Goal: Task Accomplishment & Management: Manage account settings

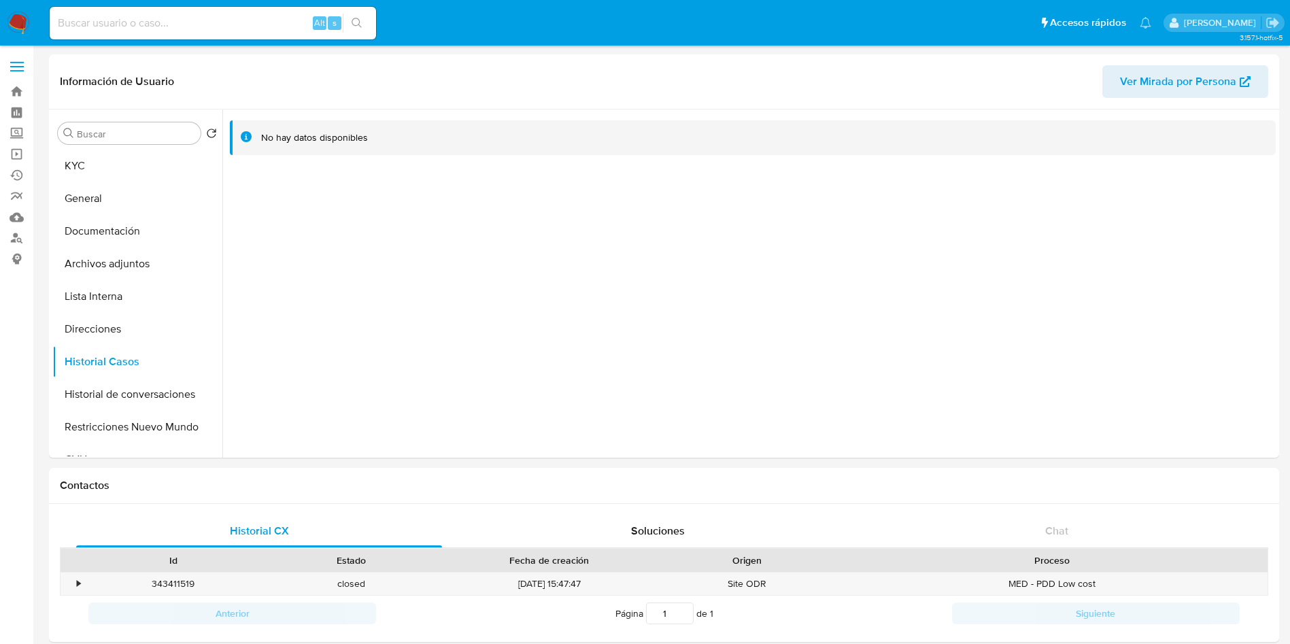
select select "10"
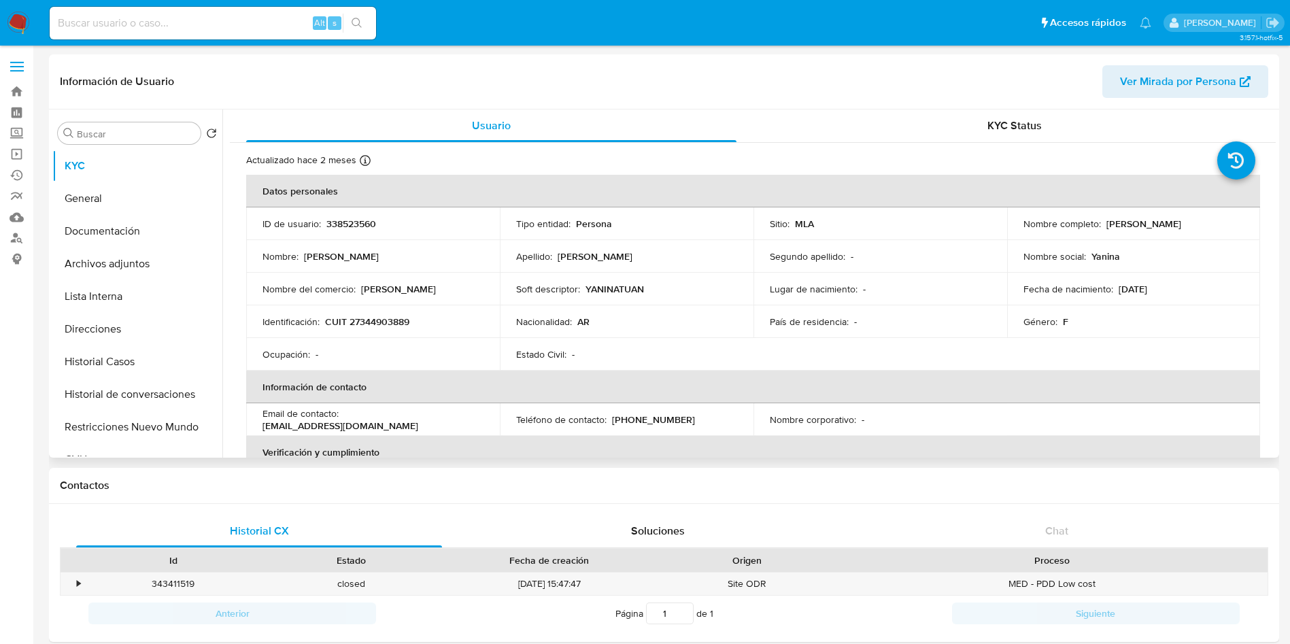
select select "10"
click at [724, 282] on td "Soft descriptor : YANINATUAN" at bounding box center [627, 289] width 254 height 33
click at [354, 222] on p "338523560" at bounding box center [351, 224] width 50 height 12
copy p "338523560"
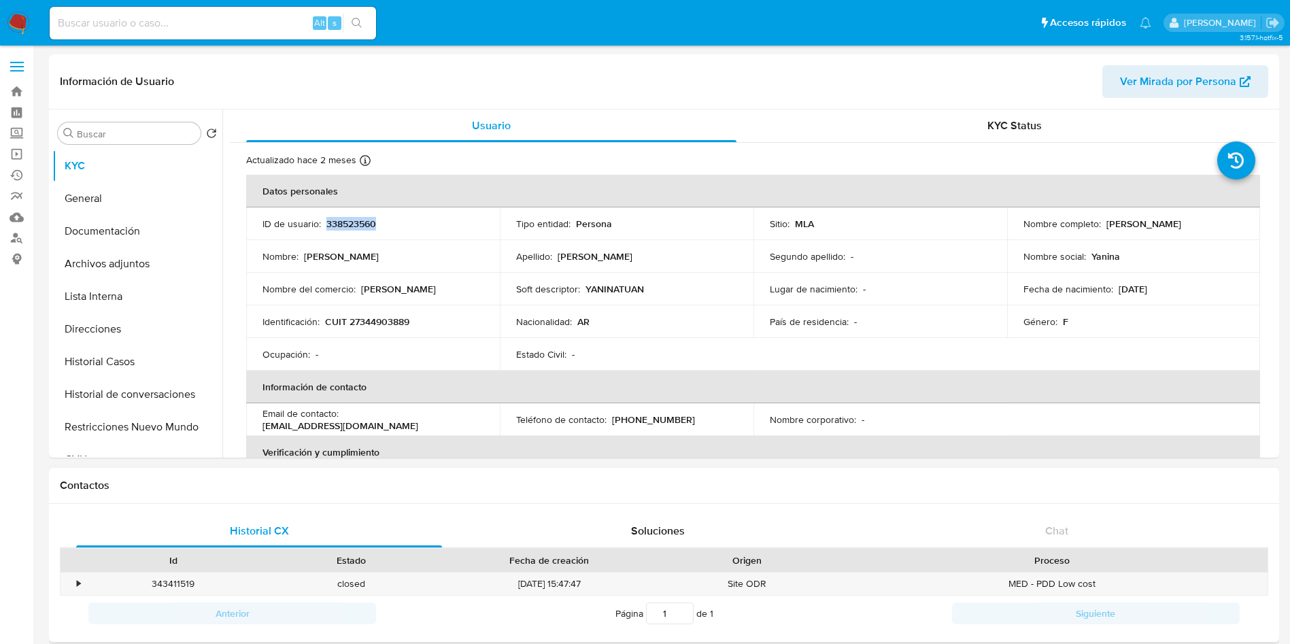
copy p "338523560"
drag, startPoint x: 1104, startPoint y: 222, endPoint x: 1193, endPoint y: 227, distance: 89.9
click at [1202, 218] on div "Nombre completo : Yanina Natalia Tuan" at bounding box center [1133, 224] width 221 height 12
click at [1098, 222] on div "Nombre completo : Yanina Natalia Tuan" at bounding box center [1133, 224] width 221 height 12
drag, startPoint x: 1100, startPoint y: 222, endPoint x: 1199, endPoint y: 224, distance: 99.3
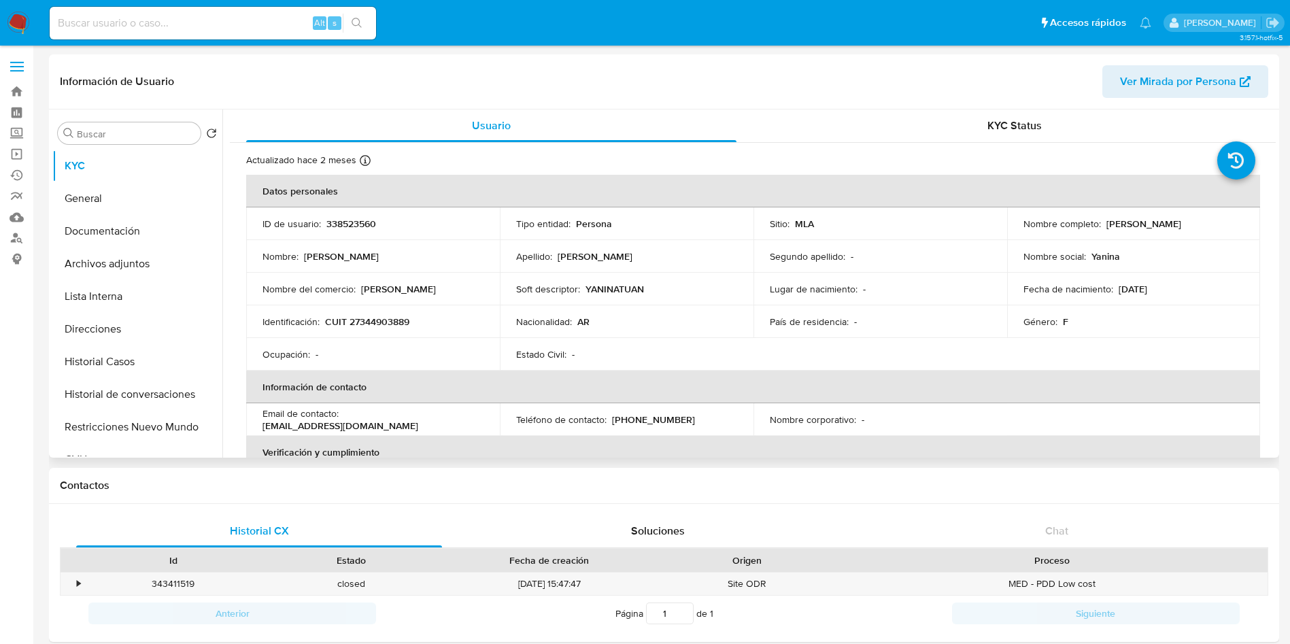
click at [1199, 224] on div "Nombre completo : Yanina Natalia Tuan" at bounding box center [1133, 224] width 221 height 12
copy div "Yanina Natalia Tuan"
click at [386, 307] on td "Identificación : CUIT 27344903889" at bounding box center [373, 321] width 254 height 33
click at [386, 322] on p "CUIT 27344903889" at bounding box center [367, 322] width 84 height 12
click at [386, 316] on p "CUIT 27344903889" at bounding box center [367, 322] width 84 height 12
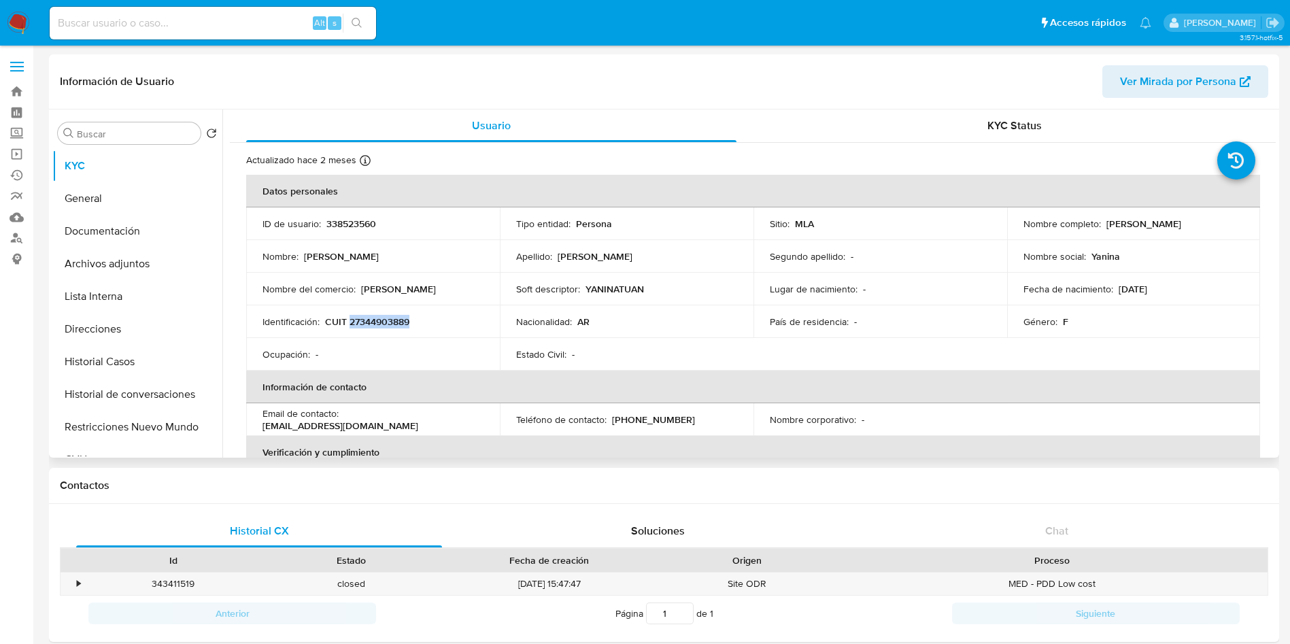
click at [386, 316] on p "CUIT 27344903889" at bounding box center [367, 322] width 84 height 12
copy p "27344903889"
drag, startPoint x: 272, startPoint y: 13, endPoint x: 337, endPoint y: 20, distance: 65.6
click at [272, 13] on div "Alt s" at bounding box center [213, 23] width 326 height 33
paste input "dVvXFcY9MrsKwVNHMkwhwK6T"
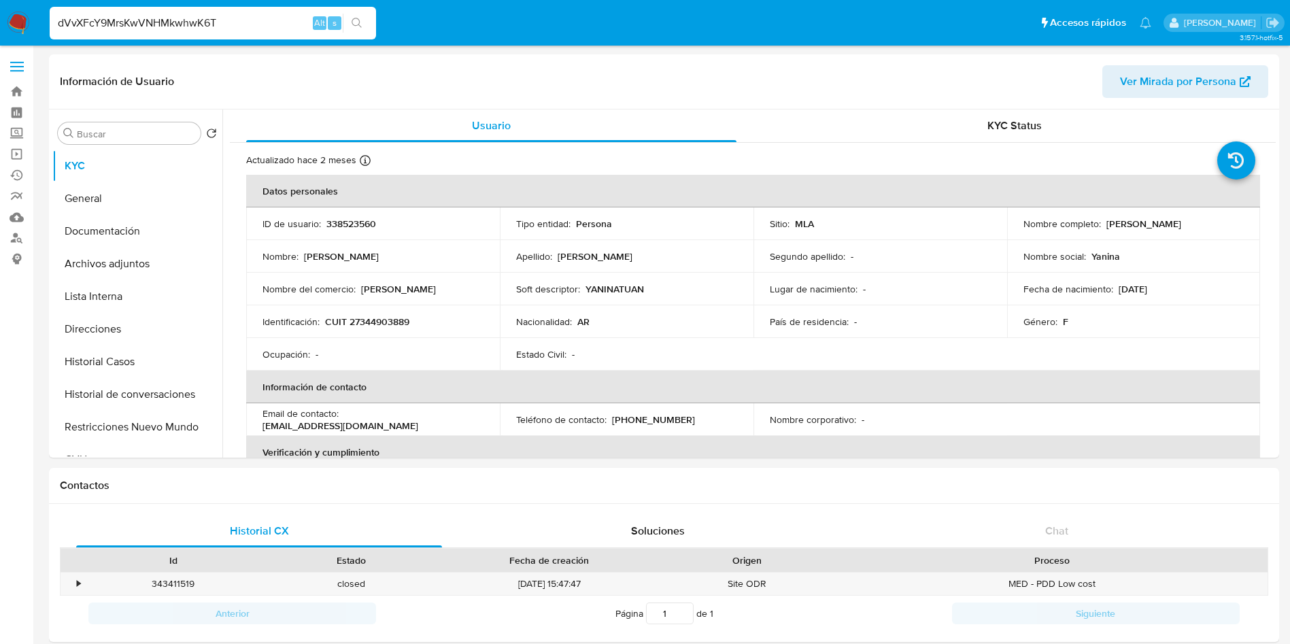
type input "dVvXFcY9MrsKwVNHMkwhwK6T"
click at [364, 14] on button "search-icon" at bounding box center [357, 23] width 28 height 19
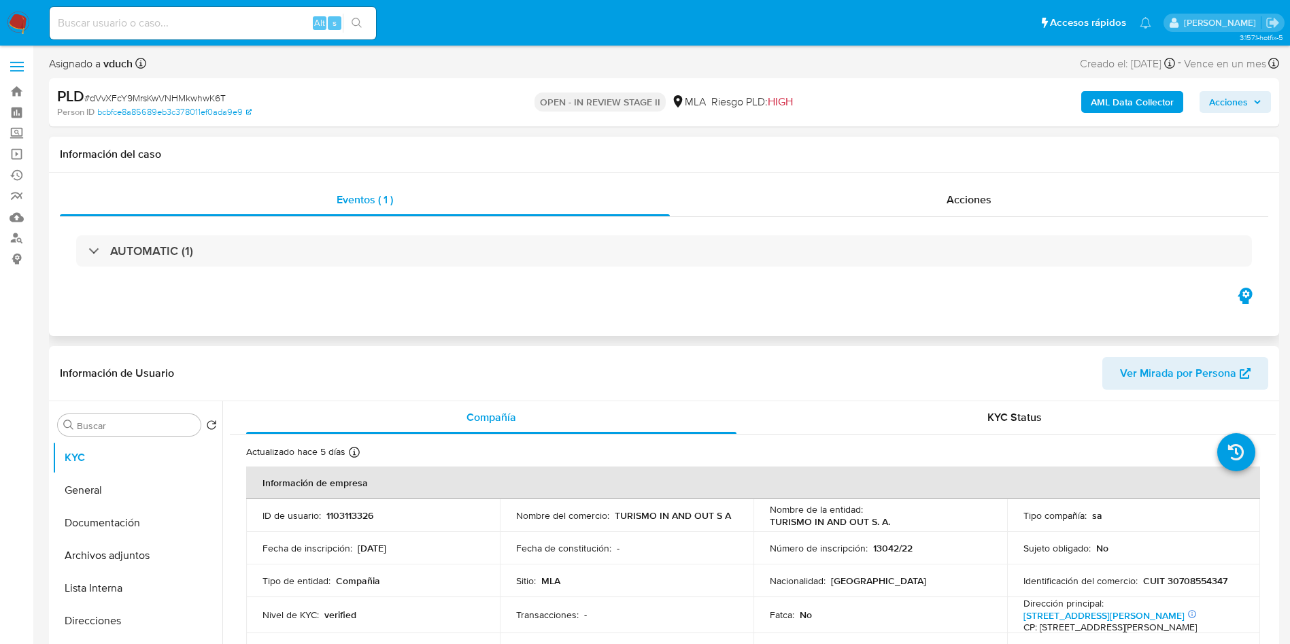
select select "10"
click at [330, 511] on p "1103113326" at bounding box center [349, 515] width 47 height 12
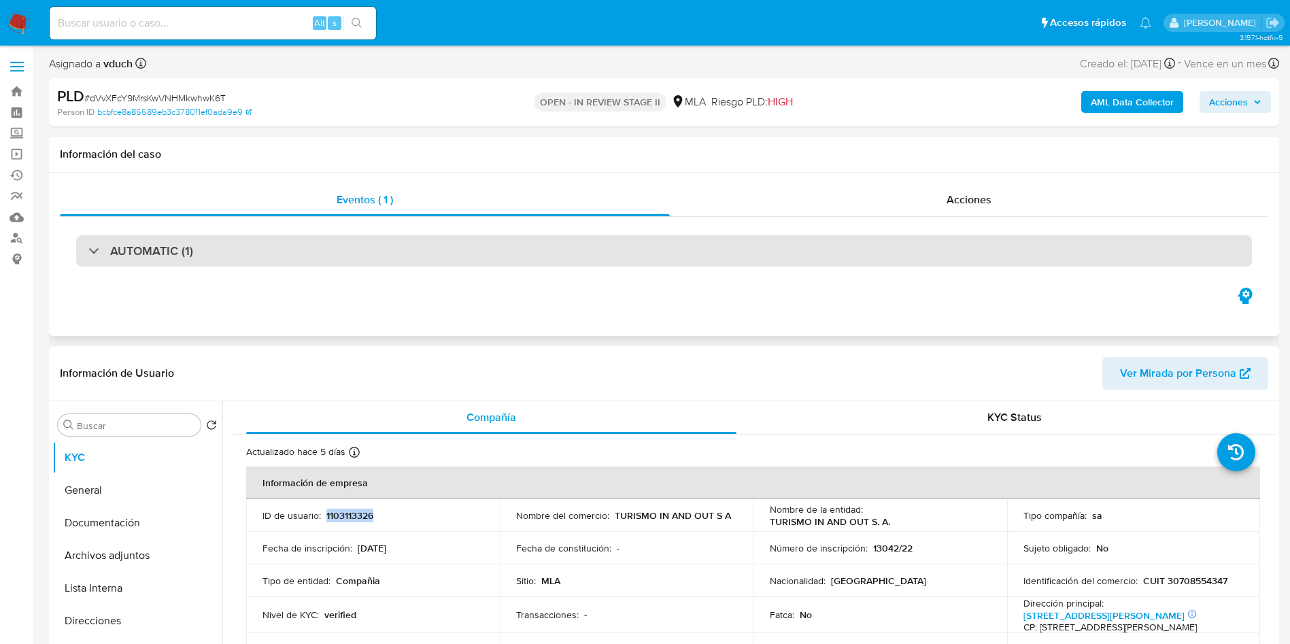
copy p "1103113326"
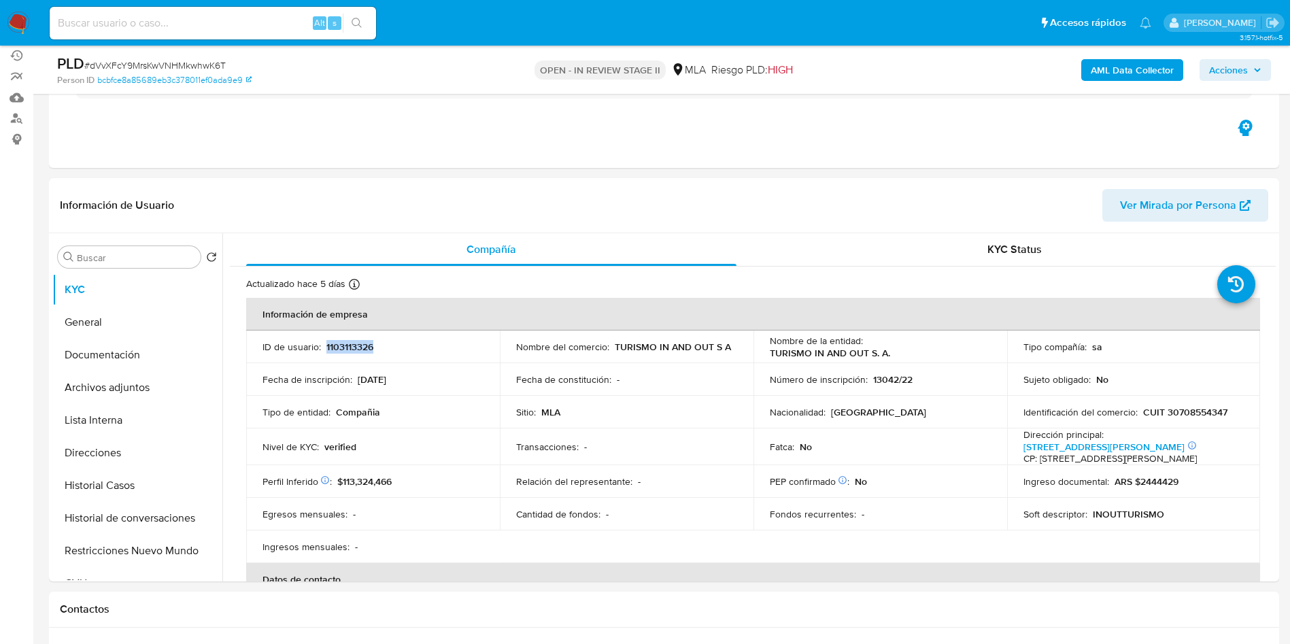
scroll to position [204, 0]
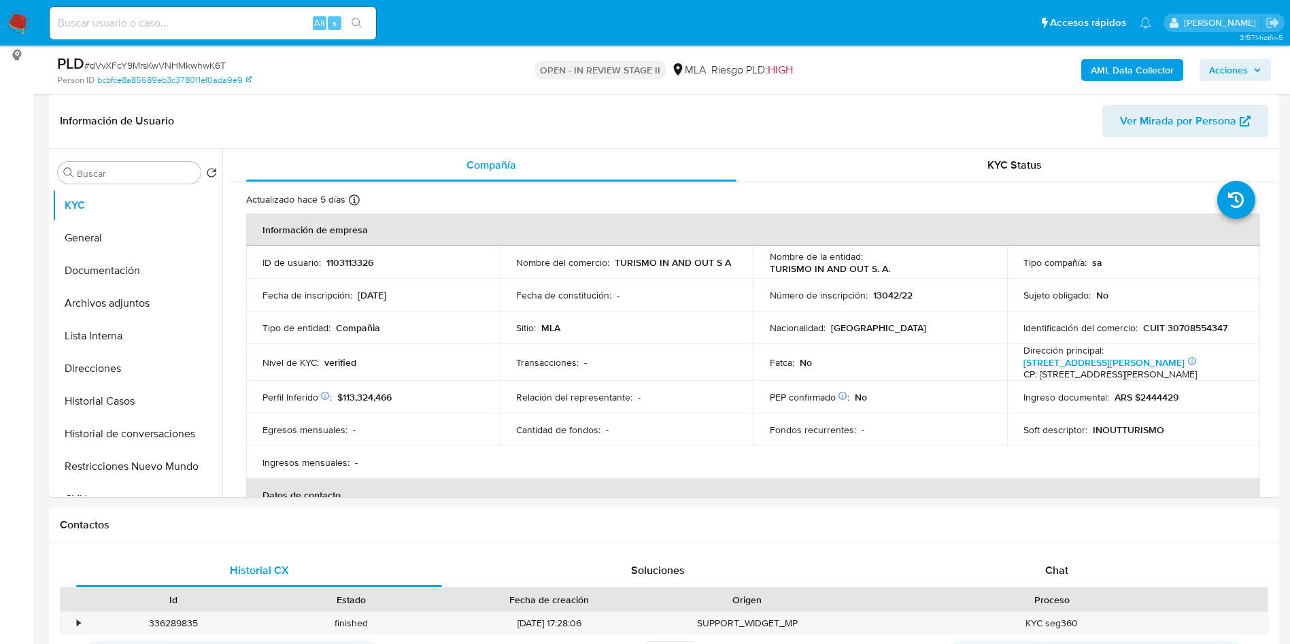
click at [86, 256] on button "Documentación" at bounding box center [131, 270] width 159 height 33
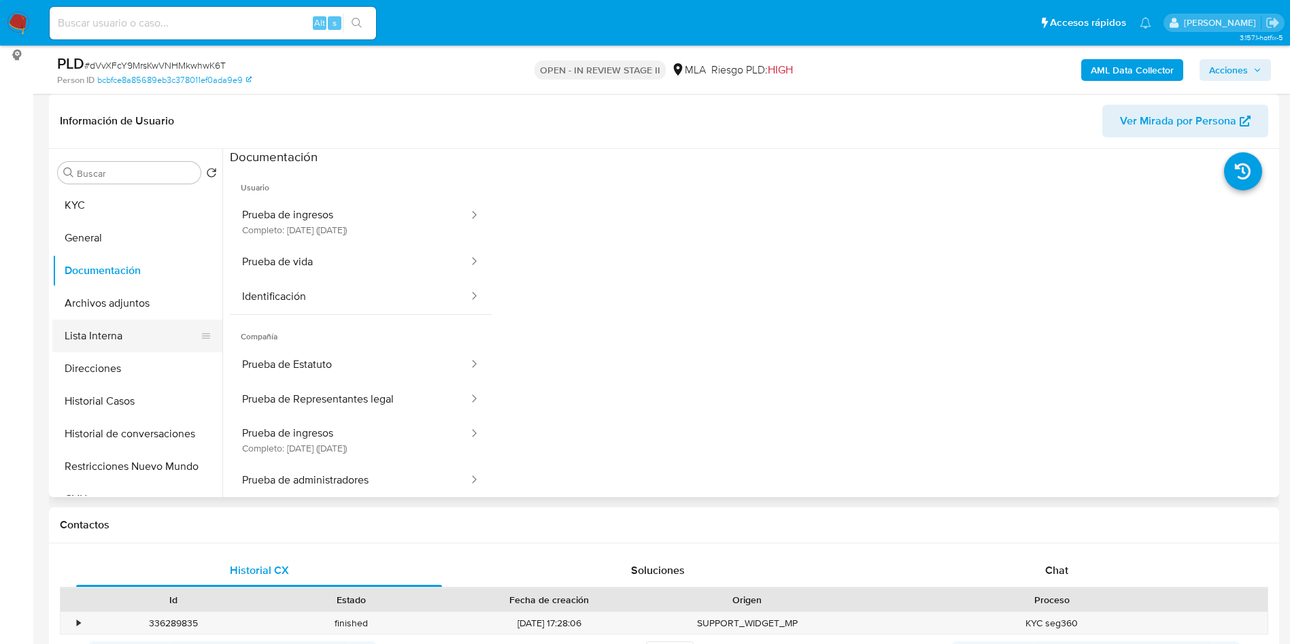
click at [155, 328] on button "Lista Interna" at bounding box center [131, 336] width 159 height 33
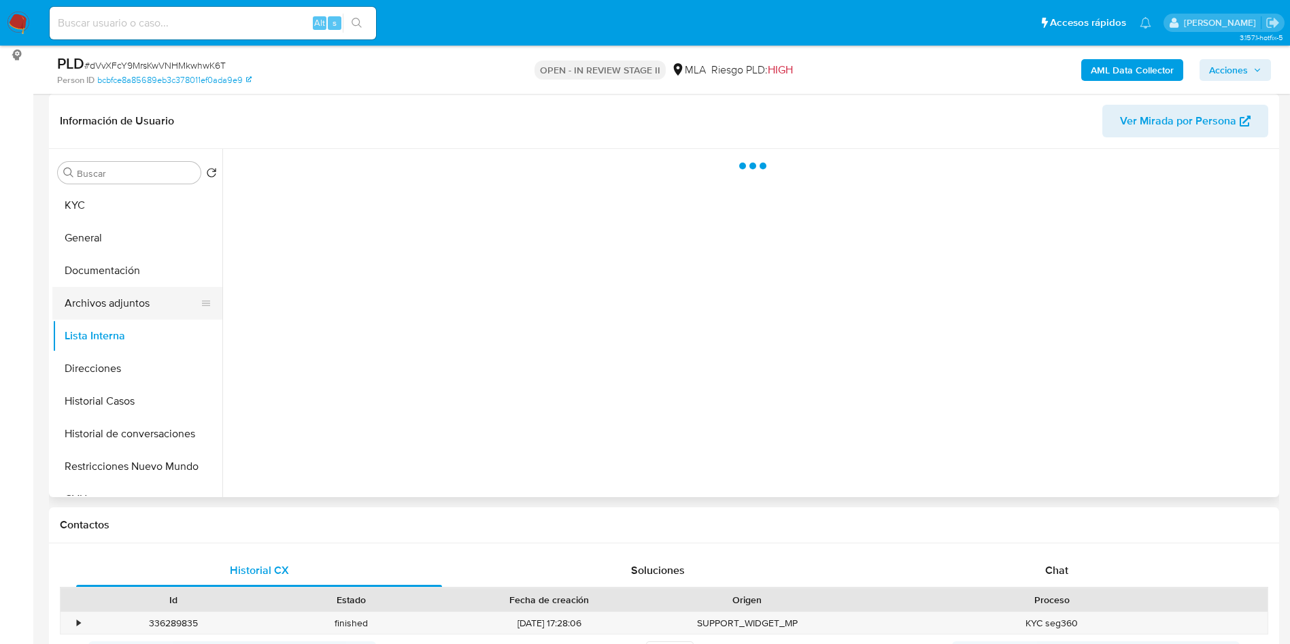
click at [158, 305] on button "Archivos adjuntos" at bounding box center [131, 303] width 159 height 33
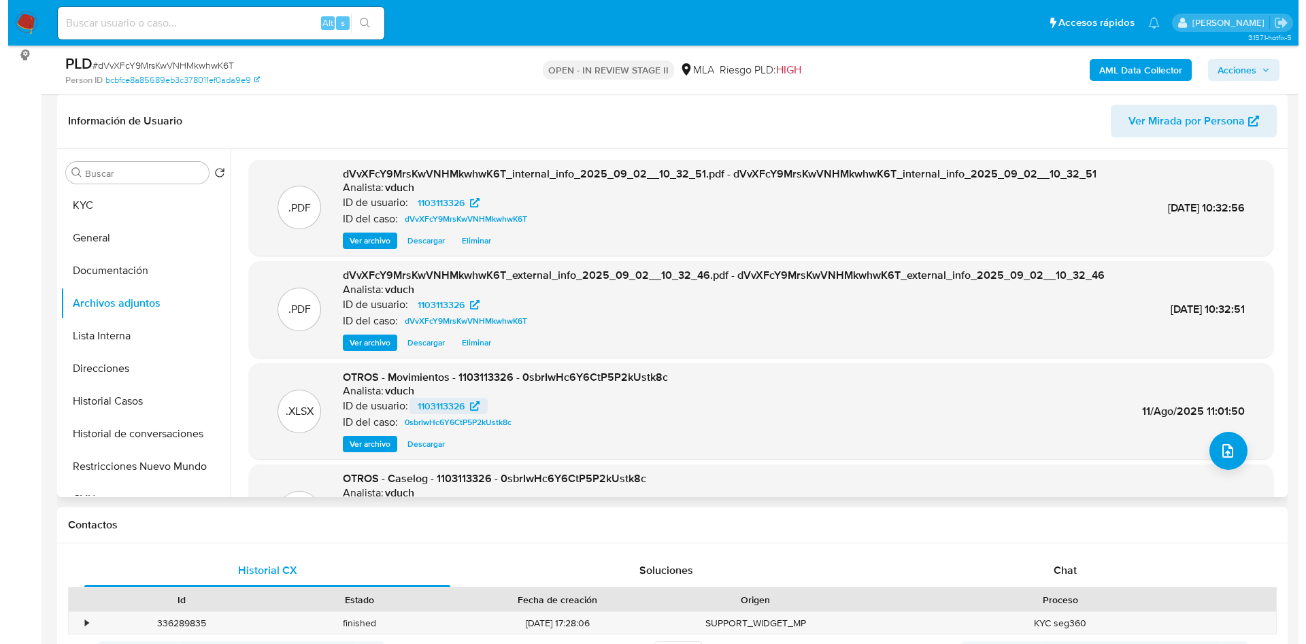
scroll to position [102, 0]
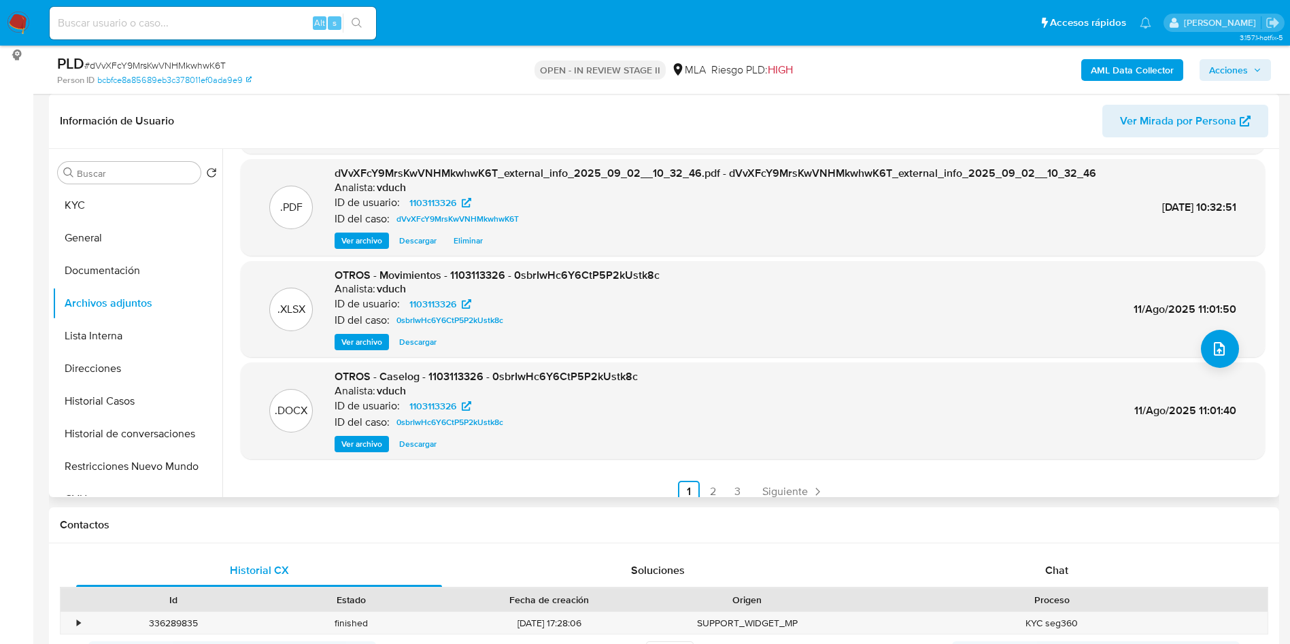
click at [356, 441] on span "Ver archivo" at bounding box center [361, 444] width 41 height 14
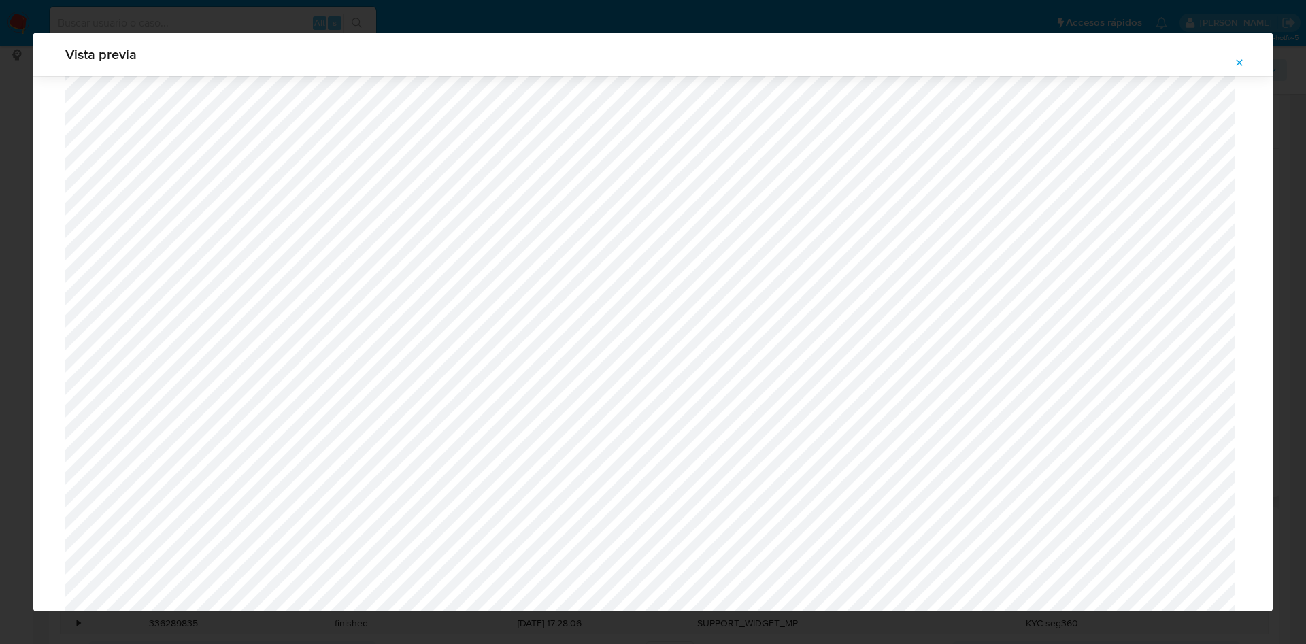
scroll to position [1095, 0]
click at [1241, 60] on icon "Attachment preview" at bounding box center [1239, 62] width 6 height 6
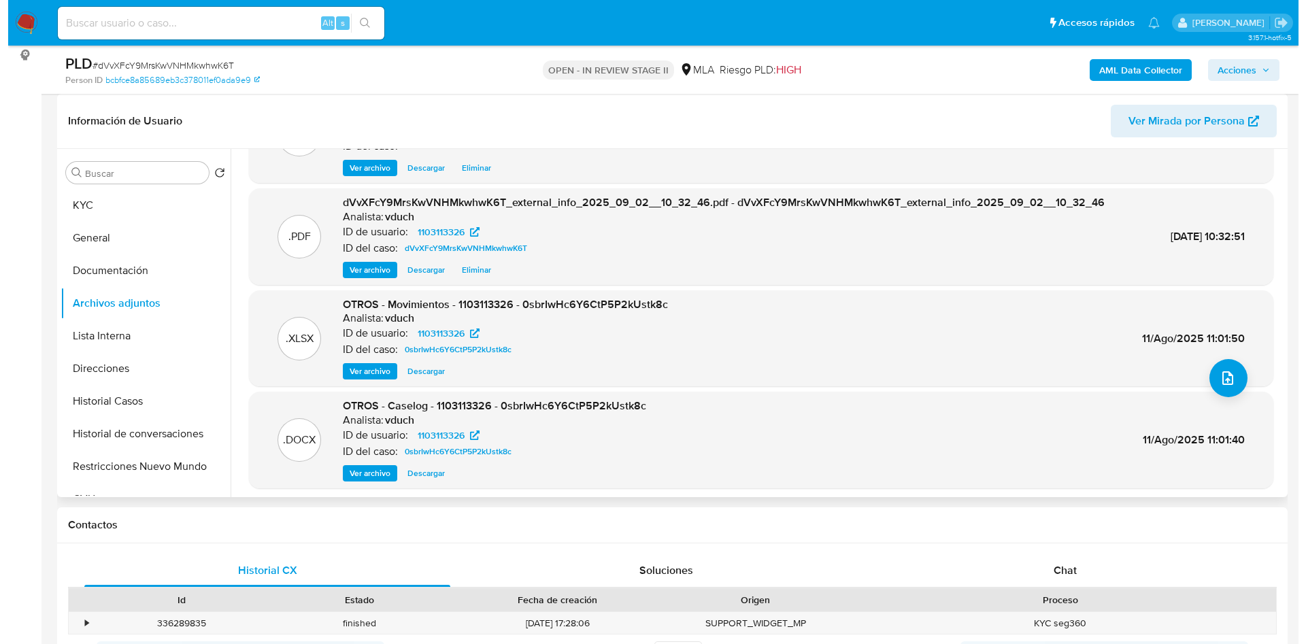
scroll to position [102, 0]
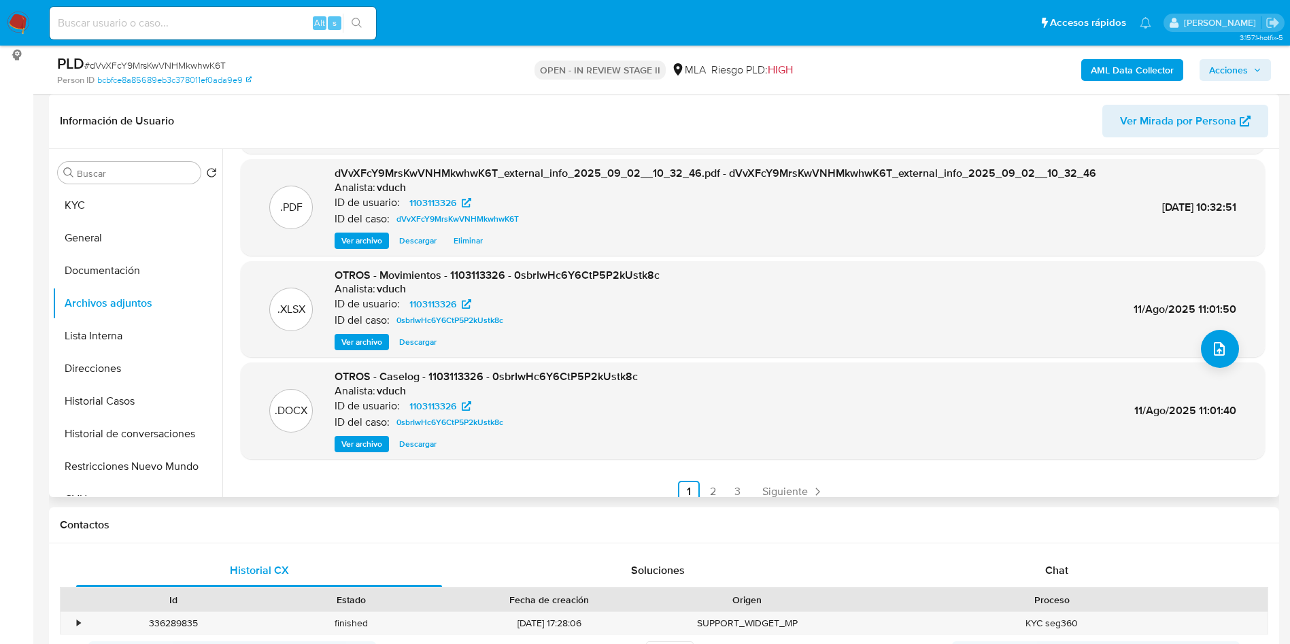
click at [353, 450] on span "Ver archivo" at bounding box center [361, 444] width 41 height 14
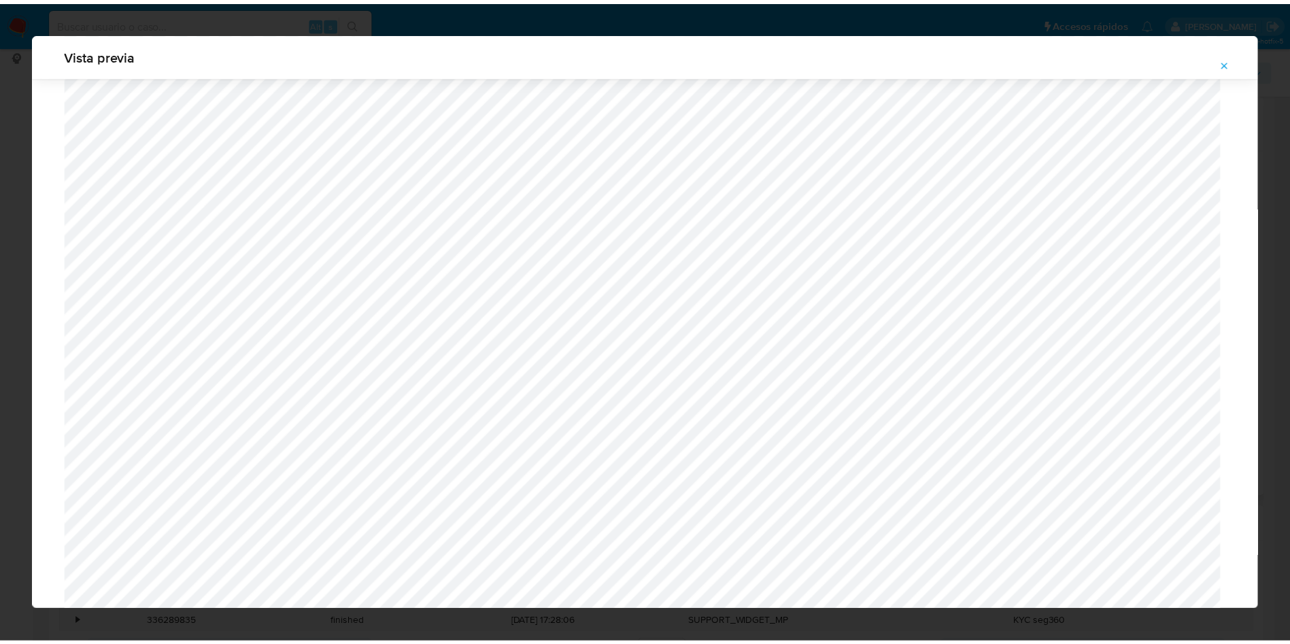
scroll to position [0, 0]
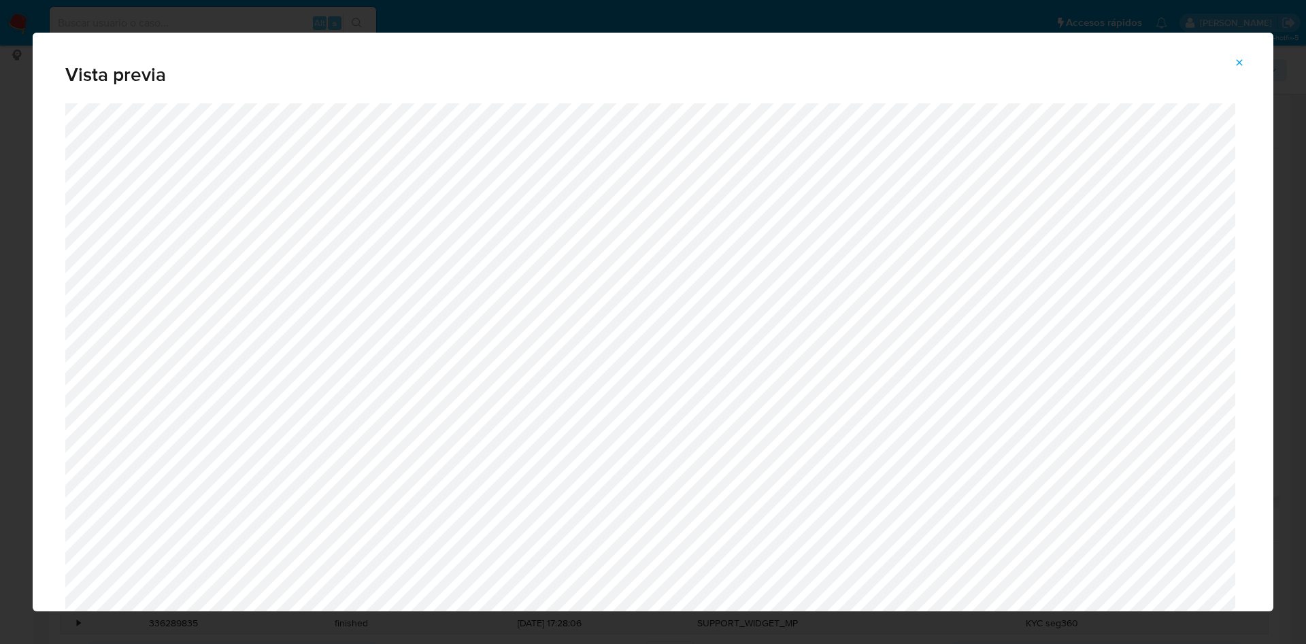
click at [1247, 60] on button "Attachment preview" at bounding box center [1239, 63] width 30 height 22
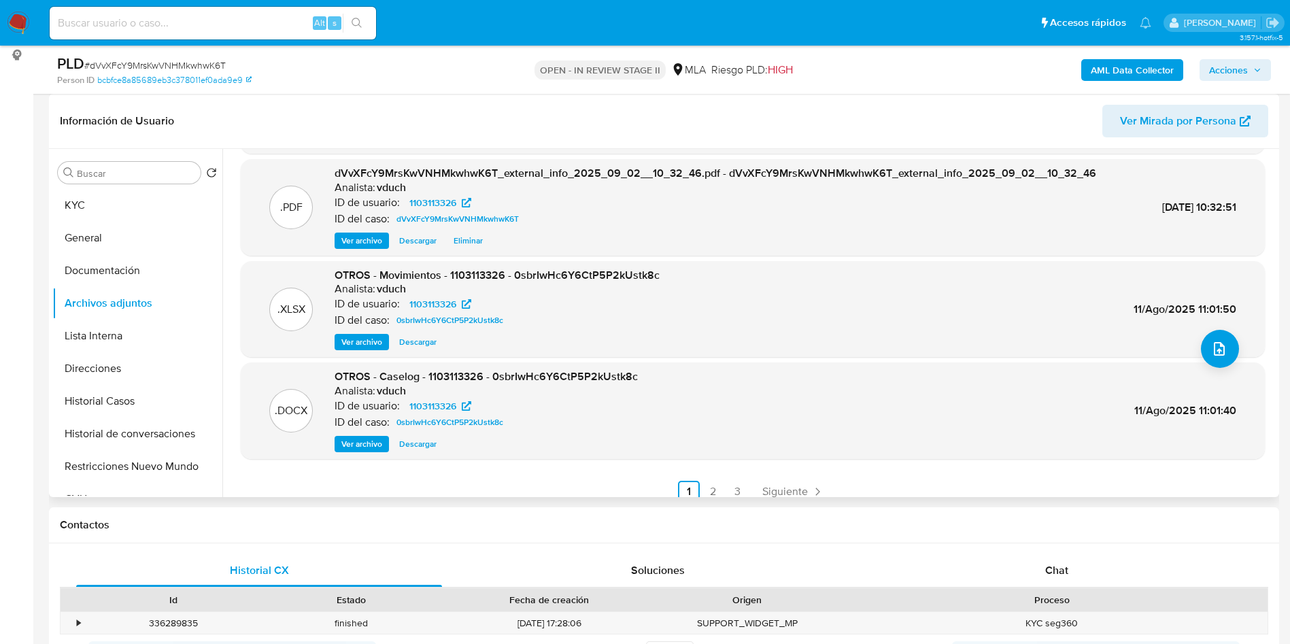
click at [356, 440] on span "Ver archivo" at bounding box center [361, 444] width 41 height 14
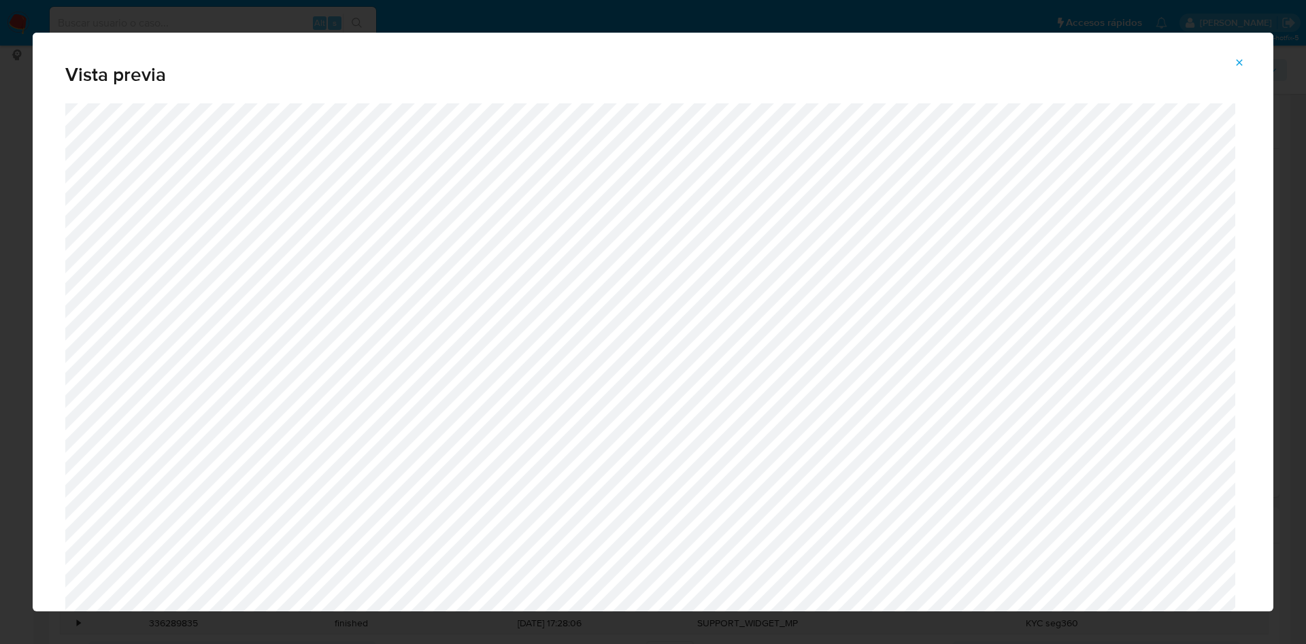
click at [1244, 61] on button "Attachment preview" at bounding box center [1239, 63] width 30 height 22
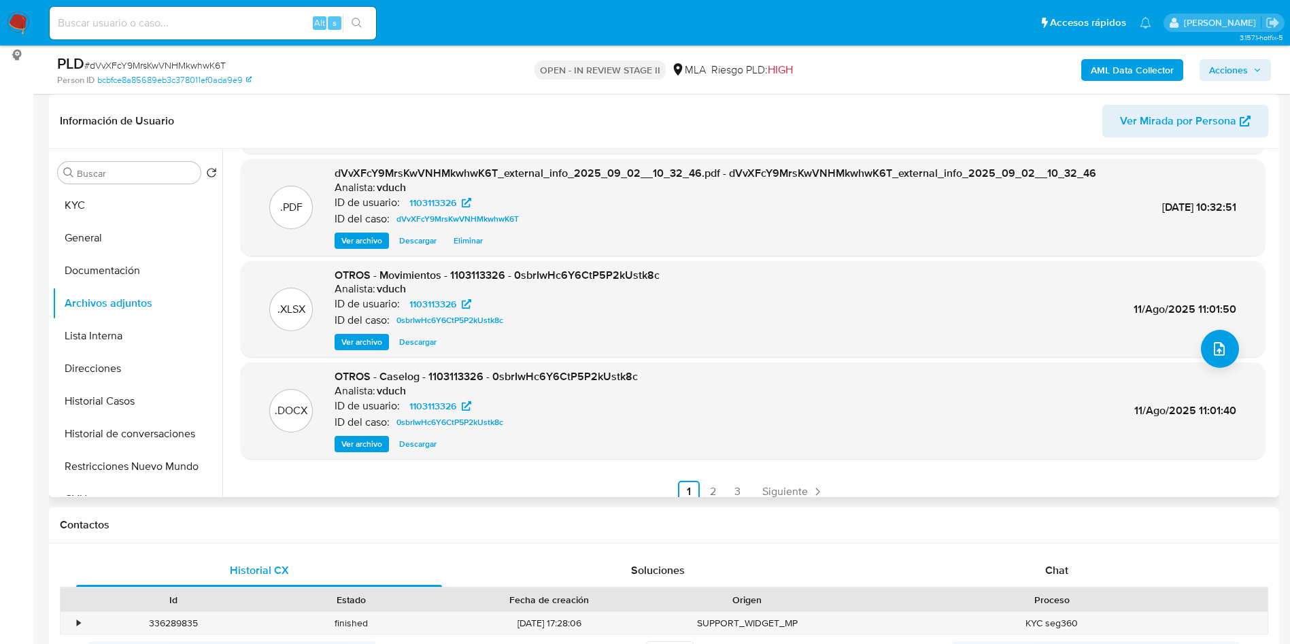
click at [433, 441] on span "Descargar" at bounding box center [417, 444] width 37 height 14
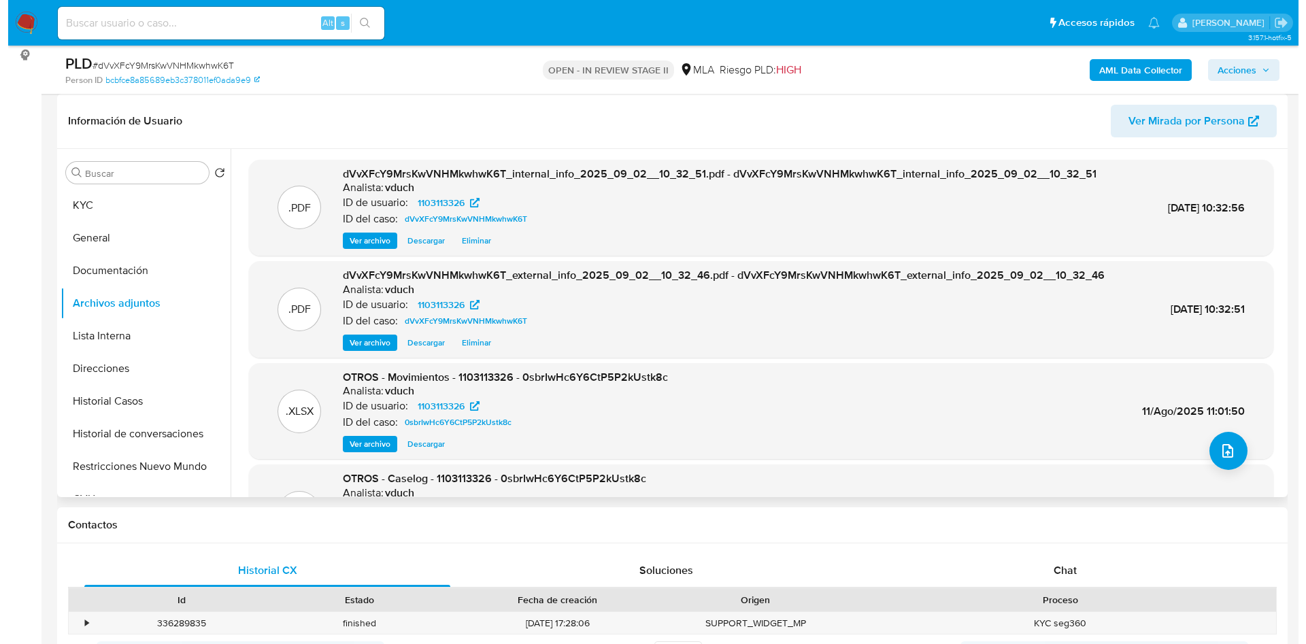
scroll to position [102, 0]
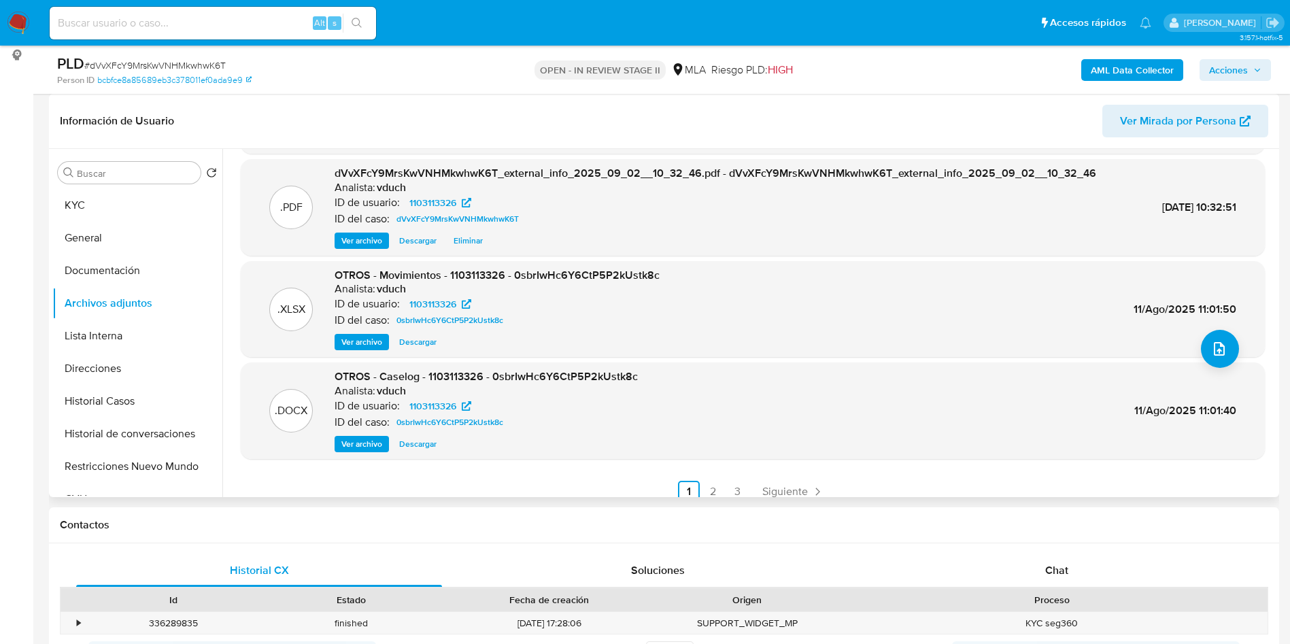
click at [361, 445] on span "Ver archivo" at bounding box center [361, 444] width 41 height 14
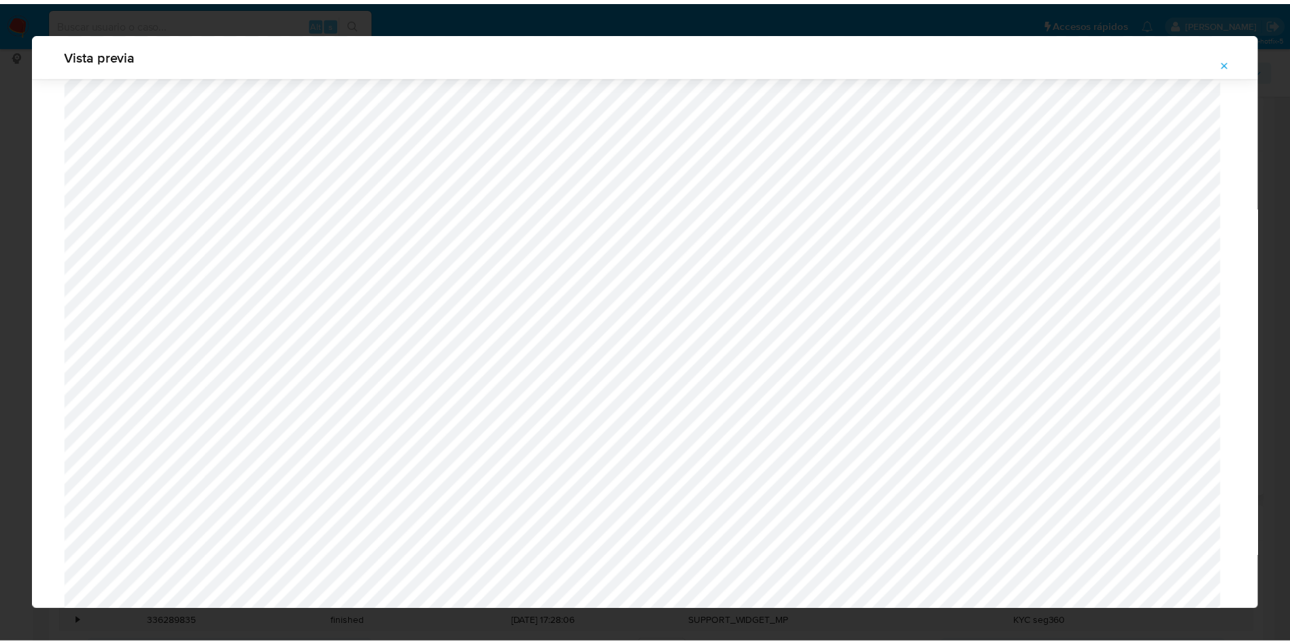
scroll to position [0, 0]
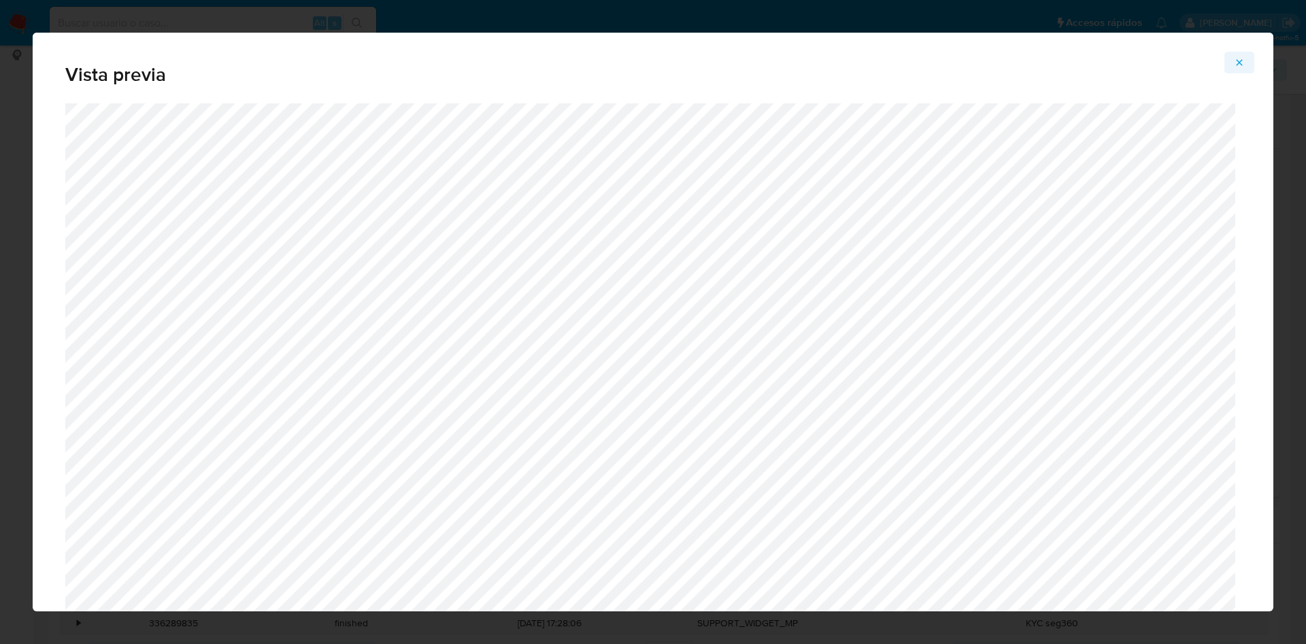
click at [1230, 62] on button "Attachment preview" at bounding box center [1239, 63] width 30 height 22
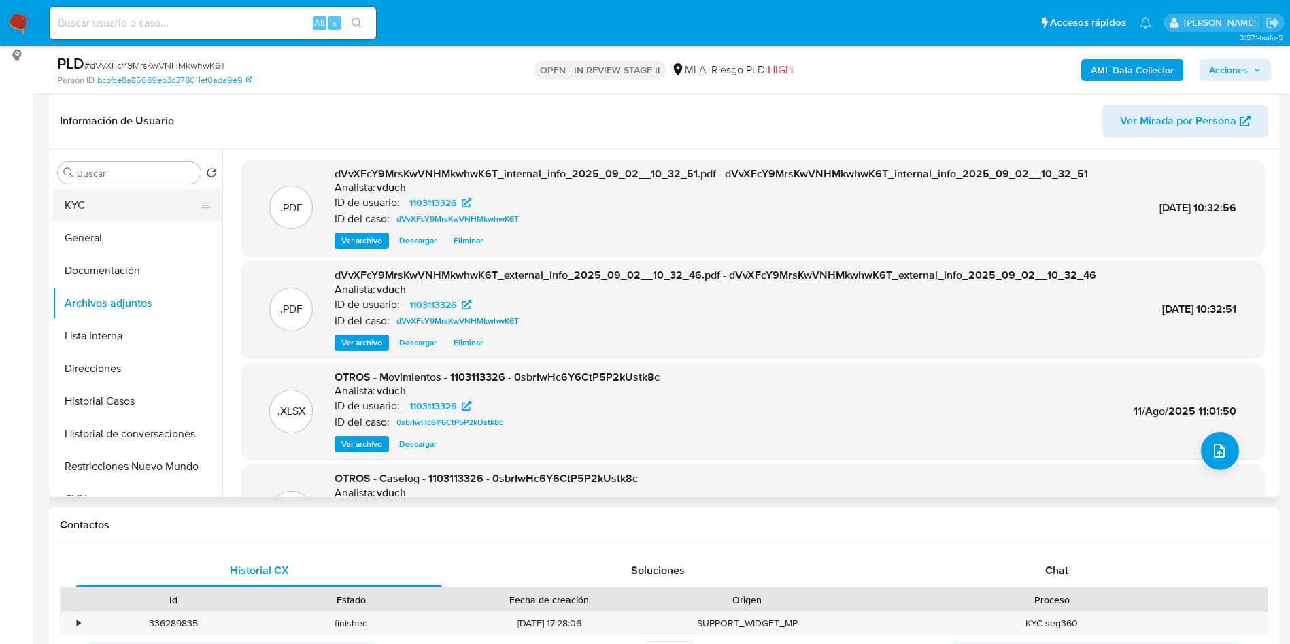
click at [129, 196] on button "KYC" at bounding box center [131, 205] width 159 height 33
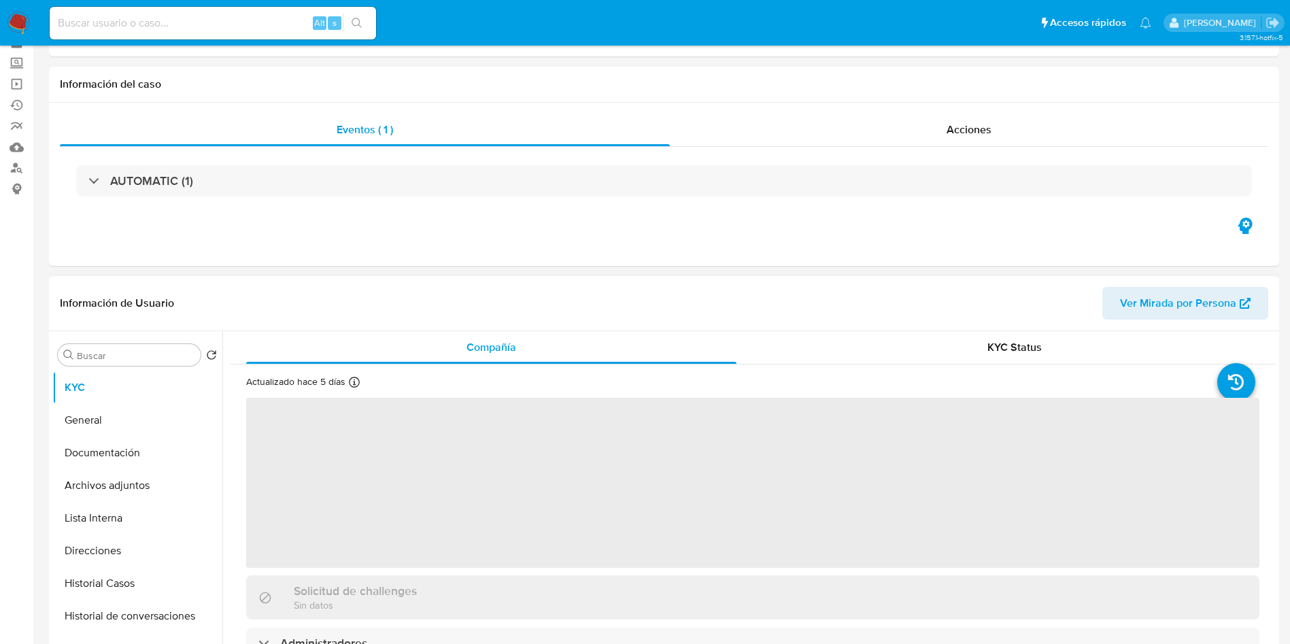
scroll to position [102, 0]
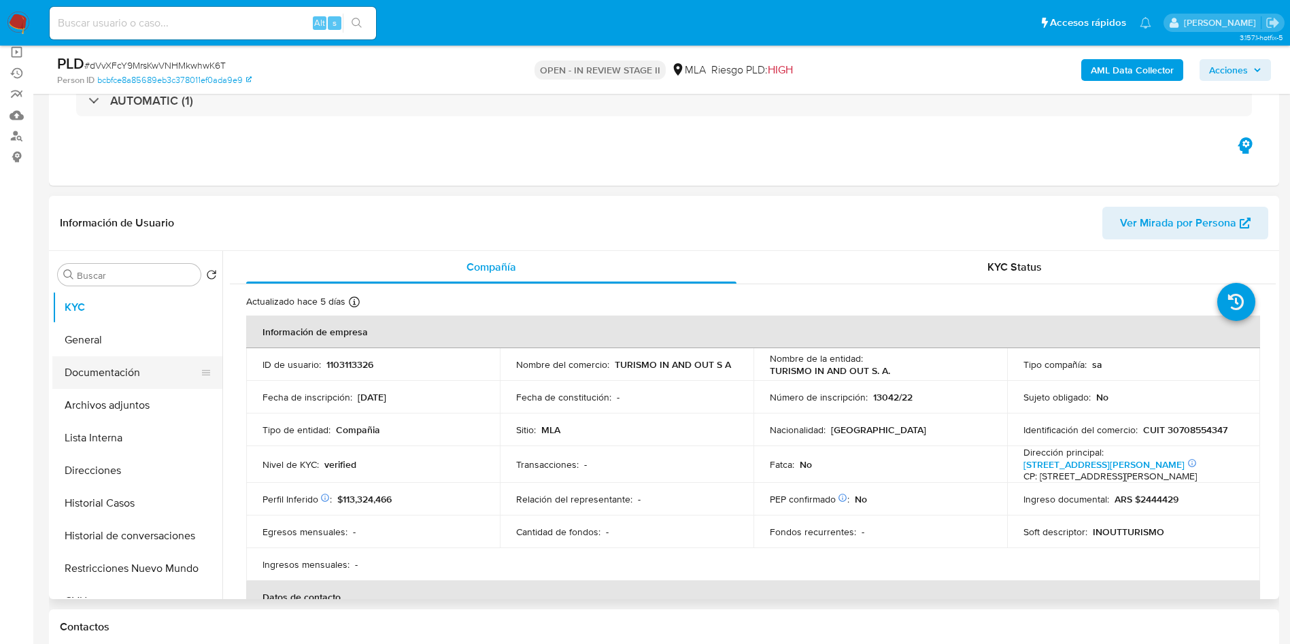
click at [124, 388] on button "Documentación" at bounding box center [131, 372] width 159 height 33
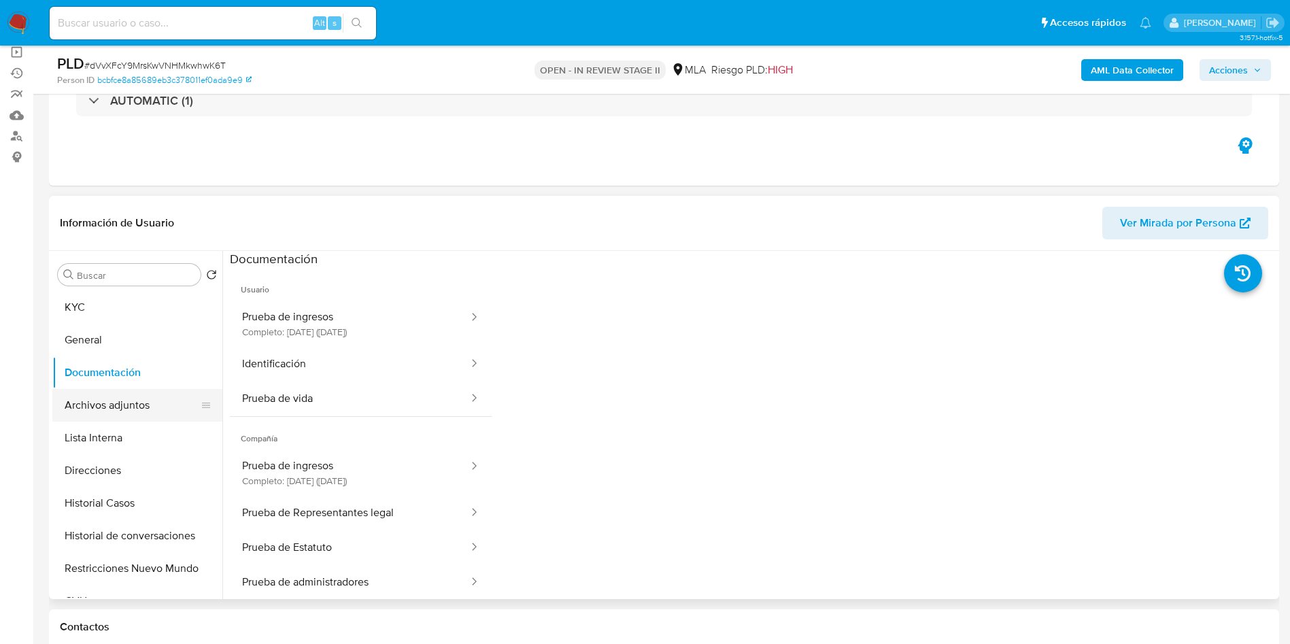
click at [91, 404] on button "Archivos adjuntos" at bounding box center [131, 405] width 159 height 33
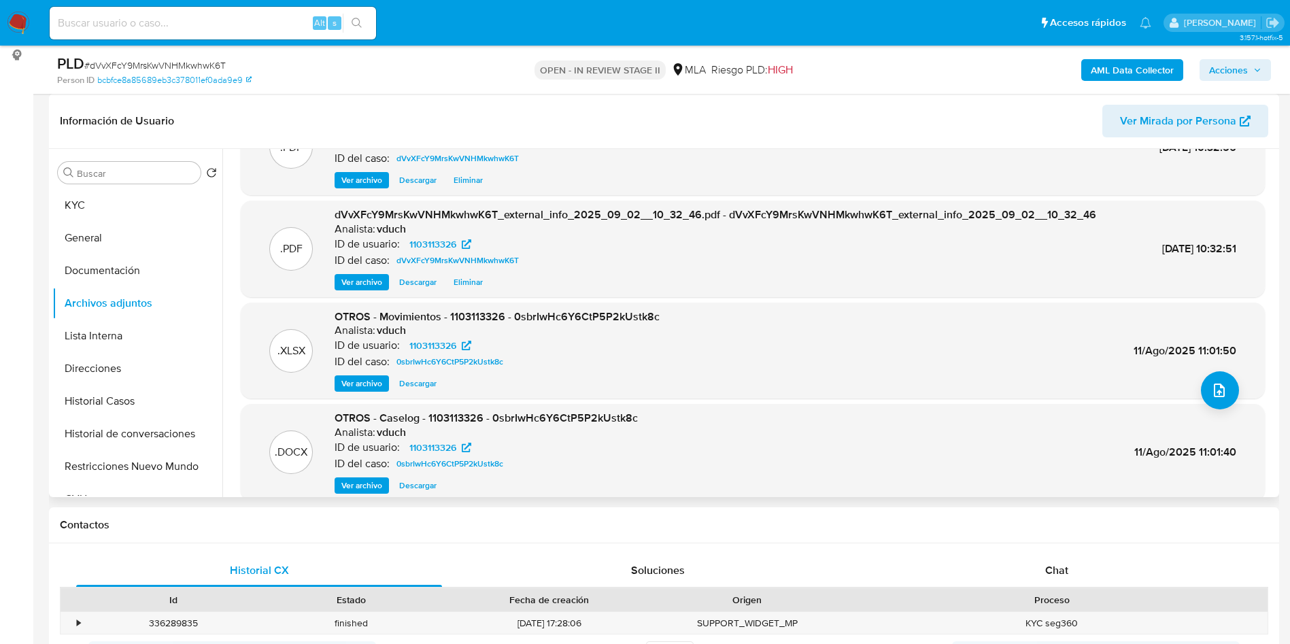
scroll to position [114, 0]
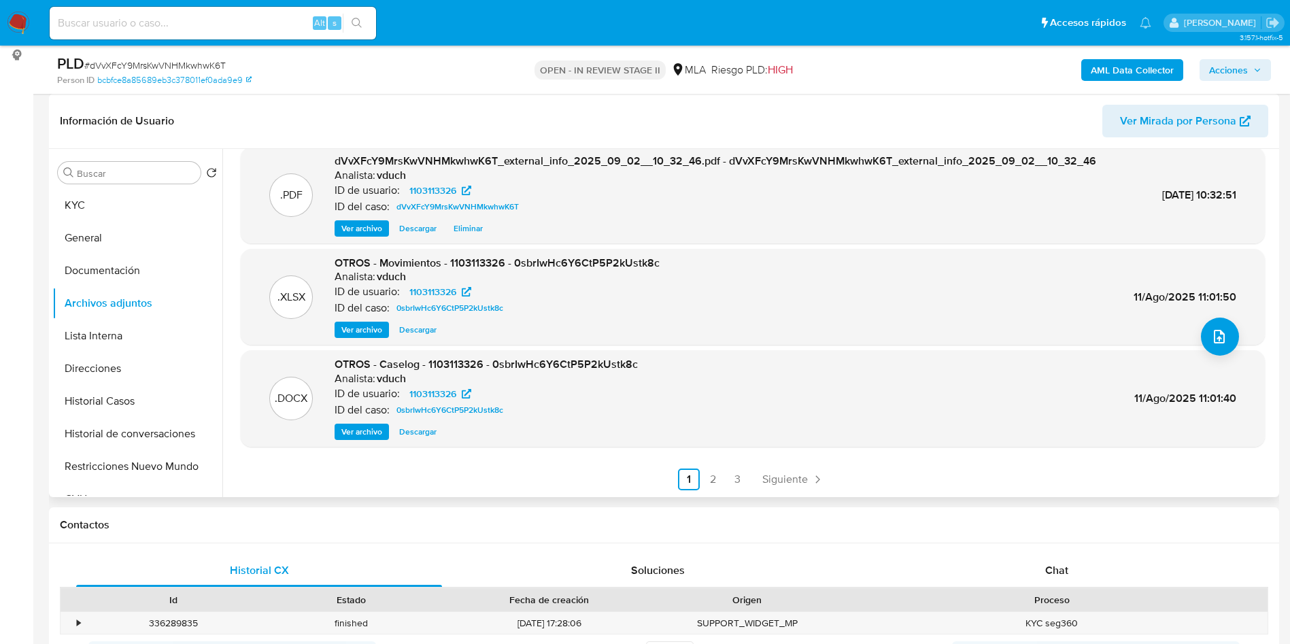
click at [763, 467] on div ".PDF dVvXFcY9MrsKwVNHMkwhwK6T_internal_info_2025_09_02__10_32_51.pdf - dVvXFcY9…" at bounding box center [753, 268] width 1024 height 445
click at [764, 469] on link "Siguiente" at bounding box center [793, 480] width 73 height 22
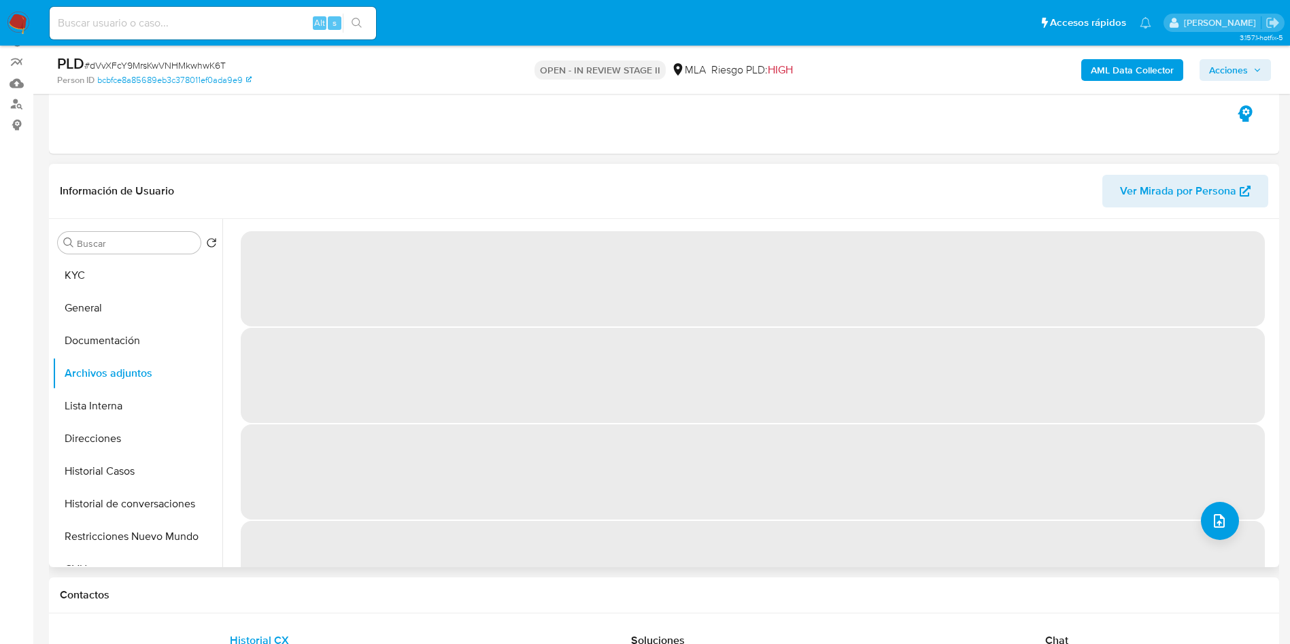
scroll to position [102, 0]
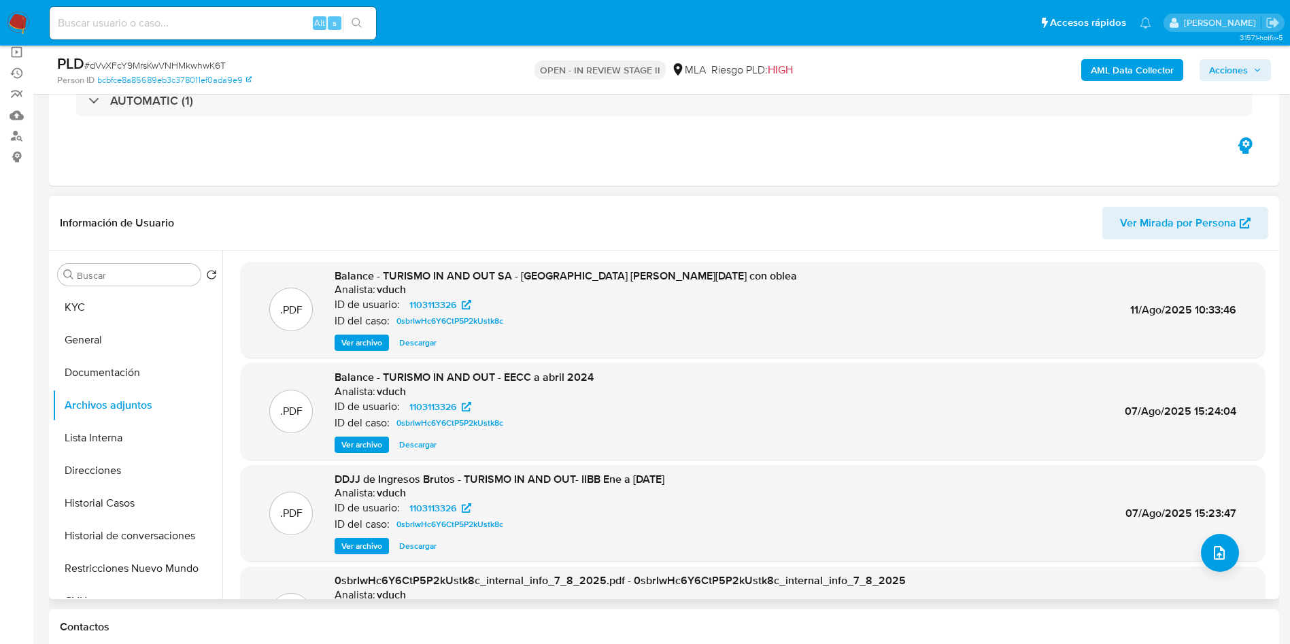
click at [368, 342] on span "Ver archivo" at bounding box center [361, 343] width 41 height 14
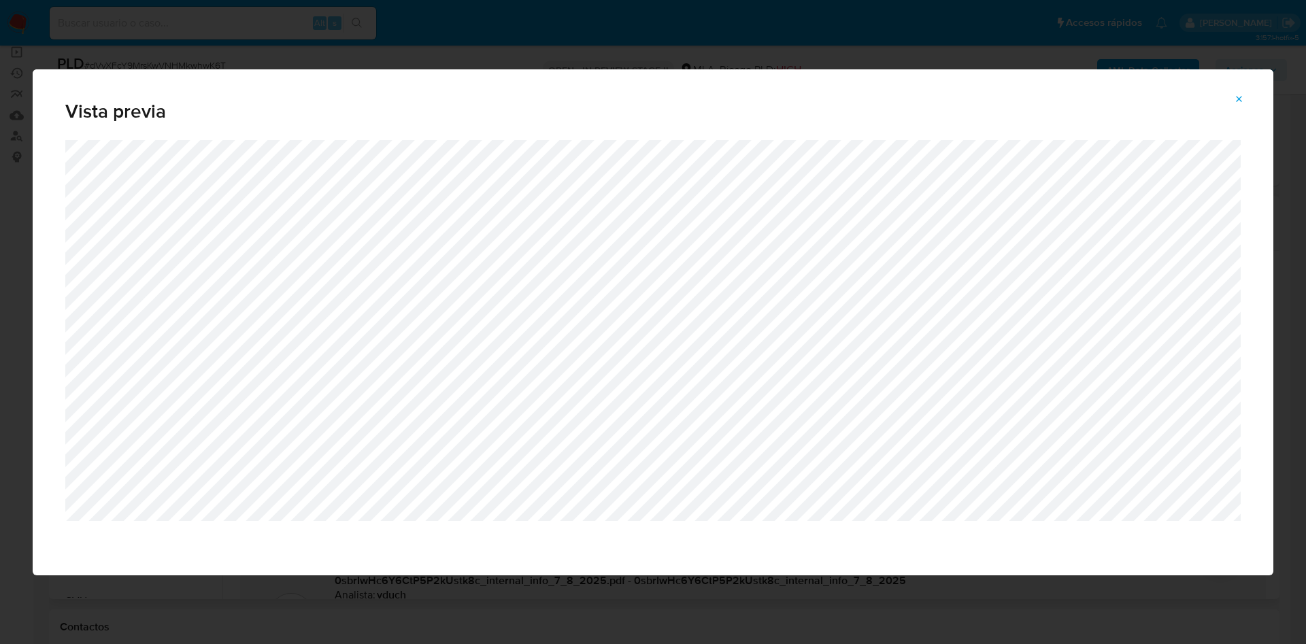
click at [1240, 101] on icon "Attachment preview" at bounding box center [1239, 99] width 11 height 11
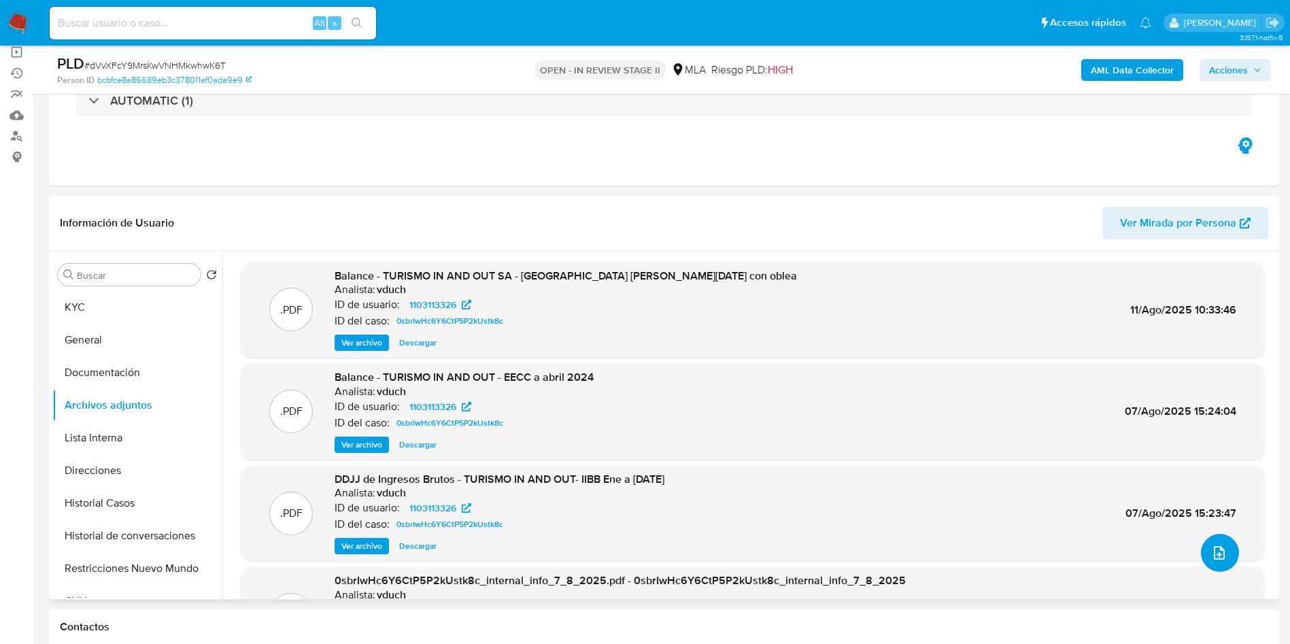
click at [1223, 558] on button "upload-file" at bounding box center [1220, 553] width 38 height 38
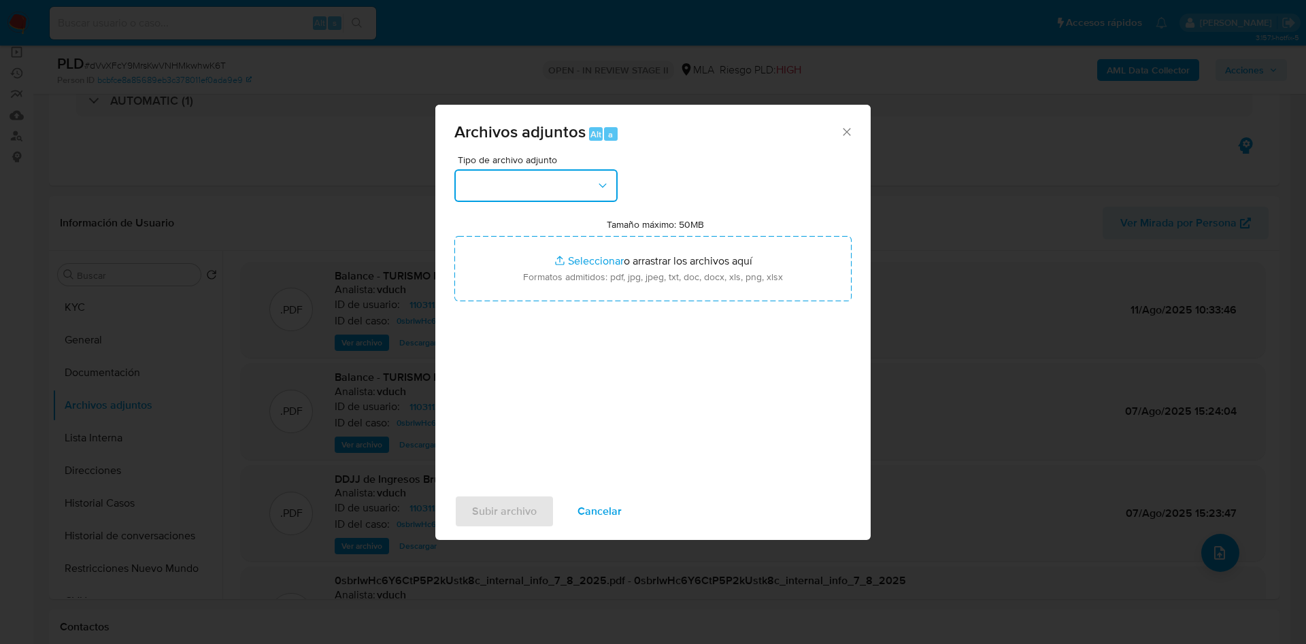
click at [577, 194] on button "button" at bounding box center [535, 185] width 163 height 33
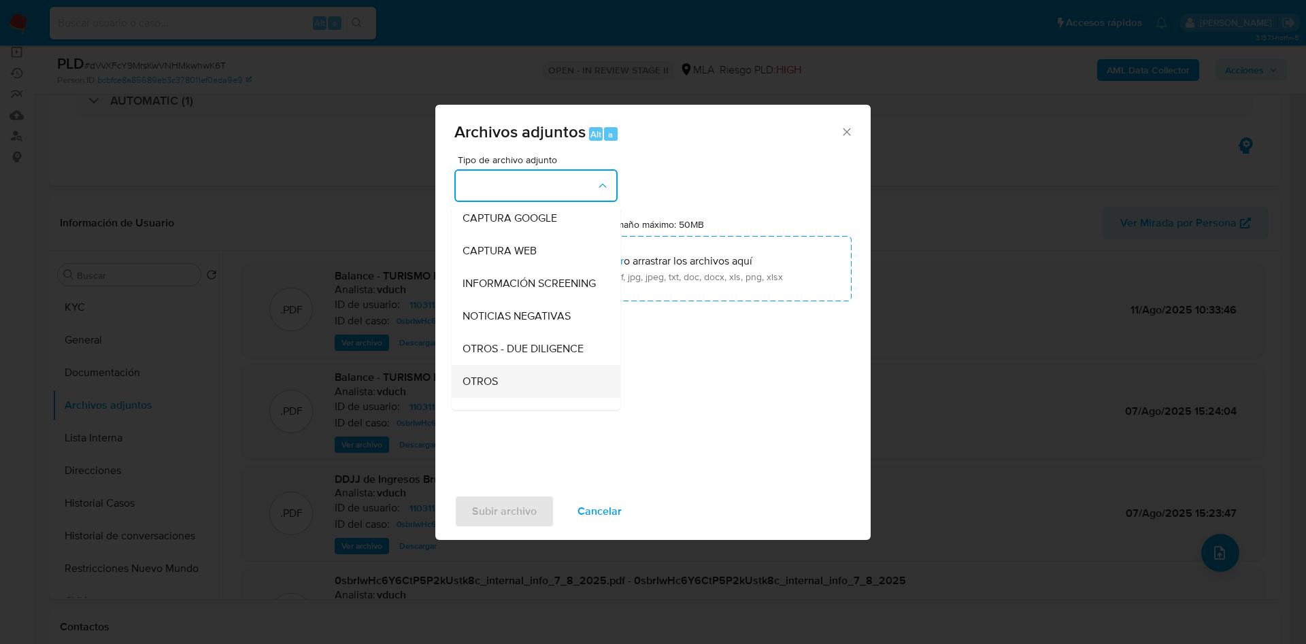
click at [507, 386] on div "OTROS" at bounding box center [531, 381] width 139 height 33
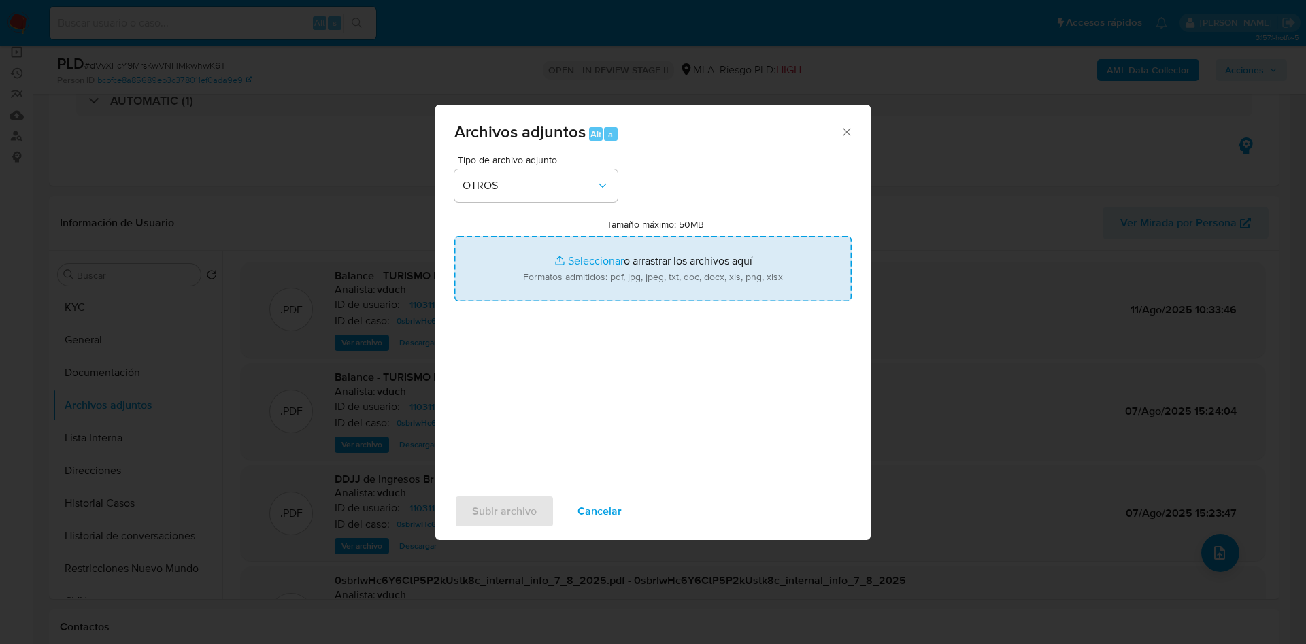
type input "C:\fakepath\CPCE - Ajuste de EECC por inflacion.pdf"
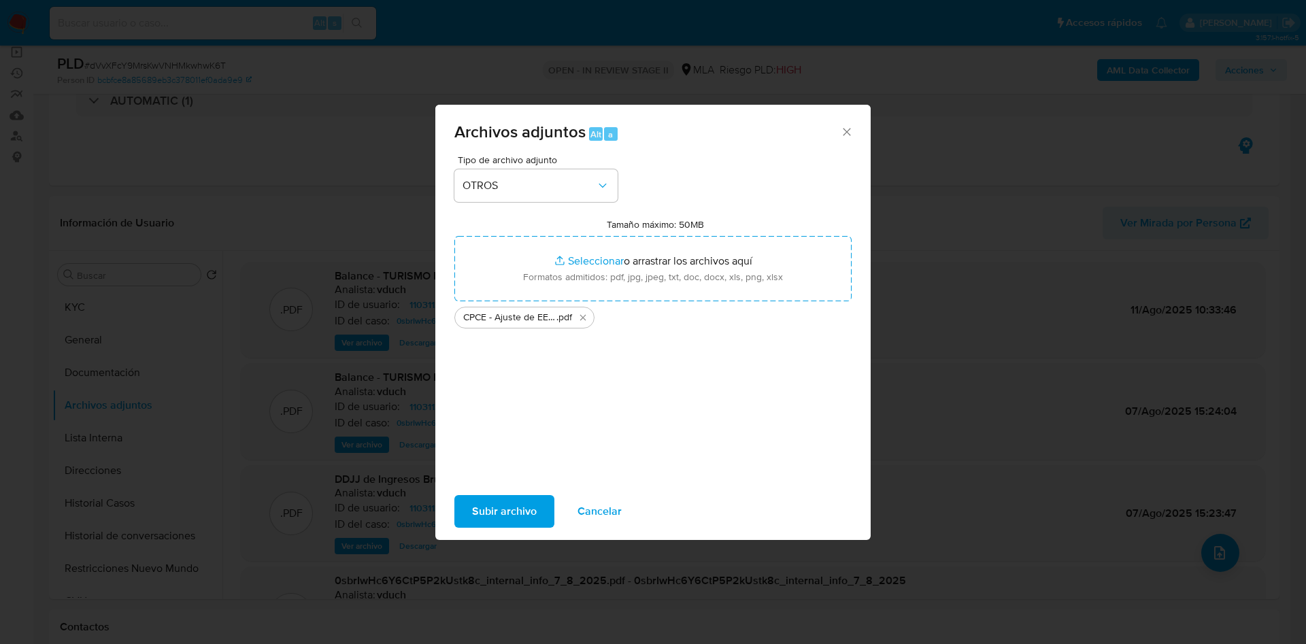
click at [535, 511] on span "Subir archivo" at bounding box center [504, 511] width 65 height 30
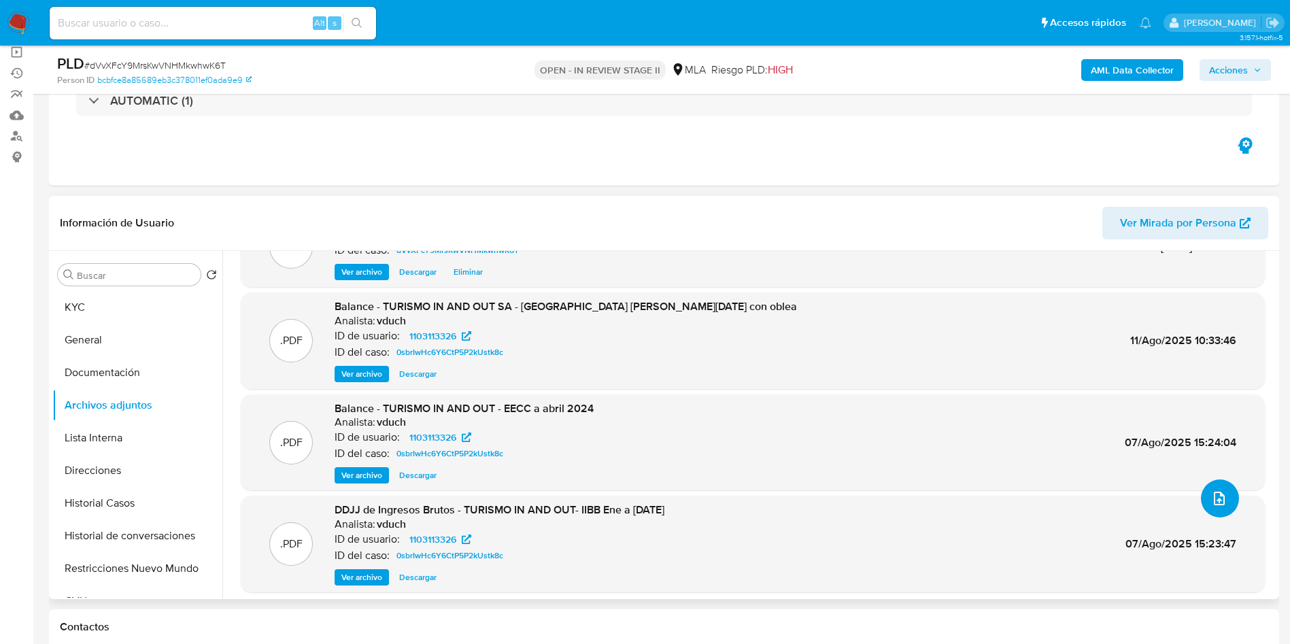
scroll to position [98, 0]
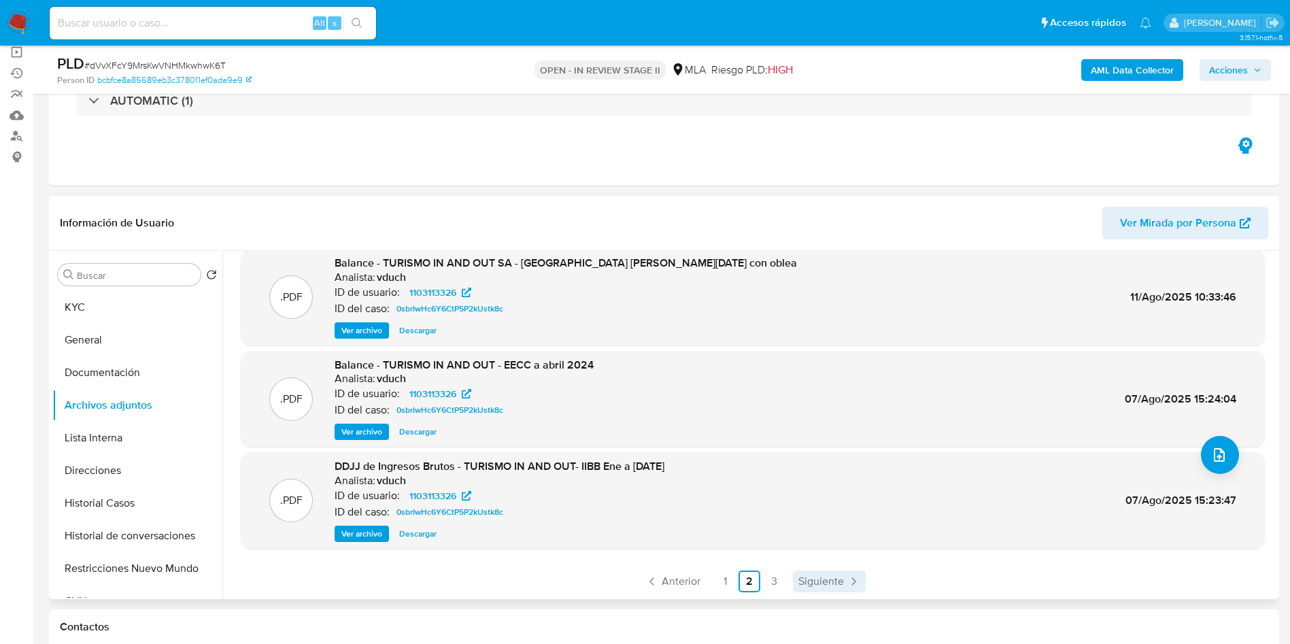
click at [831, 585] on span "Siguiente" at bounding box center [821, 581] width 46 height 11
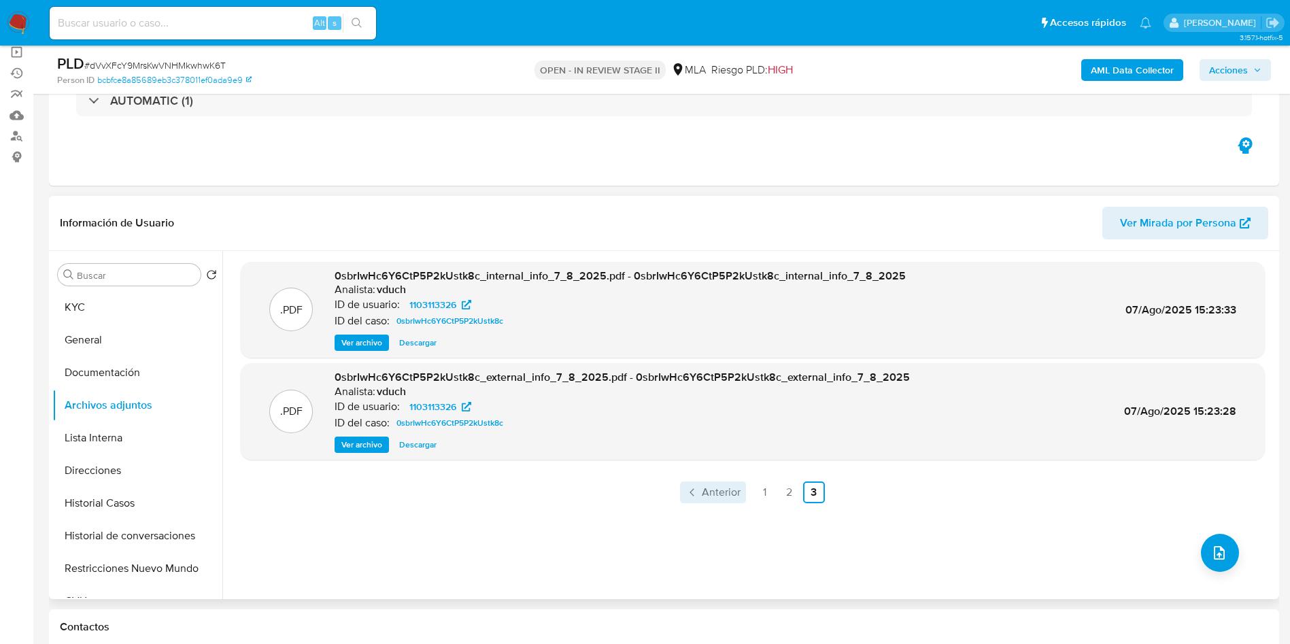
click at [732, 496] on span "Anterior" at bounding box center [721, 492] width 39 height 11
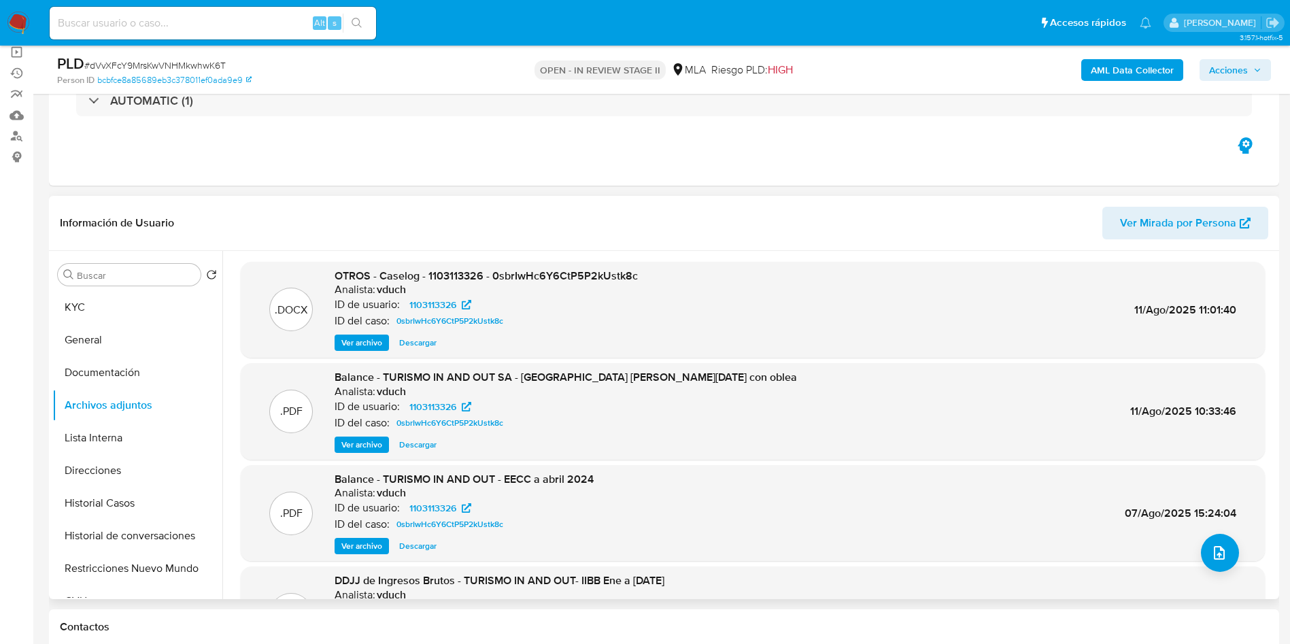
click at [376, 341] on span "Ver archivo" at bounding box center [361, 343] width 41 height 14
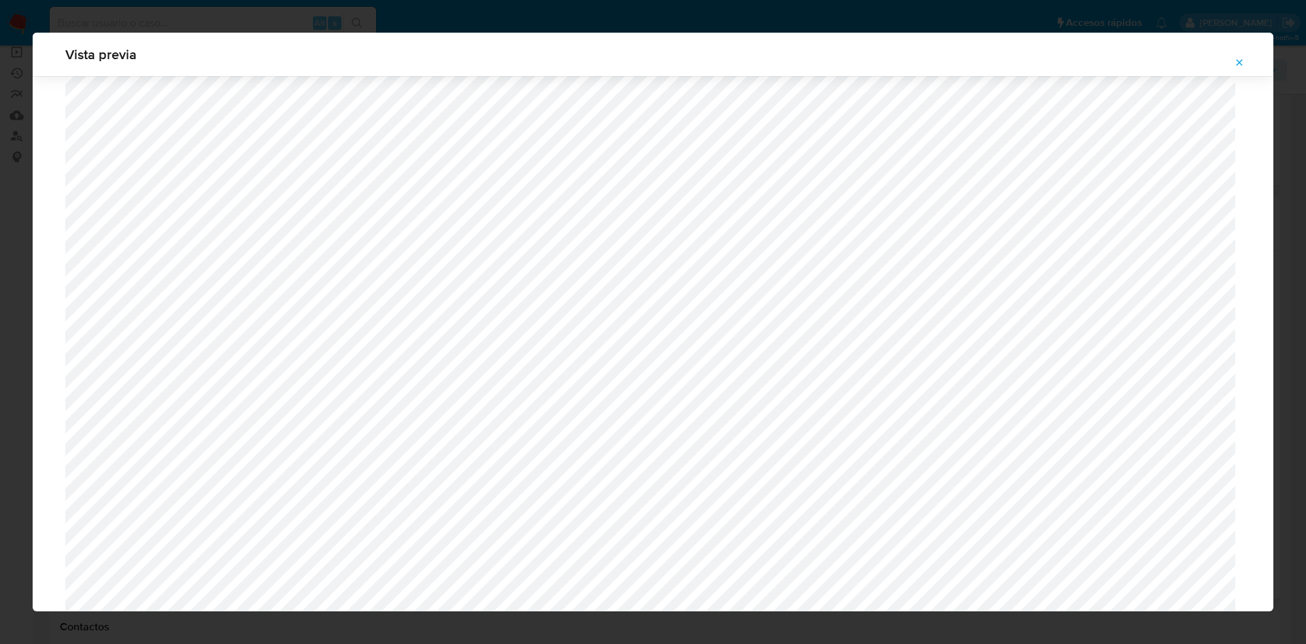
scroll to position [687, 0]
click at [1240, 61] on icon "Attachment preview" at bounding box center [1239, 62] width 11 height 11
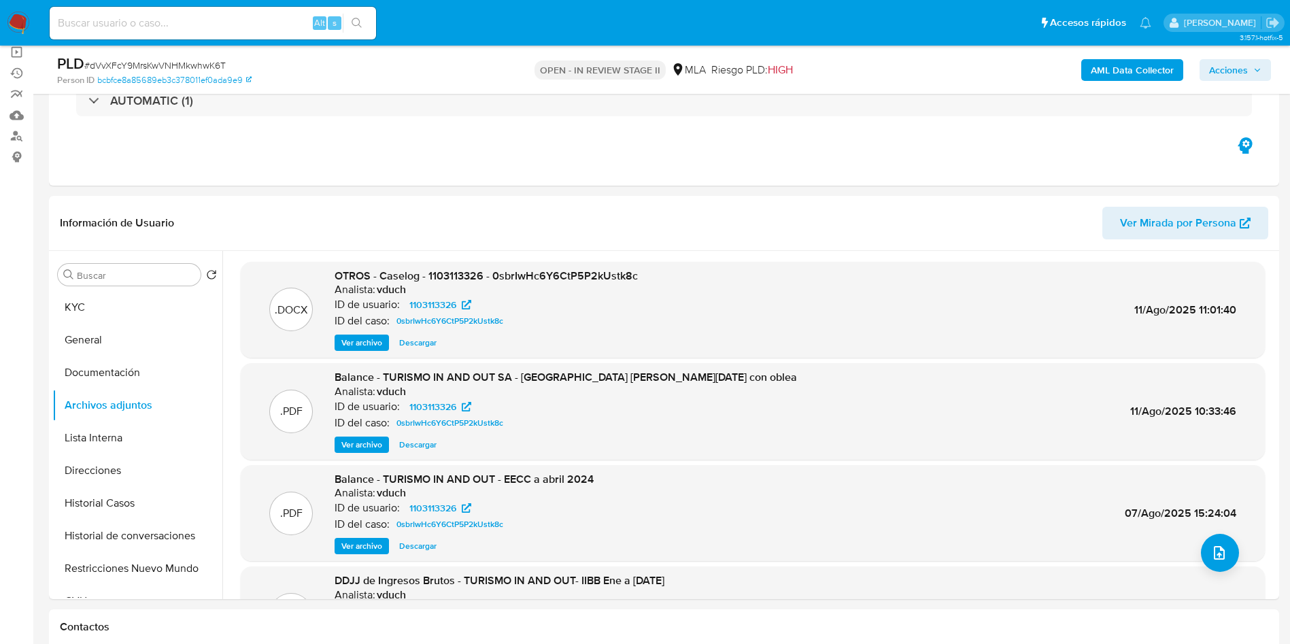
scroll to position [612, 0]
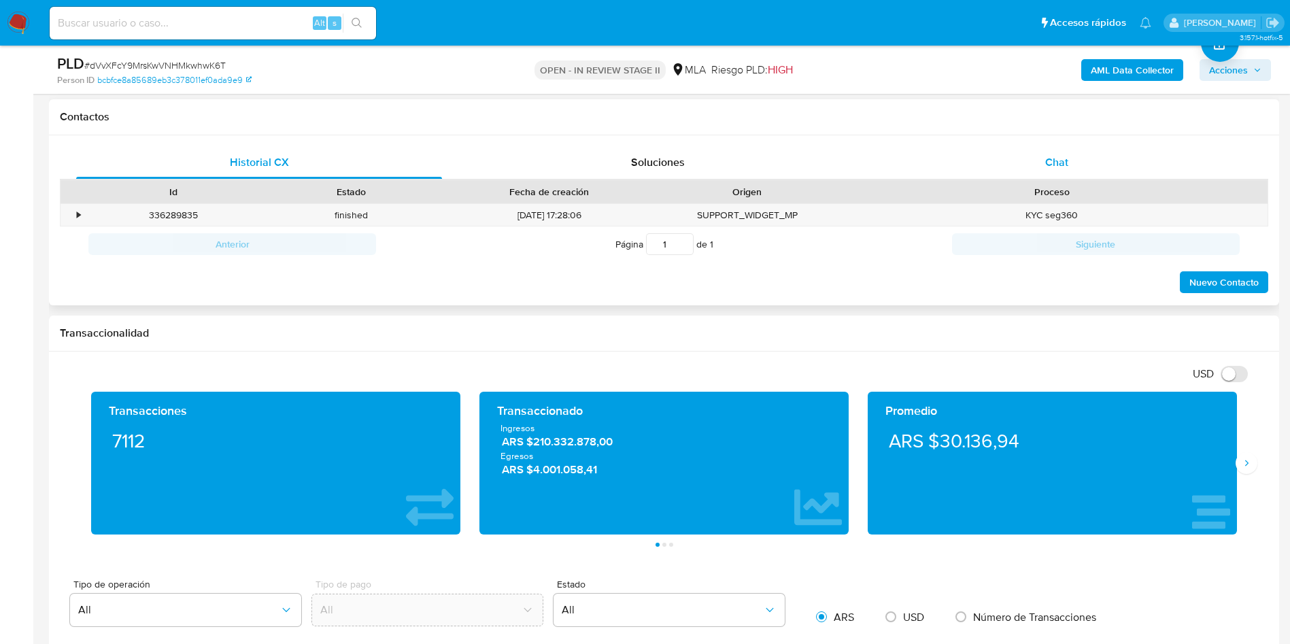
click at [1092, 158] on div "Chat" at bounding box center [1057, 162] width 366 height 33
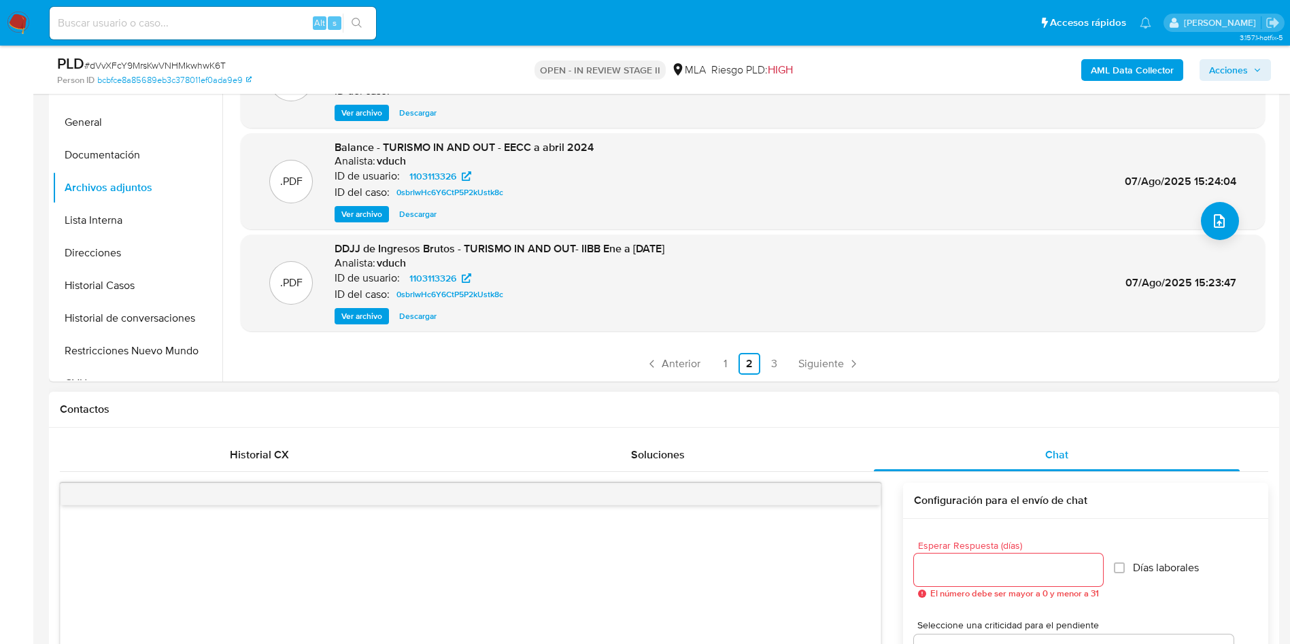
scroll to position [408, 0]
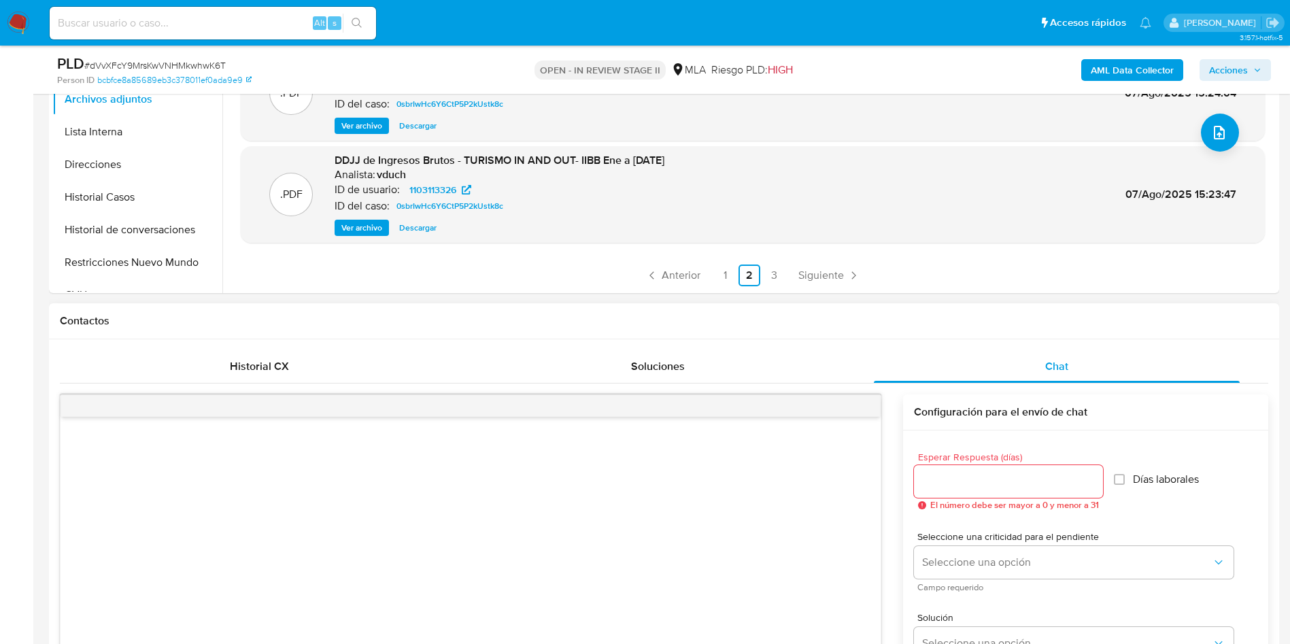
drag, startPoint x: 673, startPoint y: 283, endPoint x: 688, endPoint y: 320, distance: 40.5
click at [673, 283] on link "Anterior" at bounding box center [673, 276] width 66 height 22
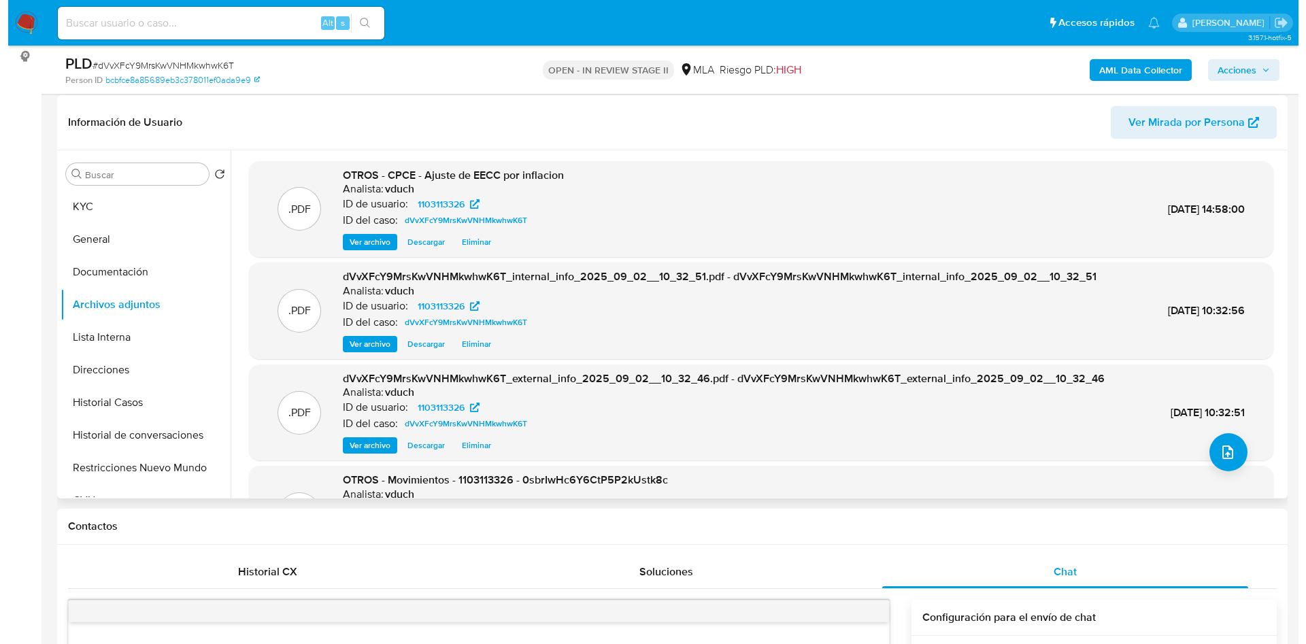
scroll to position [204, 0]
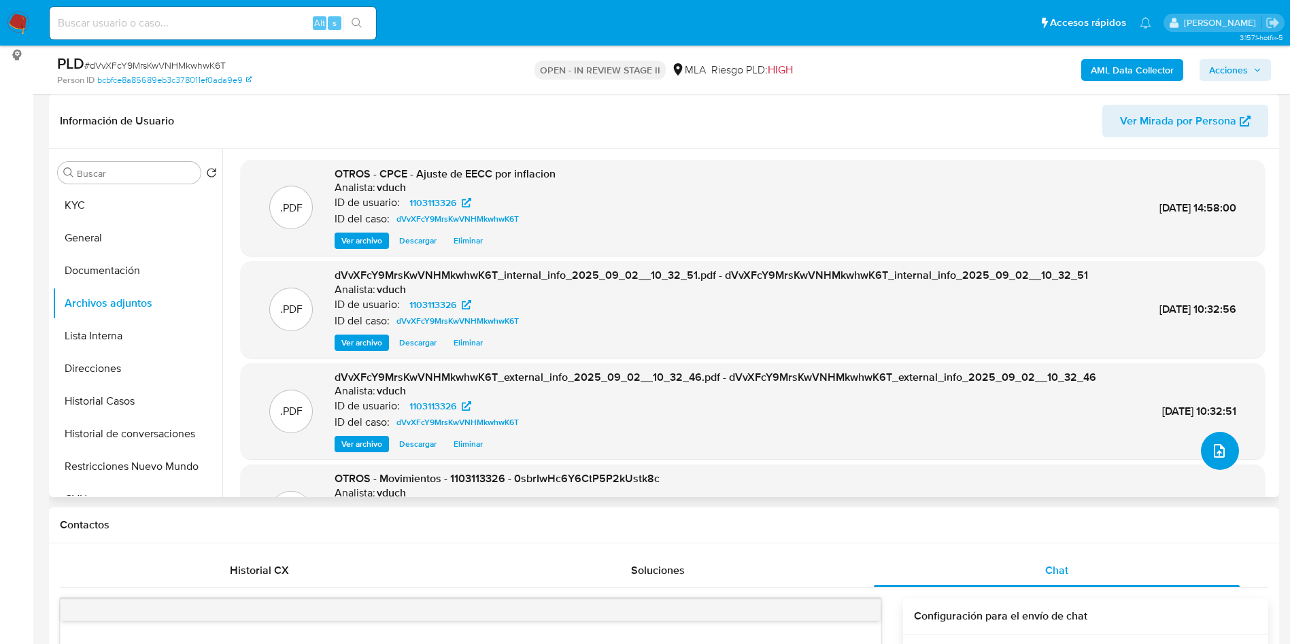
click at [1226, 443] on button "upload-file" at bounding box center [1220, 451] width 38 height 38
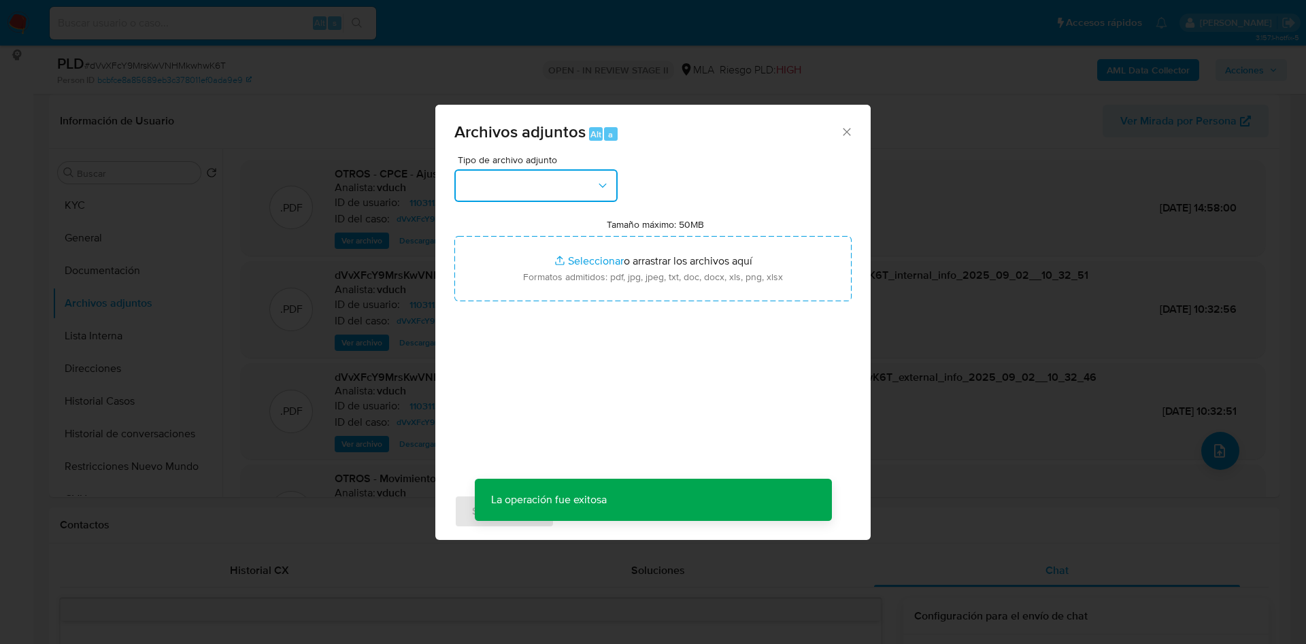
click at [506, 186] on button "button" at bounding box center [535, 185] width 163 height 33
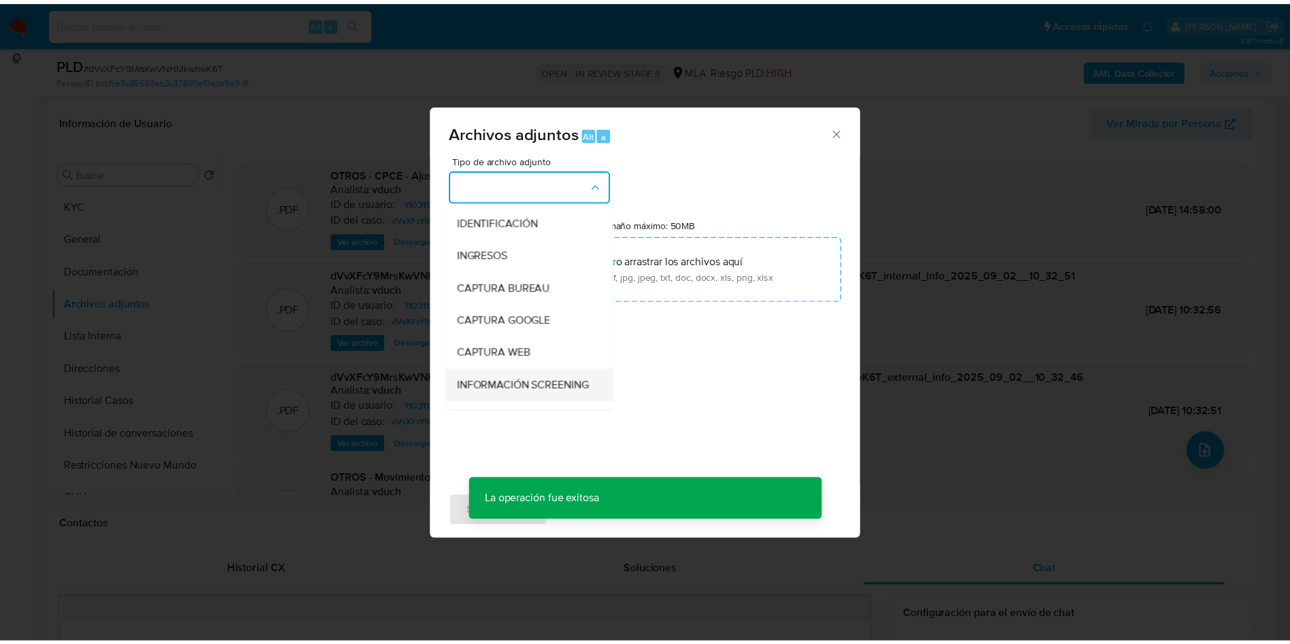
scroll to position [102, 0]
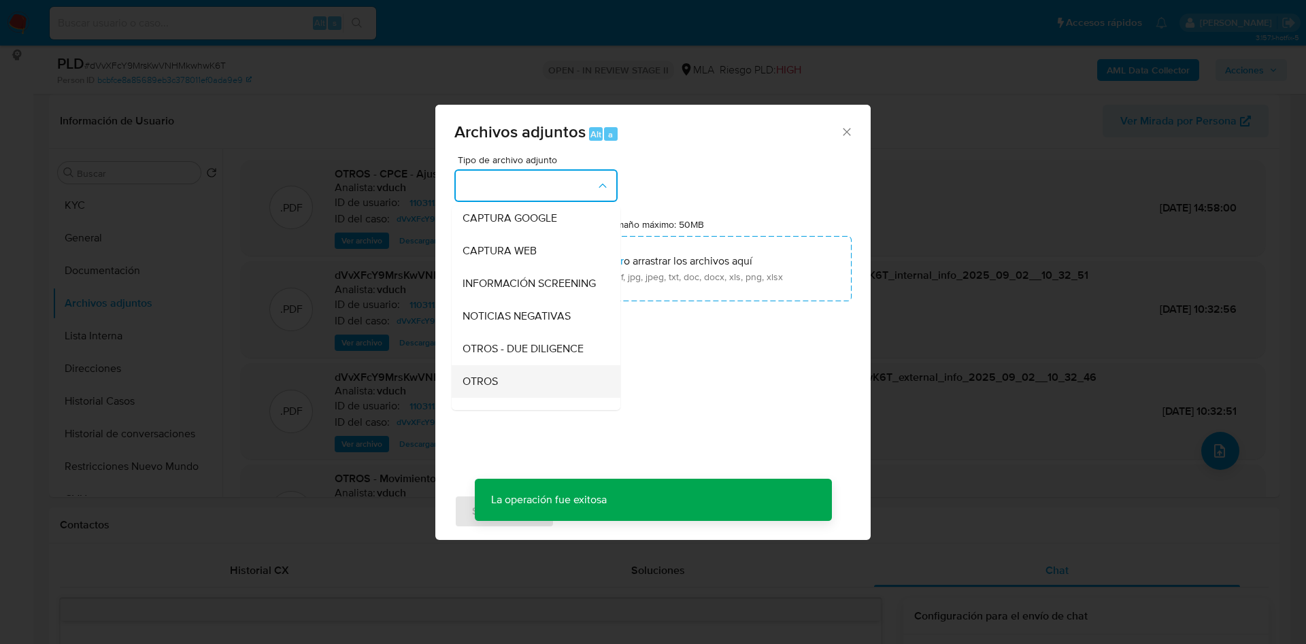
click at [505, 388] on div "OTROS" at bounding box center [531, 381] width 139 height 33
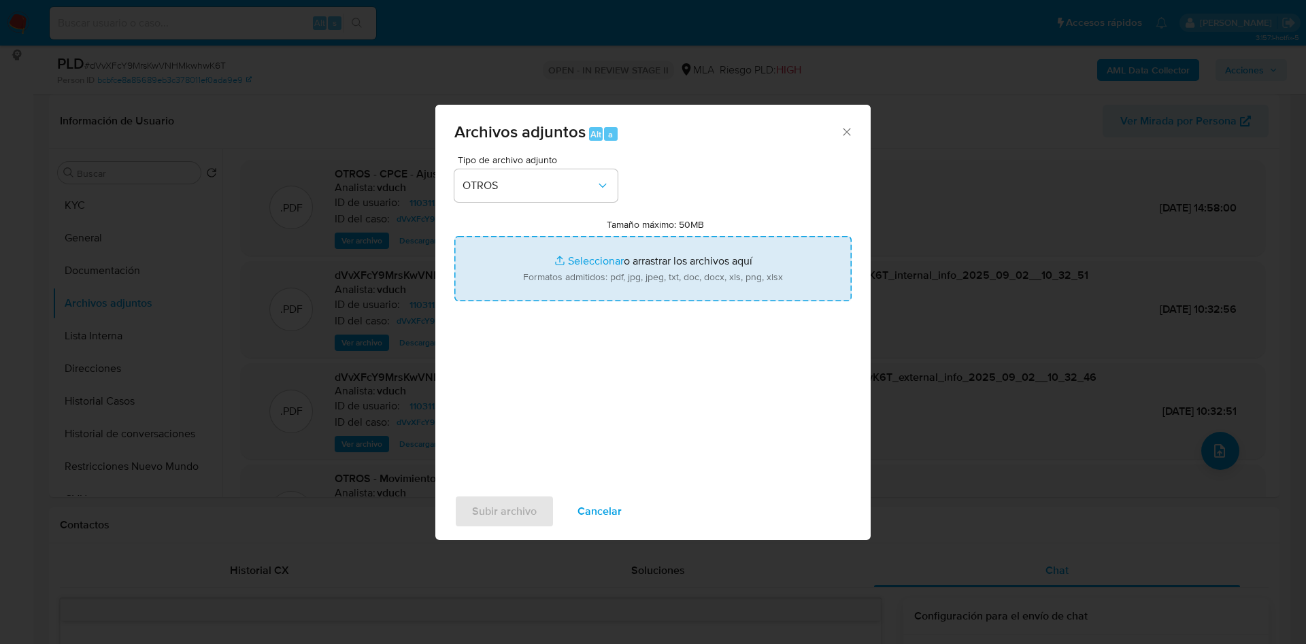
type input "C:\fakepath\Movimientos dVvXFcY9MrsKwVNHMkwhwK6T_2025_09_02_09_59_27.xlsx"
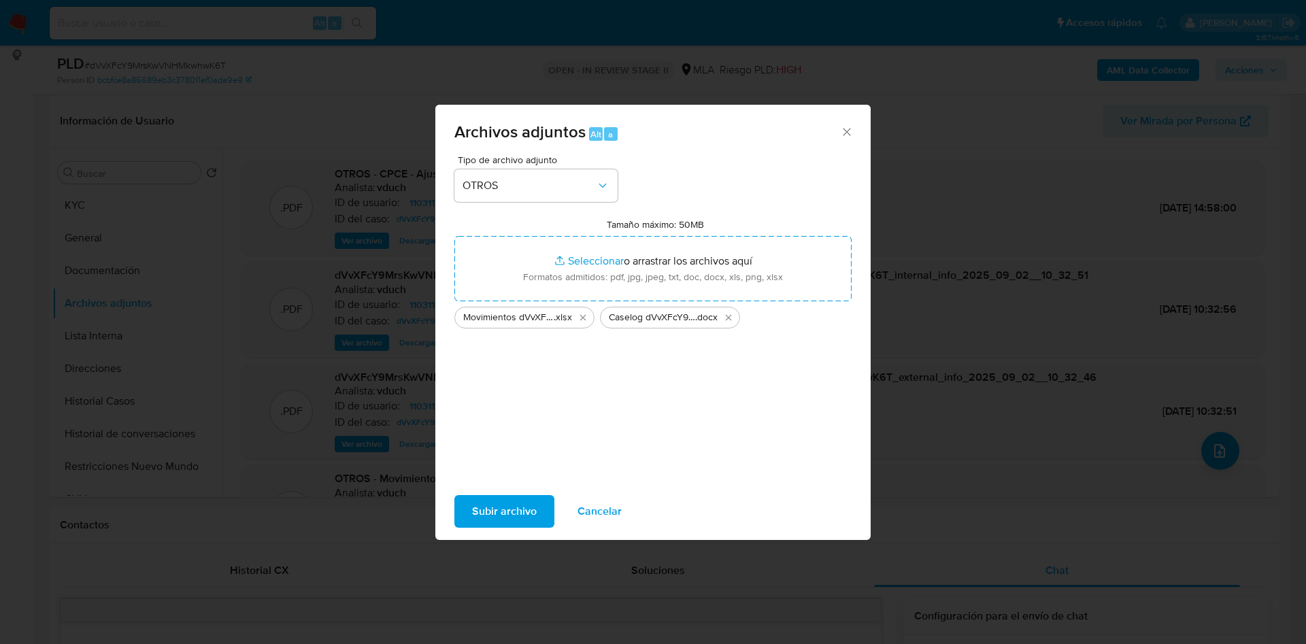
click at [512, 500] on span "Subir archivo" at bounding box center [504, 511] width 65 height 30
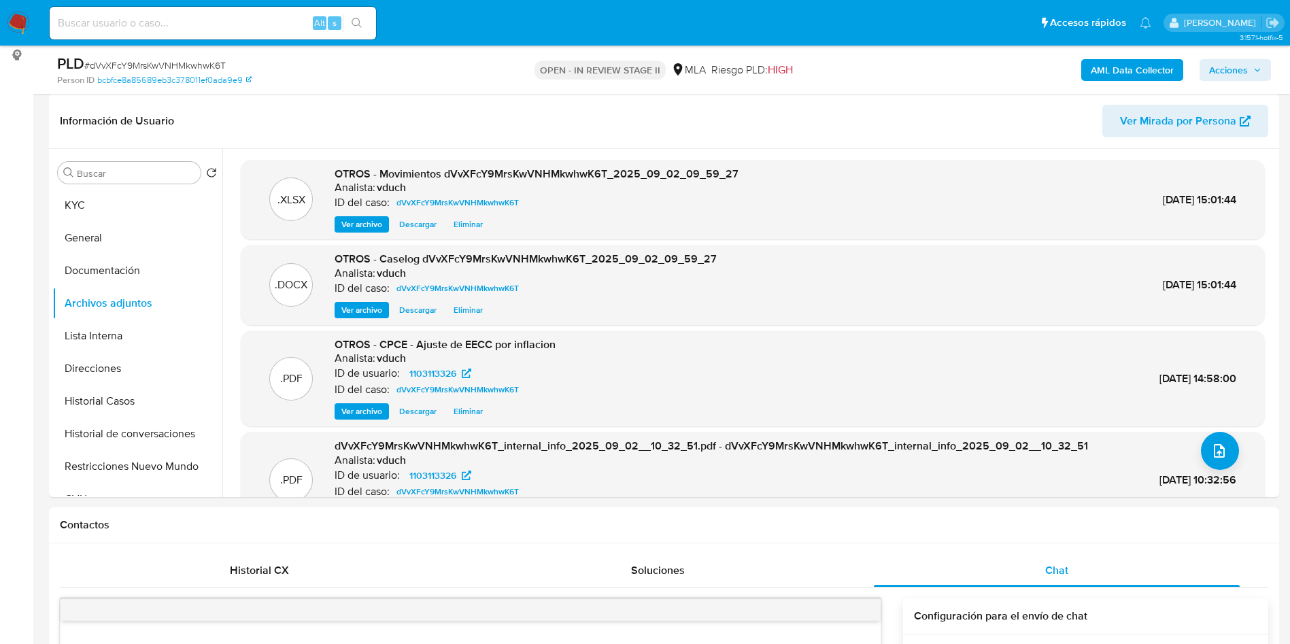
click at [1251, 68] on span "Acciones" at bounding box center [1235, 70] width 52 height 19
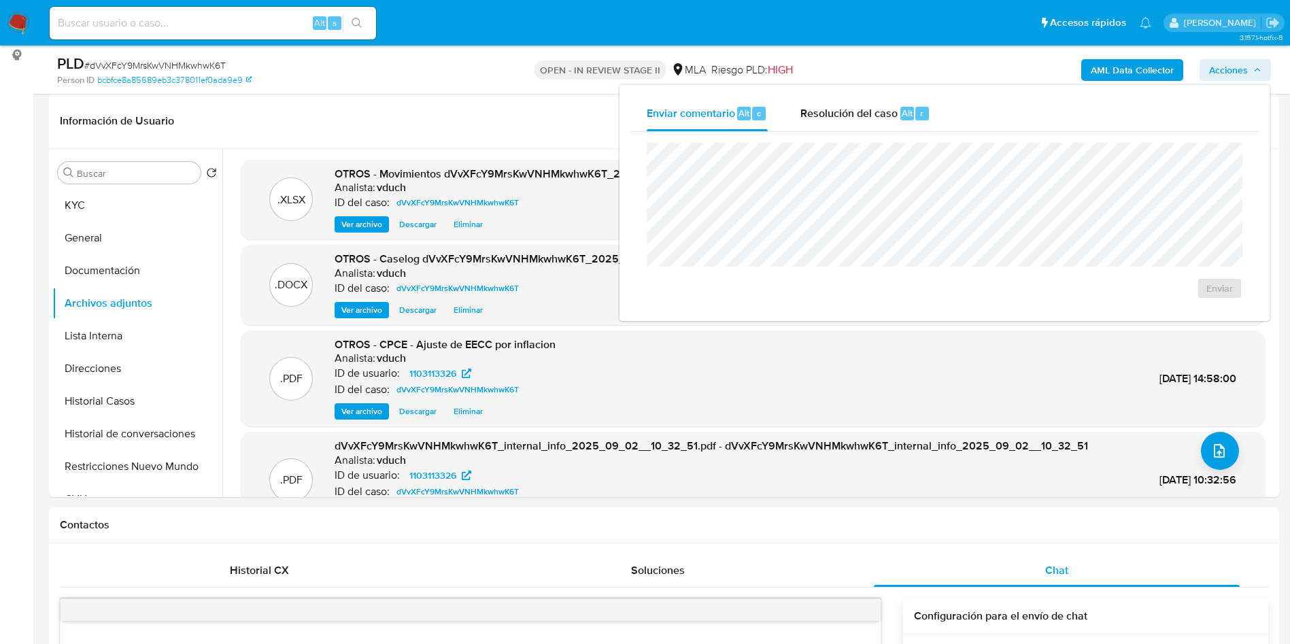
click at [909, 99] on div "Resolución del caso Alt r" at bounding box center [865, 113] width 130 height 35
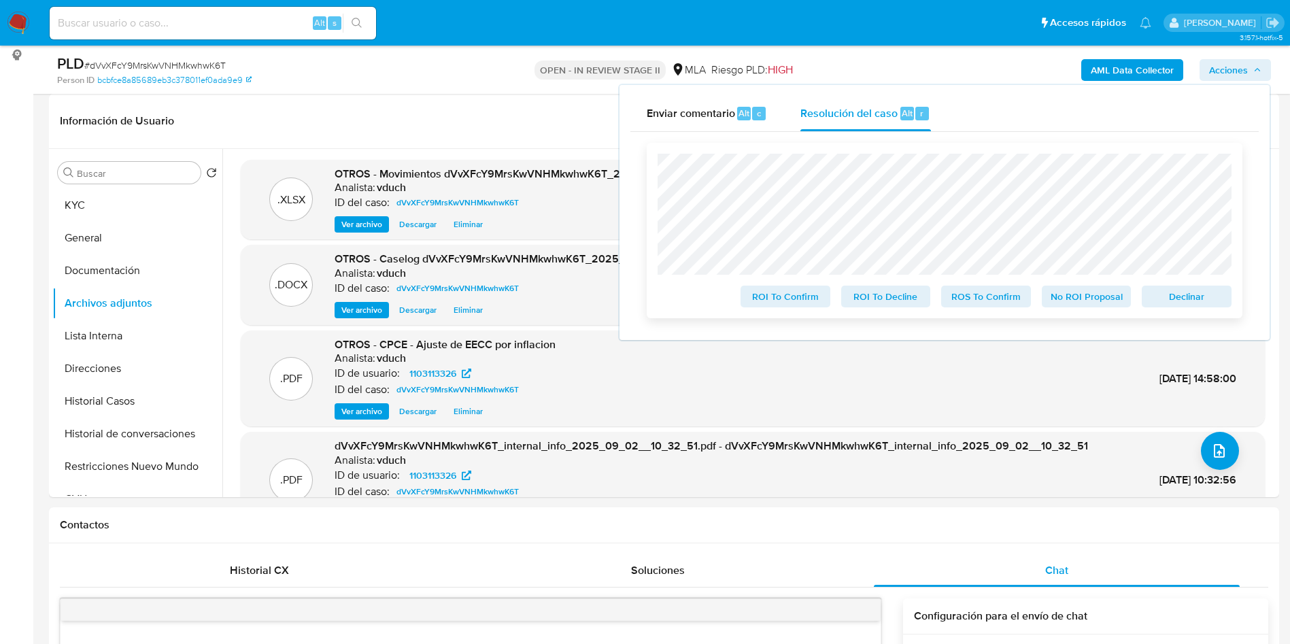
click at [1081, 301] on span "No ROI Proposal" at bounding box center [1086, 296] width 71 height 19
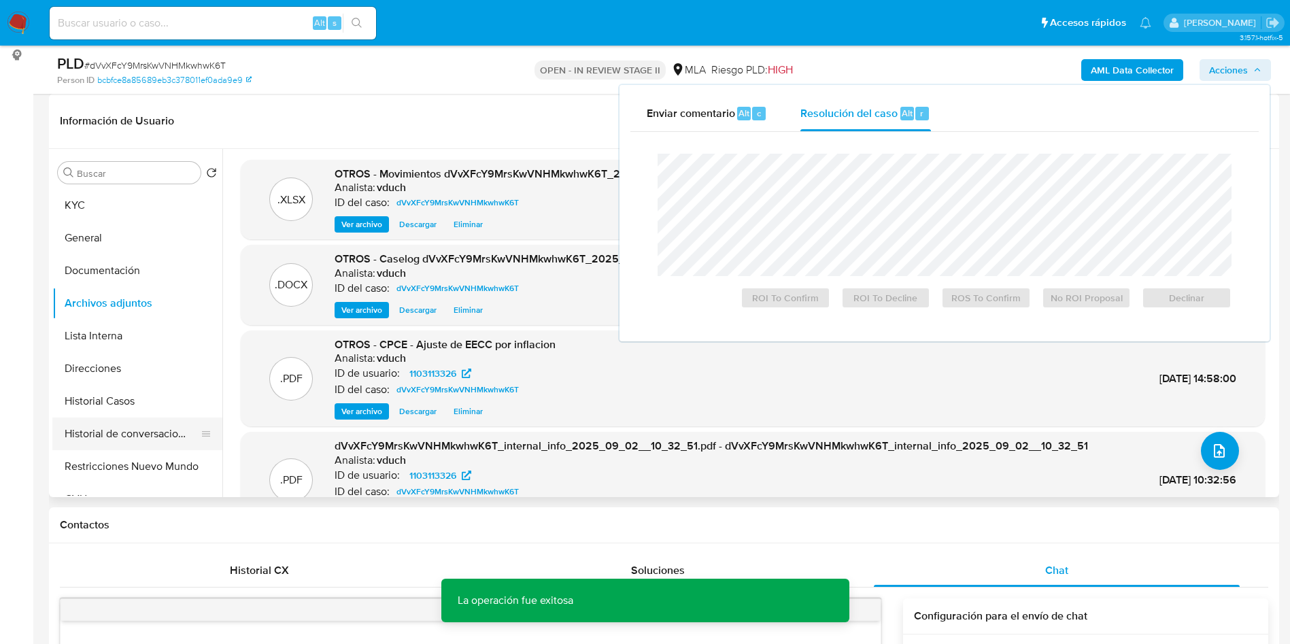
click at [126, 445] on button "Historial de conversaciones" at bounding box center [131, 434] width 159 height 33
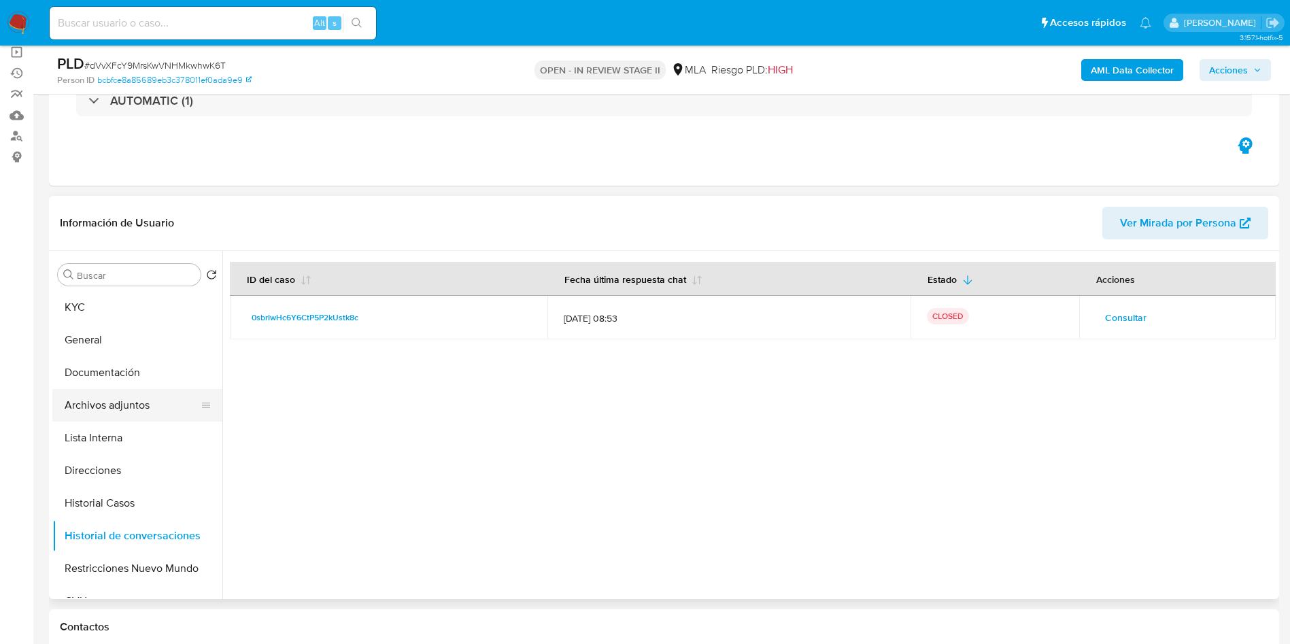
click at [134, 406] on button "Archivos adjuntos" at bounding box center [131, 405] width 159 height 33
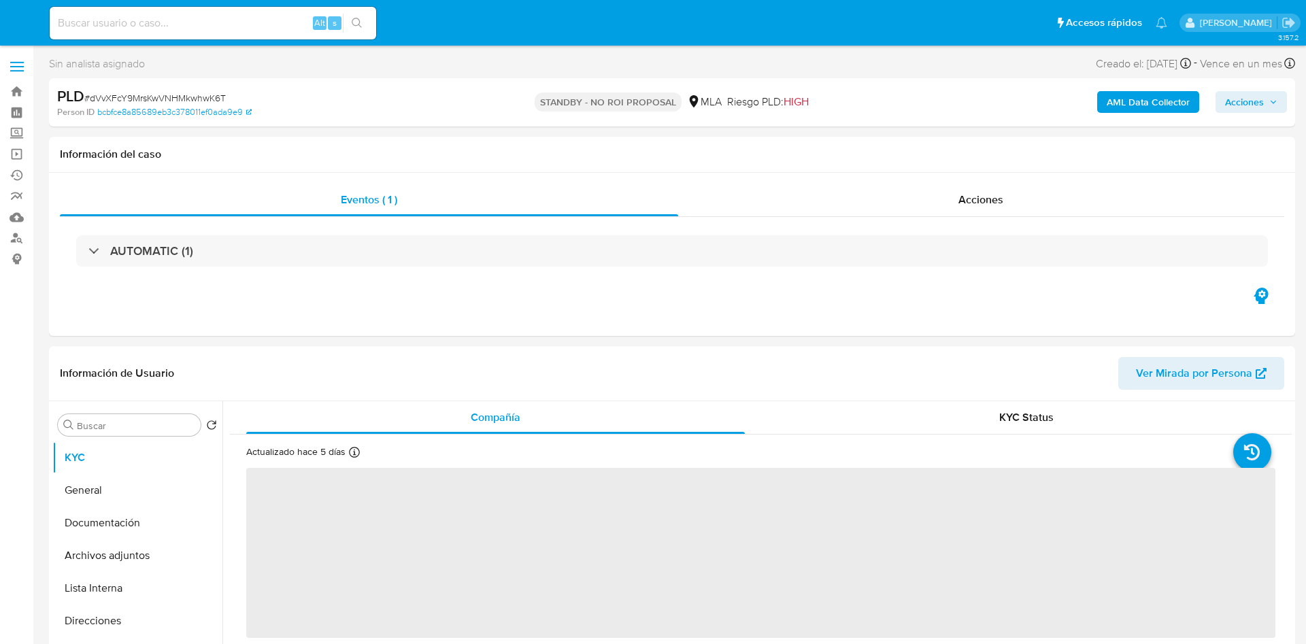
select select "10"
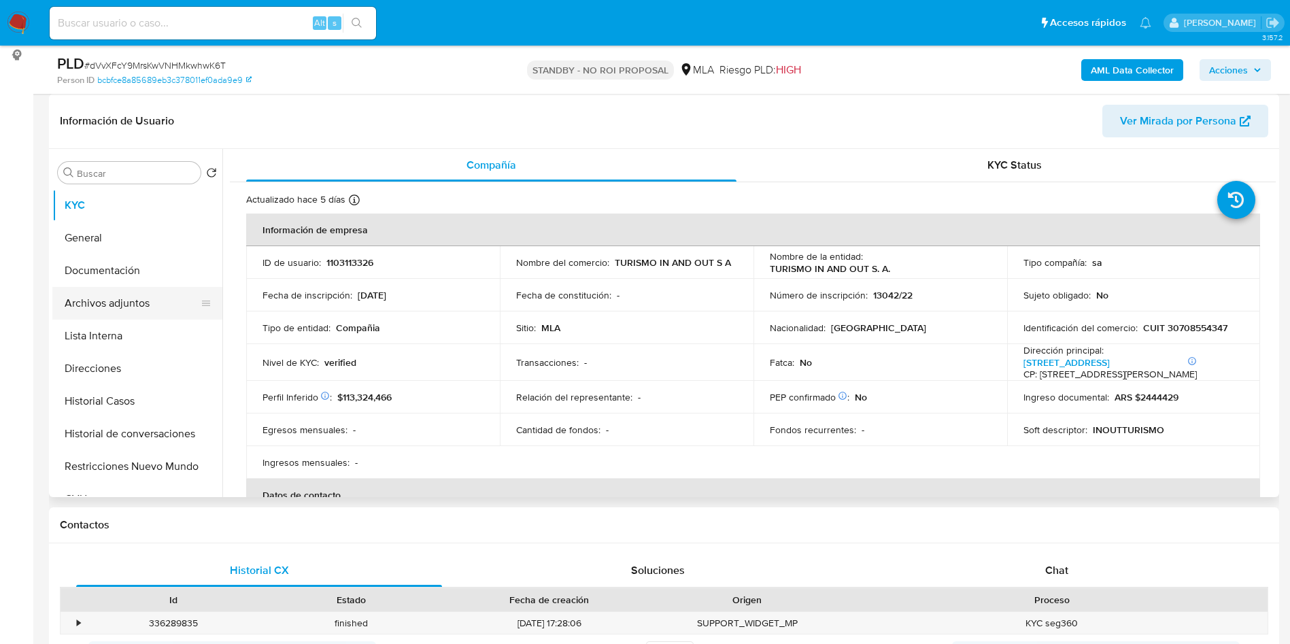
click at [165, 301] on button "Archivos adjuntos" at bounding box center [131, 303] width 159 height 33
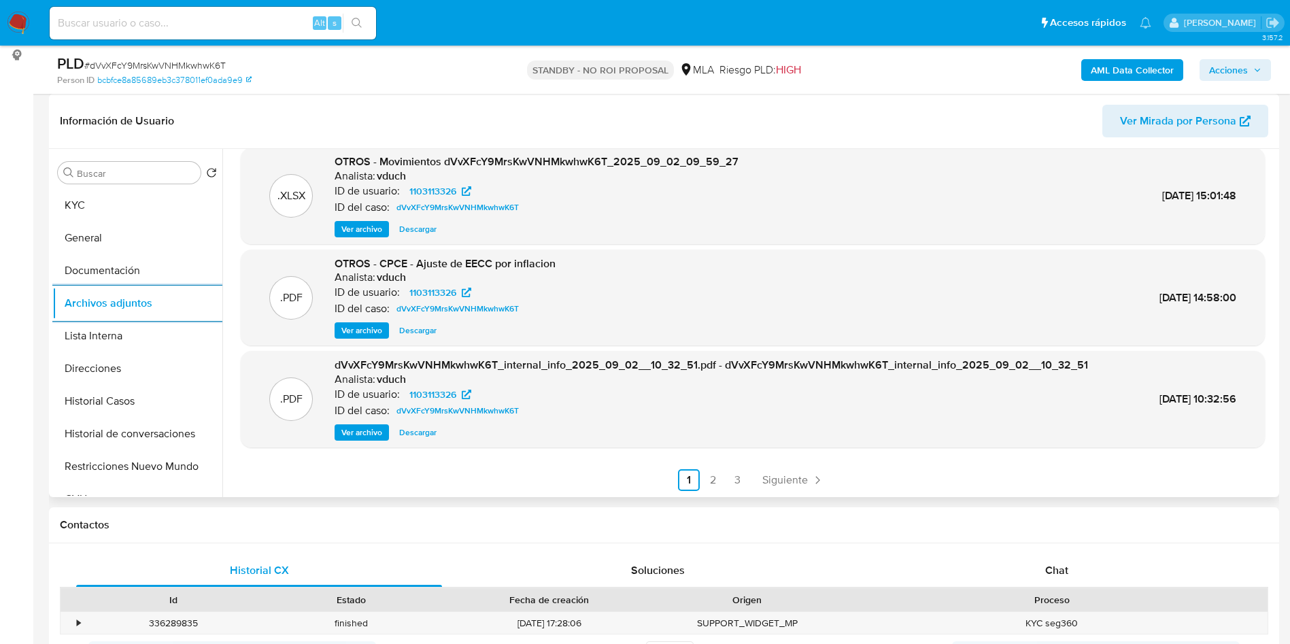
scroll to position [114, 0]
click at [798, 490] on div ".DOCX OTROS - Caselog dVvXFcY9MrsKwVNHMkwhwK6T_2025_09_02_09_59_27 Analista: vd…" at bounding box center [748, 323] width 1053 height 348
click at [792, 481] on span "Siguiente" at bounding box center [785, 479] width 46 height 11
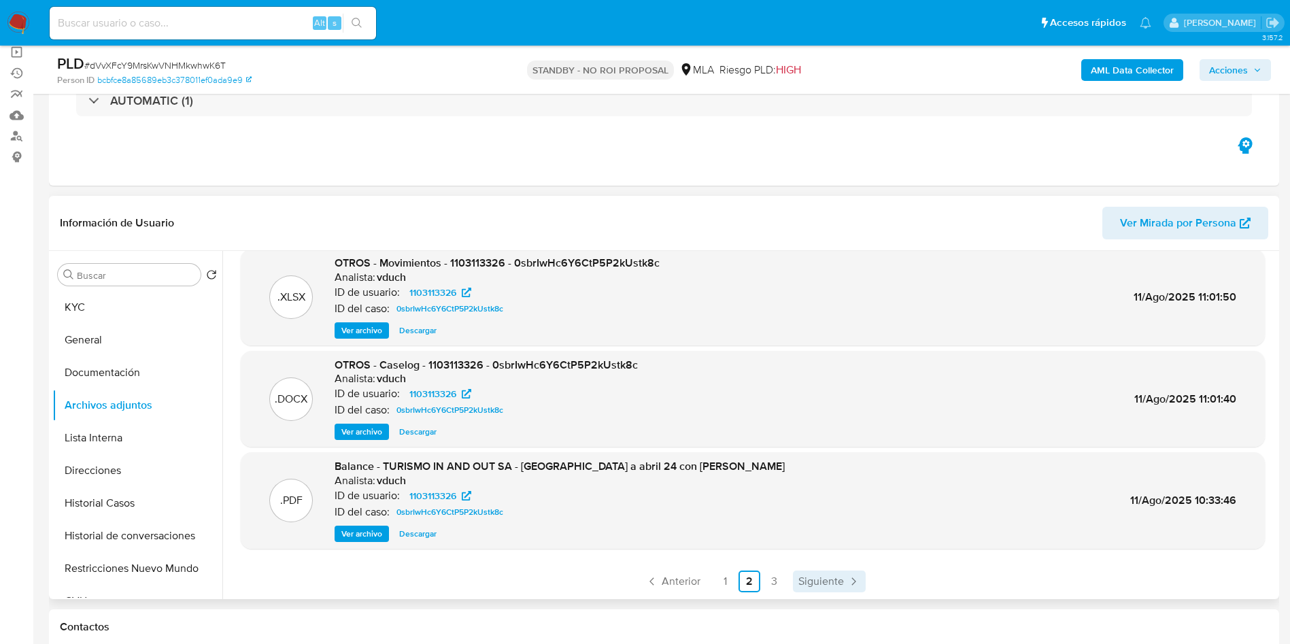
click at [817, 581] on span "Siguiente" at bounding box center [821, 581] width 46 height 11
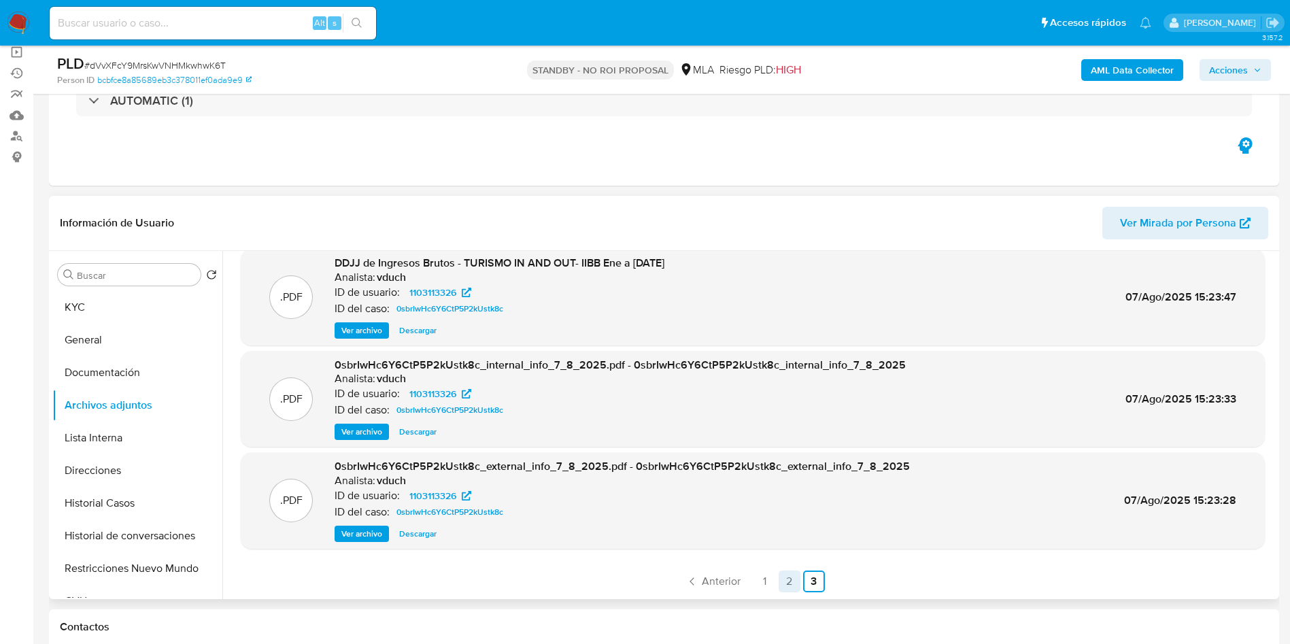
click at [787, 581] on link "2" at bounding box center [790, 582] width 22 height 22
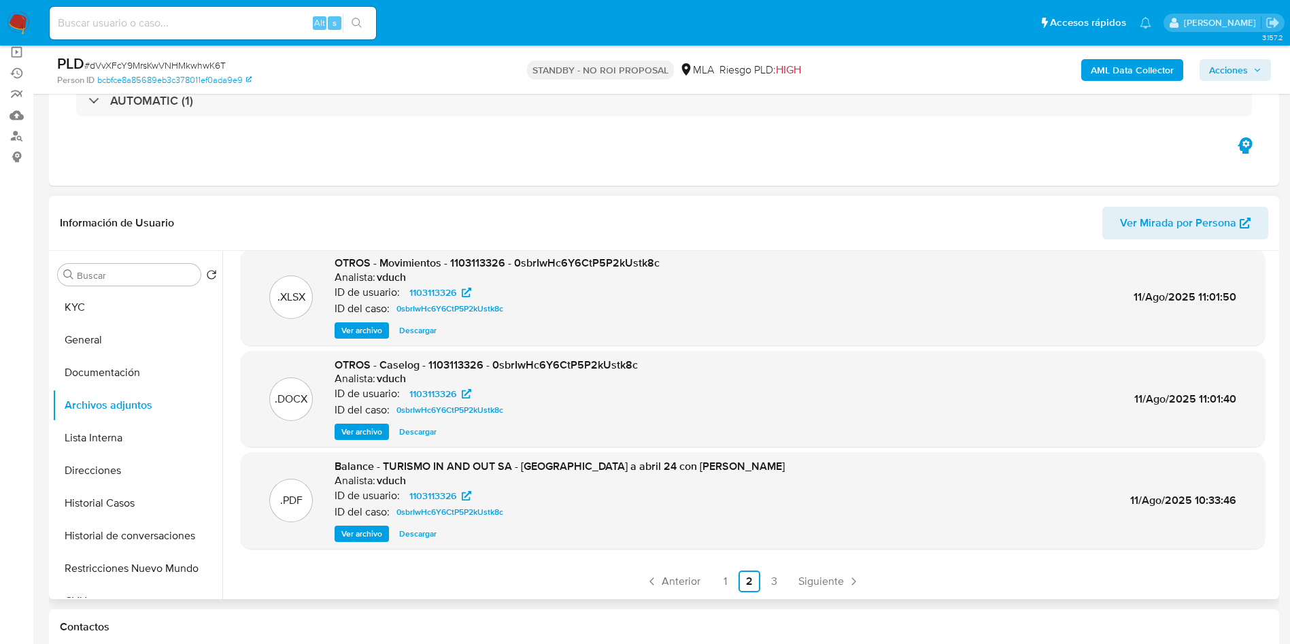
click at [735, 579] on ul "Anterior 1 2 3 Siguiente" at bounding box center [753, 582] width 1024 height 22
click at [732, 581] on link "1" at bounding box center [725, 582] width 22 height 22
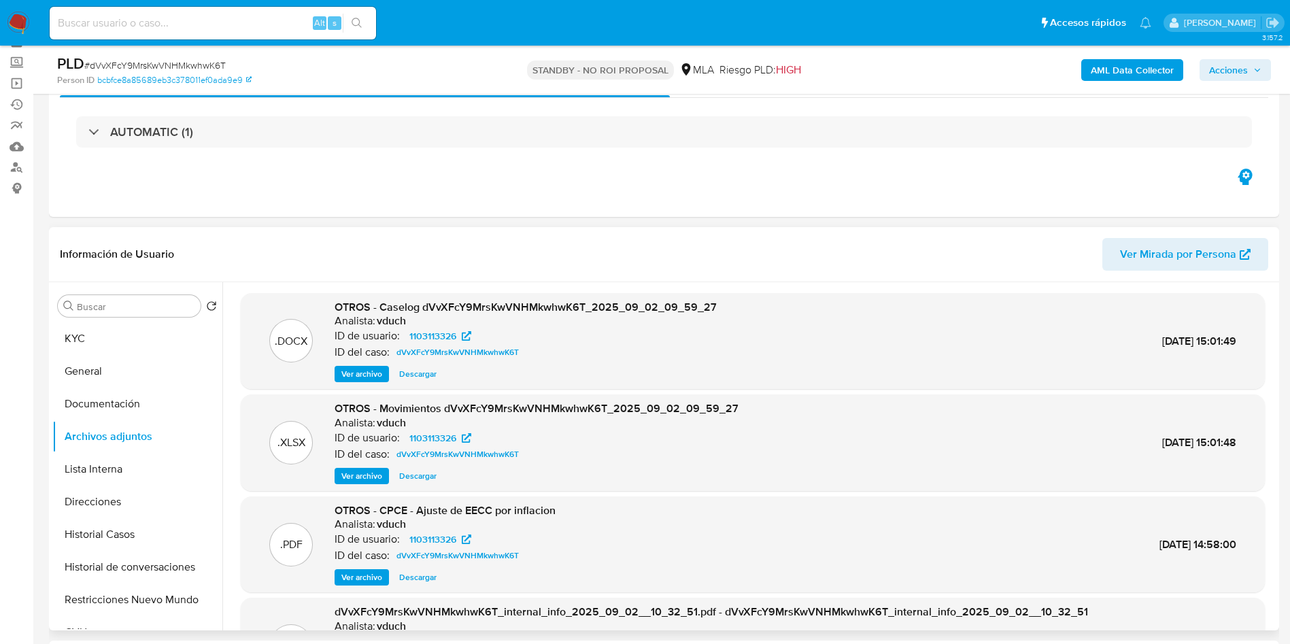
scroll to position [0, 0]
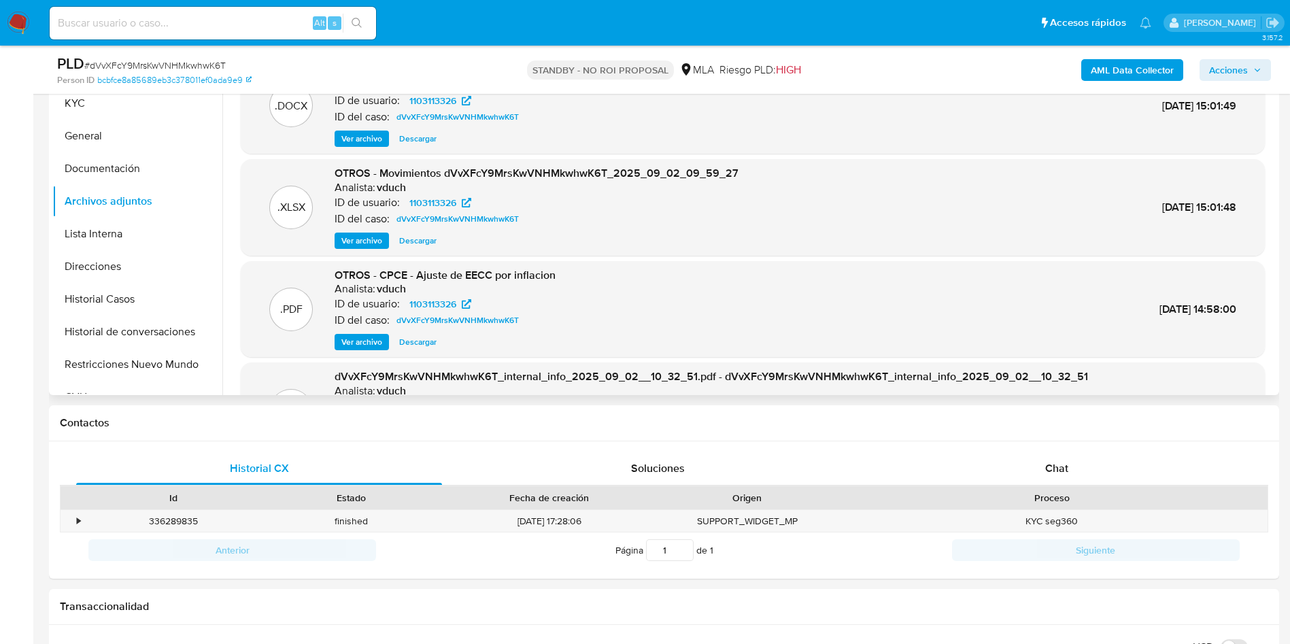
click at [373, 336] on span "Ver archivo" at bounding box center [361, 342] width 41 height 14
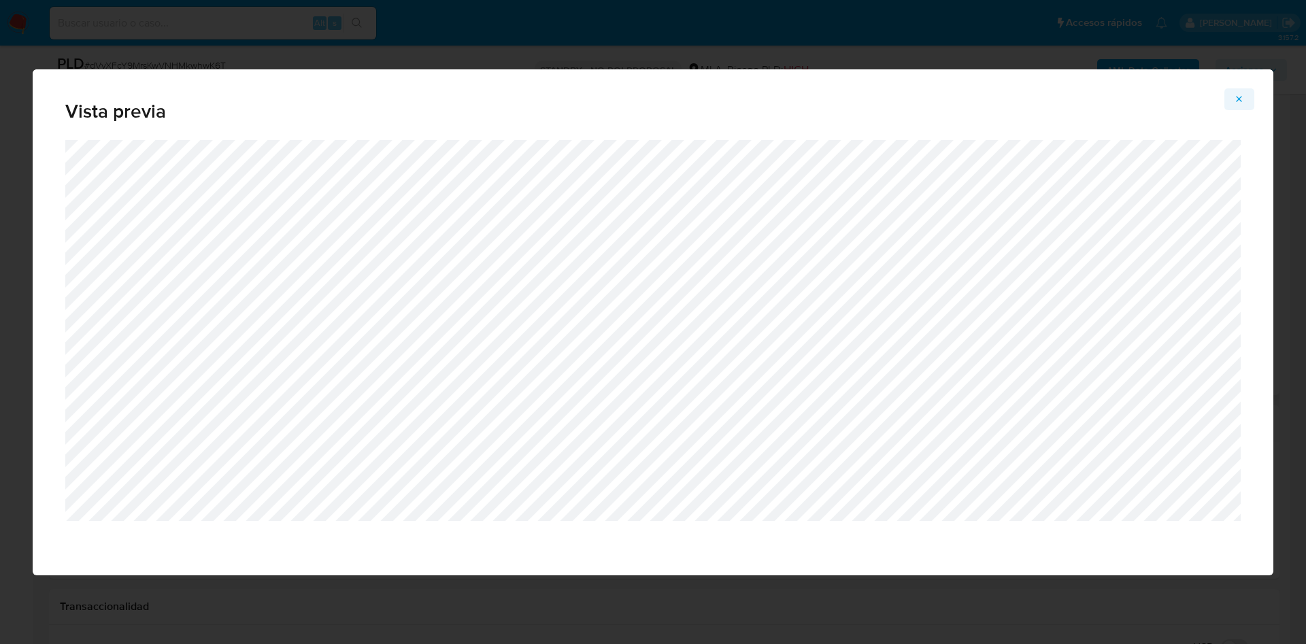
click at [1245, 99] on button "Attachment preview" at bounding box center [1239, 99] width 30 height 22
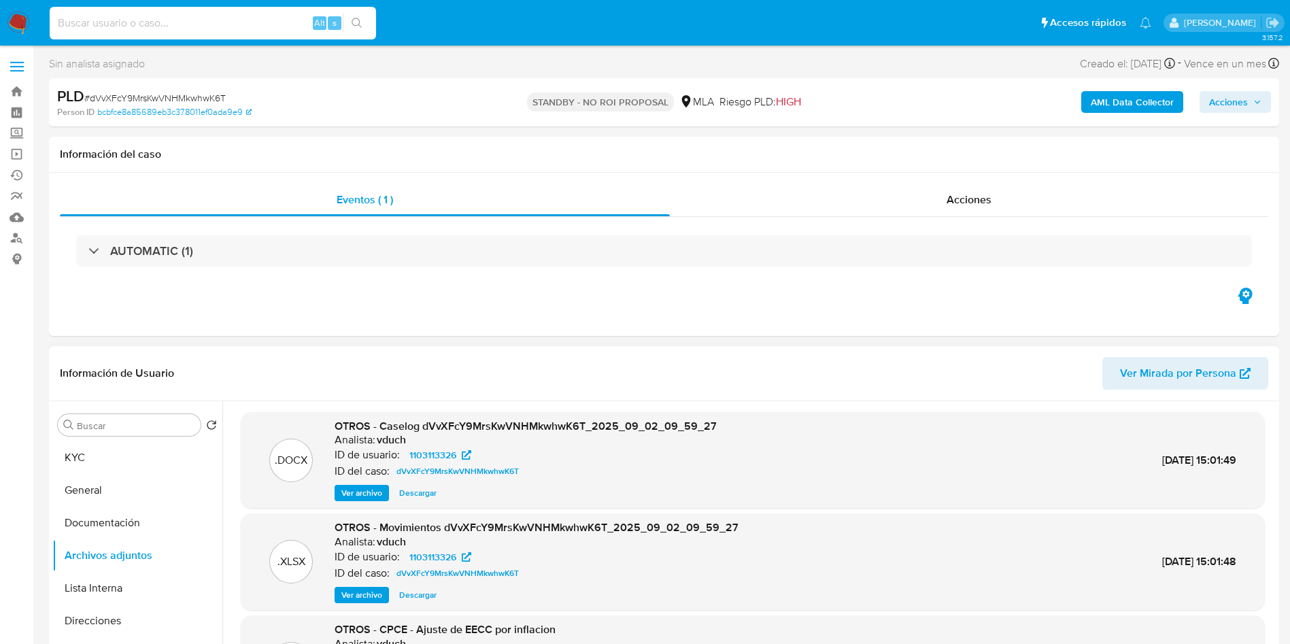
click at [248, 25] on input at bounding box center [213, 23] width 326 height 18
paste input "hZpOkAT0p6BcCPVqfQeyxR8s"
type input "hZpOkAT0p6BcCPVqfQeyxR8s"
click at [347, 26] on button "search-icon" at bounding box center [357, 23] width 28 height 19
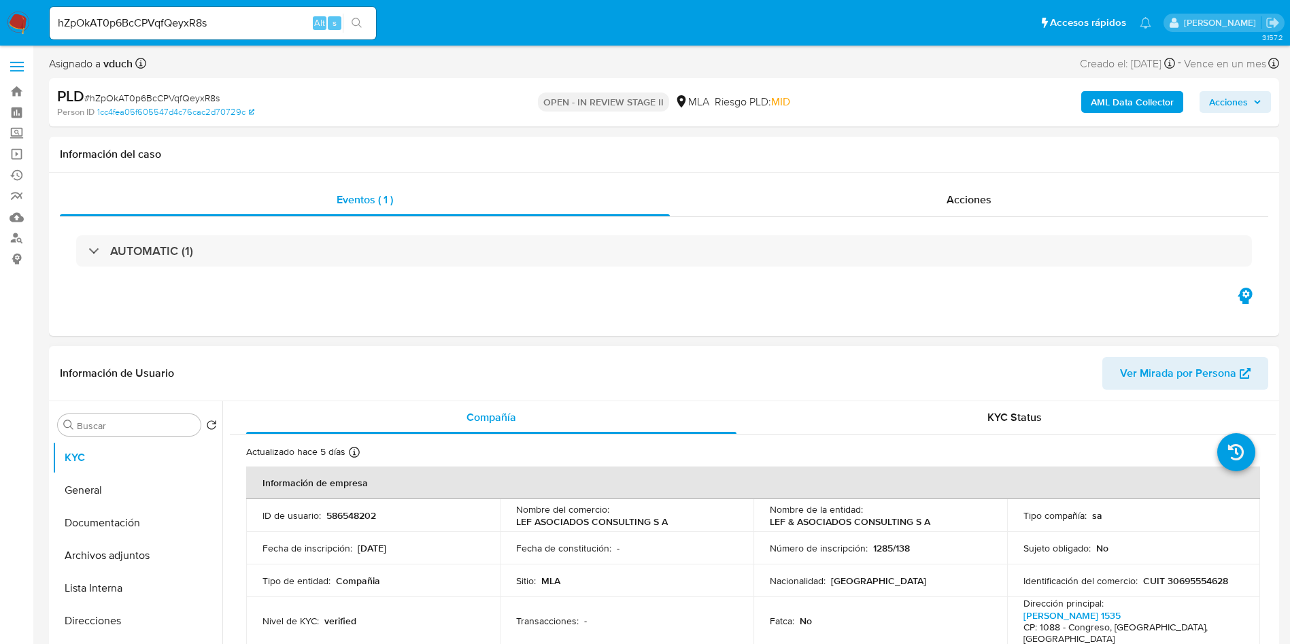
select select "10"
click at [350, 522] on p "586548202" at bounding box center [351, 515] width 50 height 12
copy p "586548202"
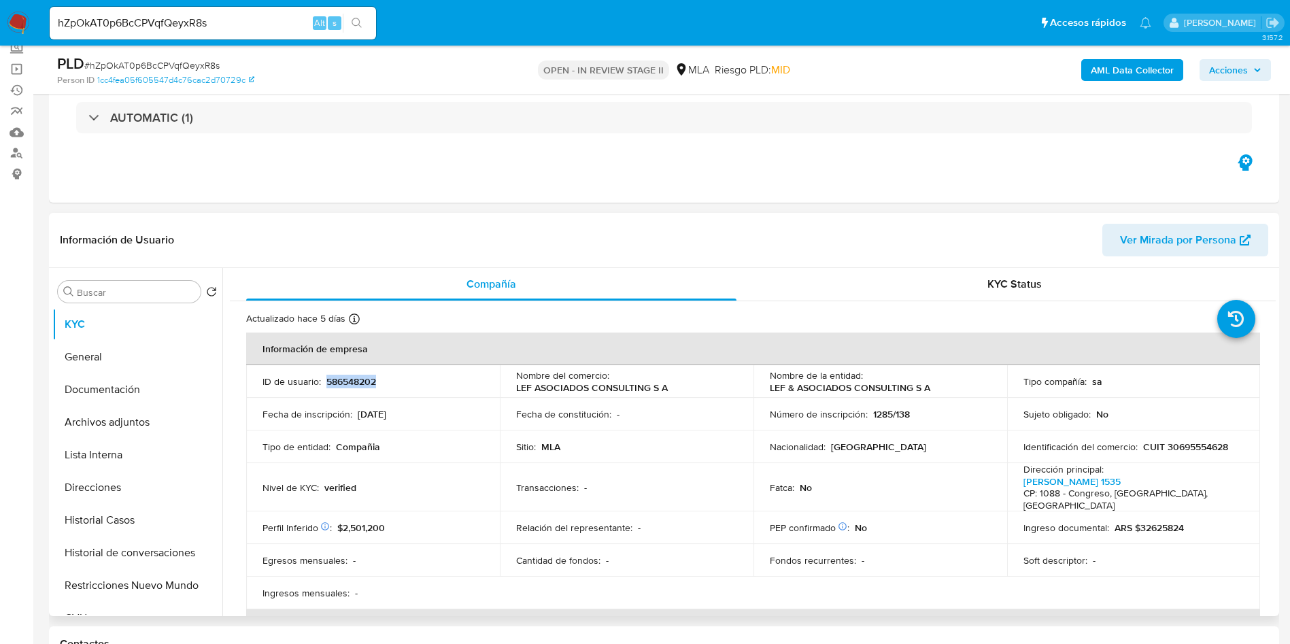
scroll to position [204, 0]
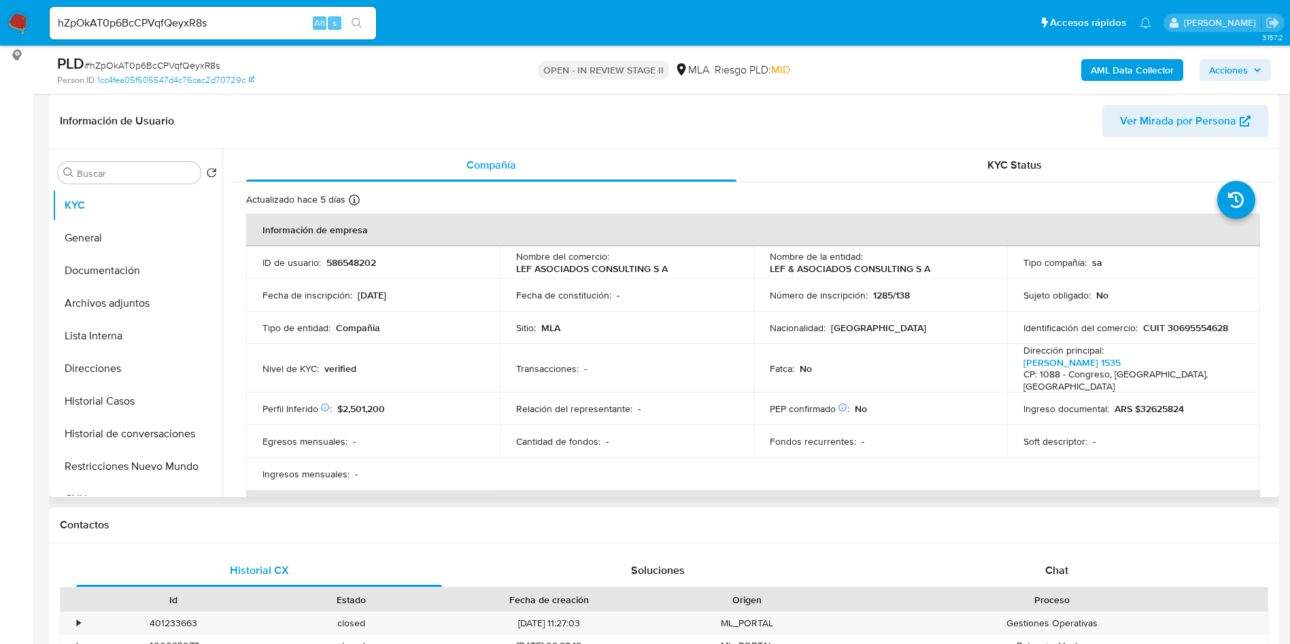
click at [783, 425] on td "Fondos recurrentes : -" at bounding box center [880, 441] width 254 height 33
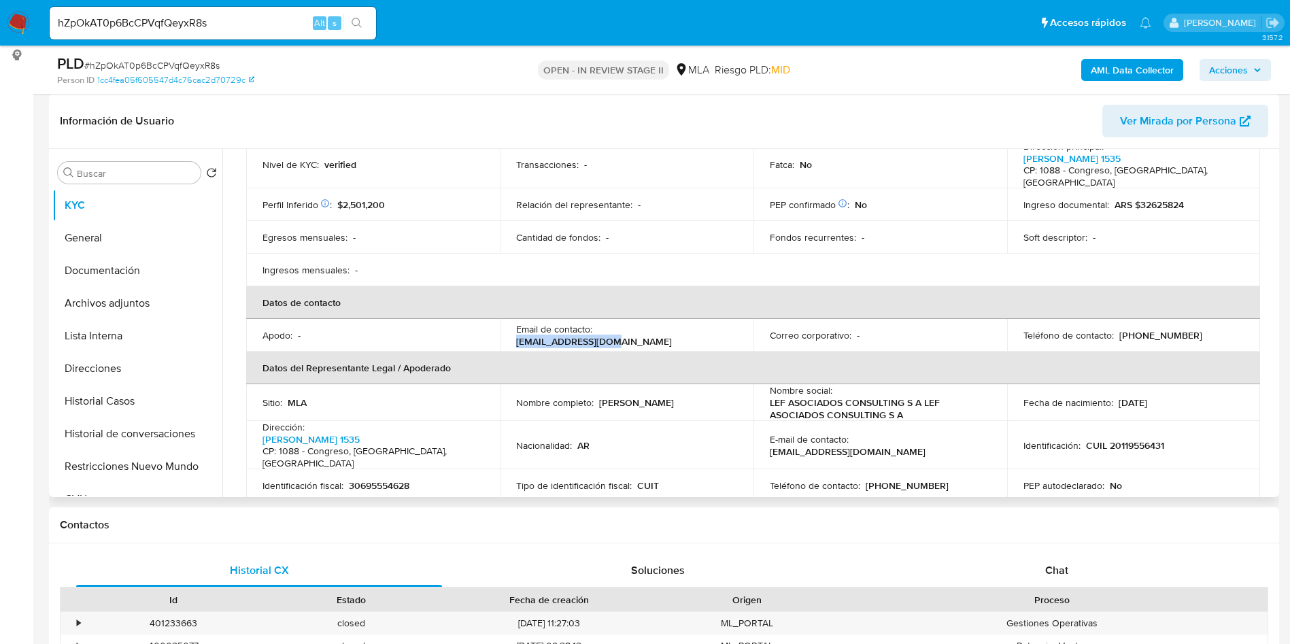
drag, startPoint x: 596, startPoint y: 323, endPoint x: 685, endPoint y: 321, distance: 89.8
click at [685, 323] on div "Email de contacto : info@lefasoc.com.ar" at bounding box center [626, 335] width 221 height 24
copy p "info@lefasoc.com.ar"
click at [1162, 329] on p "(11) 59918793" at bounding box center [1160, 335] width 83 height 12
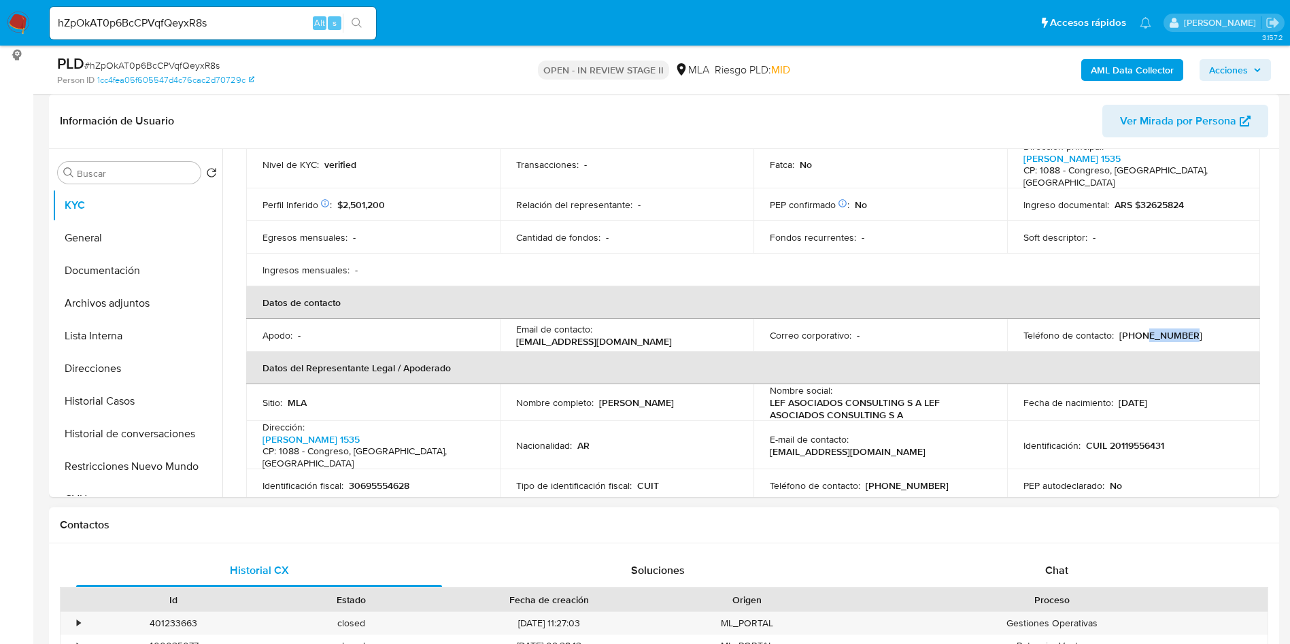
copy p "59918793"
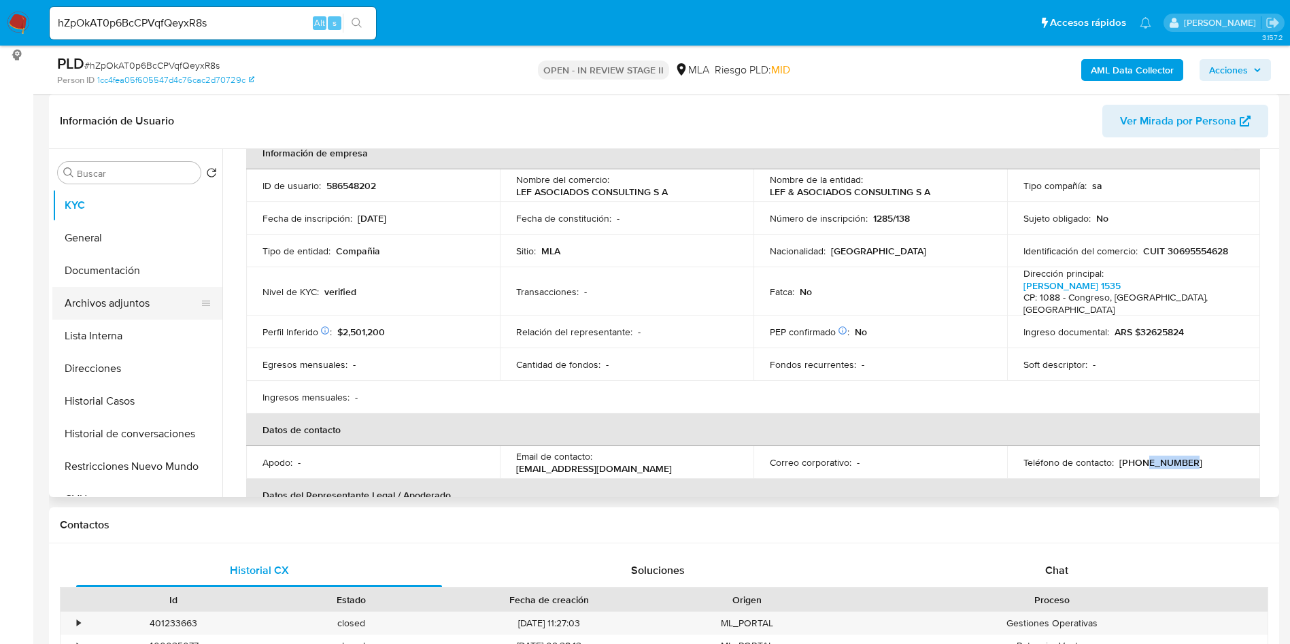
scroll to position [0, 0]
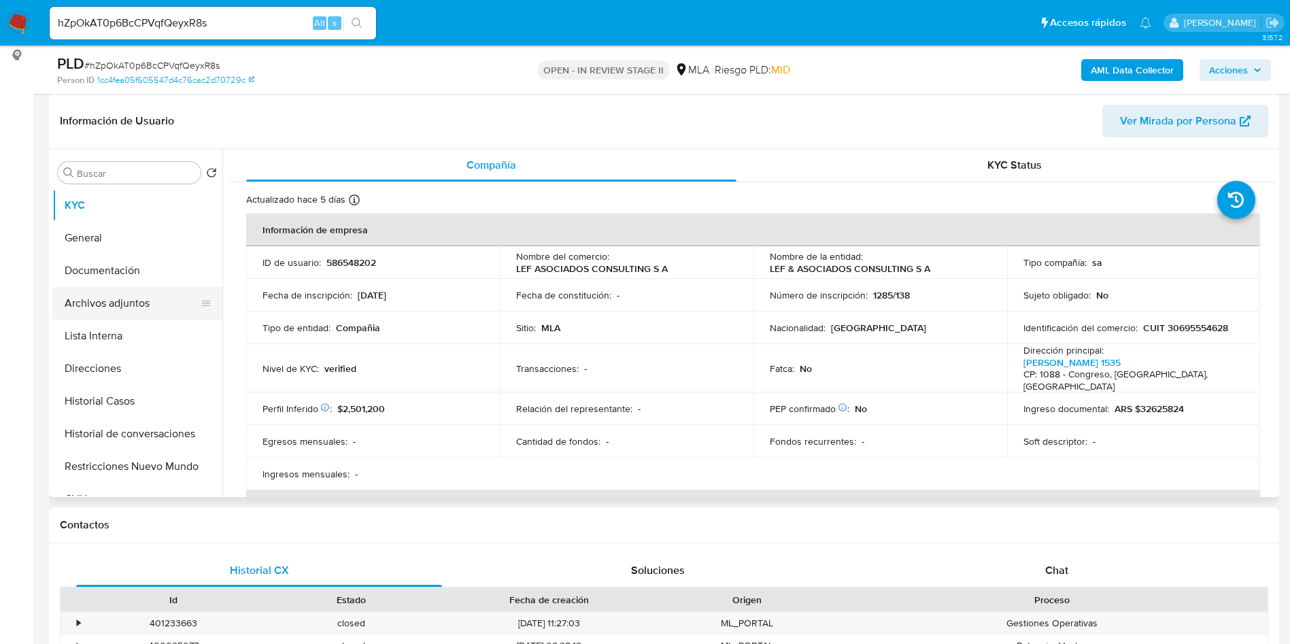
click at [154, 308] on button "Archivos adjuntos" at bounding box center [131, 303] width 159 height 33
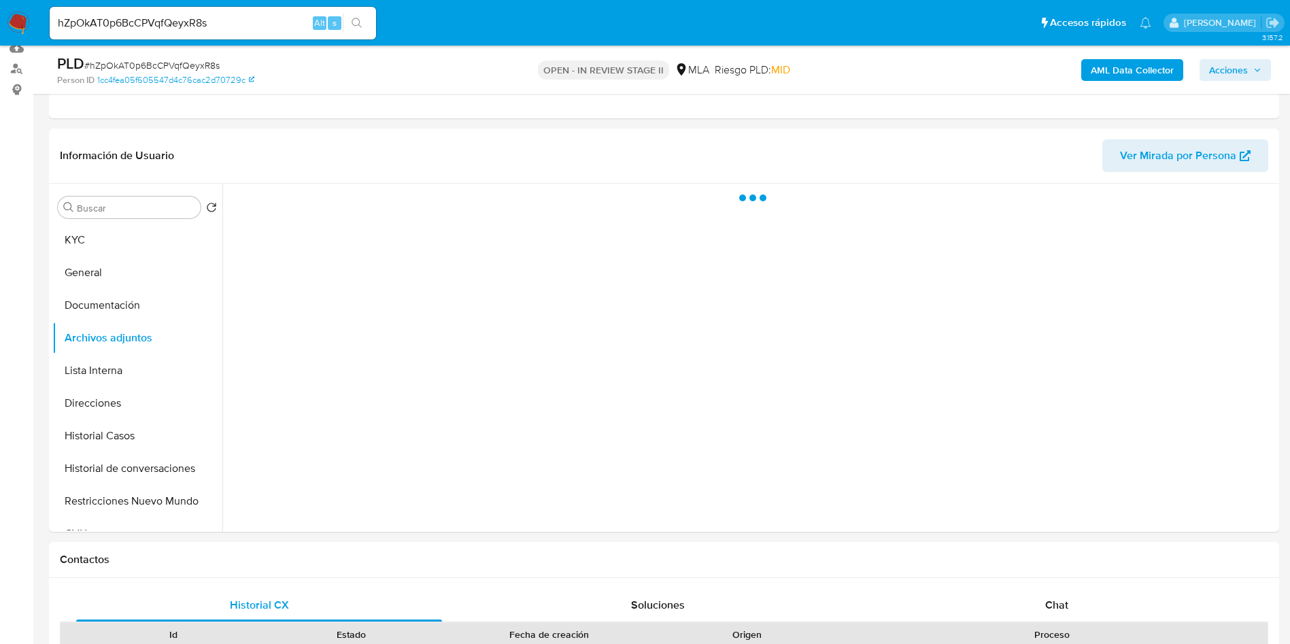
scroll to position [204, 0]
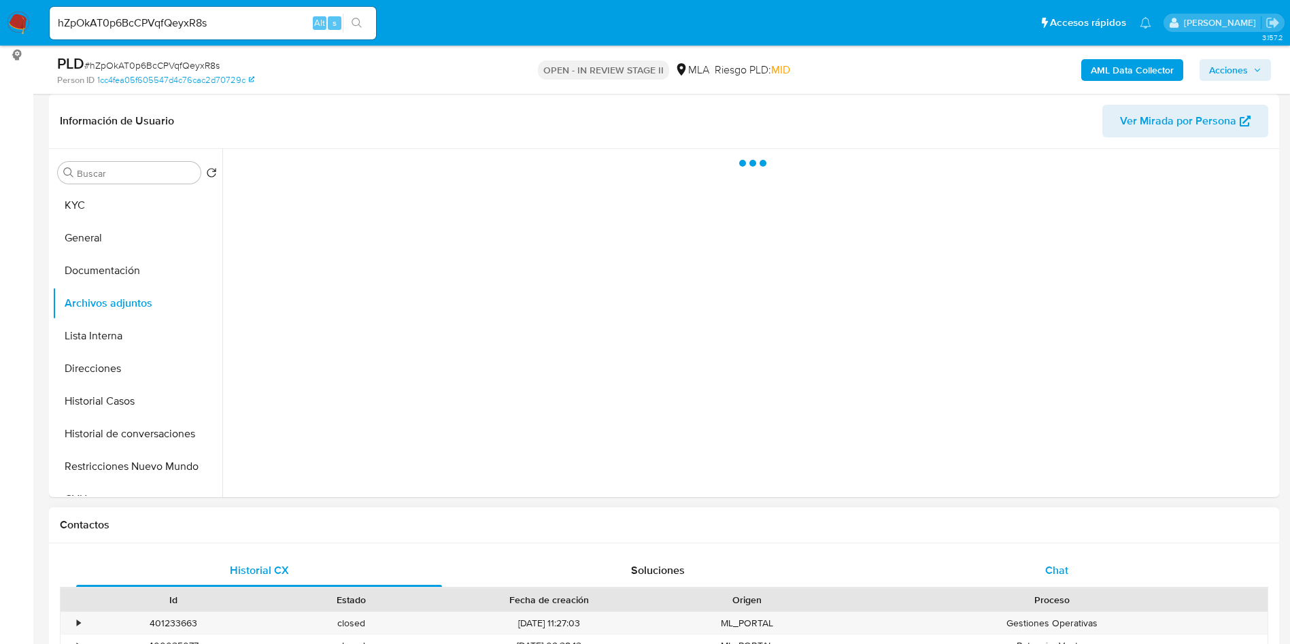
click at [1012, 558] on div "Chat" at bounding box center [1057, 570] width 366 height 33
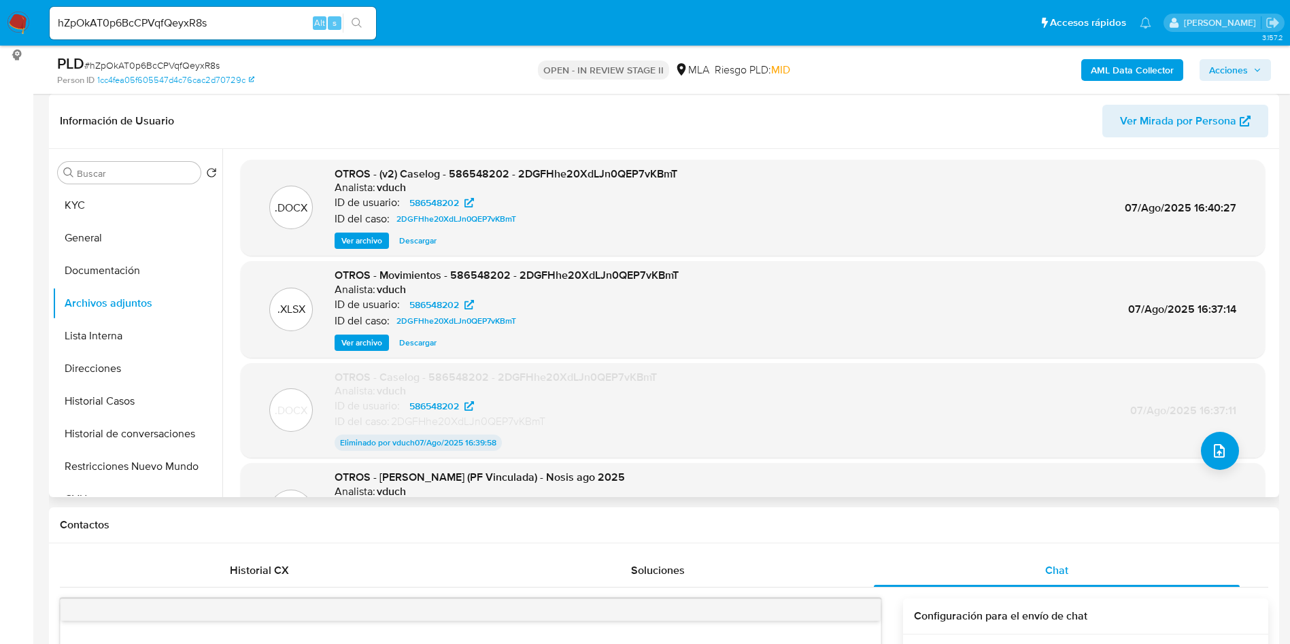
click at [360, 243] on span "Ver archivo" at bounding box center [361, 241] width 41 height 14
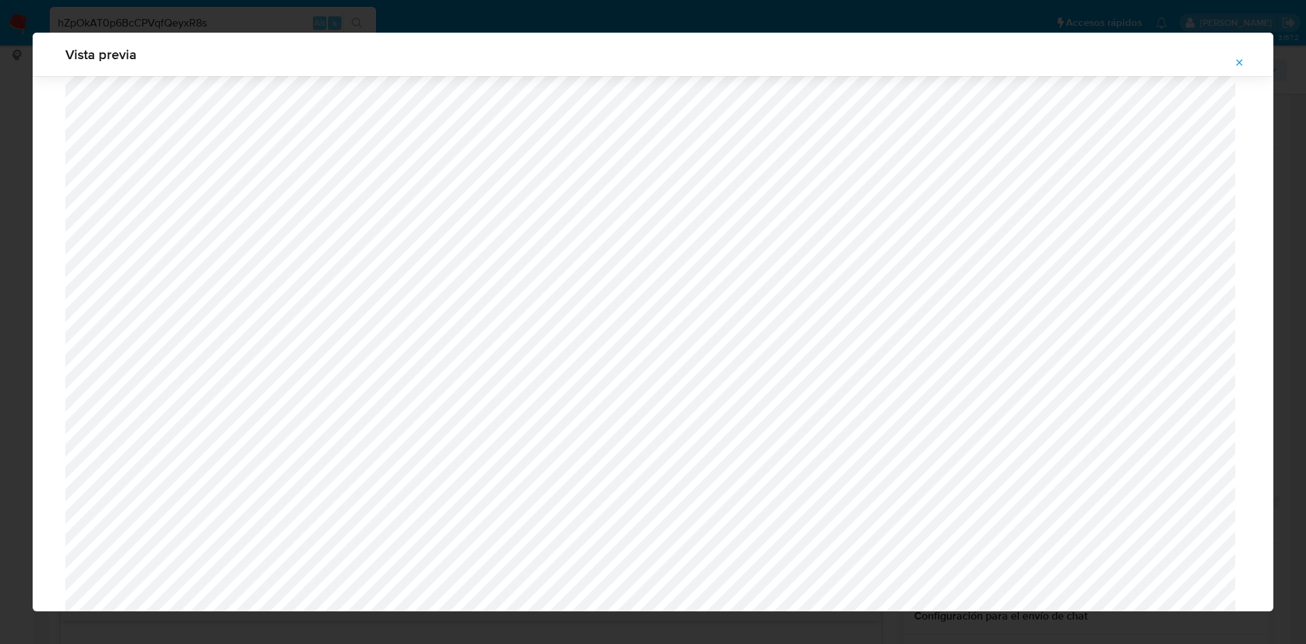
scroll to position [891, 0]
click at [1236, 58] on icon "Attachment preview" at bounding box center [1239, 62] width 11 height 11
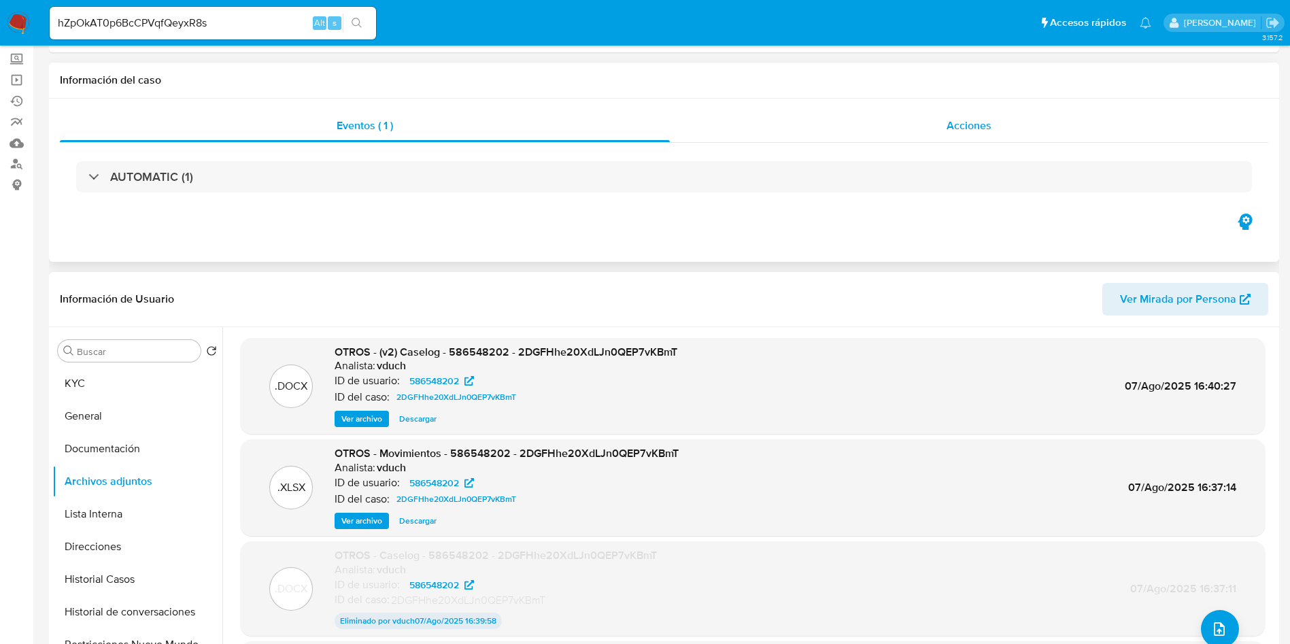
scroll to position [0, 0]
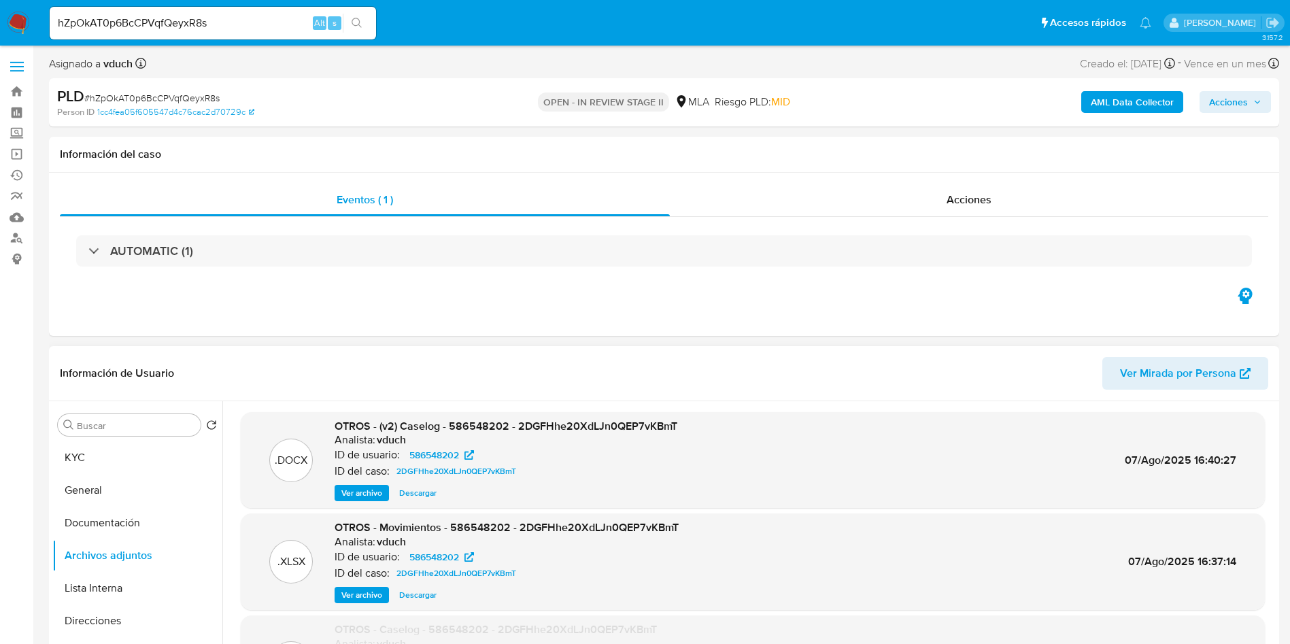
click at [119, 515] on button "Documentación" at bounding box center [131, 523] width 159 height 33
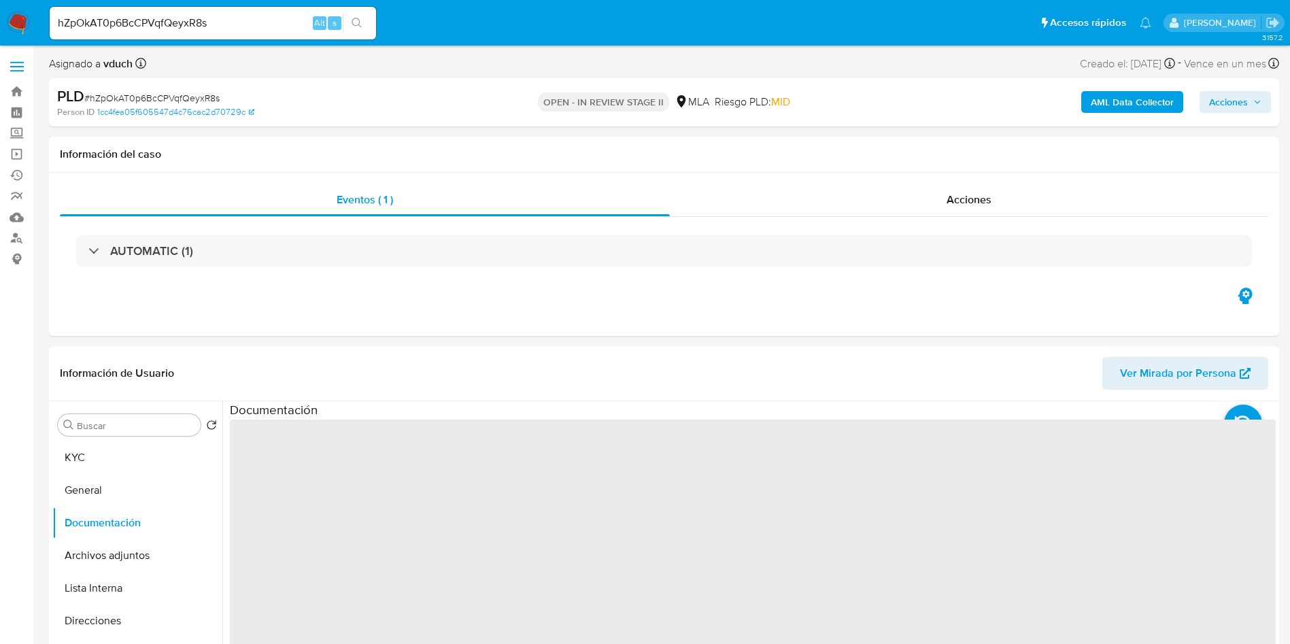
drag, startPoint x: 118, startPoint y: 560, endPoint x: 37, endPoint y: 499, distance: 101.1
click at [118, 559] on button "Archivos adjuntos" at bounding box center [137, 555] width 170 height 33
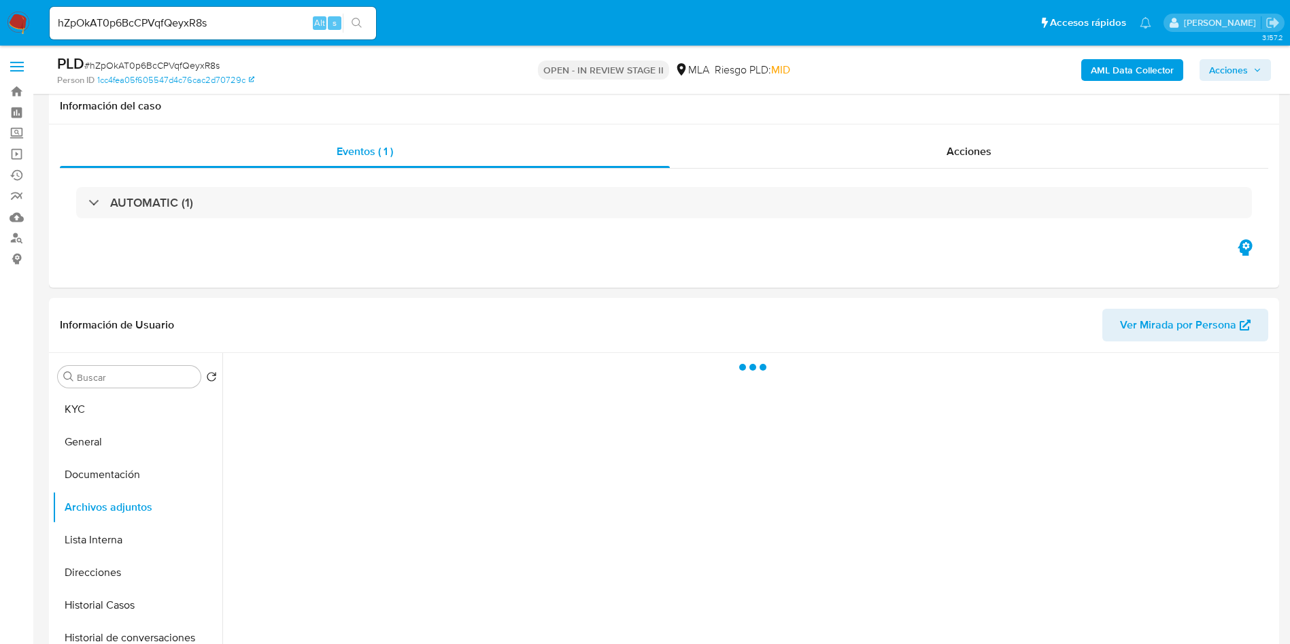
scroll to position [102, 0]
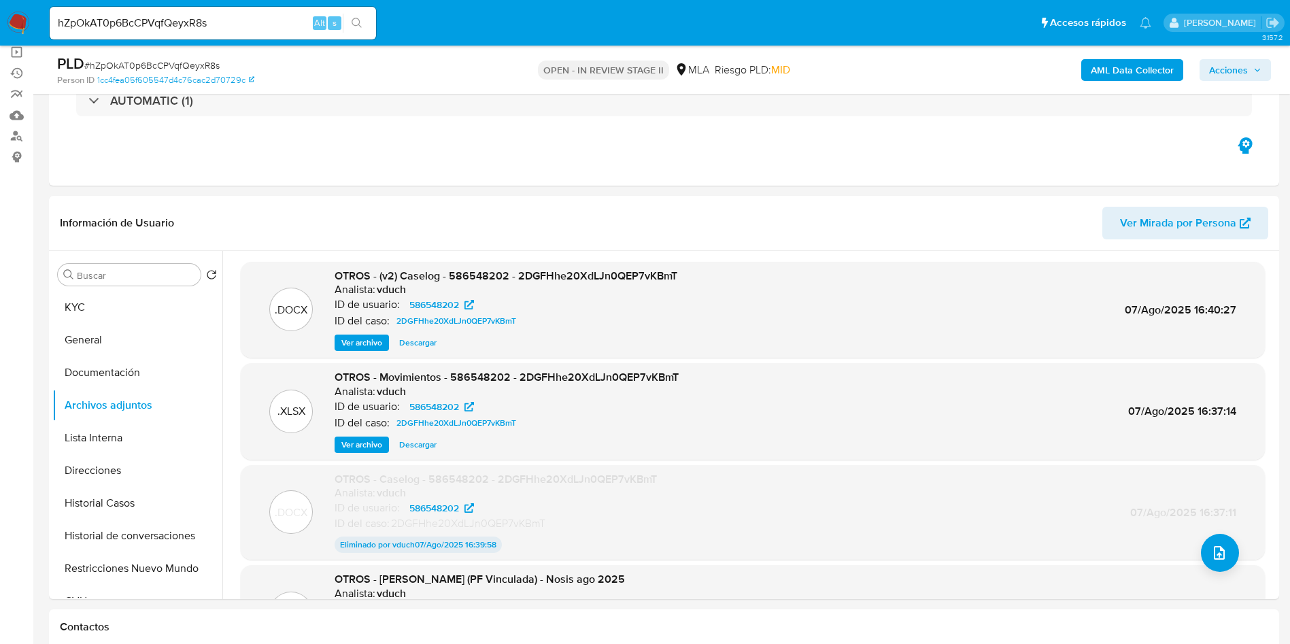
click at [1119, 68] on b "AML Data Collector" at bounding box center [1132, 70] width 83 height 22
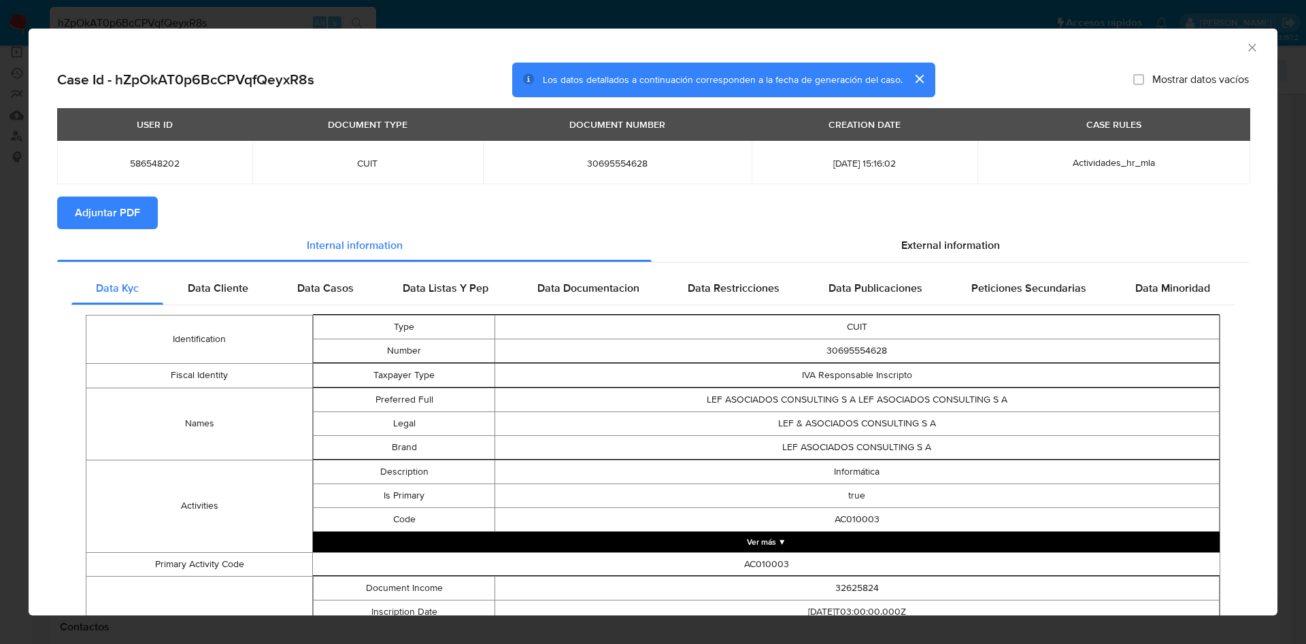
click at [135, 211] on span "Adjuntar PDF" at bounding box center [107, 213] width 65 height 30
click at [1245, 43] on icon "Cerrar ventana" at bounding box center [1252, 48] width 14 height 14
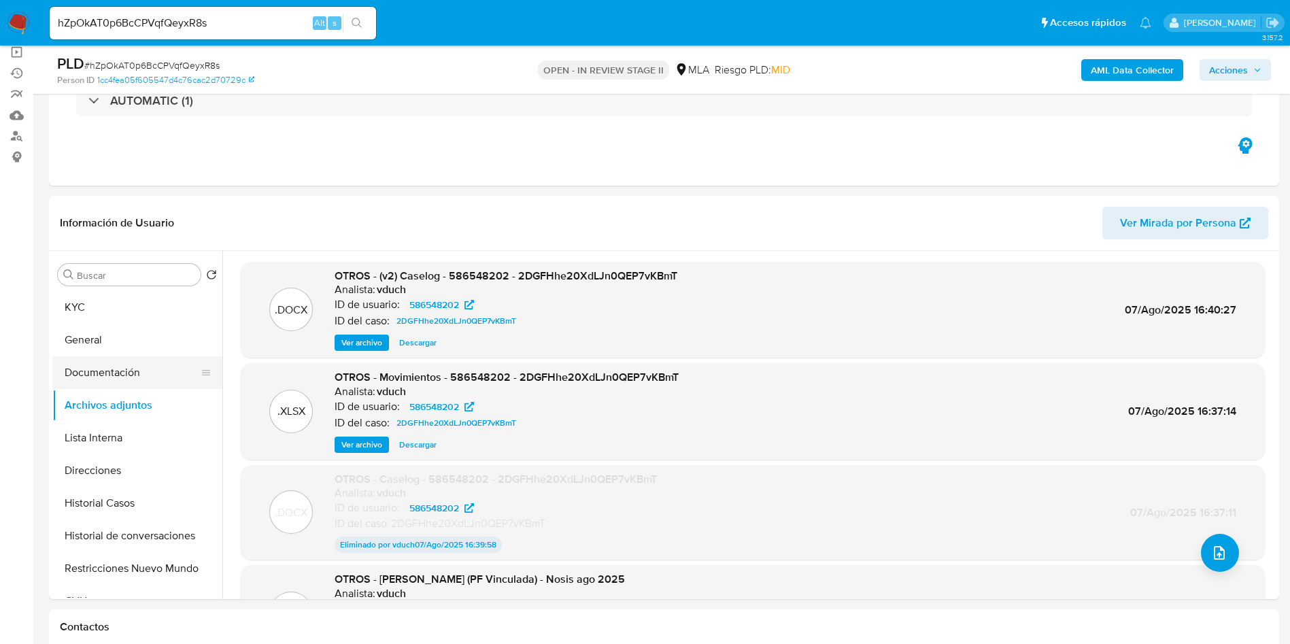
click at [125, 365] on button "Documentación" at bounding box center [131, 372] width 159 height 33
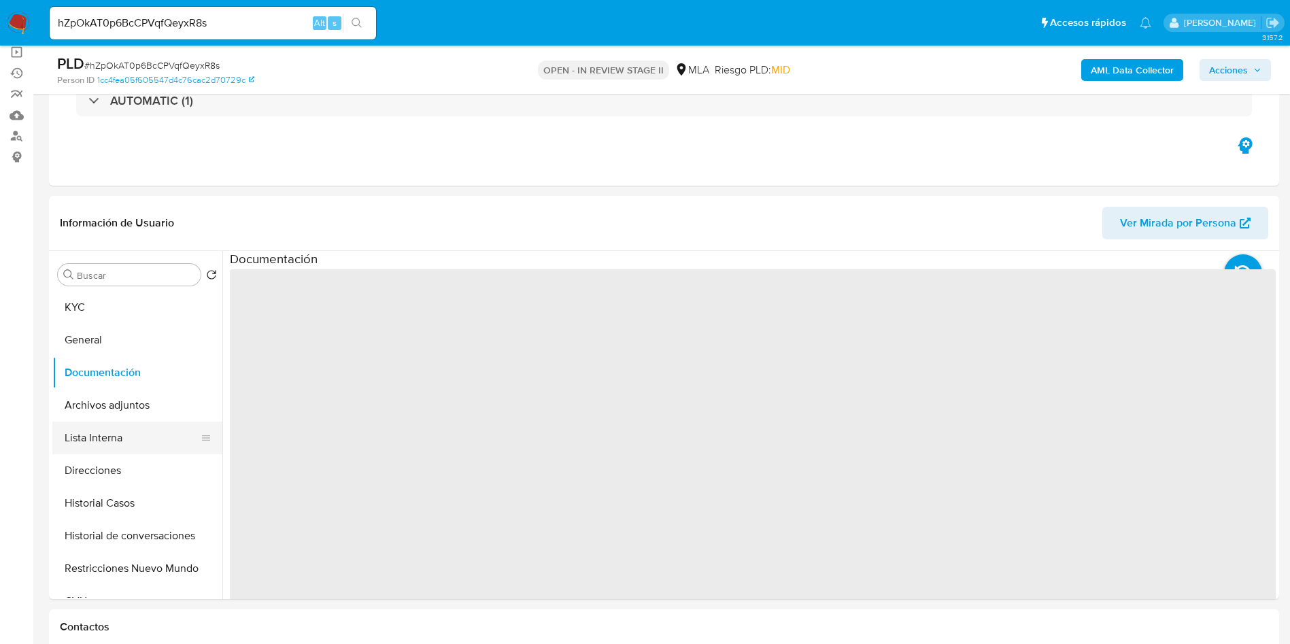
click at [112, 435] on button "Lista Interna" at bounding box center [131, 438] width 159 height 33
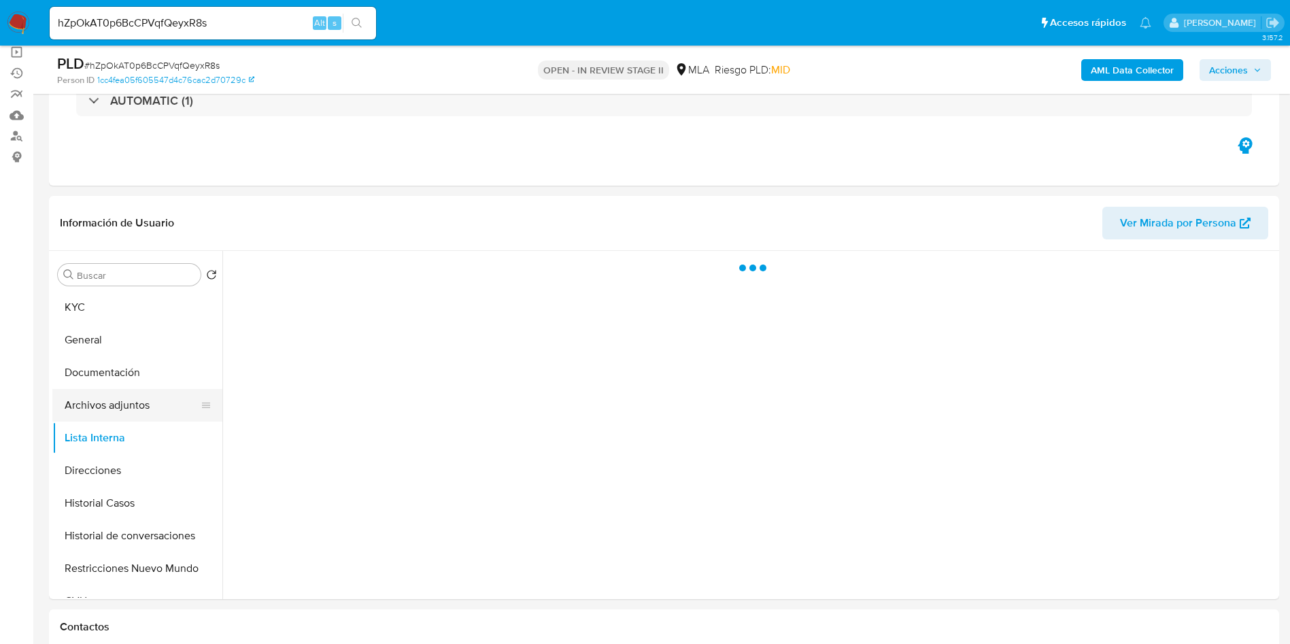
click at [130, 400] on button "Archivos adjuntos" at bounding box center [131, 405] width 159 height 33
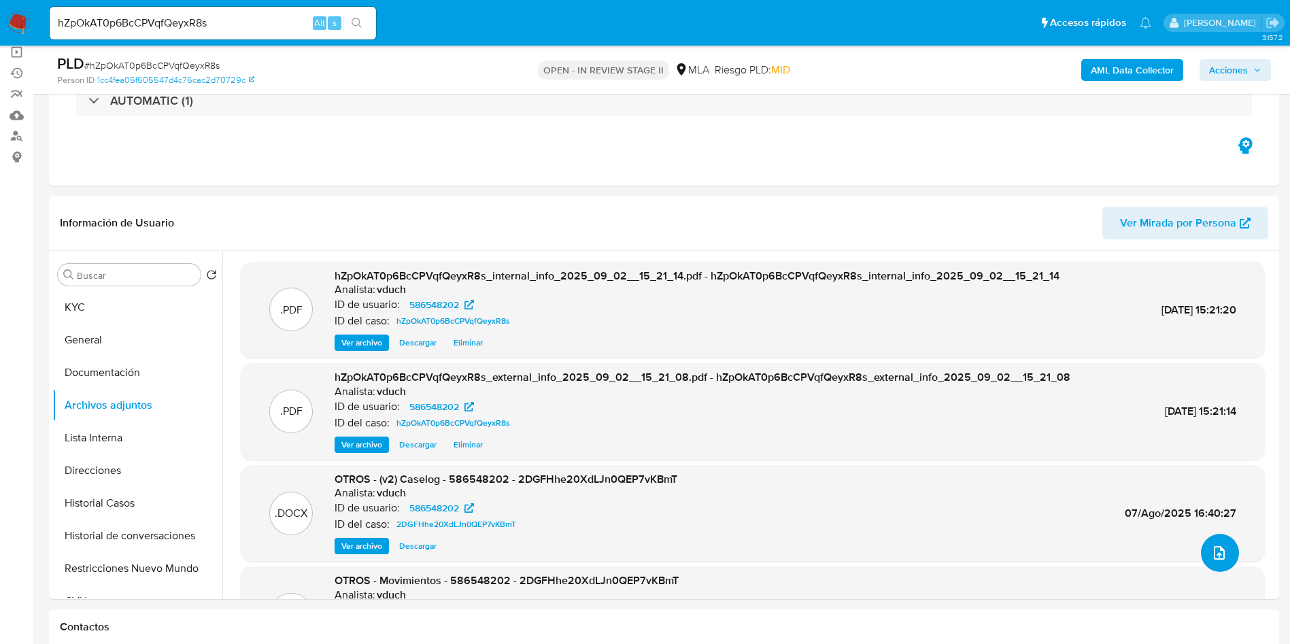
click at [1211, 560] on icon "upload-file" at bounding box center [1219, 553] width 16 height 16
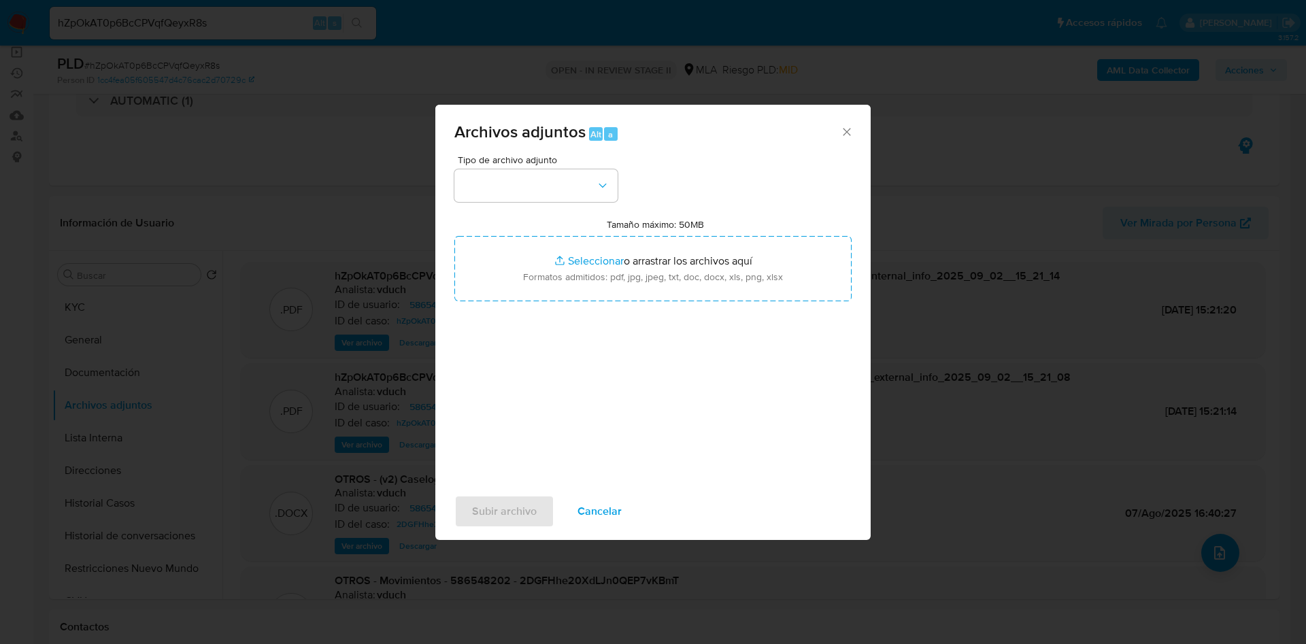
click at [569, 165] on div "Tipo de archivo adjunto" at bounding box center [535, 178] width 163 height 47
click at [562, 190] on button "button" at bounding box center [535, 185] width 163 height 33
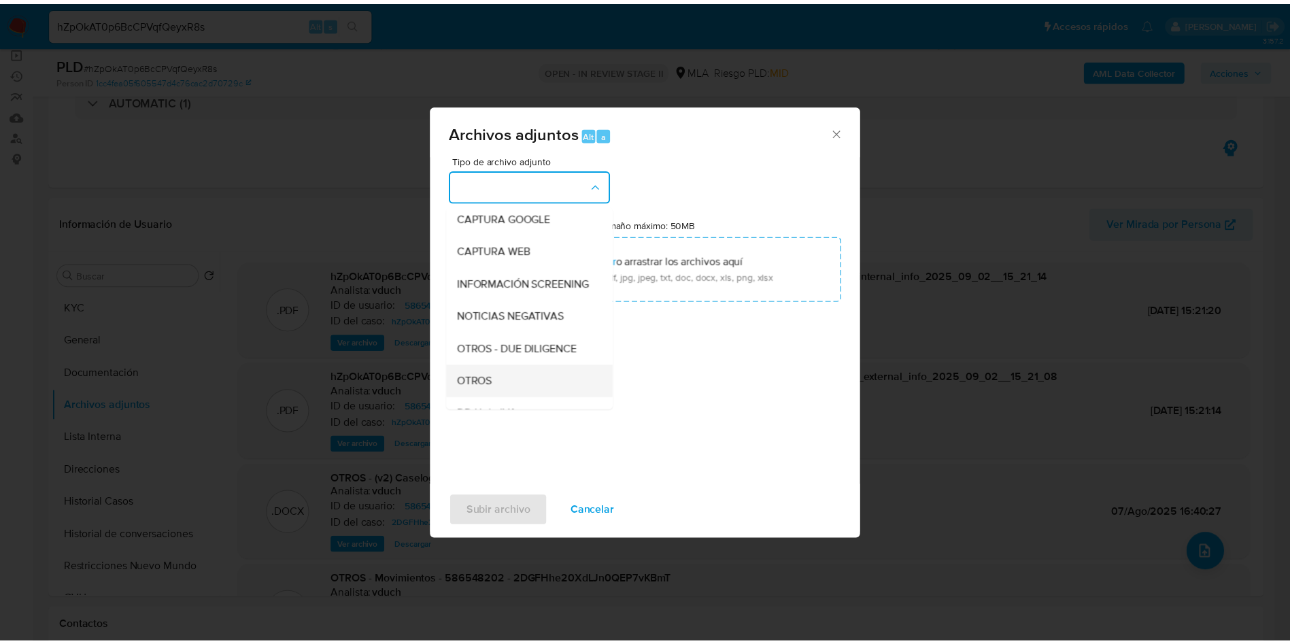
scroll to position [204, 0]
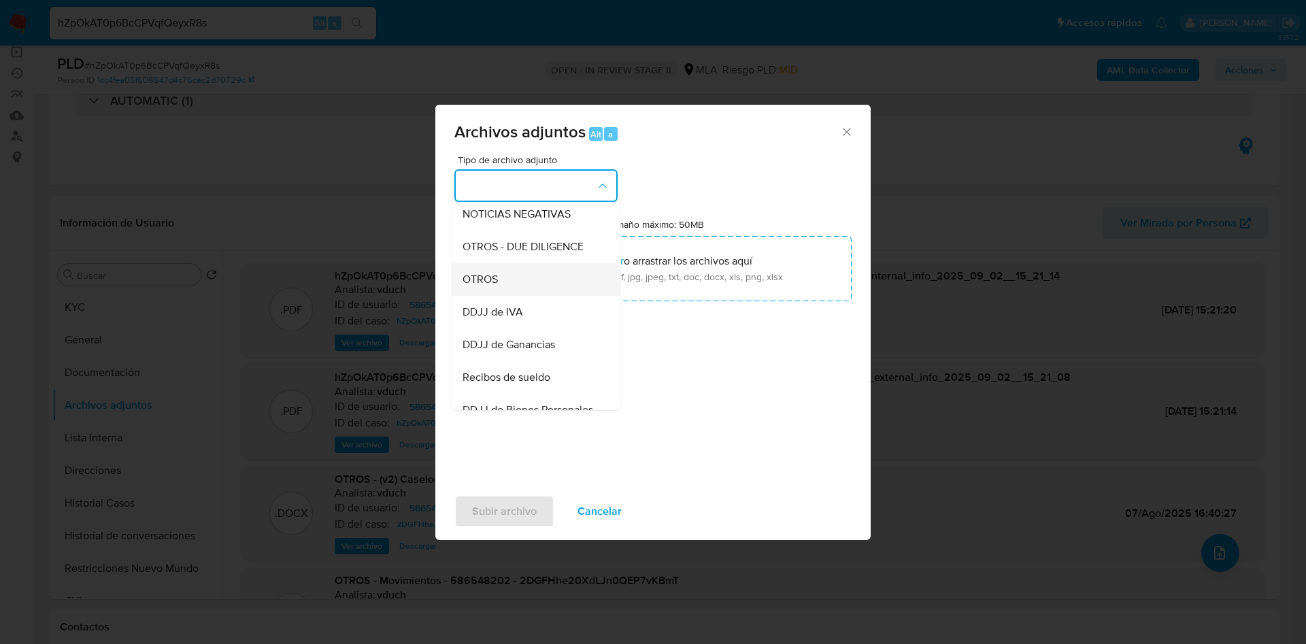
click at [521, 282] on div "OTROS" at bounding box center [531, 279] width 139 height 33
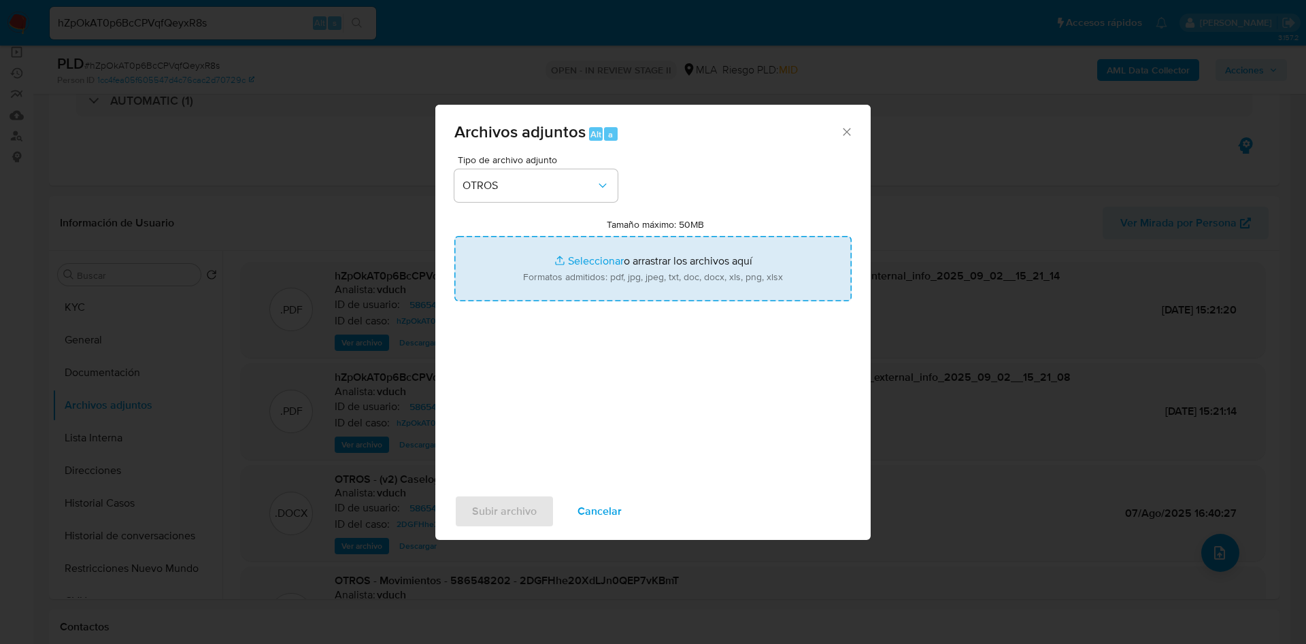
type input "C:\fakepath\Movimientos hZpOkAT0p6BcCPVqfQeyxR8s_2025_09_02_10_02_25.xlsx"
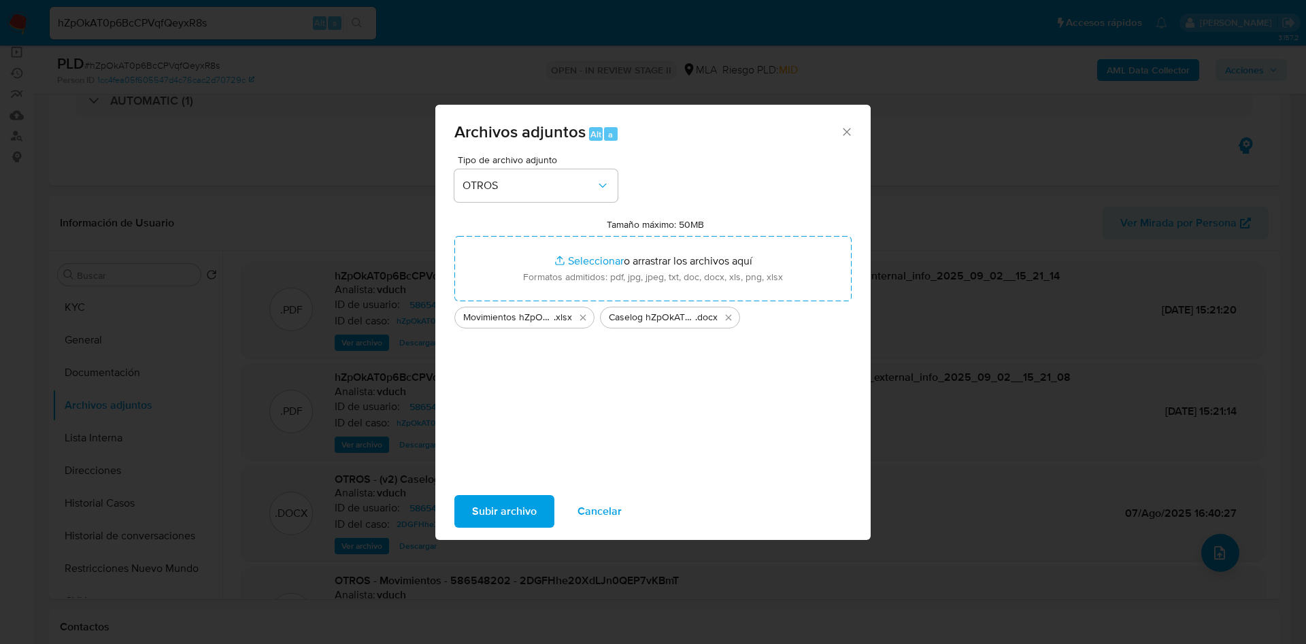
click at [526, 504] on span "Subir archivo" at bounding box center [504, 511] width 65 height 30
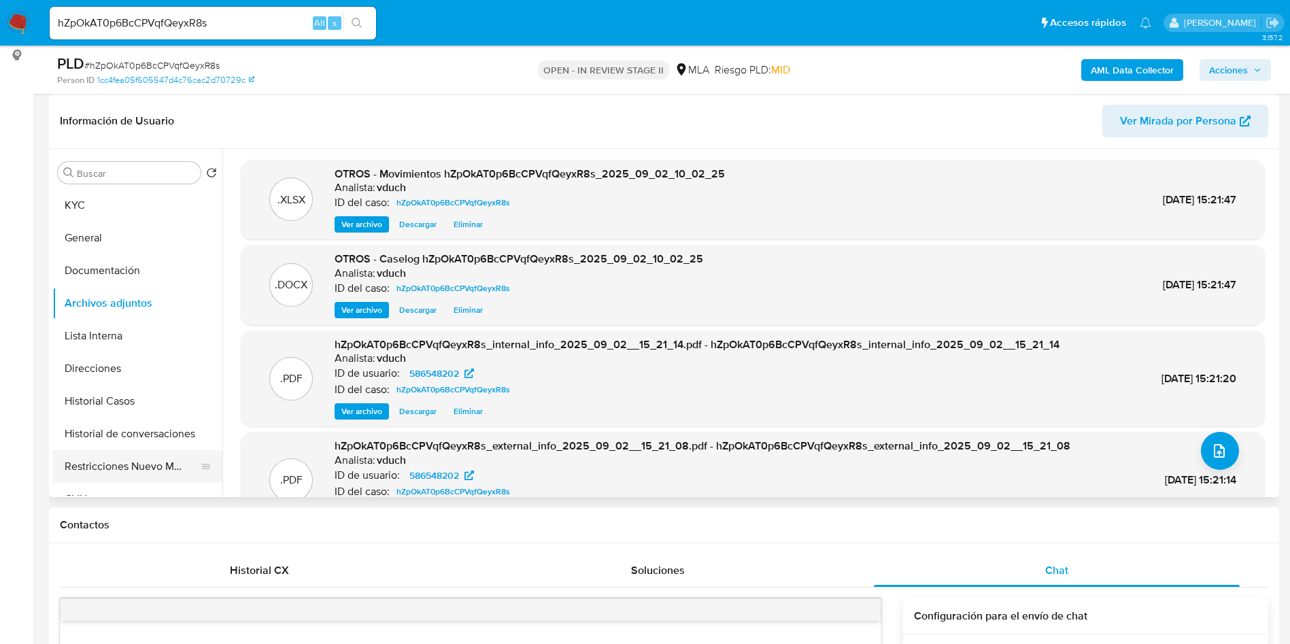
click at [88, 479] on button "Restricciones Nuevo Mundo" at bounding box center [131, 466] width 159 height 33
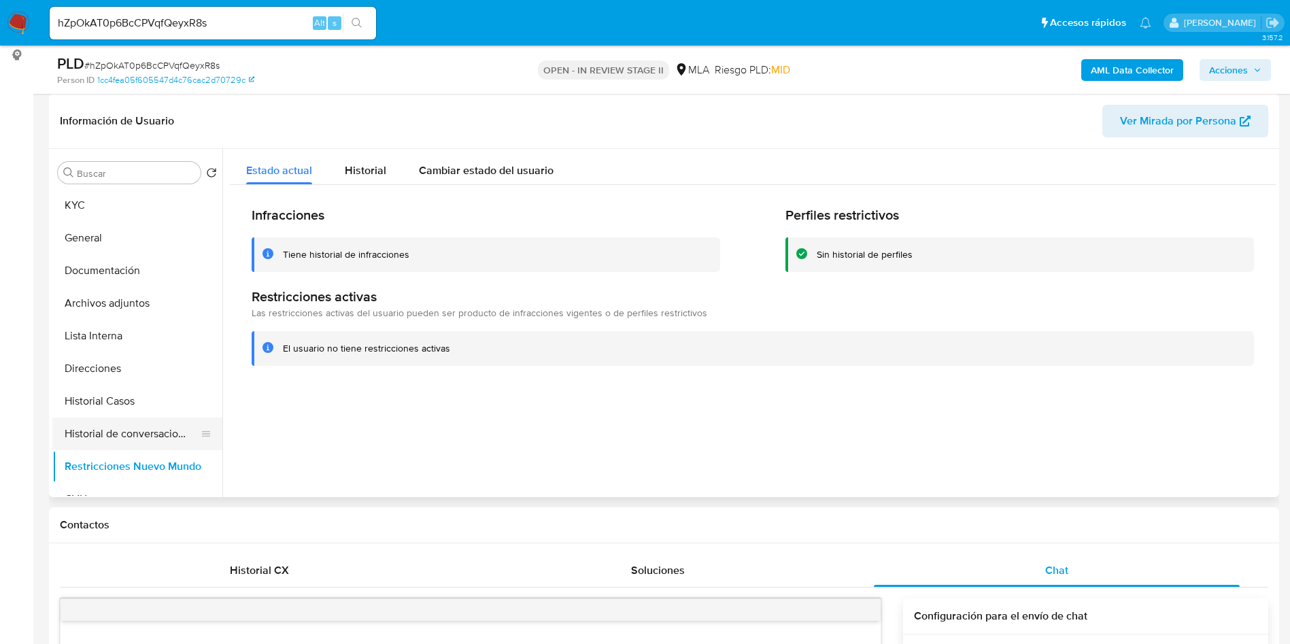
click at [153, 422] on button "Historial de conversaciones" at bounding box center [131, 434] width 159 height 33
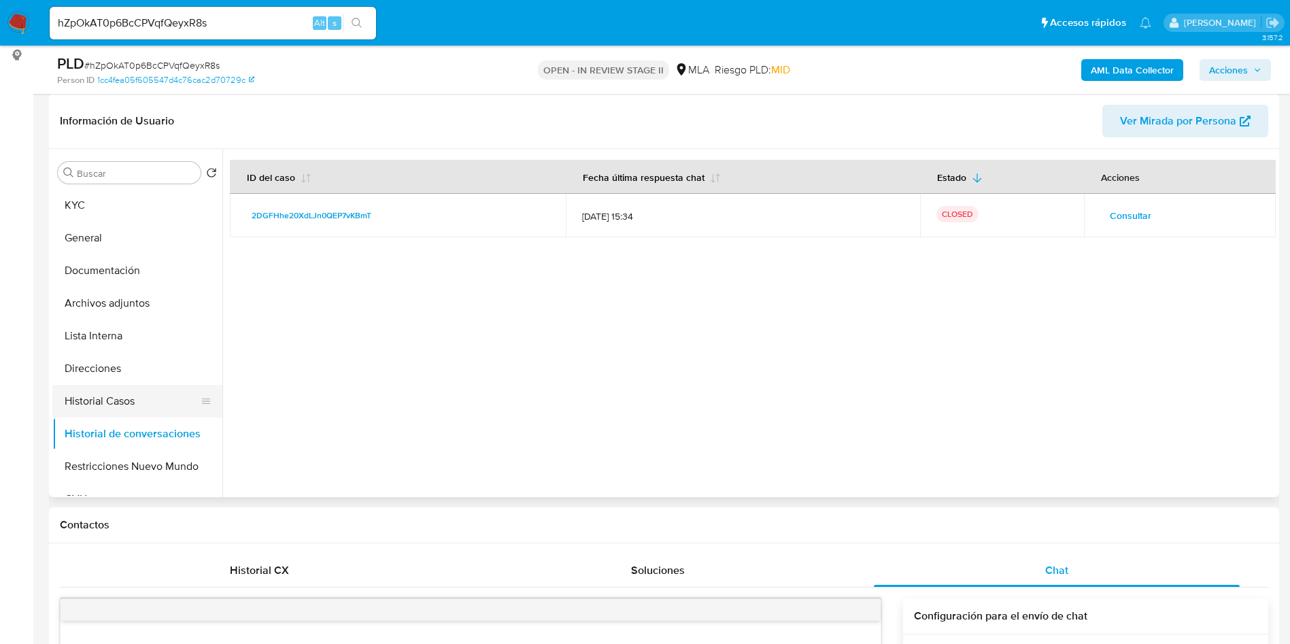
click at [143, 396] on button "Historial Casos" at bounding box center [131, 401] width 159 height 33
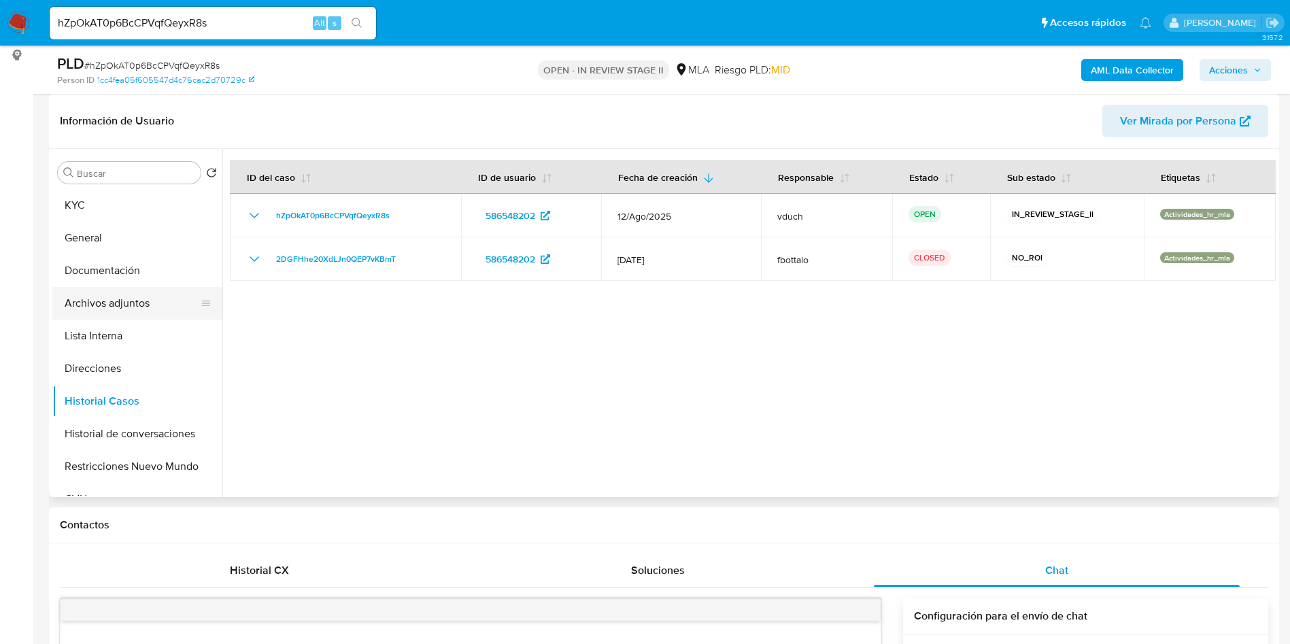
click at [154, 318] on button "Archivos adjuntos" at bounding box center [131, 303] width 159 height 33
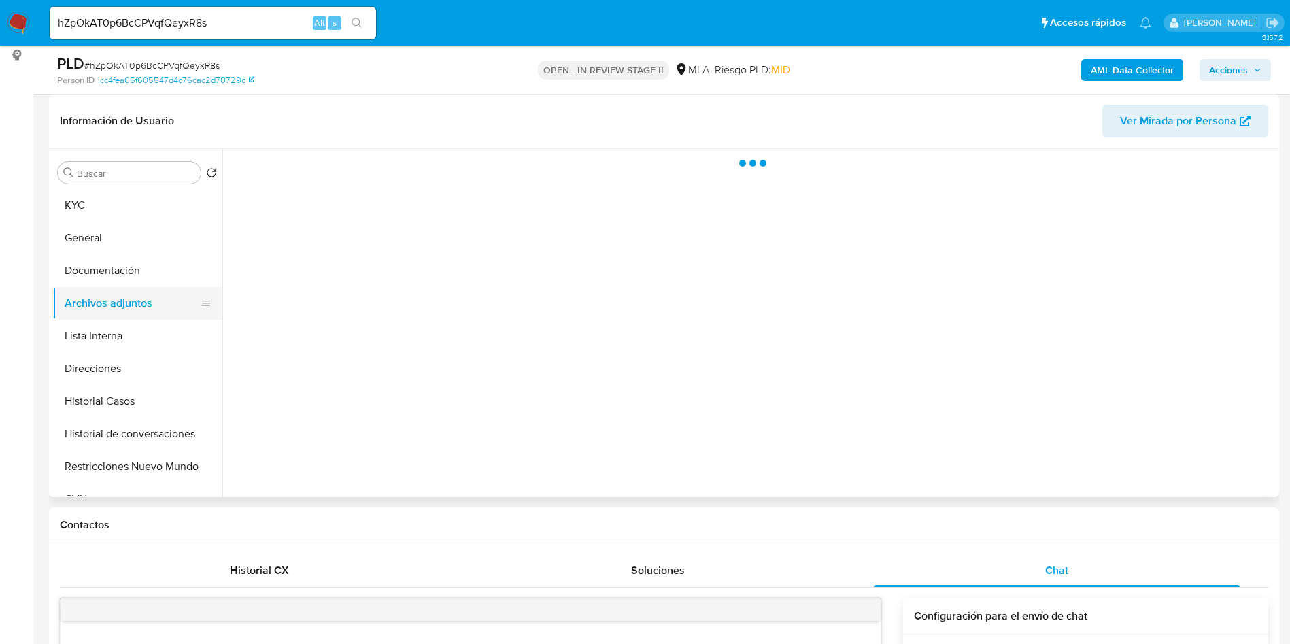
click at [160, 295] on button "Archivos adjuntos" at bounding box center [131, 303] width 159 height 33
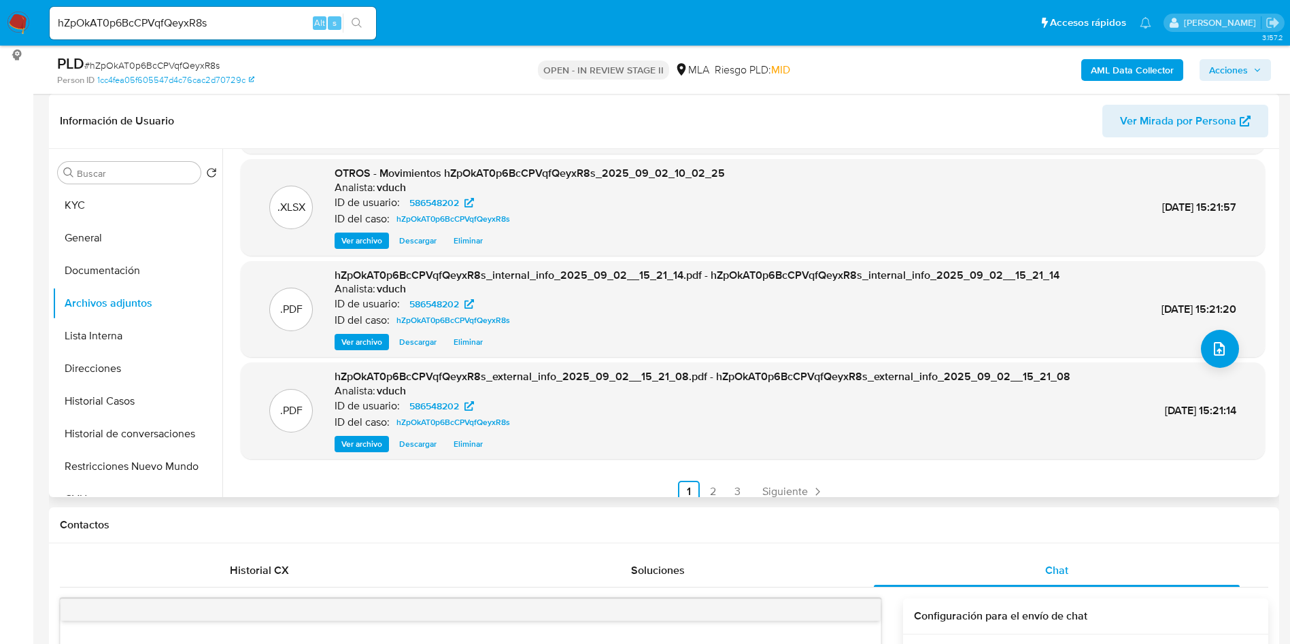
scroll to position [114, 0]
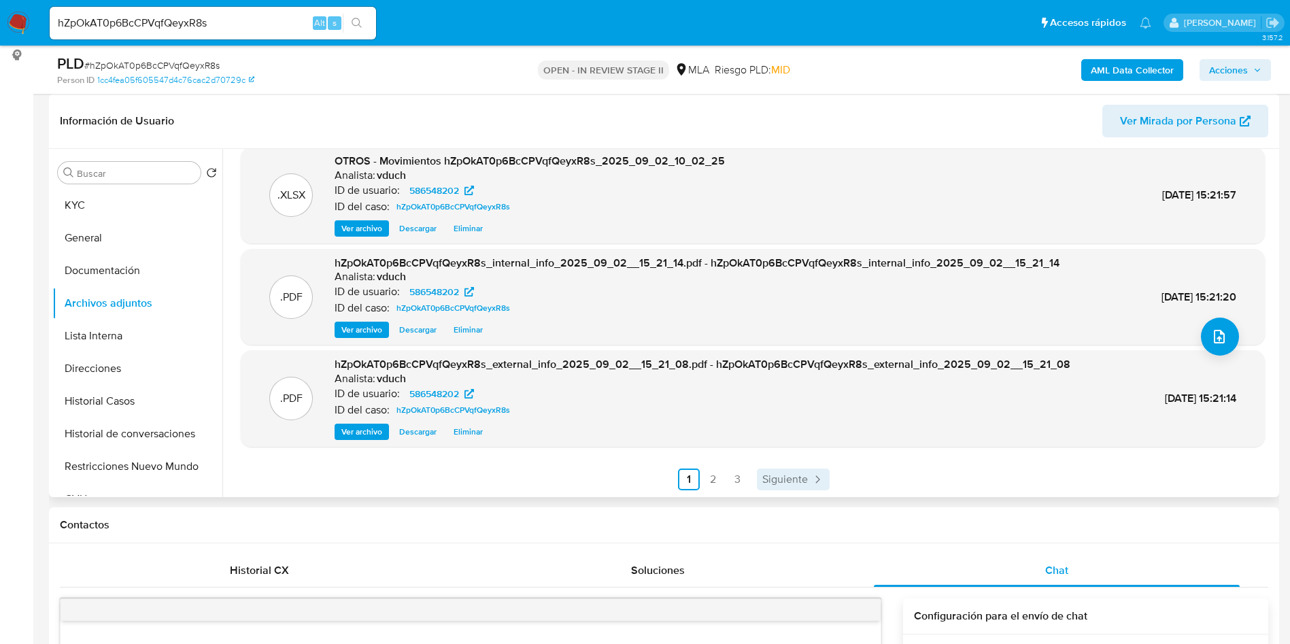
click at [766, 481] on span "Siguiente" at bounding box center [785, 479] width 46 height 11
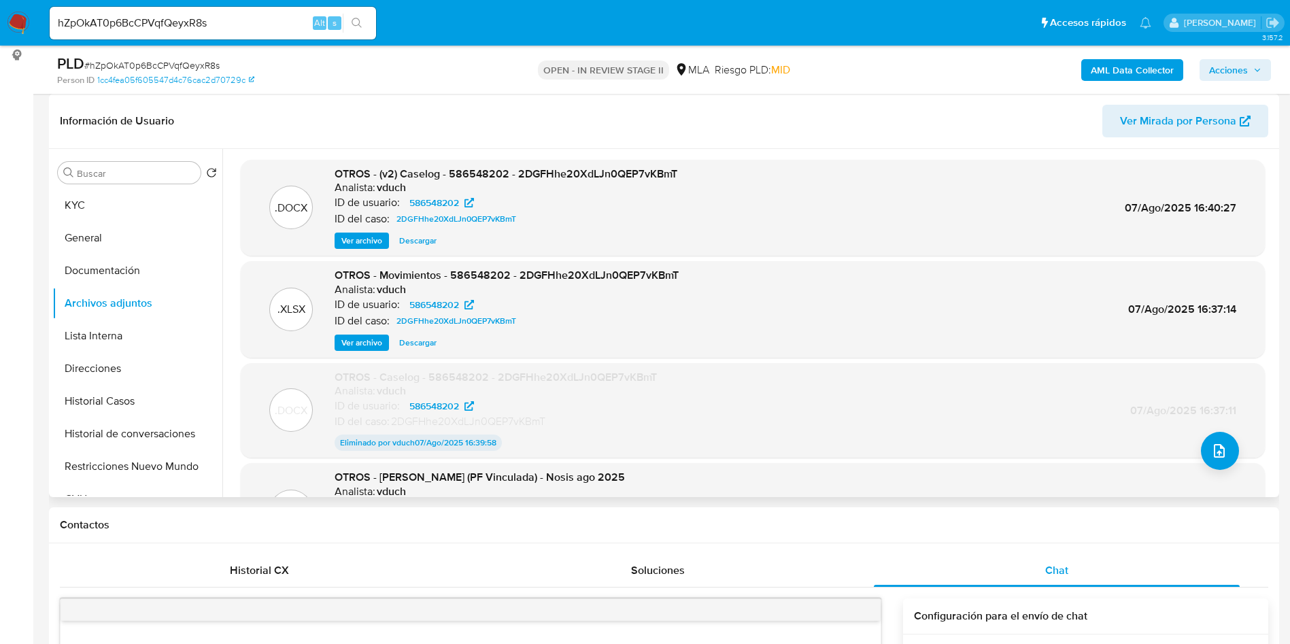
scroll to position [113, 0]
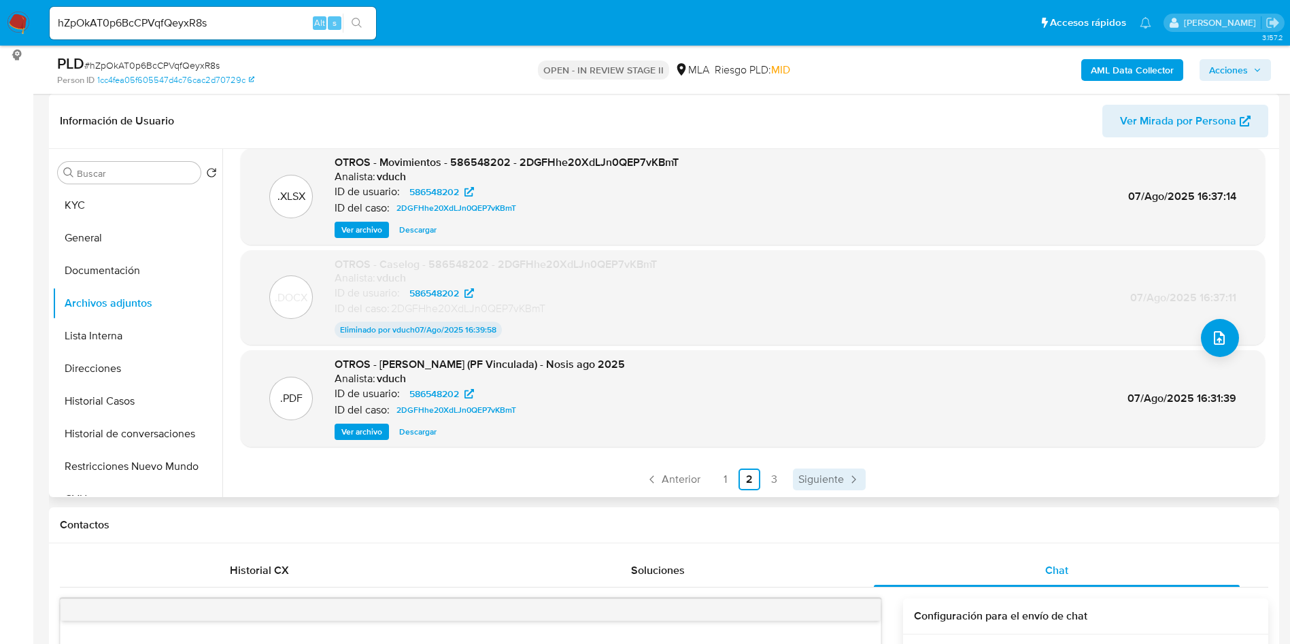
click at [831, 474] on span "Siguiente" at bounding box center [821, 479] width 46 height 11
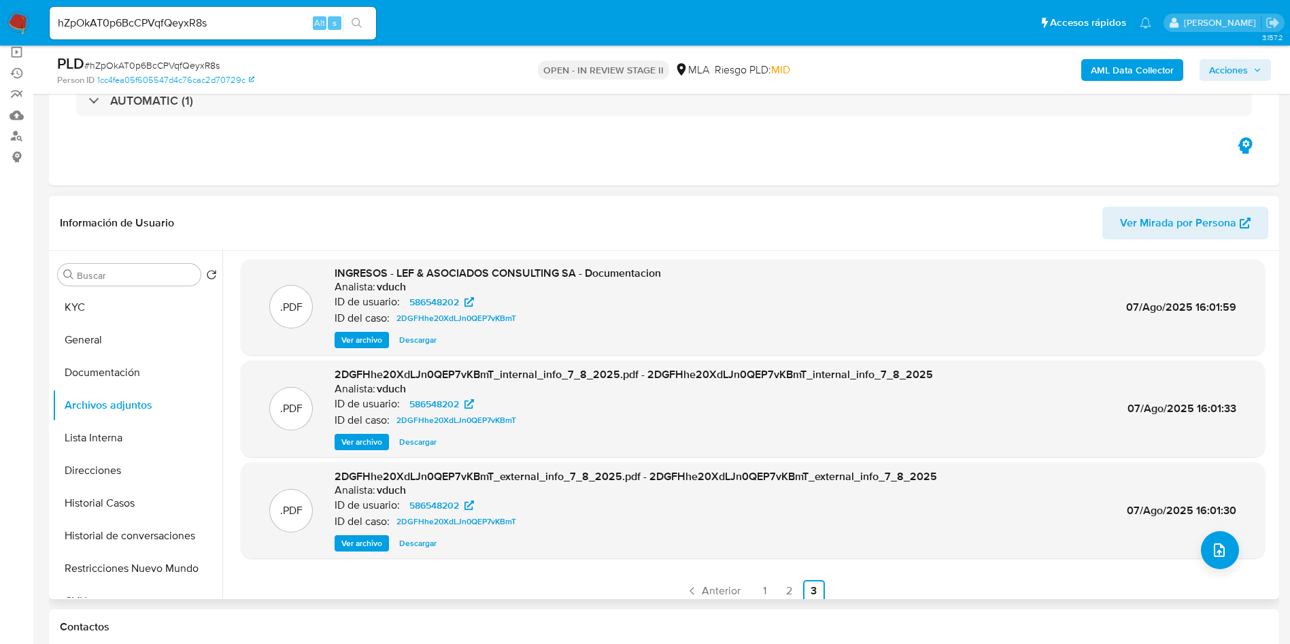
scroll to position [0, 0]
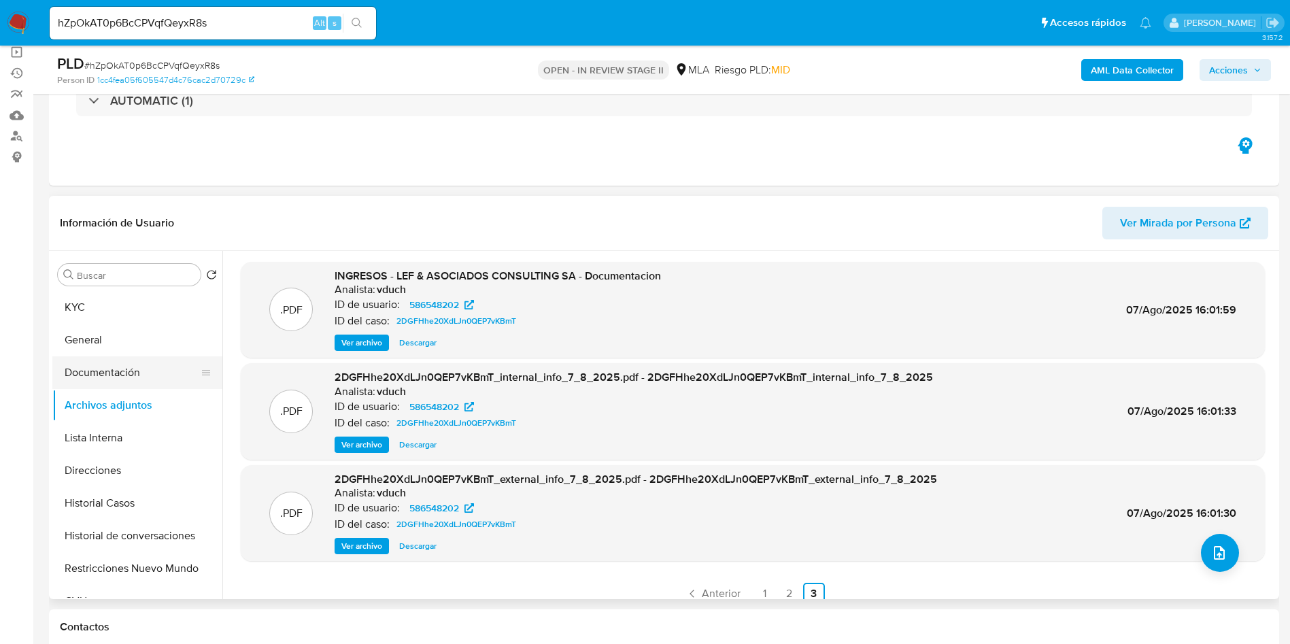
click at [97, 360] on button "Documentación" at bounding box center [131, 372] width 159 height 33
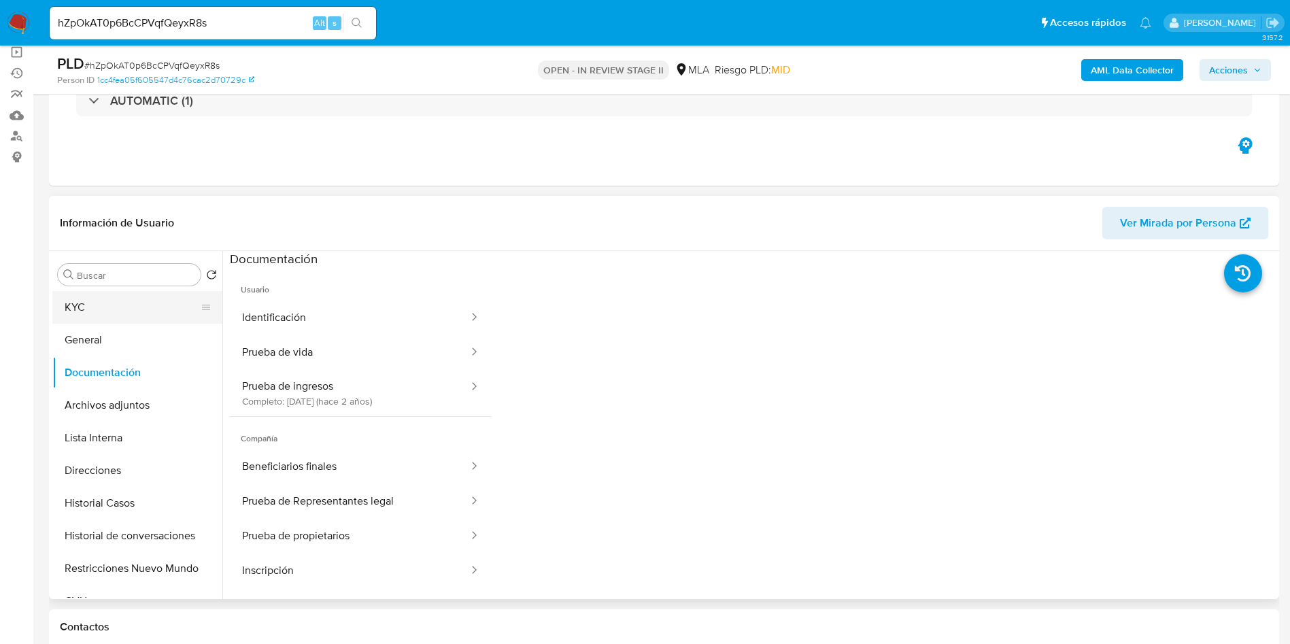
click at [114, 301] on button "KYC" at bounding box center [131, 307] width 159 height 33
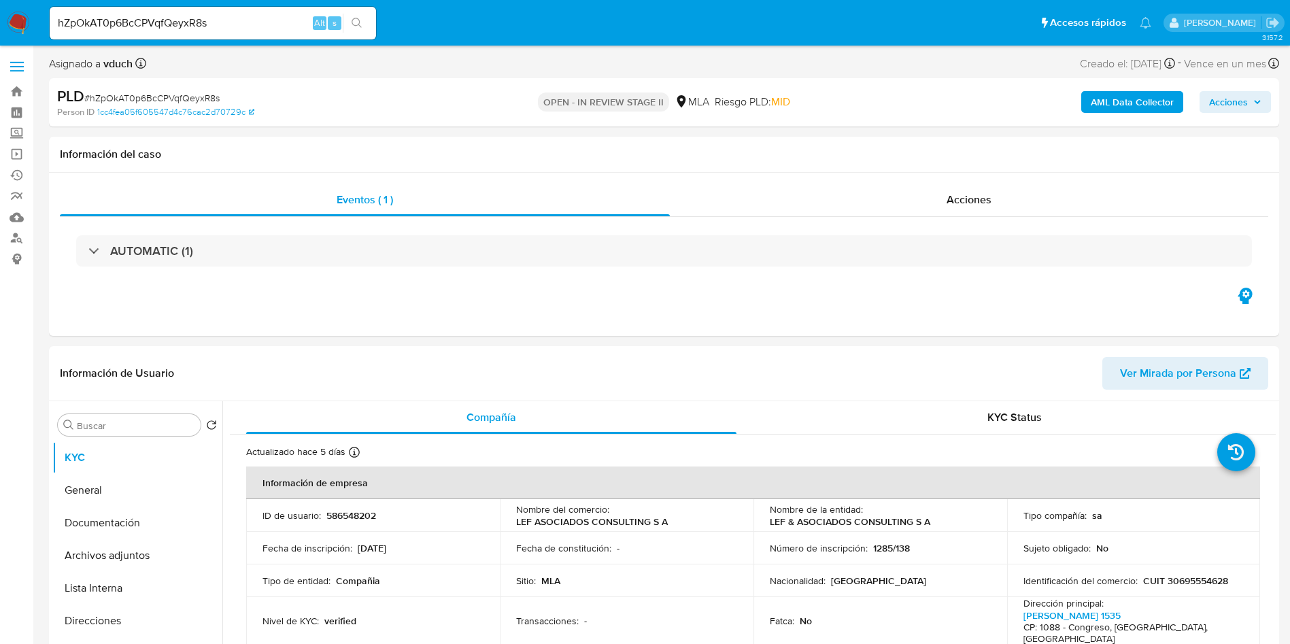
click at [1230, 96] on span "Acciones" at bounding box center [1228, 102] width 39 height 22
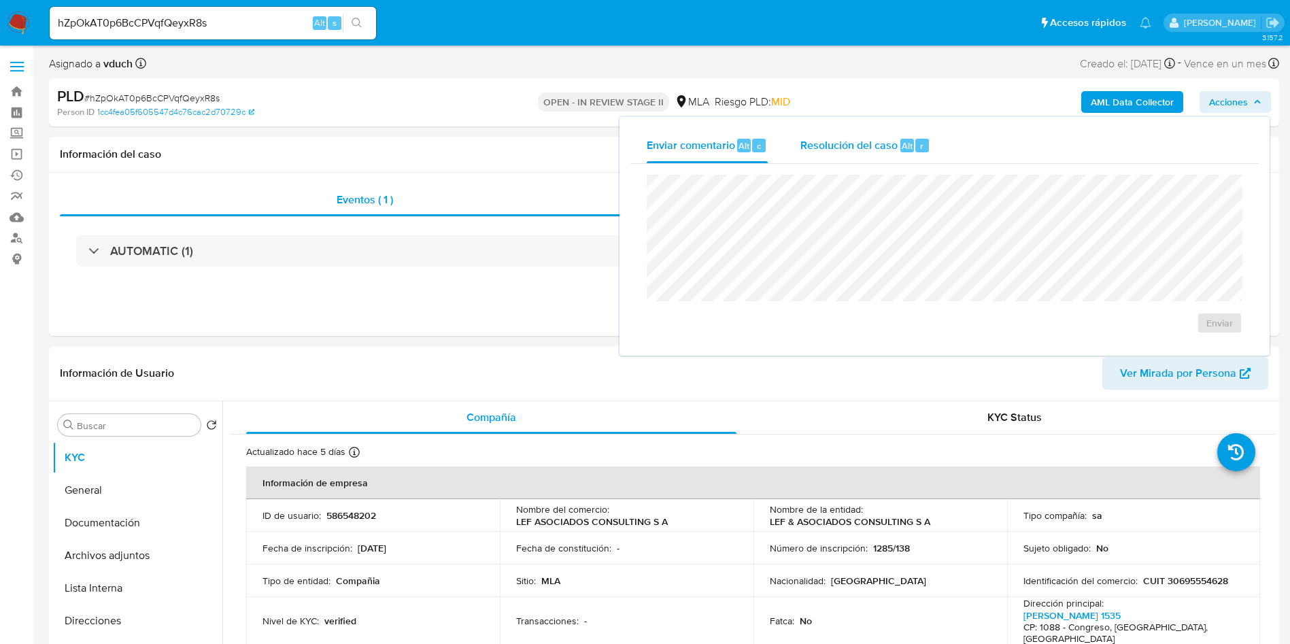
click at [847, 161] on div "Resolución del caso Alt r" at bounding box center [865, 145] width 130 height 35
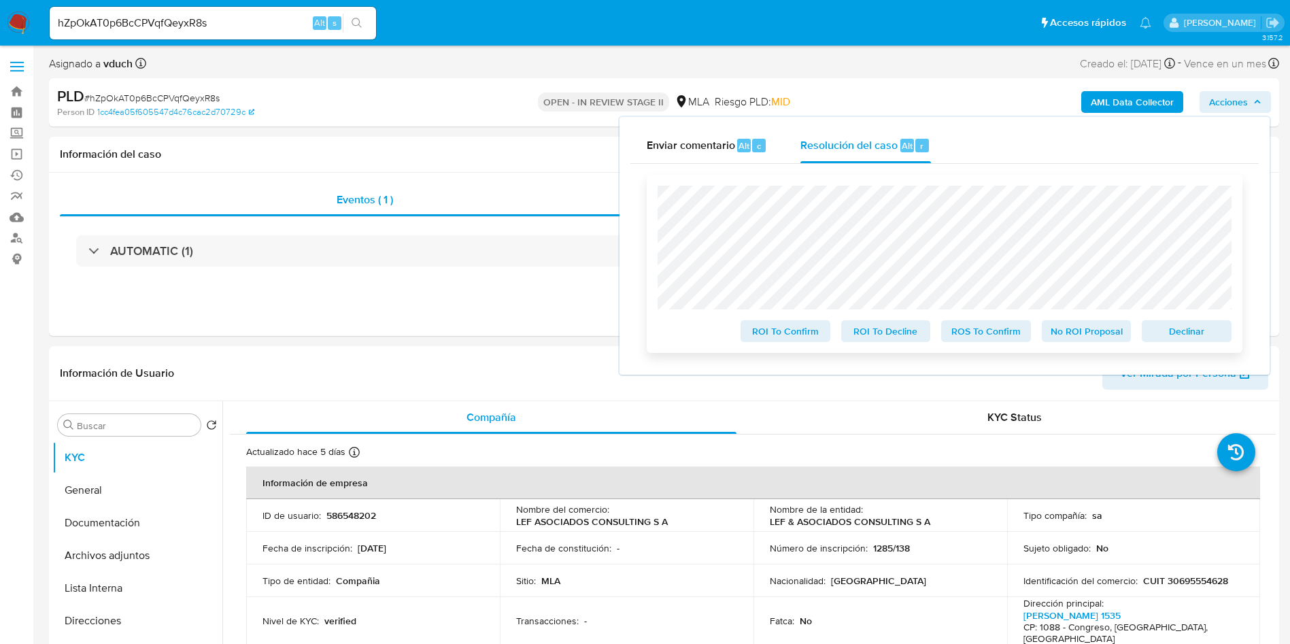
click at [1078, 341] on span "No ROI Proposal" at bounding box center [1086, 331] width 71 height 19
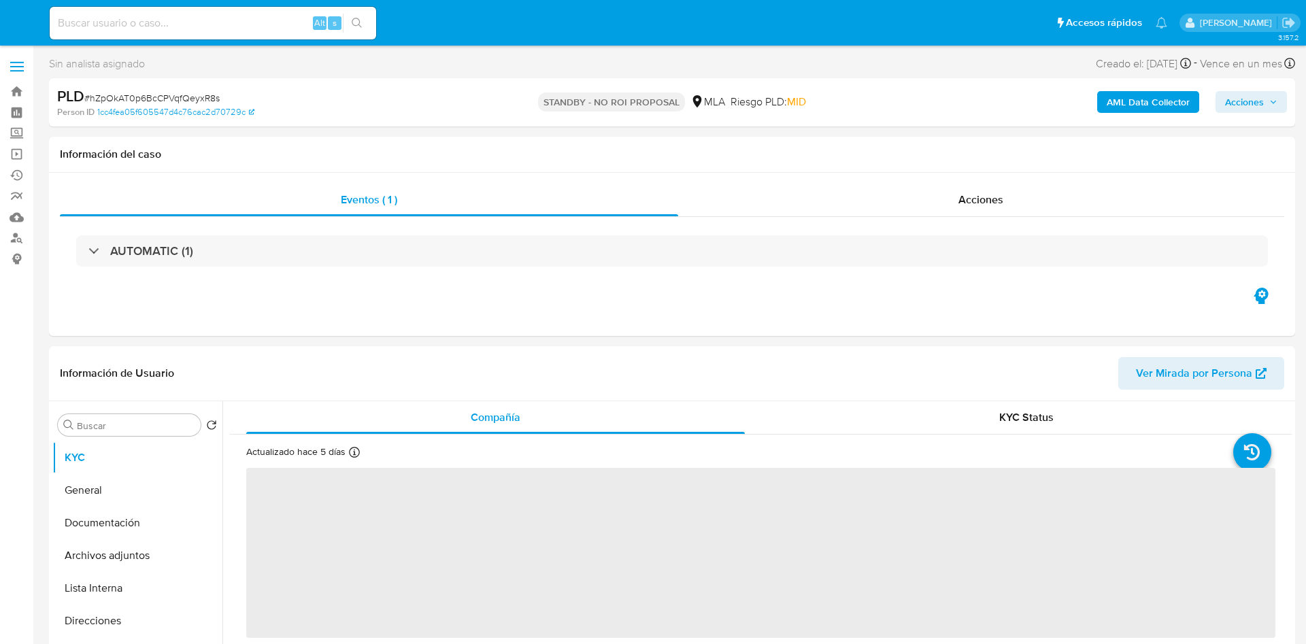
select select "10"
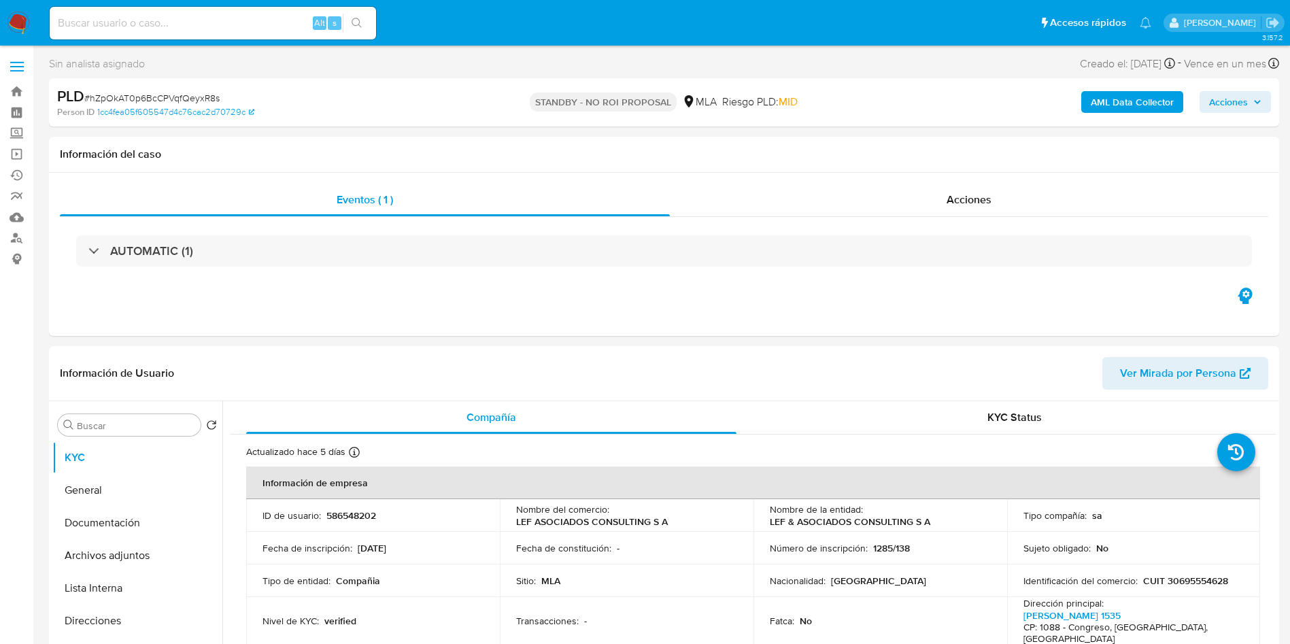
click at [256, 34] on div "Alt s" at bounding box center [213, 23] width 326 height 33
click at [241, 20] on input at bounding box center [213, 23] width 326 height 18
paste input "QPZEcXeDLvhEAdCEmnPyojK9"
type input "QPZEcXeDLvhEAdCEmnPyojK9"
click at [359, 21] on icon "search-icon" at bounding box center [357, 23] width 11 height 11
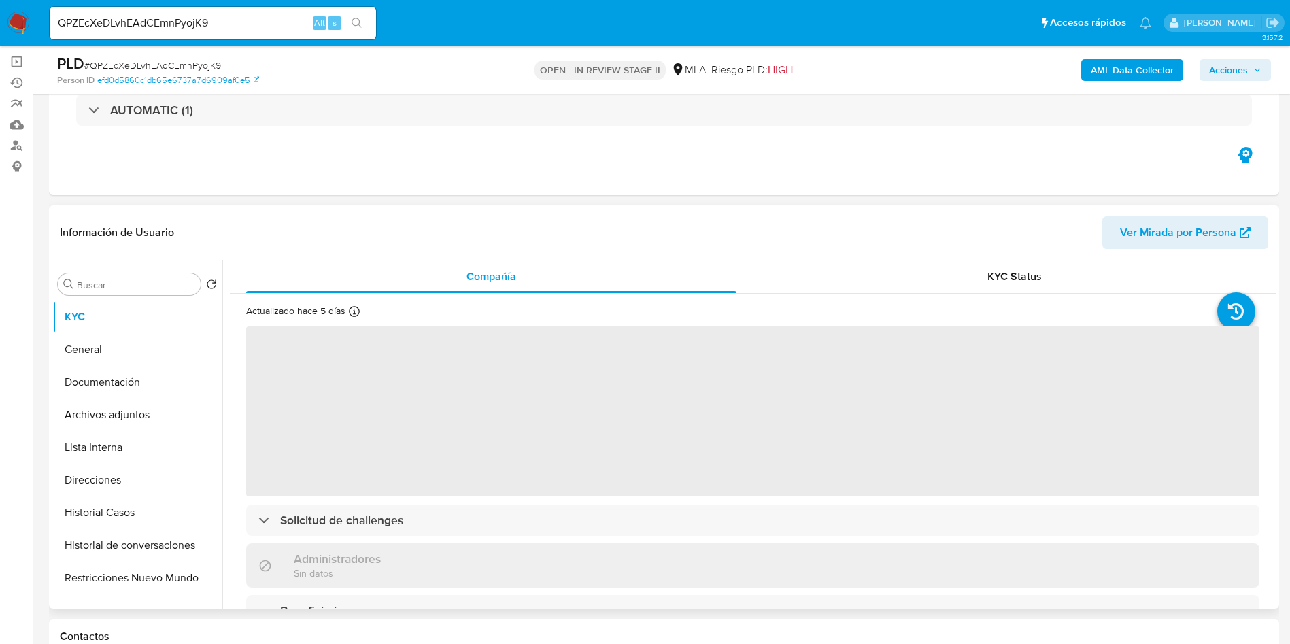
scroll to position [102, 0]
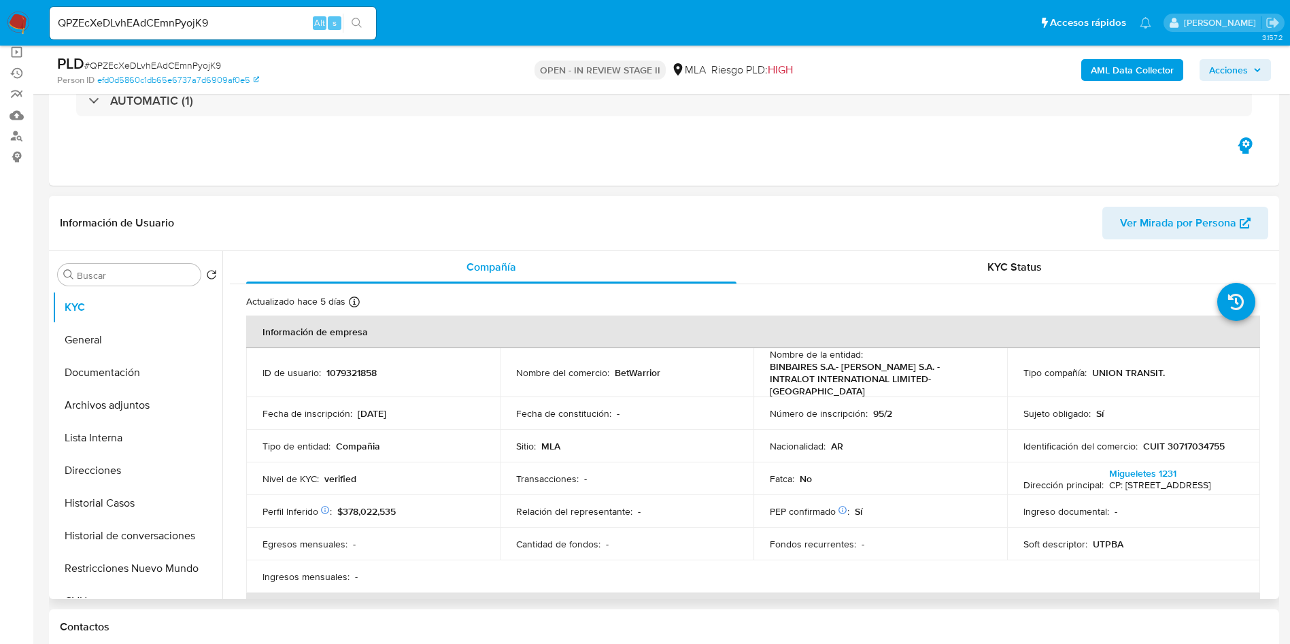
click at [365, 358] on td "ID de usuario : 1079321858" at bounding box center [373, 372] width 254 height 49
copy p "1079321858"
select select "10"
click at [216, 33] on div "QPZEcXeDLvhEAdCEmnPyojK9 Alt s" at bounding box center [213, 23] width 326 height 33
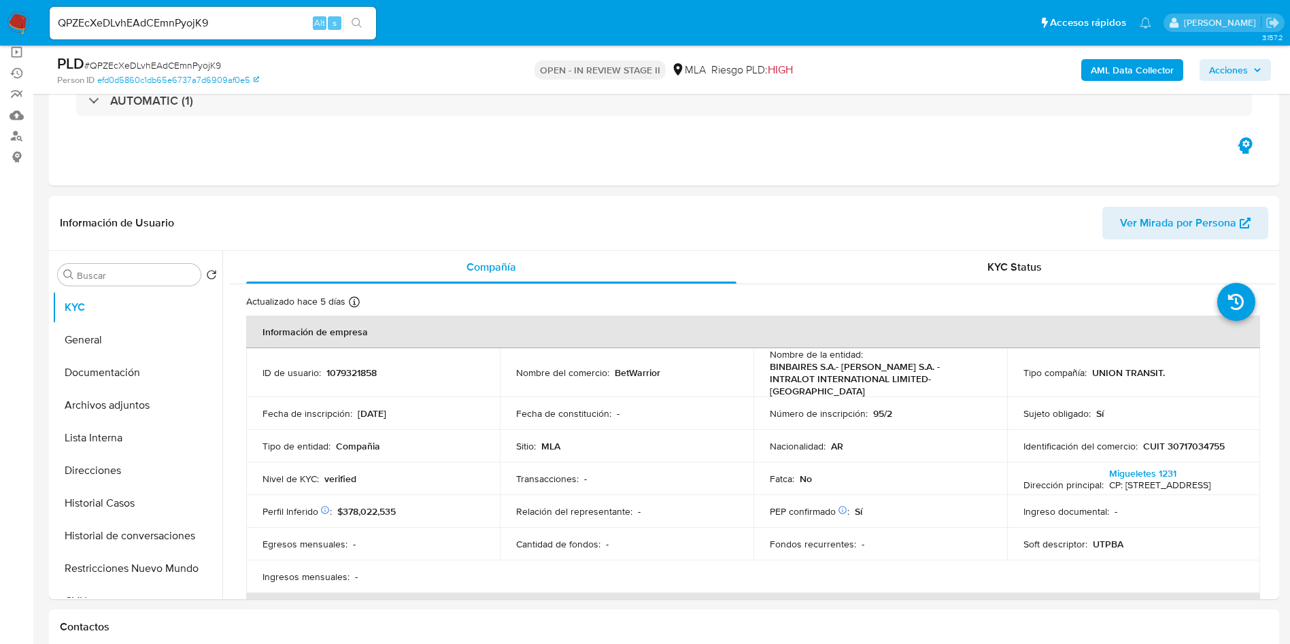
click at [227, 24] on input "QPZEcXeDLvhEAdCEmnPyojK9" at bounding box center [213, 23] width 326 height 18
click at [122, 405] on button "Archivos adjuntos" at bounding box center [131, 405] width 159 height 33
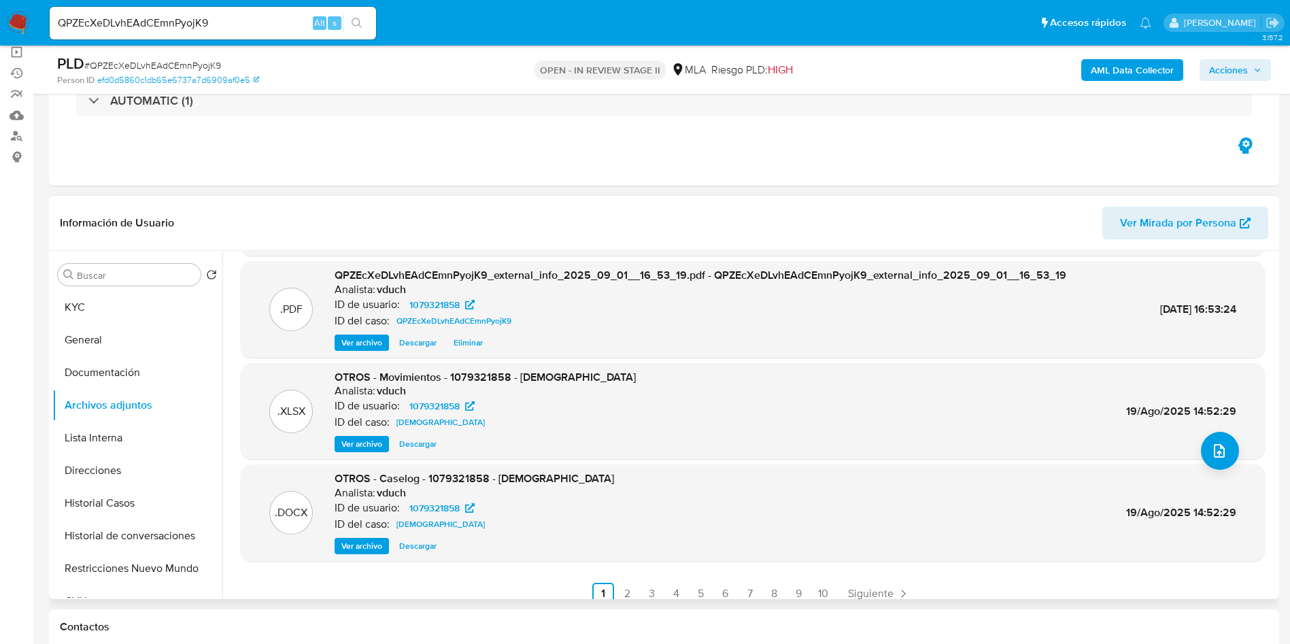
click at [375, 546] on span "Ver archivo" at bounding box center [361, 546] width 41 height 14
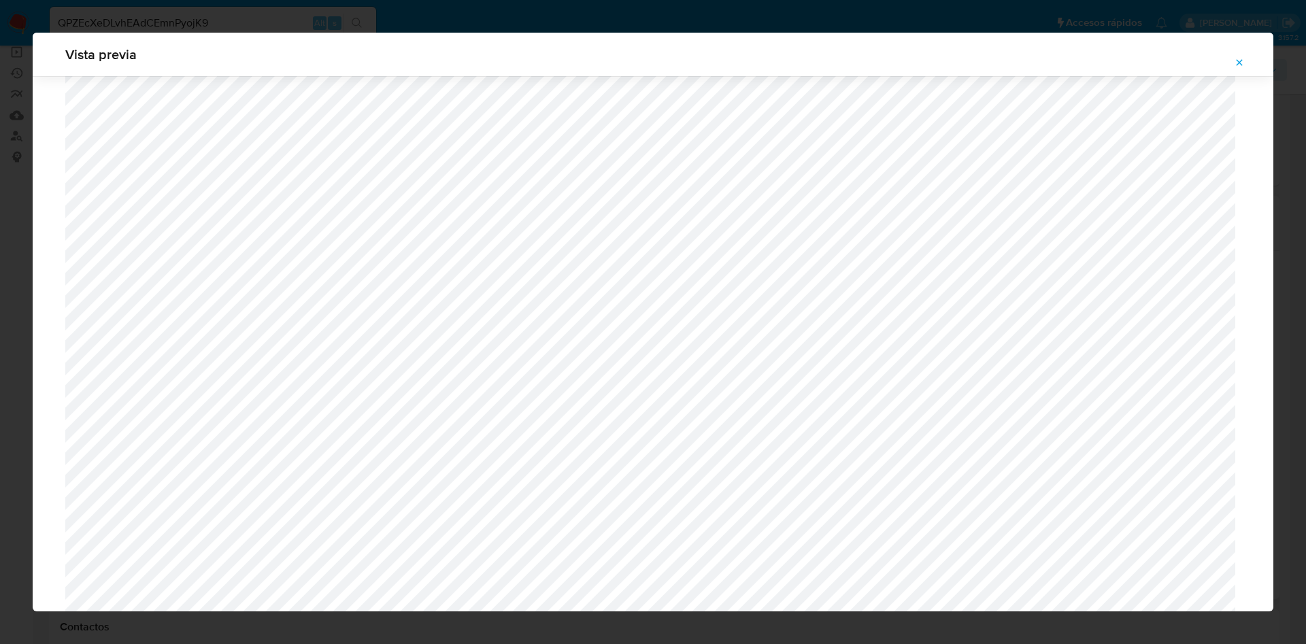
scroll to position [1095, 0]
click at [1226, 66] on button "Attachment preview" at bounding box center [1239, 63] width 30 height 22
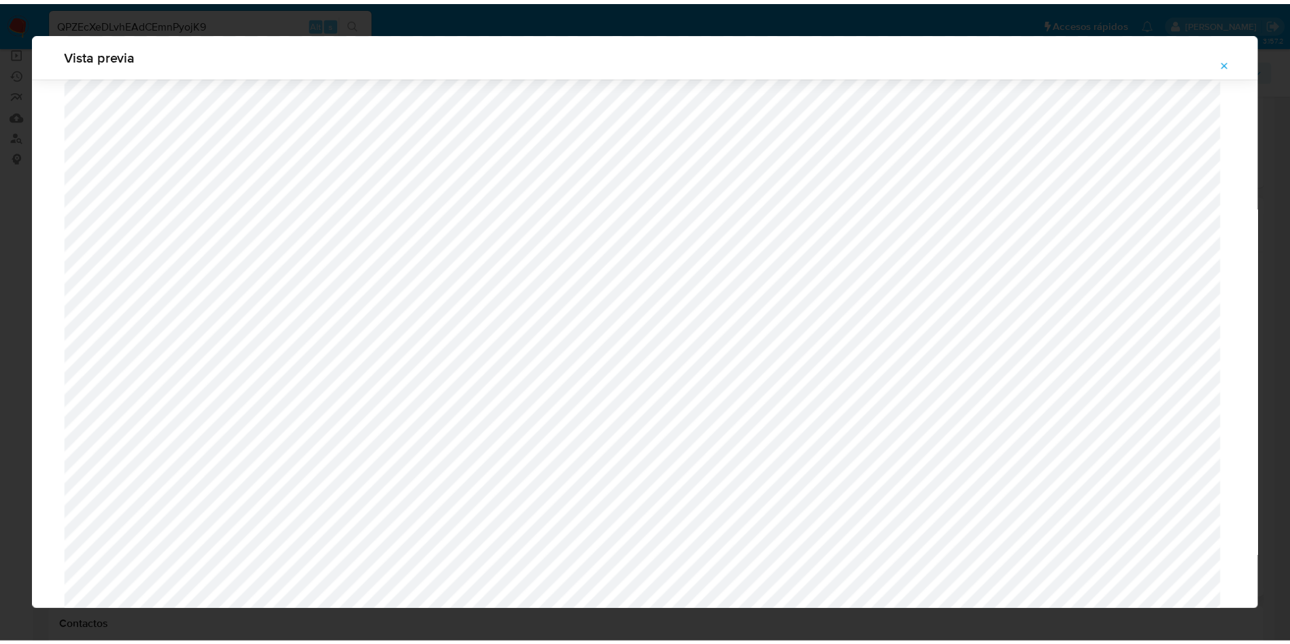
scroll to position [0, 0]
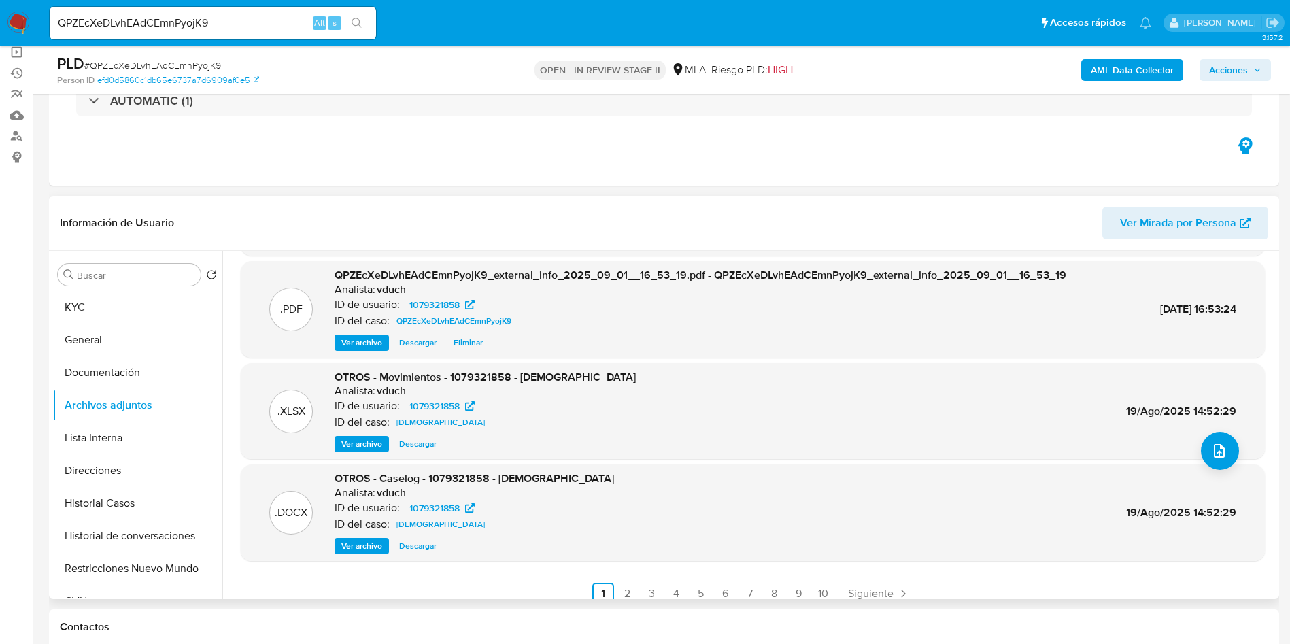
click at [369, 540] on span "Ver archivo" at bounding box center [361, 546] width 41 height 14
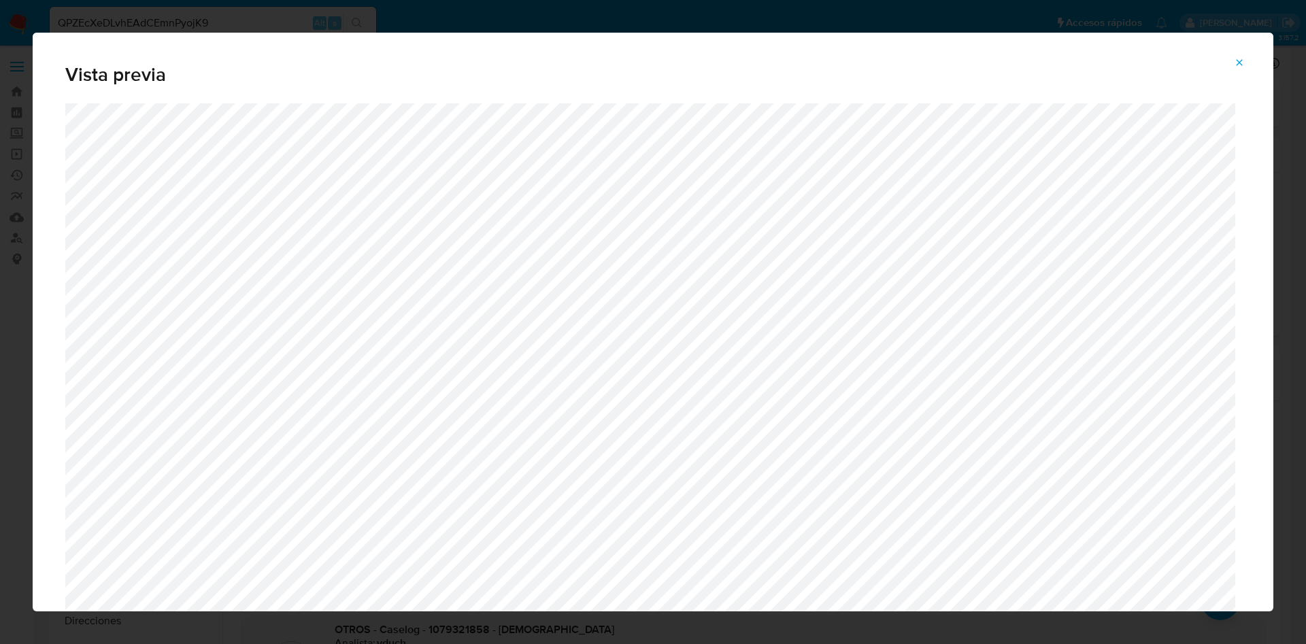
click at [1240, 64] on icon "Attachment preview" at bounding box center [1239, 62] width 6 height 6
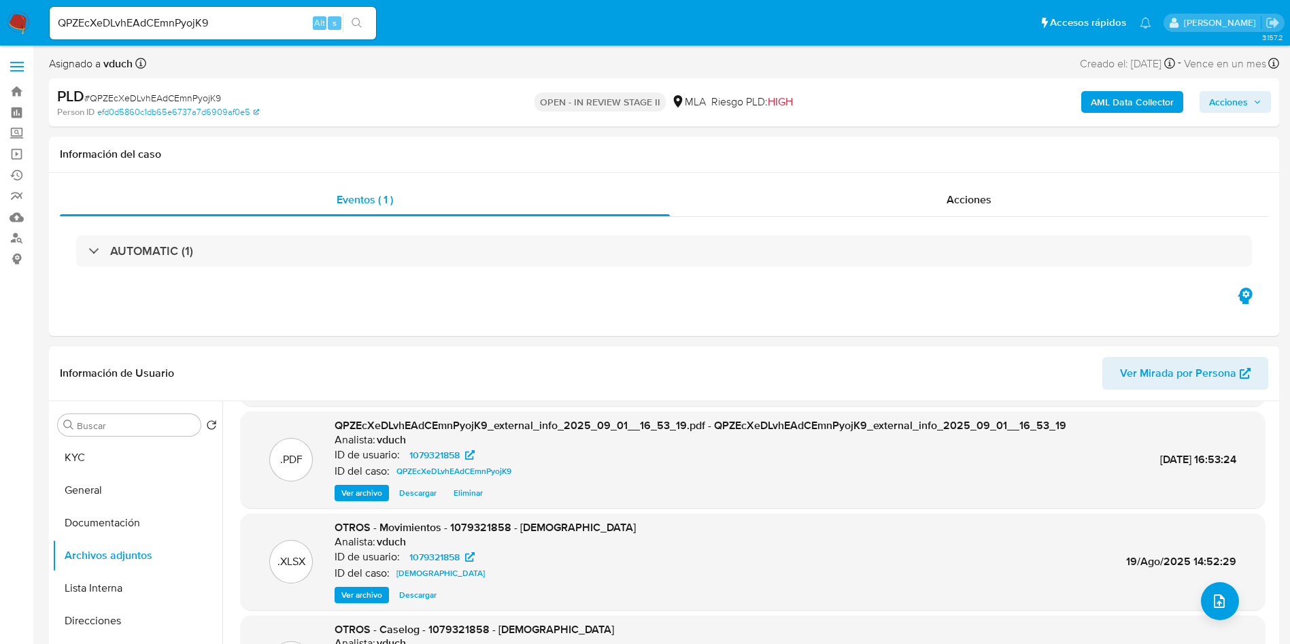
click at [181, 86] on div "PLD # QPZEcXeDLvhEAdCEmnPyojK9" at bounding box center [257, 96] width 400 height 20
copy span "QPZEcXeDLvhEAdCEmnPyojK9"
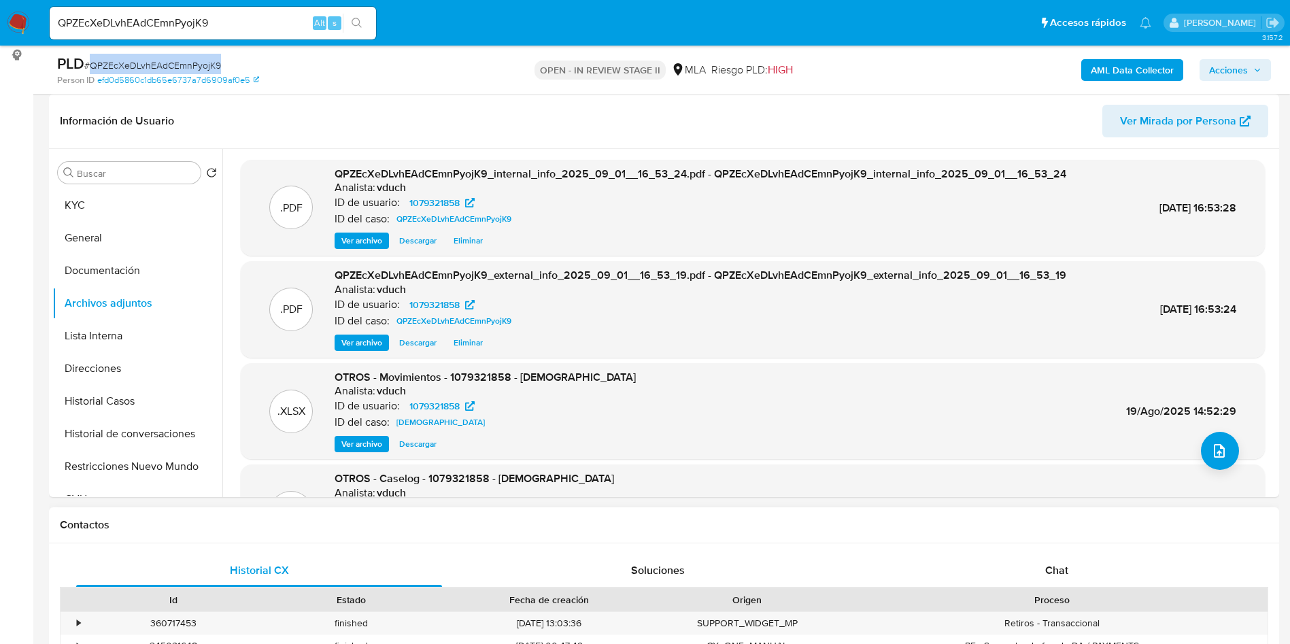
click at [1151, 541] on div "Contactos" at bounding box center [664, 525] width 1230 height 36
click at [1203, 450] on button "upload-file" at bounding box center [1220, 451] width 38 height 38
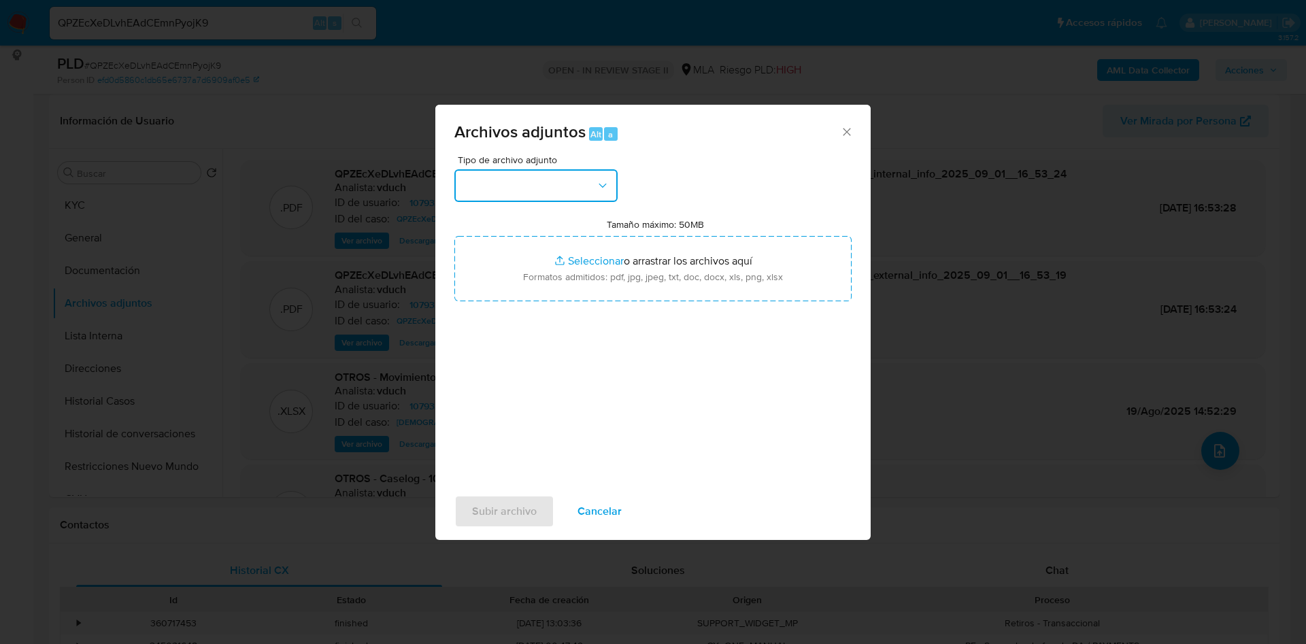
click at [562, 173] on button "button" at bounding box center [535, 185] width 163 height 33
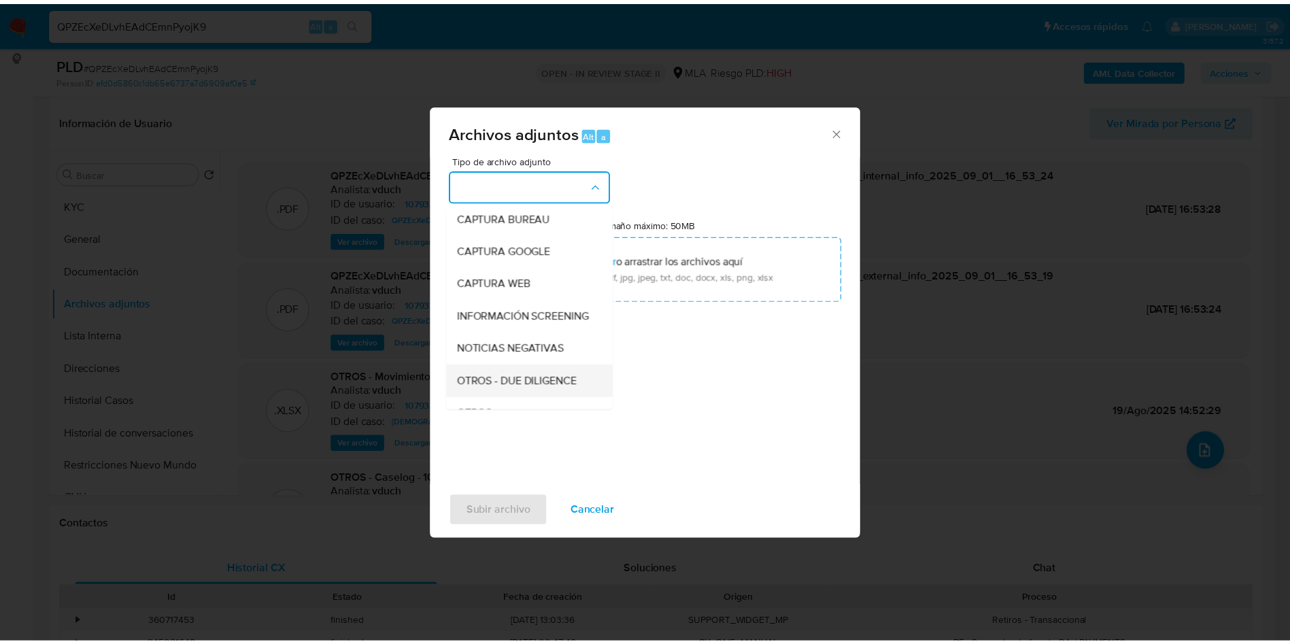
scroll to position [102, 0]
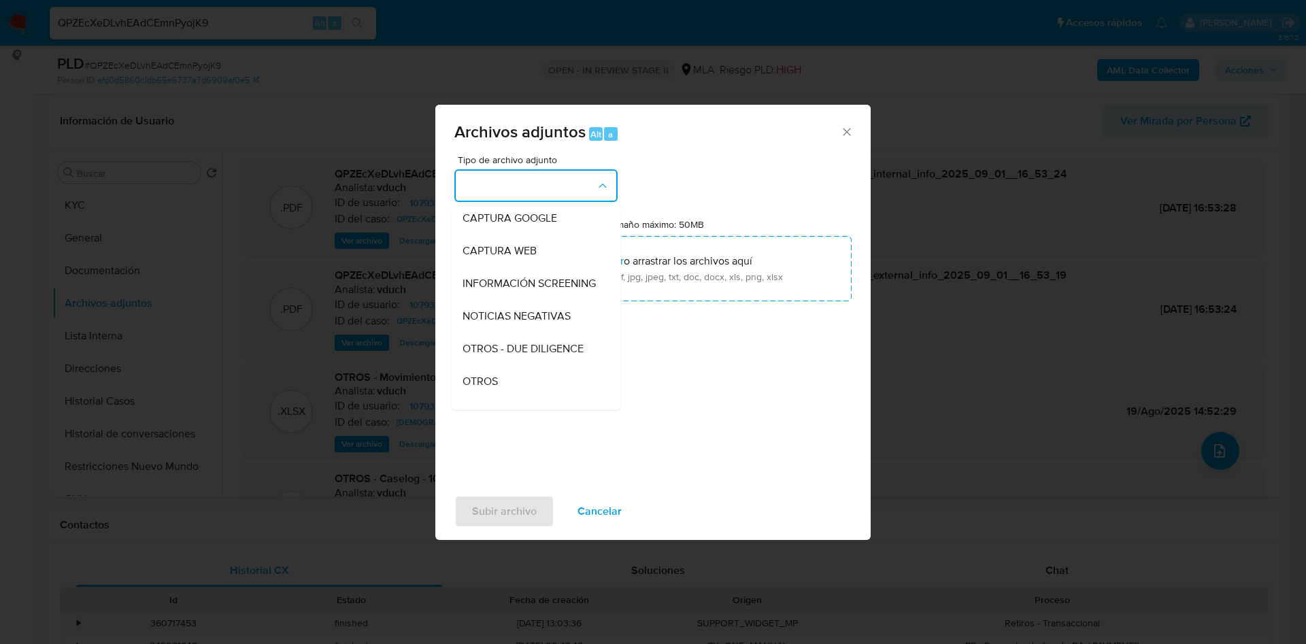
drag, startPoint x: 520, startPoint y: 382, endPoint x: 658, endPoint y: 459, distance: 158.3
click at [520, 382] on div "OTROS" at bounding box center [531, 381] width 139 height 33
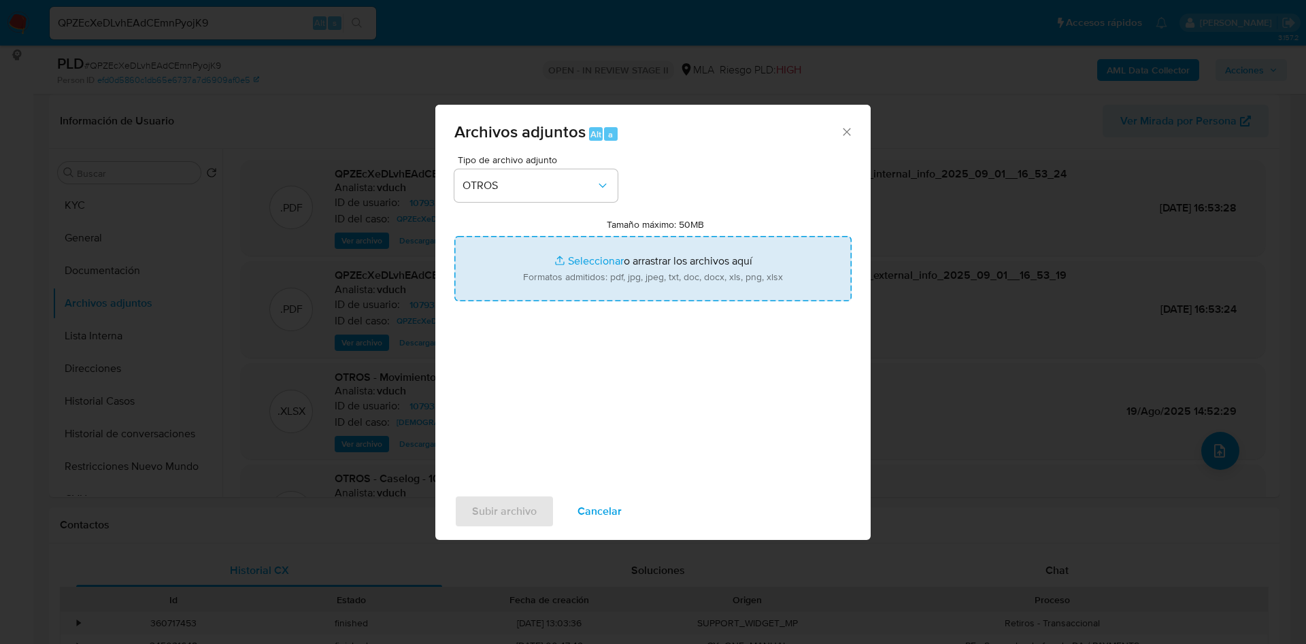
type input "C:\fakepath\Movimientos QPZEcXeDLvhEAdCEmnPyojK9_2025_09_01_14_55_41.xlsx"
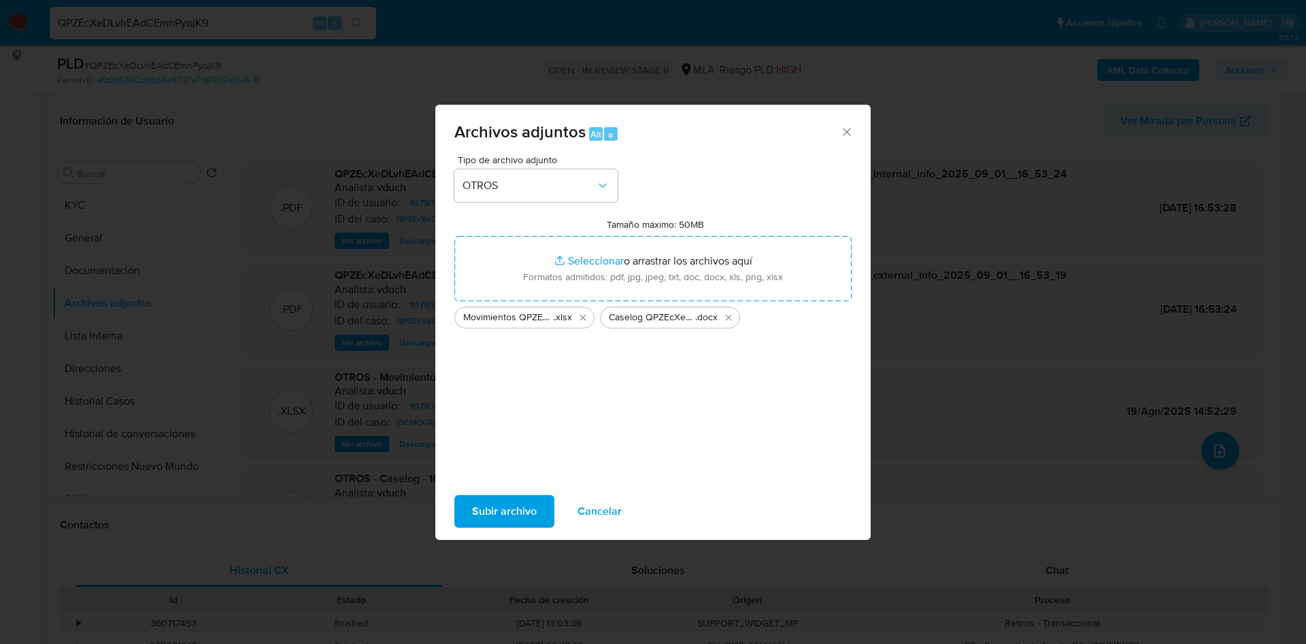
click at [516, 506] on span "Subir archivo" at bounding box center [504, 511] width 65 height 30
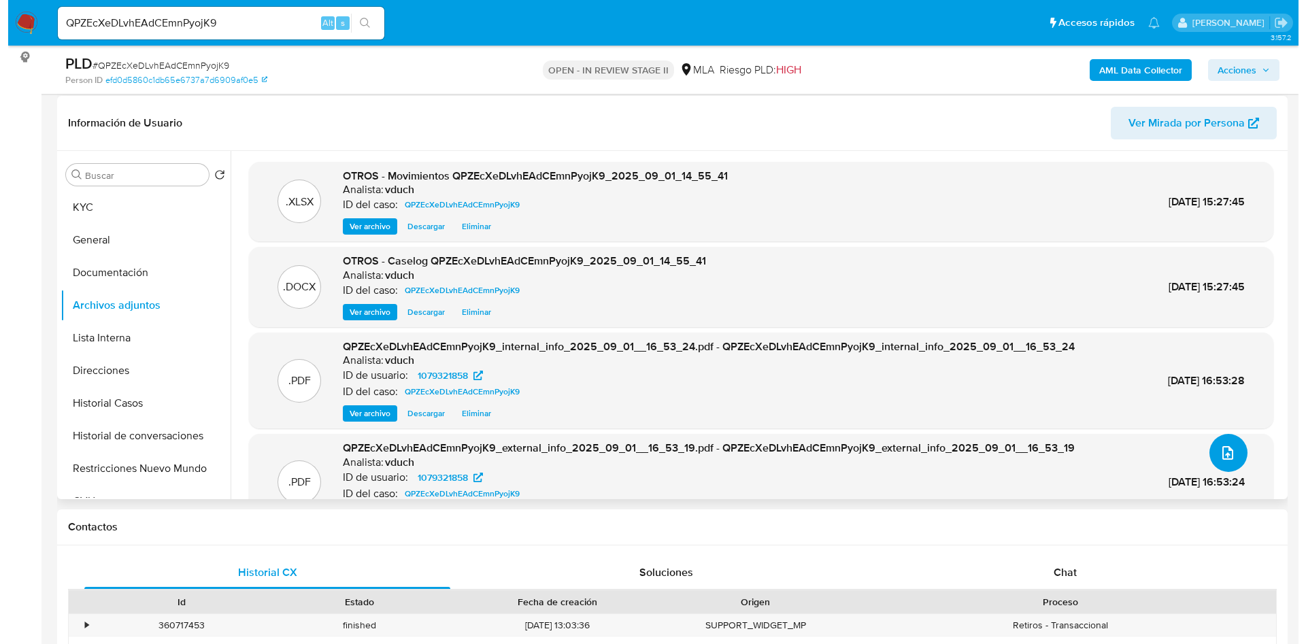
scroll to position [204, 0]
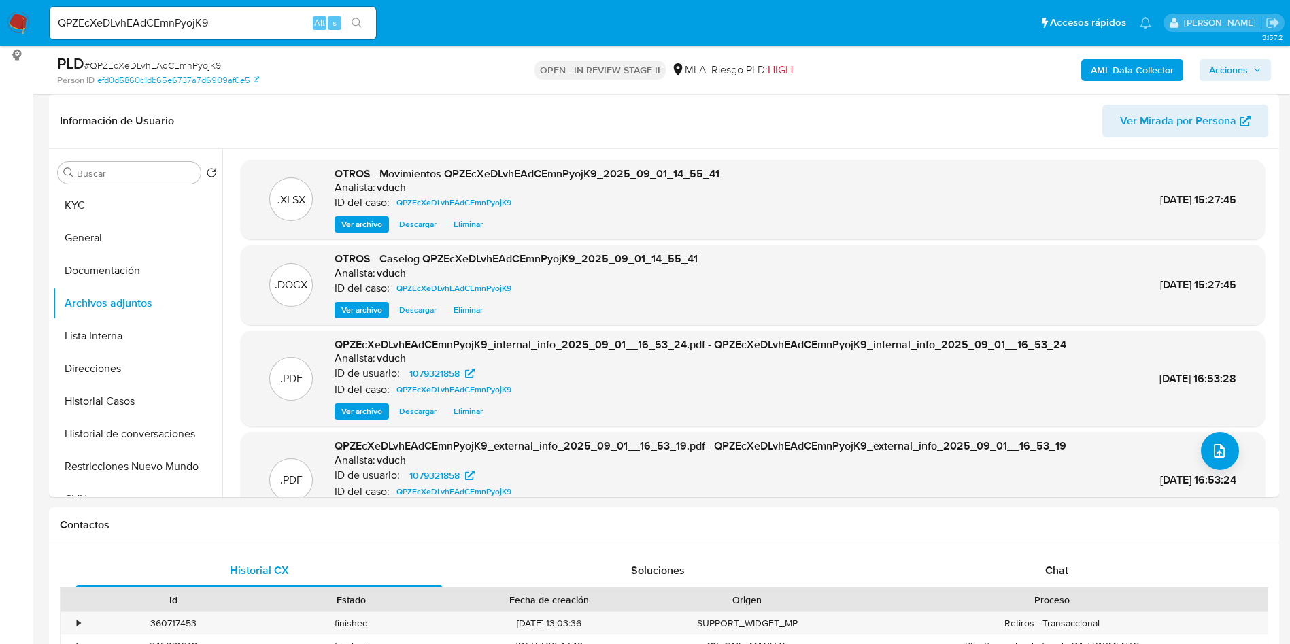
click at [1272, 66] on div "PLD # QPZEcXeDLvhEAdCEmnPyojK9 Person ID efd0d5860c1db65e6737a7d6909af0e5 OPEN …" at bounding box center [664, 70] width 1230 height 48
click at [1247, 70] on span "Acciones" at bounding box center [1228, 70] width 39 height 22
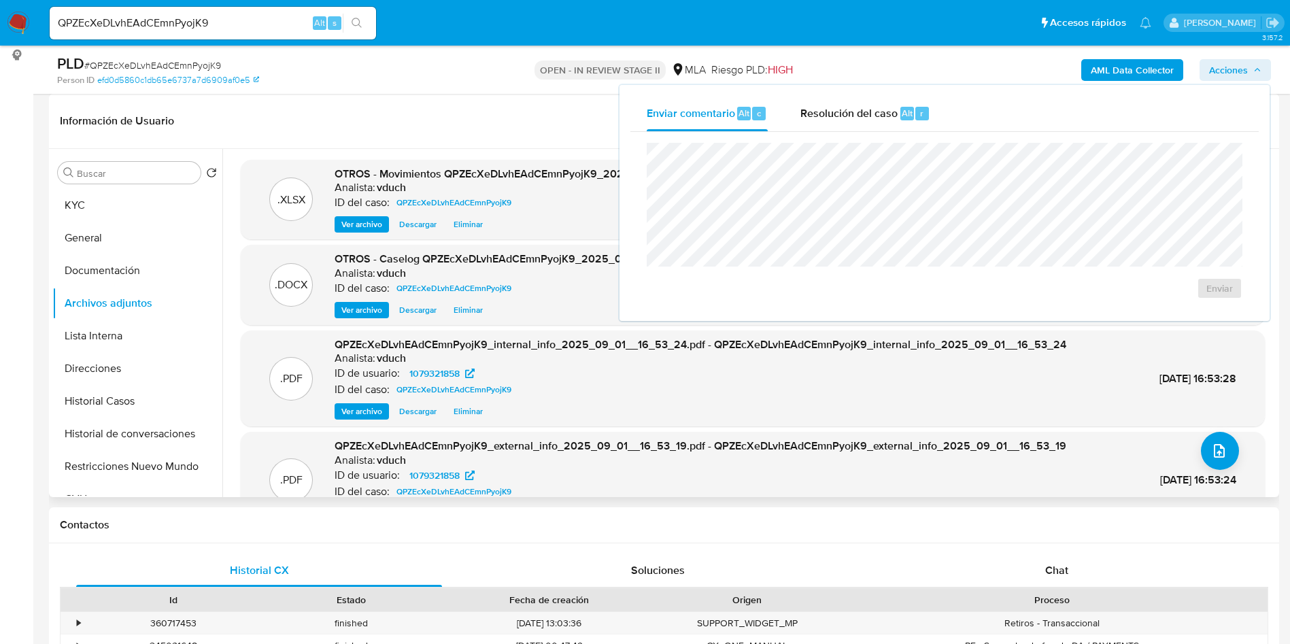
click at [354, 313] on span "Ver archivo" at bounding box center [361, 310] width 41 height 14
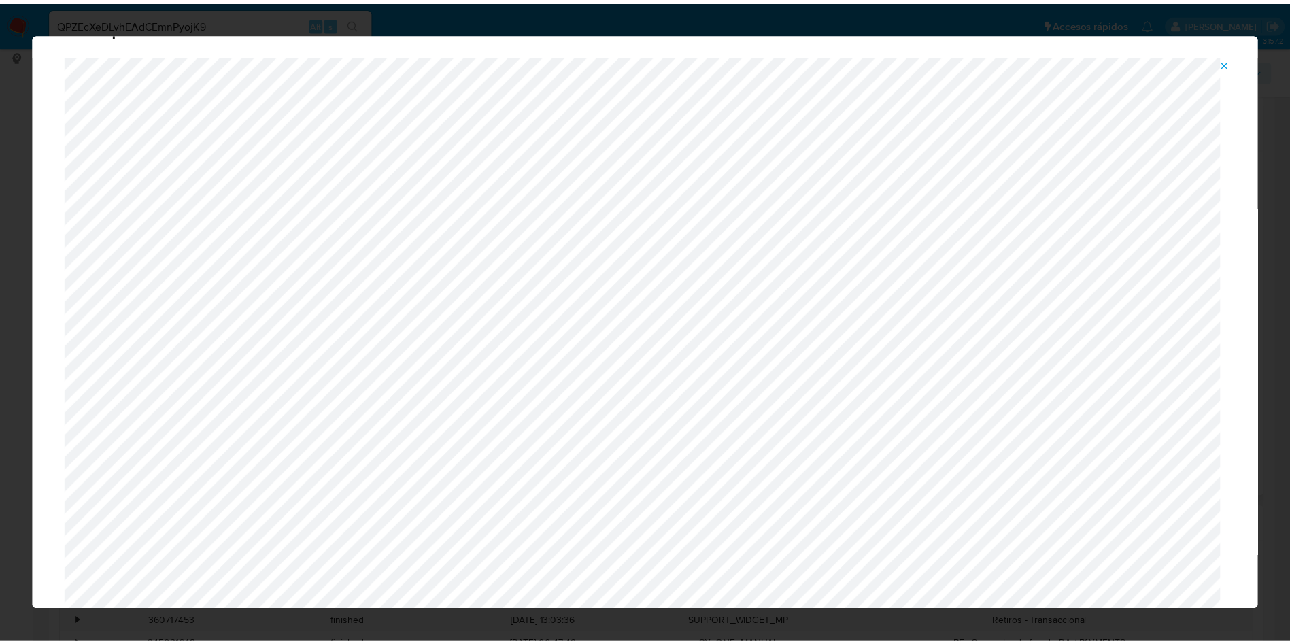
scroll to position [0, 0]
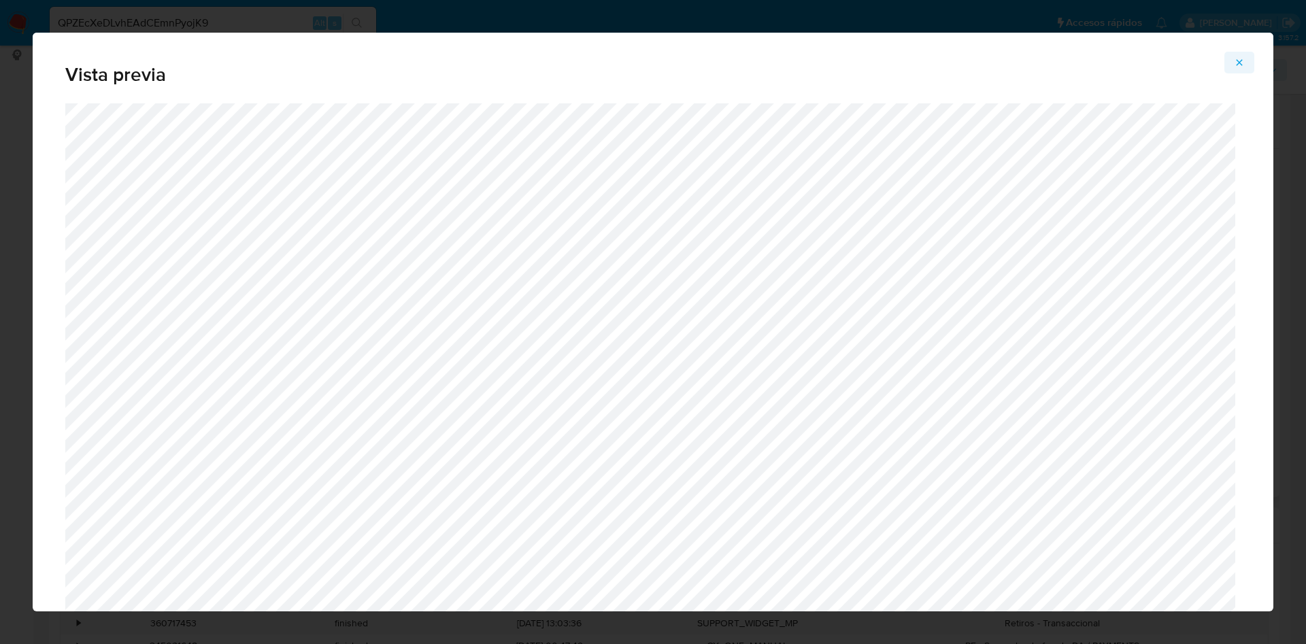
click at [1232, 67] on button "Attachment preview" at bounding box center [1239, 63] width 30 height 22
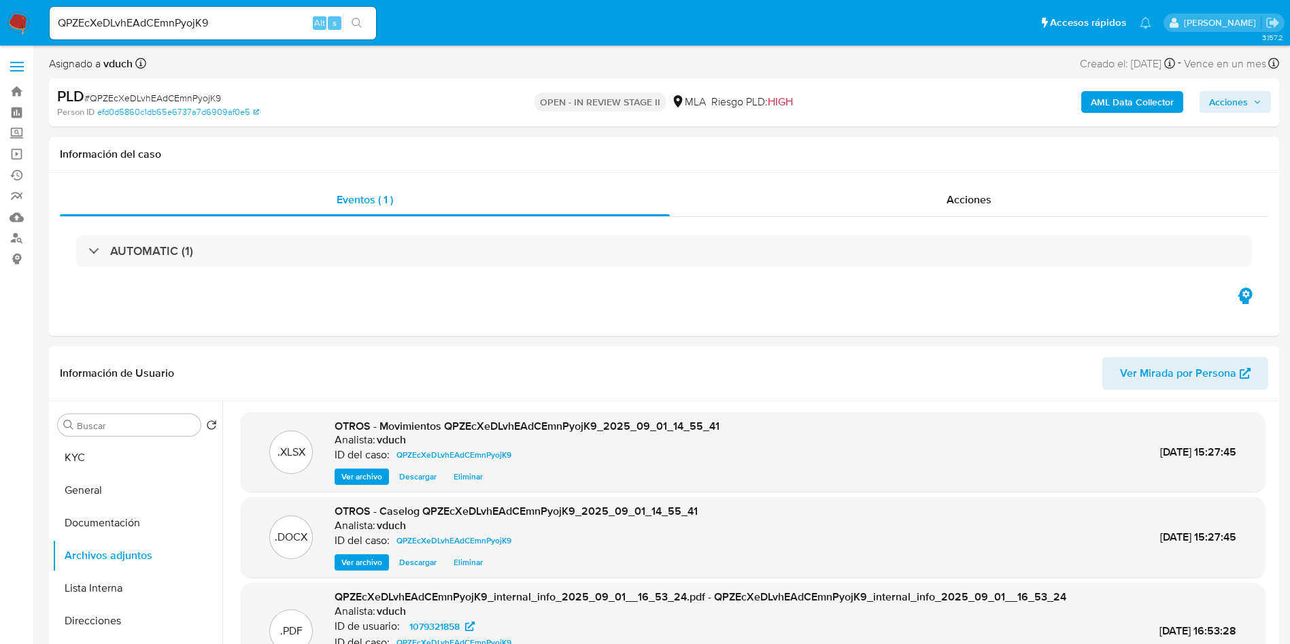
click at [1239, 88] on div "AML Data Collector Acciones" at bounding box center [1070, 102] width 401 height 32
click at [1231, 95] on span "Acciones" at bounding box center [1228, 102] width 39 height 22
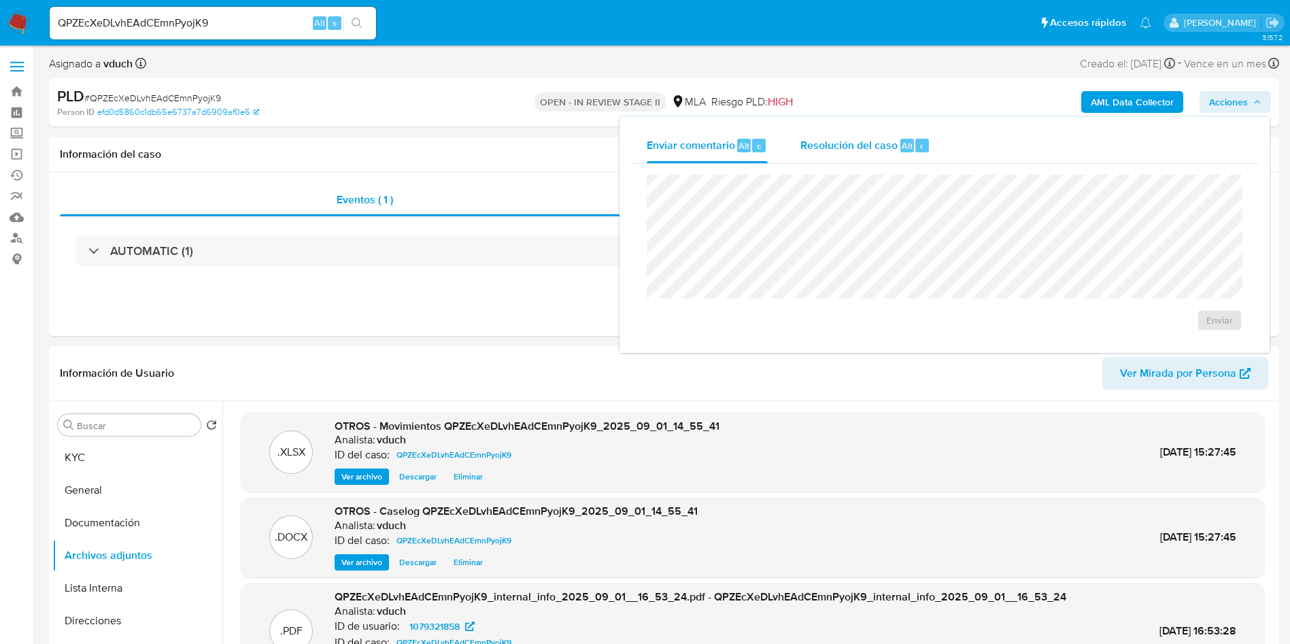
click at [900, 152] on div "Resolución del caso Alt r" at bounding box center [865, 145] width 130 height 35
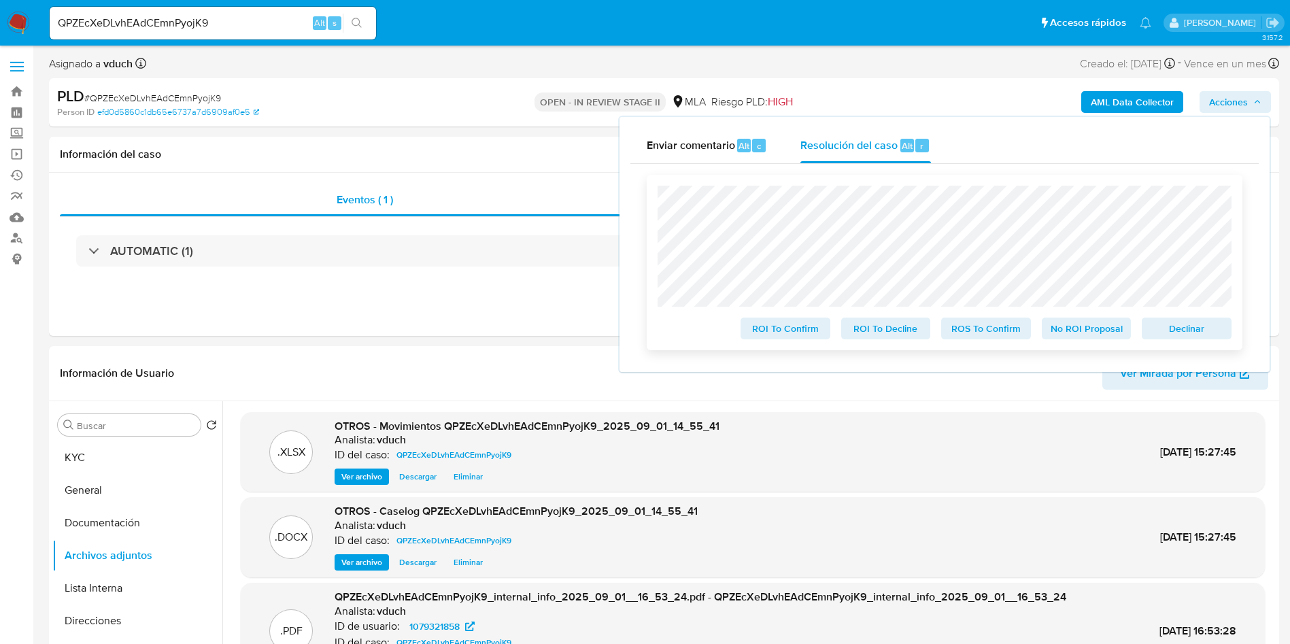
click at [1075, 322] on span "No ROI Proposal" at bounding box center [1086, 328] width 71 height 19
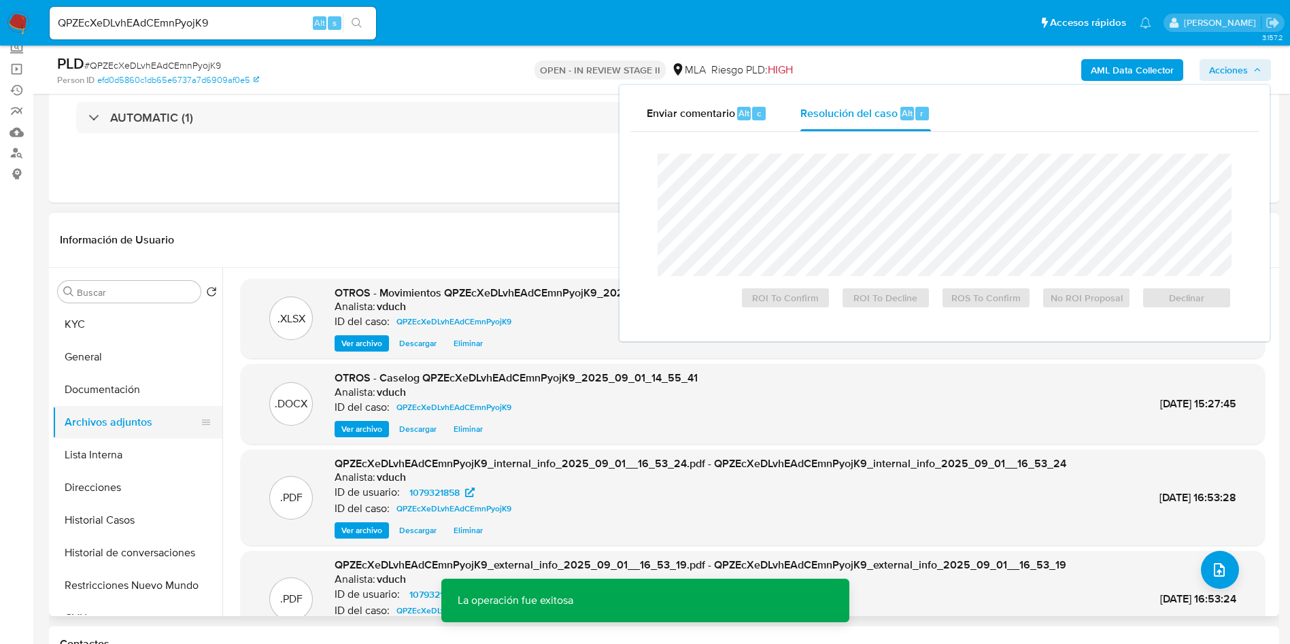
scroll to position [204, 0]
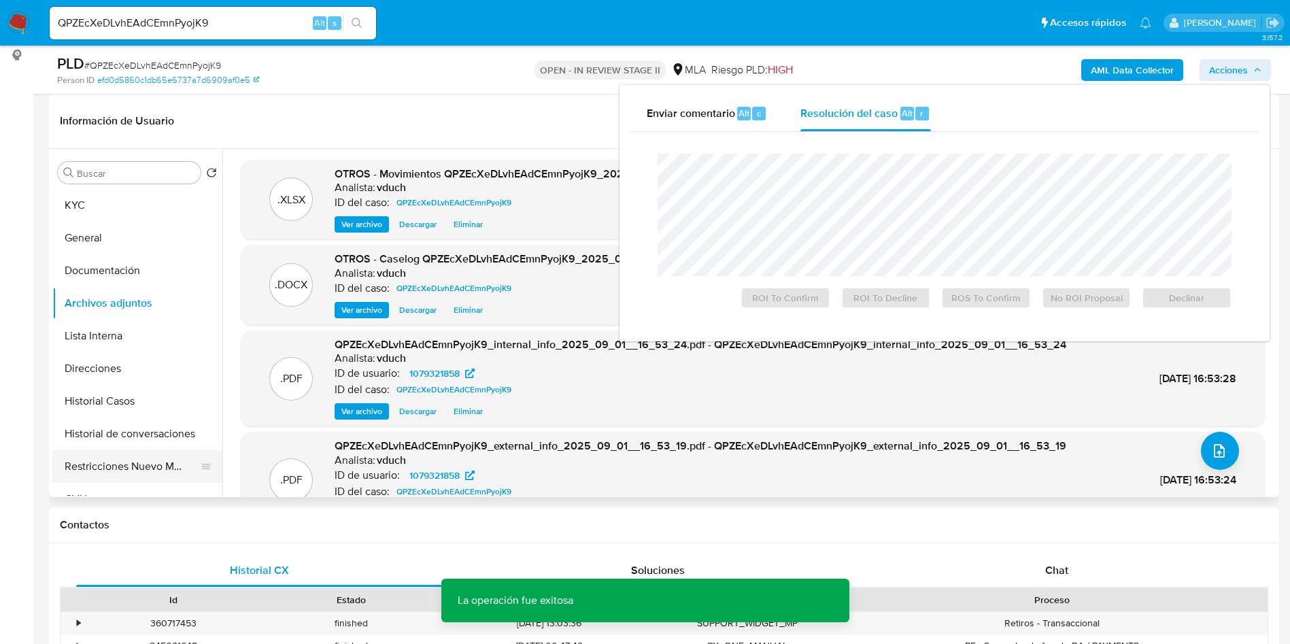
click at [136, 455] on button "Restricciones Nuevo Mundo" at bounding box center [131, 466] width 159 height 33
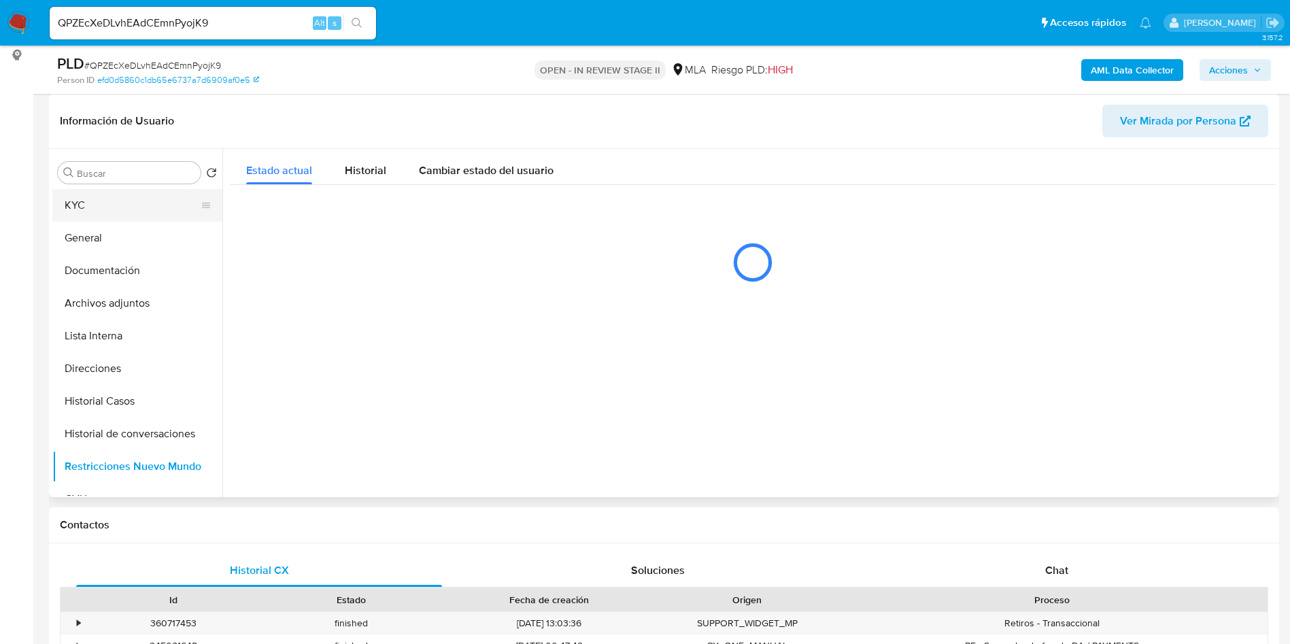
click at [148, 207] on button "KYC" at bounding box center [131, 205] width 159 height 33
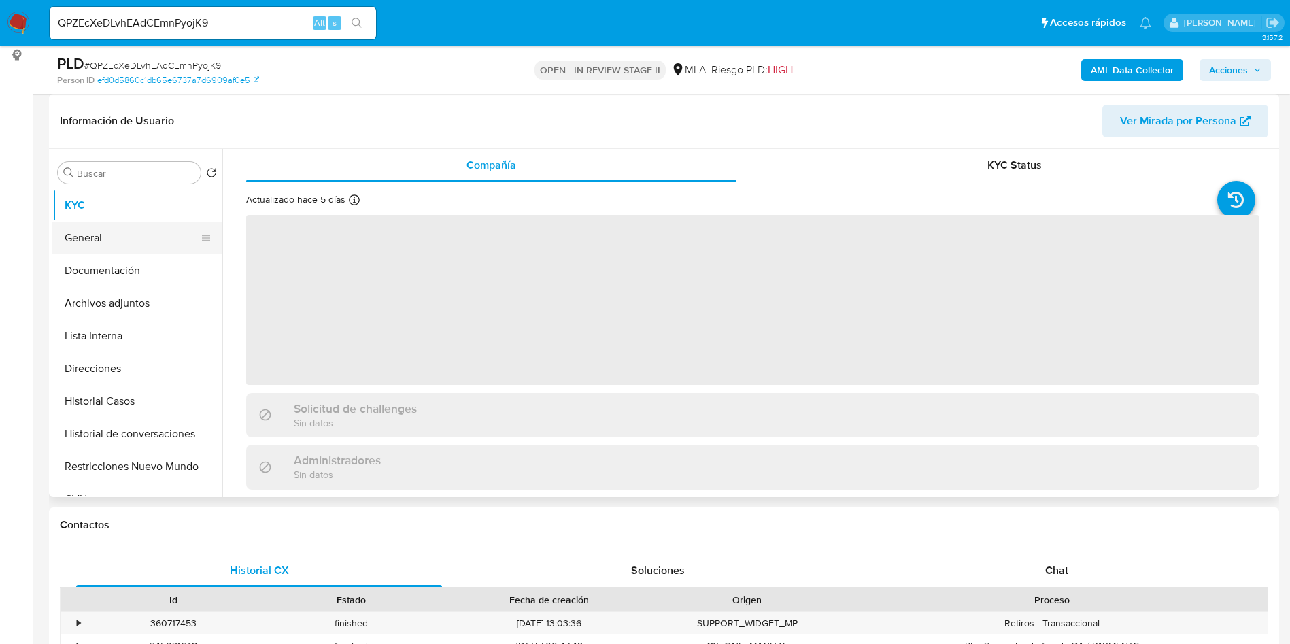
click at [140, 237] on button "General" at bounding box center [131, 238] width 159 height 33
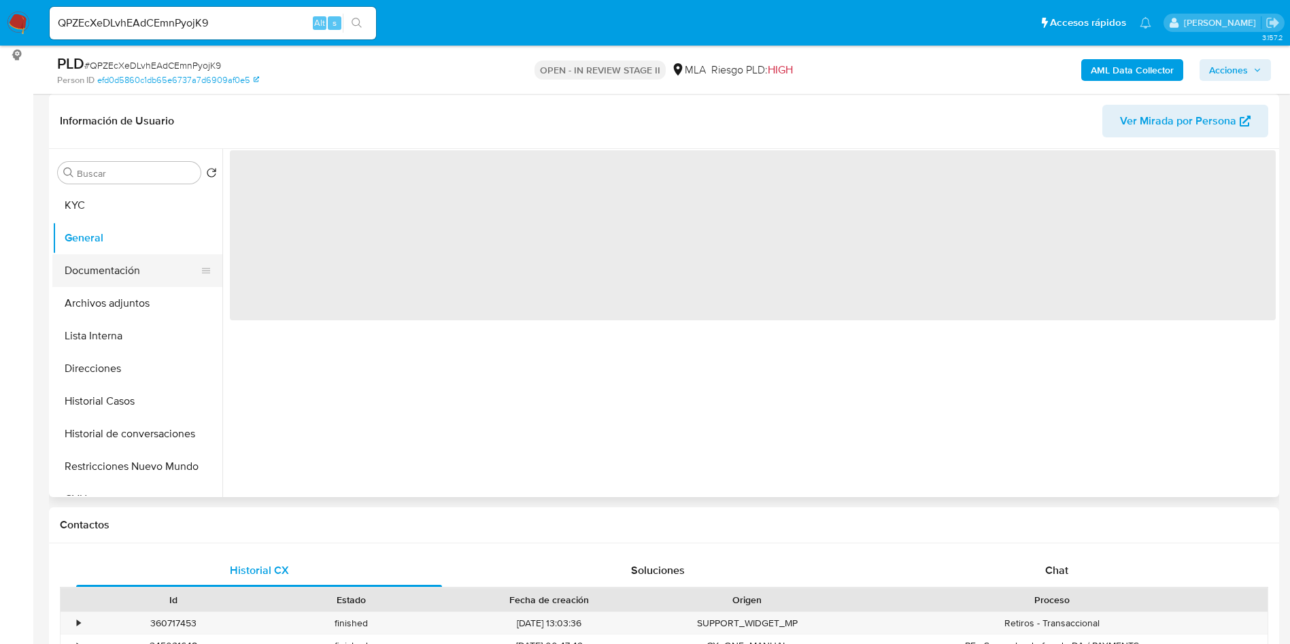
click at [136, 270] on button "Documentación" at bounding box center [131, 270] width 159 height 33
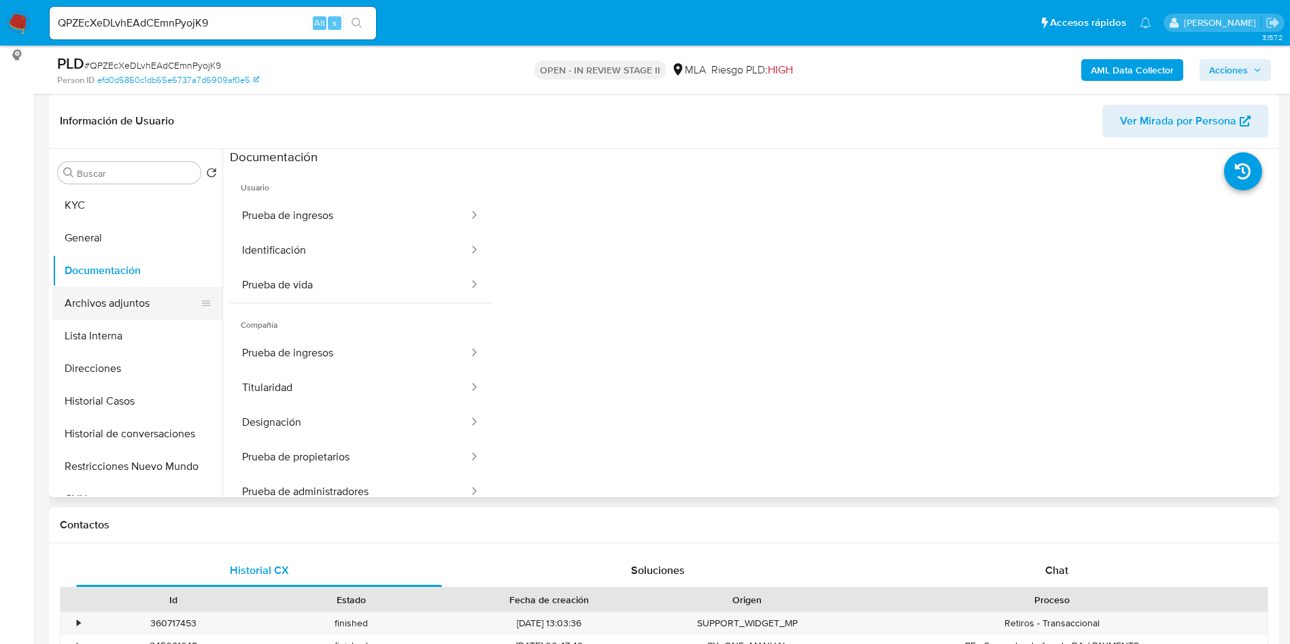
click at [136, 299] on button "Archivos adjuntos" at bounding box center [131, 303] width 159 height 33
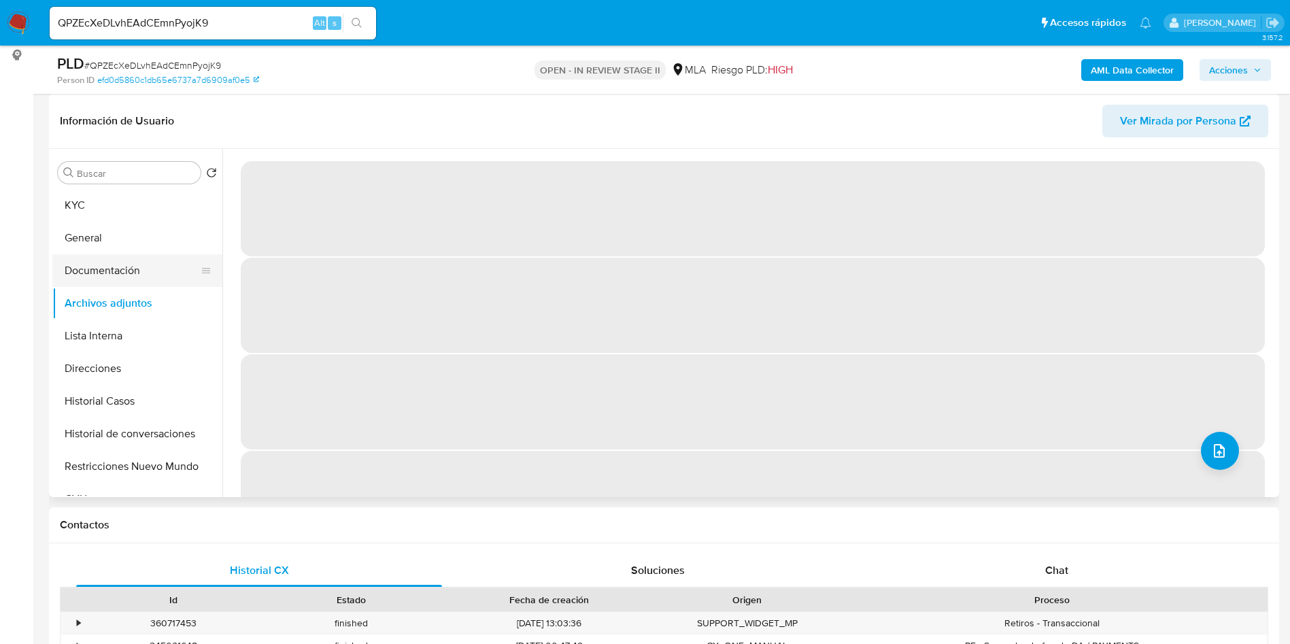
click at [108, 266] on button "Documentación" at bounding box center [131, 270] width 159 height 33
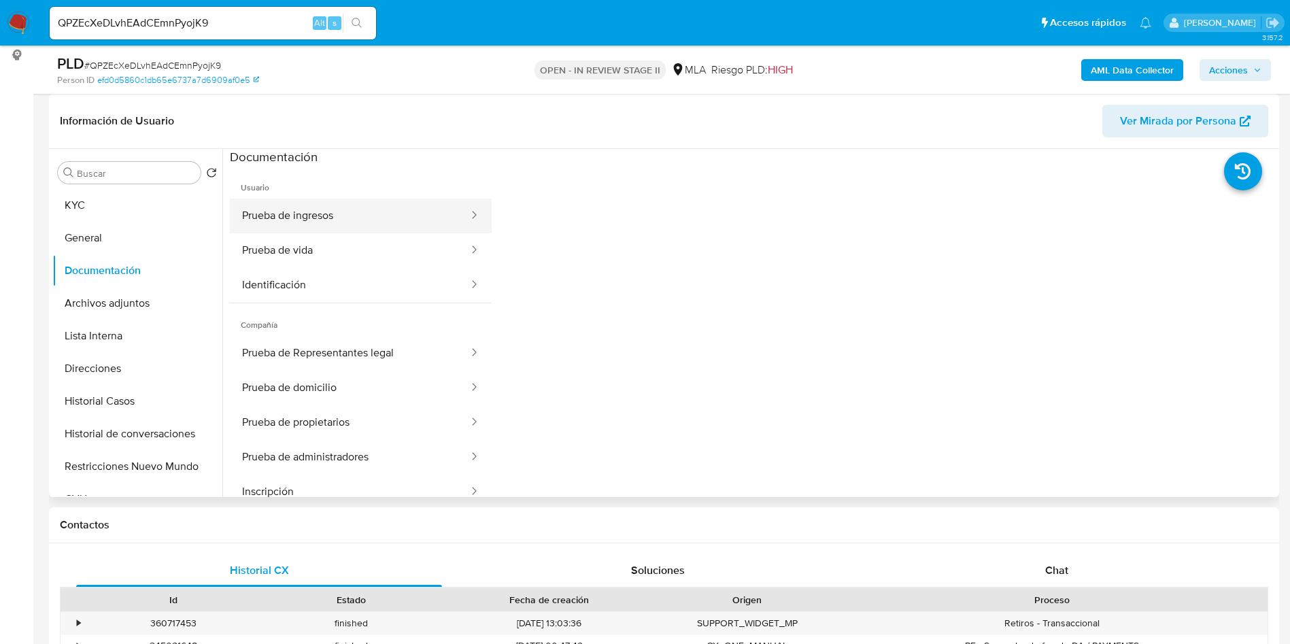
click at [381, 207] on button "Prueba de ingresos" at bounding box center [350, 216] width 240 height 35
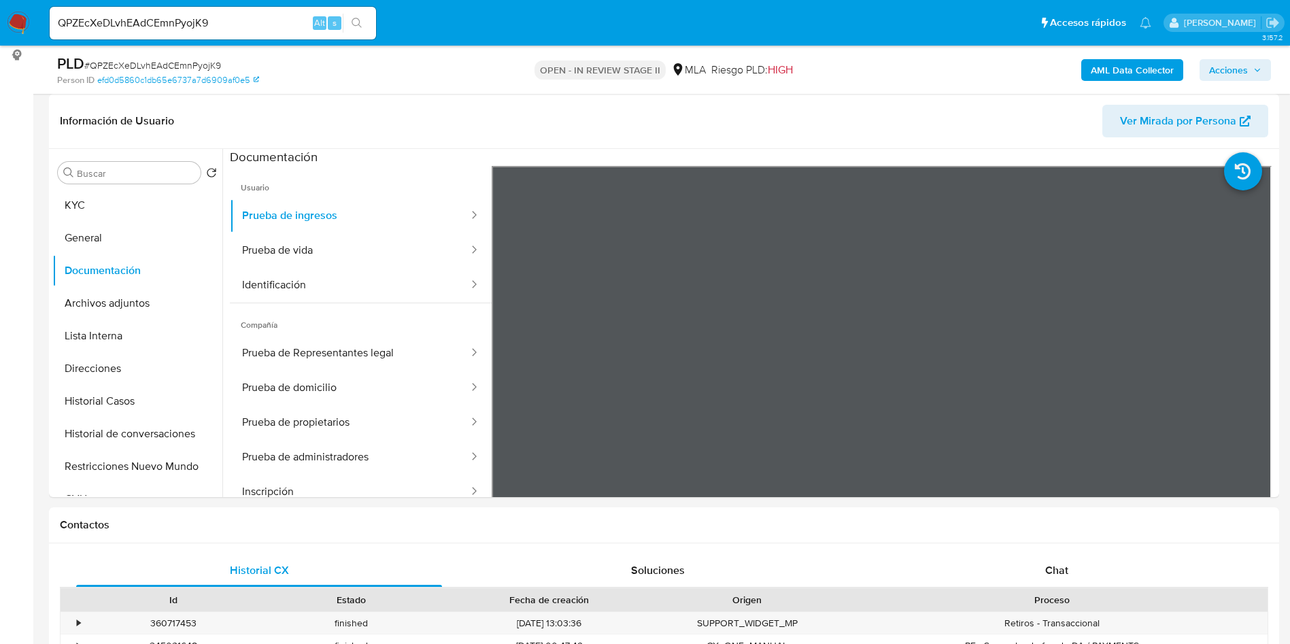
scroll to position [0, 0]
click at [127, 317] on button "Archivos adjuntos" at bounding box center [131, 303] width 159 height 33
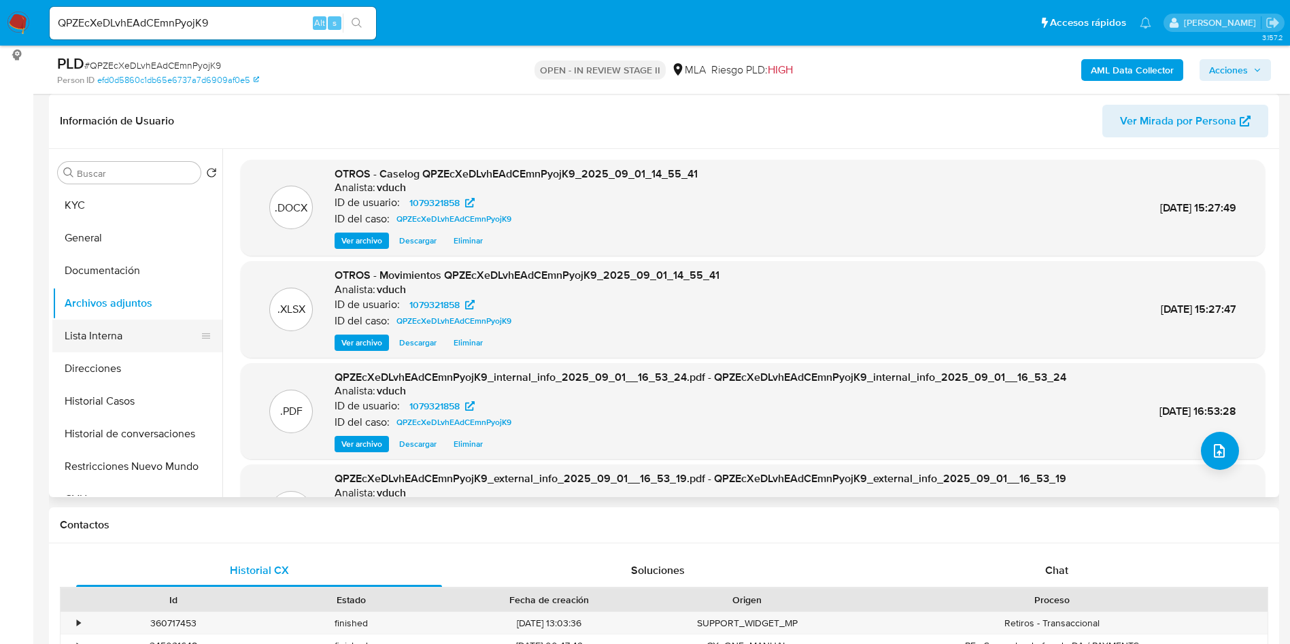
drag, startPoint x: 105, startPoint y: 341, endPoint x: 115, endPoint y: 341, distance: 10.2
click at [101, 339] on button "Lista Interna" at bounding box center [131, 336] width 159 height 33
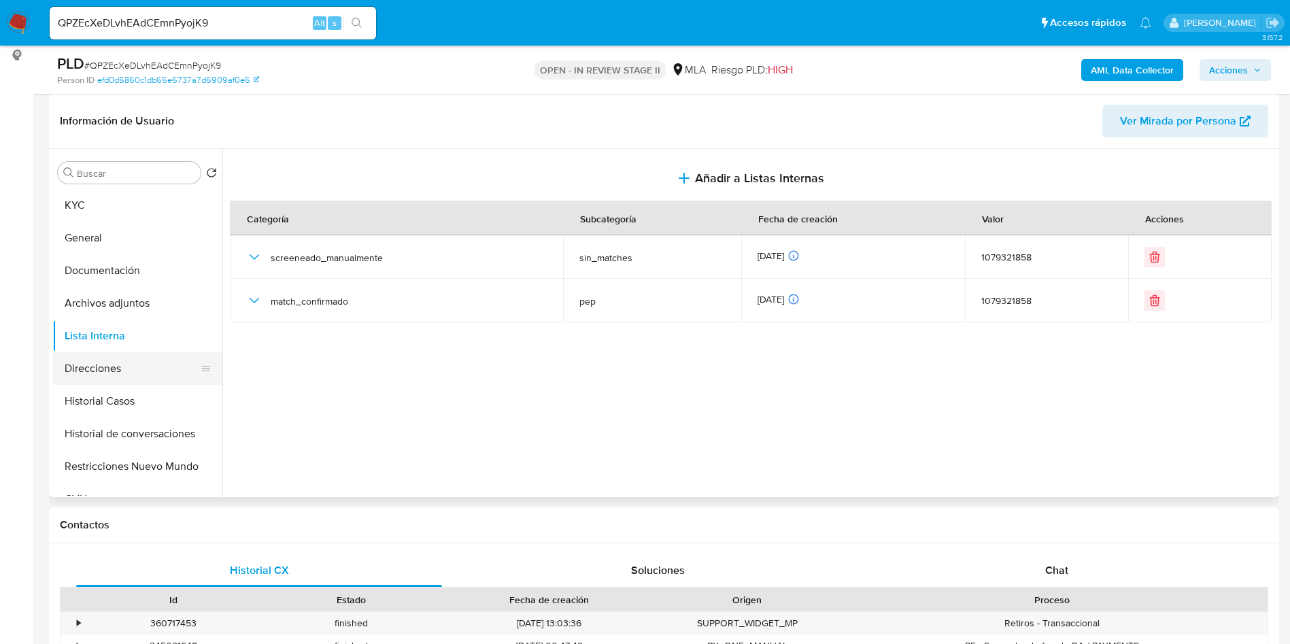
click at [95, 369] on button "Direcciones" at bounding box center [131, 368] width 159 height 33
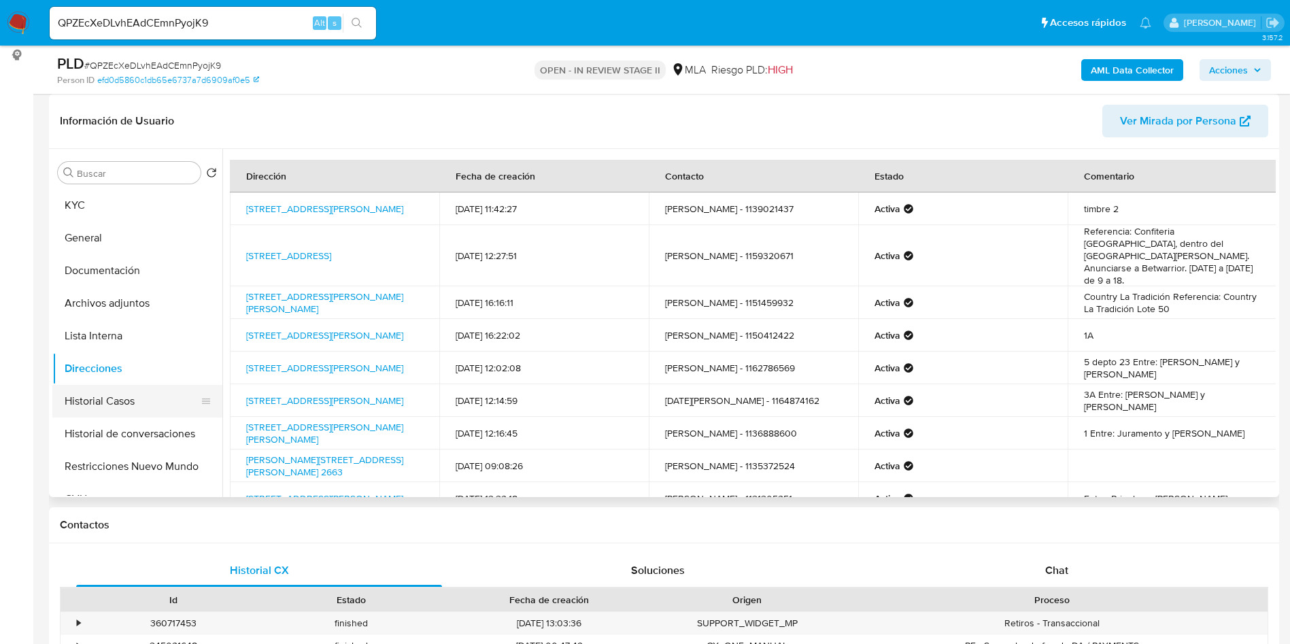
click at [117, 398] on button "Historial Casos" at bounding box center [131, 401] width 159 height 33
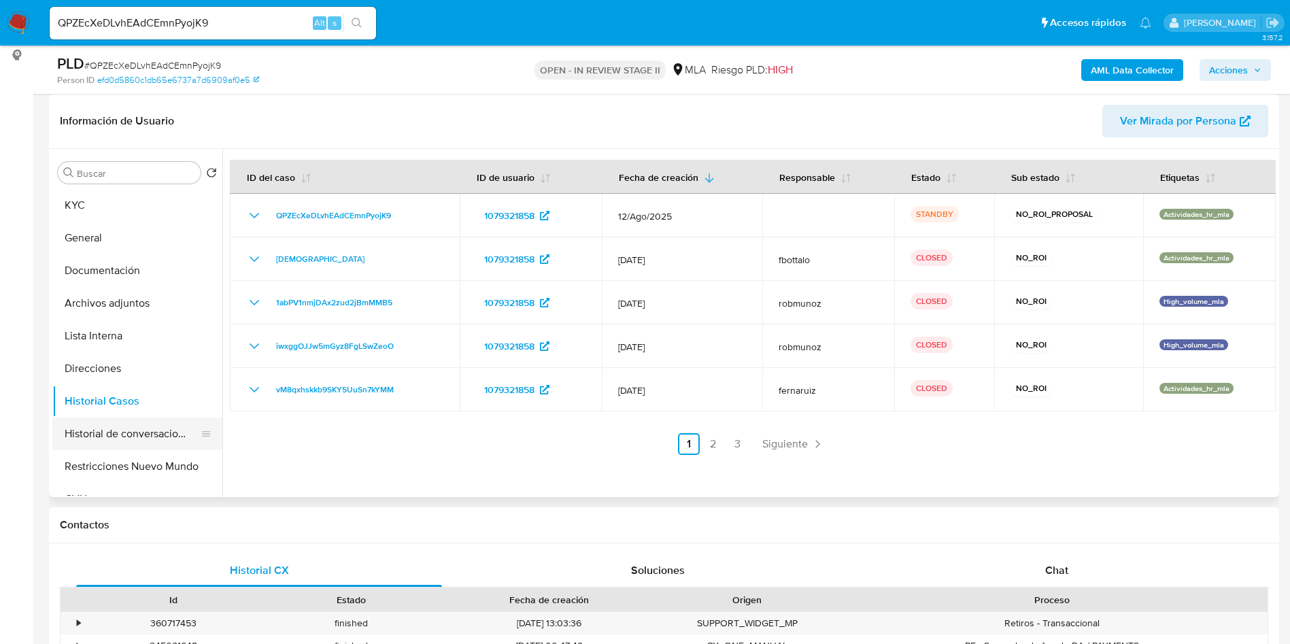
click at [120, 430] on button "Historial de conversaciones" at bounding box center [131, 434] width 159 height 33
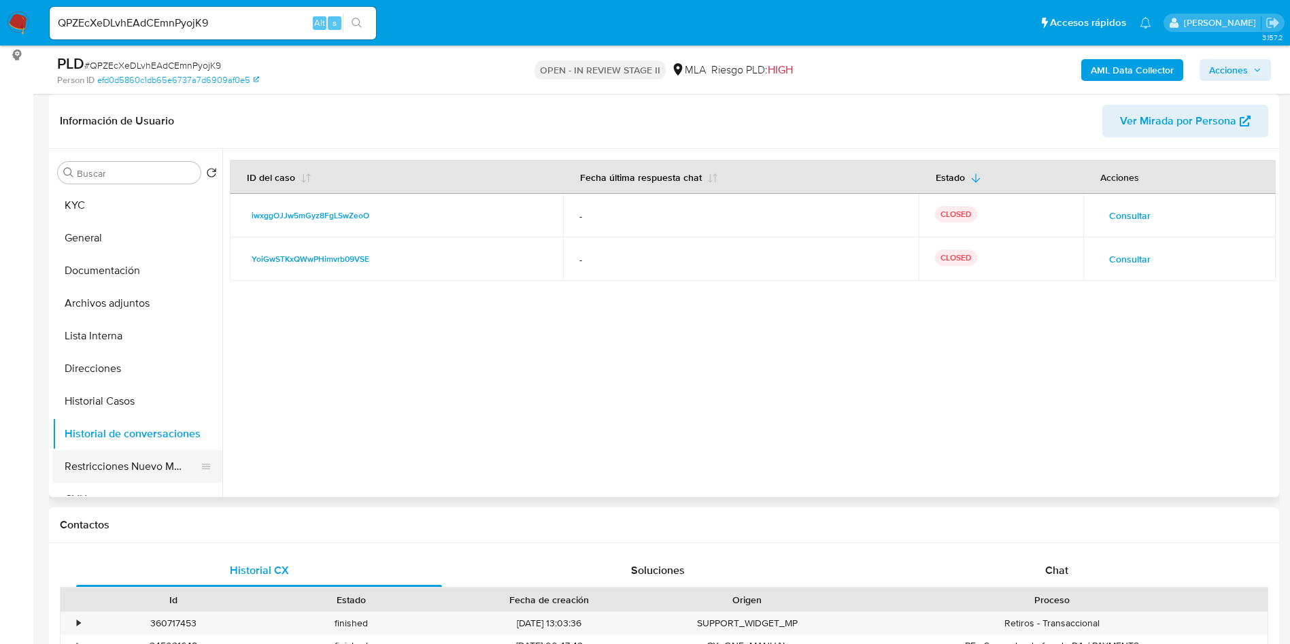
click at [150, 462] on button "Restricciones Nuevo Mundo" at bounding box center [131, 466] width 159 height 33
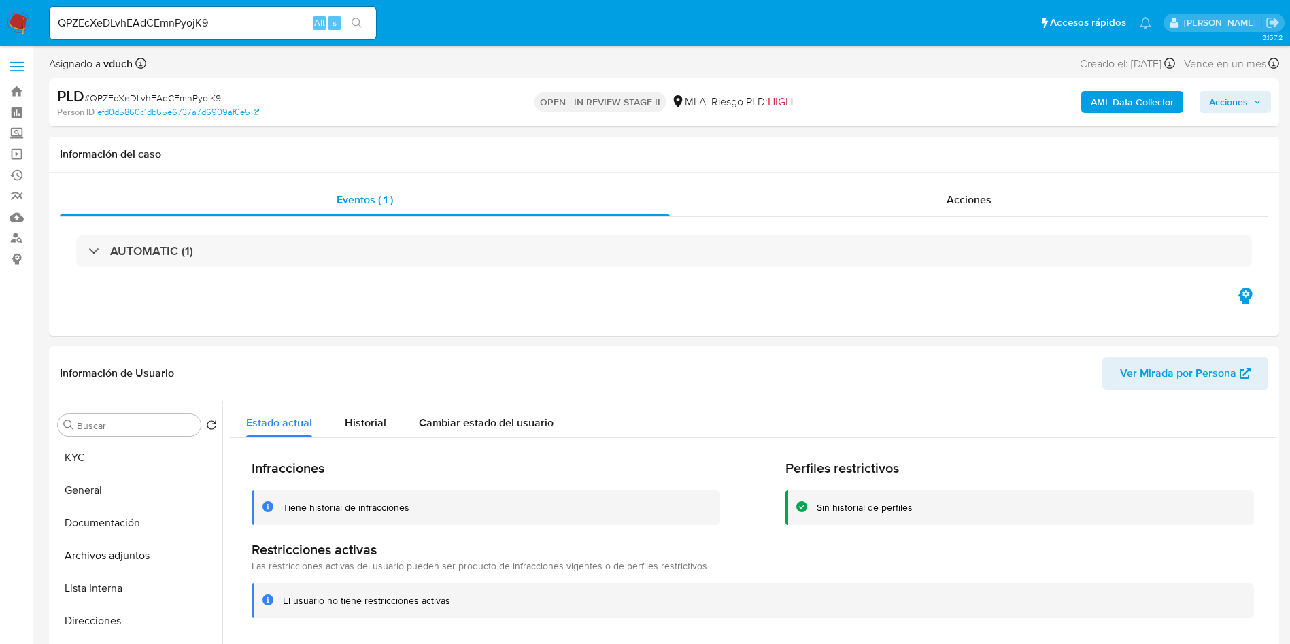
click at [224, 27] on input "QPZEcXeDLvhEAdCEmnPyojK9" at bounding box center [213, 23] width 326 height 18
drag, startPoint x: 225, startPoint y: 29, endPoint x: 237, endPoint y: 50, distance: 24.0
paste input "KGzsAizVSQOEg0VsCUdxEXO2"
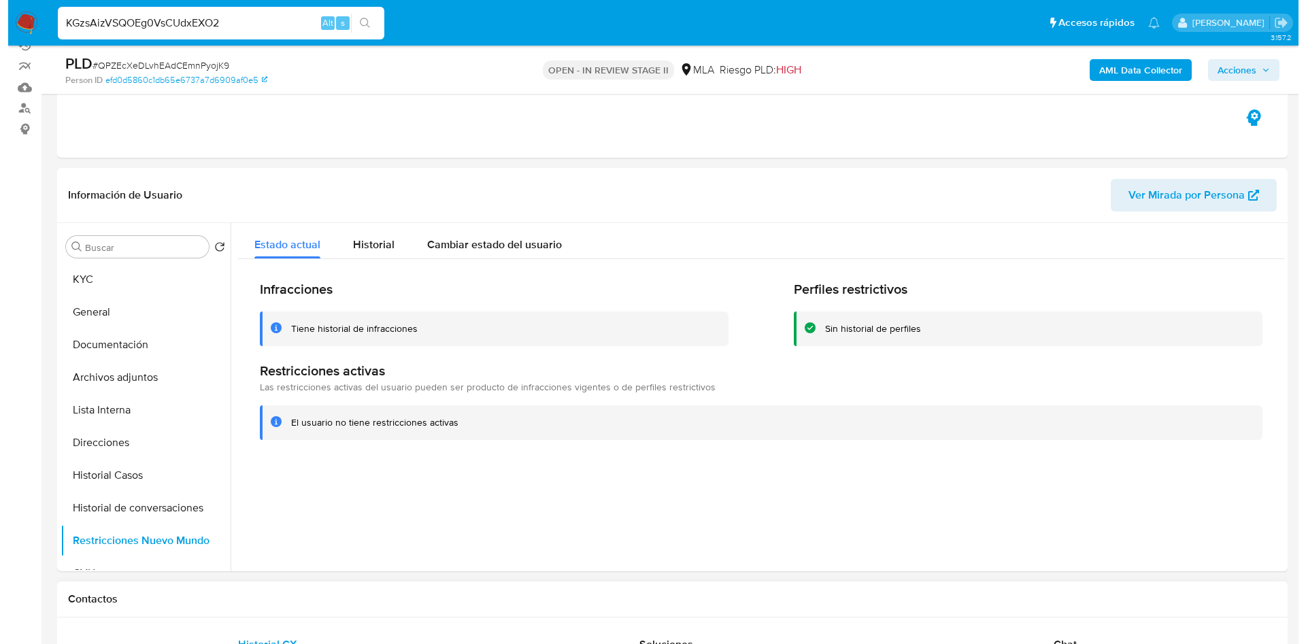
scroll to position [204, 0]
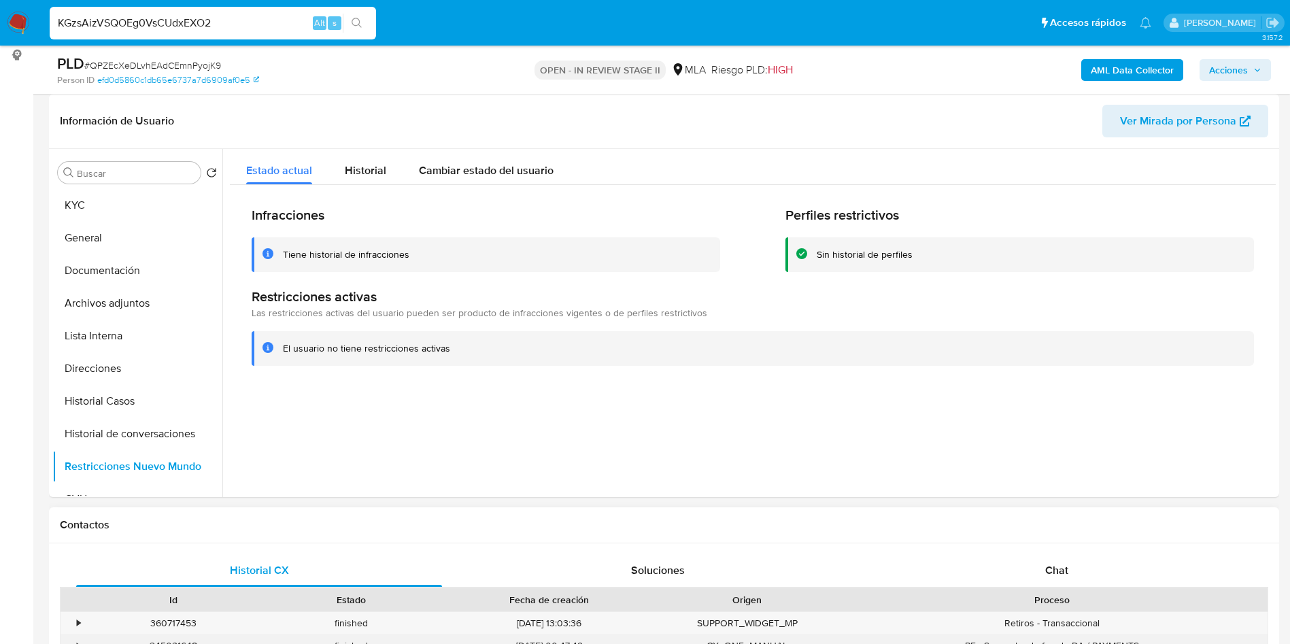
type input "KGzsAizVSQOEg0VsCUdxEXO2"
click at [129, 298] on button "Archivos adjuntos" at bounding box center [131, 303] width 159 height 33
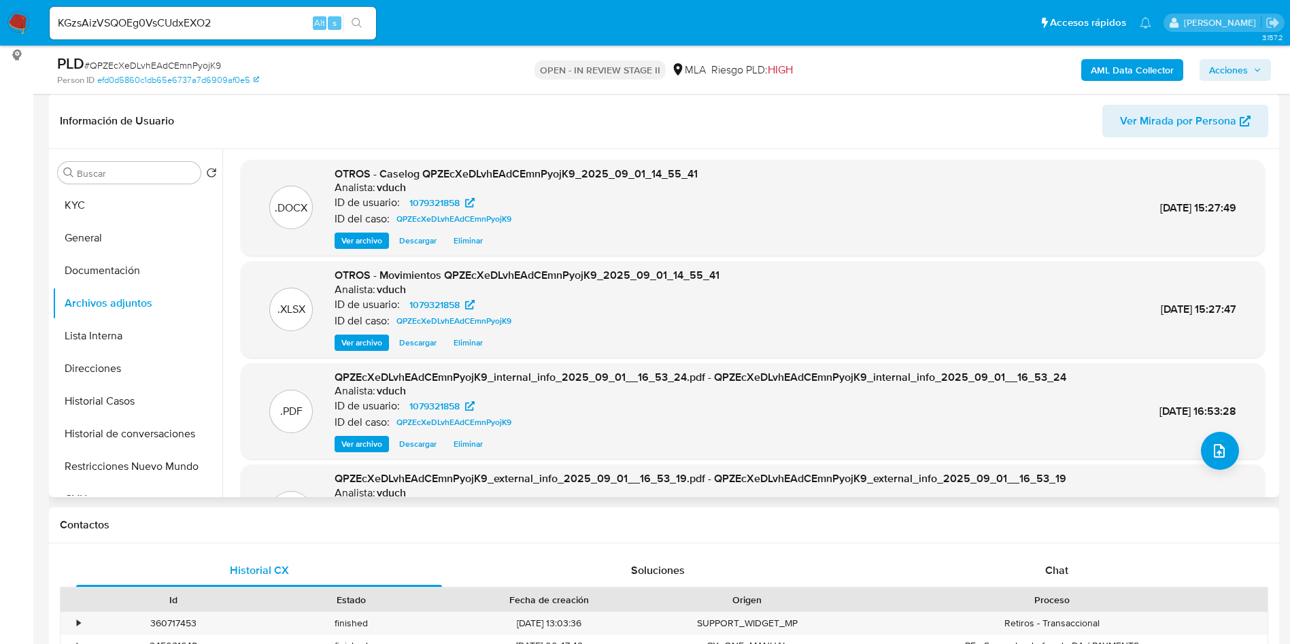
click at [361, 237] on span "Ver archivo" at bounding box center [361, 241] width 41 height 14
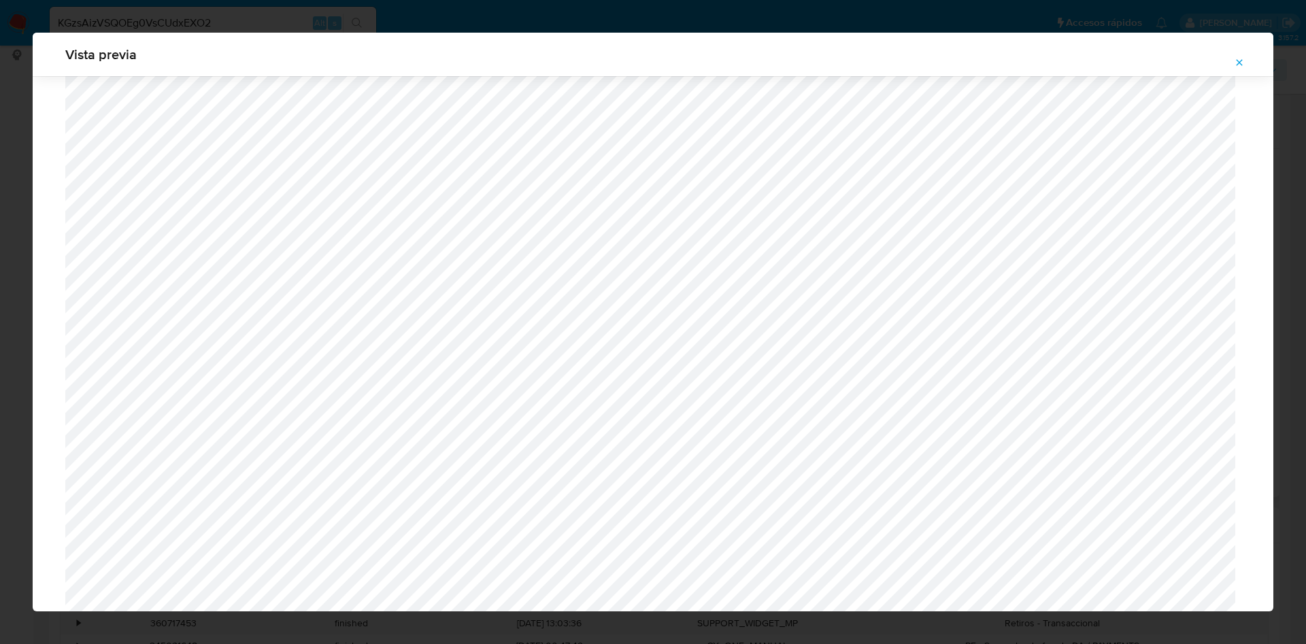
scroll to position [1299, 0]
click at [1238, 71] on span "Attachment preview" at bounding box center [1239, 62] width 11 height 19
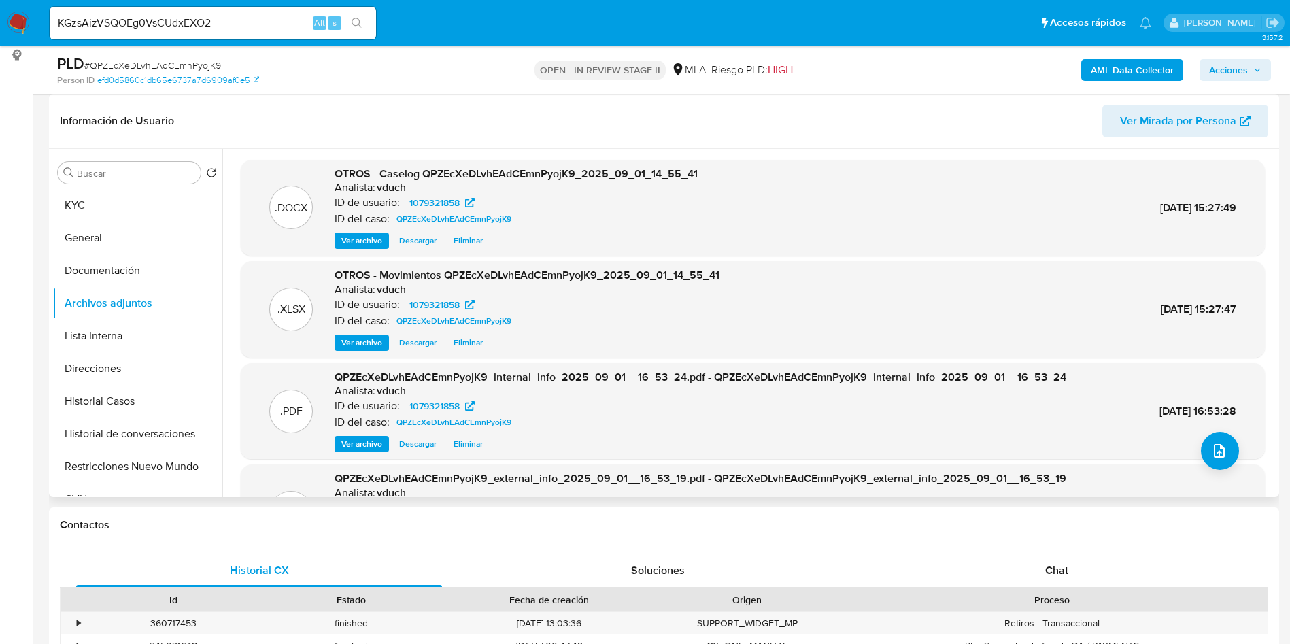
scroll to position [0, 0]
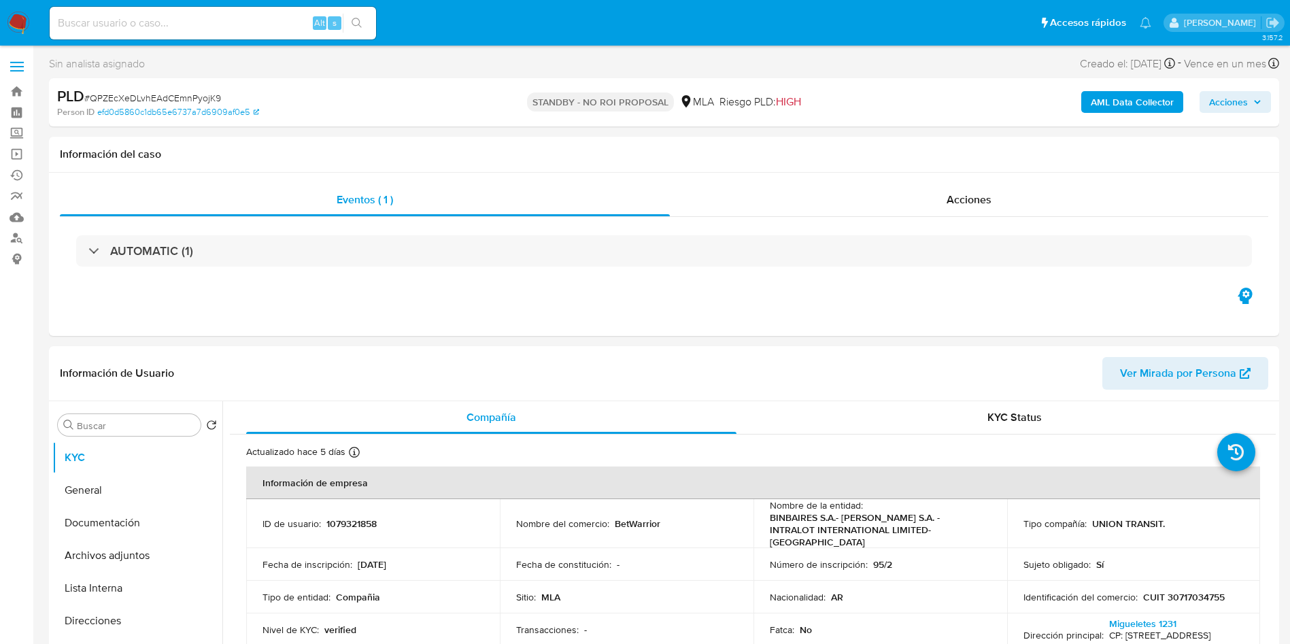
click at [232, 32] on div "Alt s" at bounding box center [213, 23] width 326 height 33
click at [248, 20] on input at bounding box center [213, 23] width 326 height 18
paste input "KGzsAizVSQOEg0VsCUdxEXO2"
type input "KGzsAizVSQOEg0VsCUdxEXO2"
click at [352, 25] on icon "search-icon" at bounding box center [357, 23] width 11 height 11
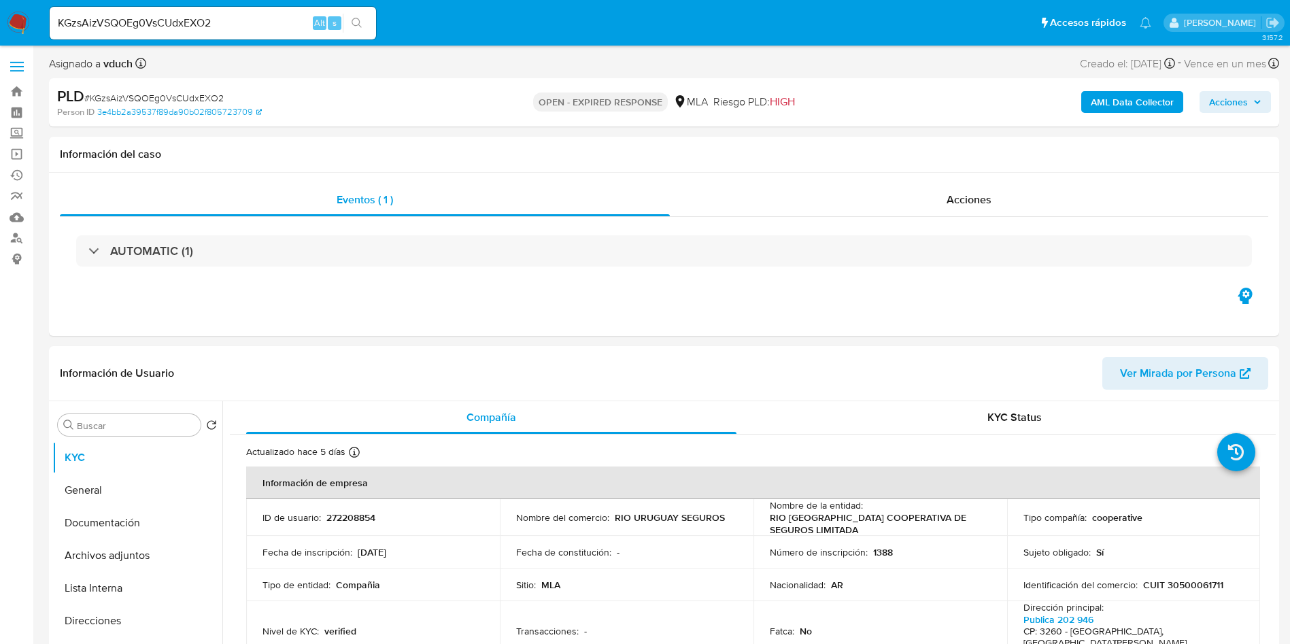
select select "10"
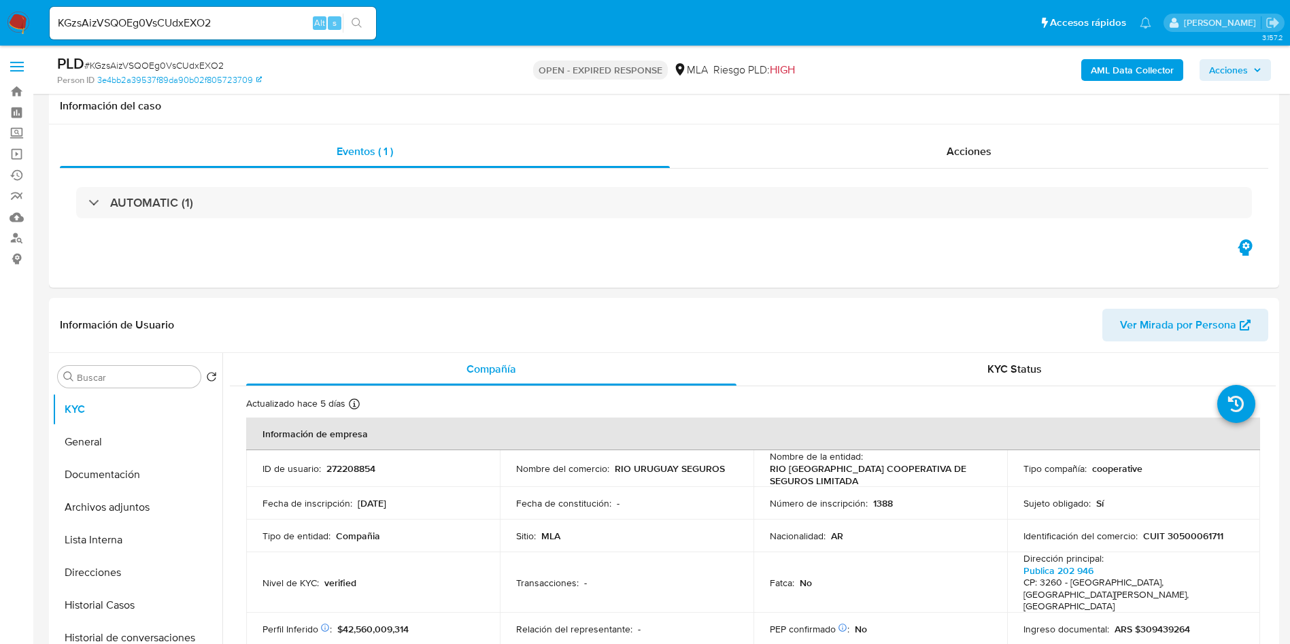
scroll to position [204, 0]
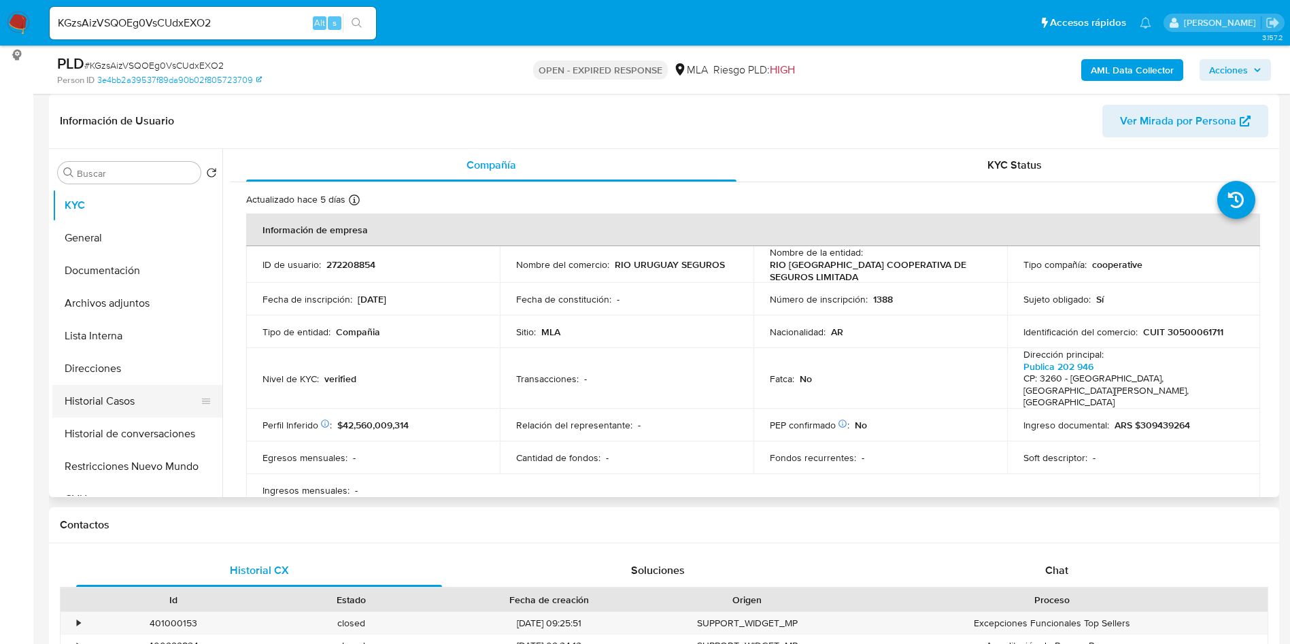
click at [75, 386] on button "Historial Casos" at bounding box center [131, 401] width 159 height 33
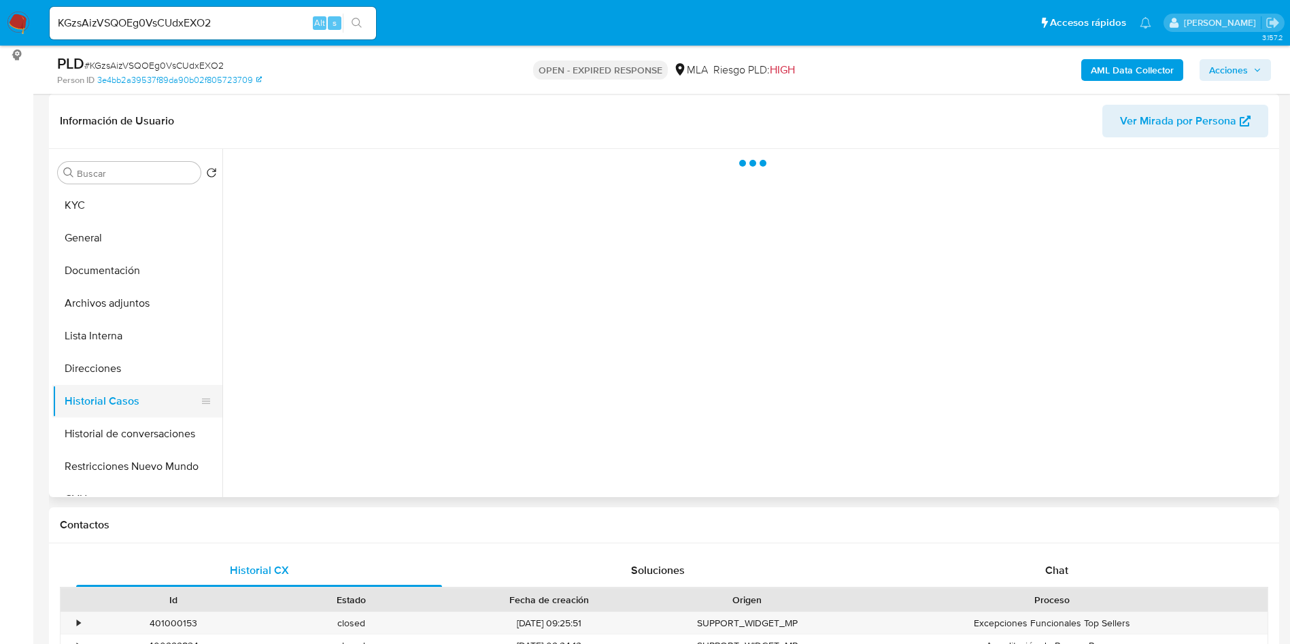
click at [73, 397] on button "Historial Casos" at bounding box center [131, 401] width 159 height 33
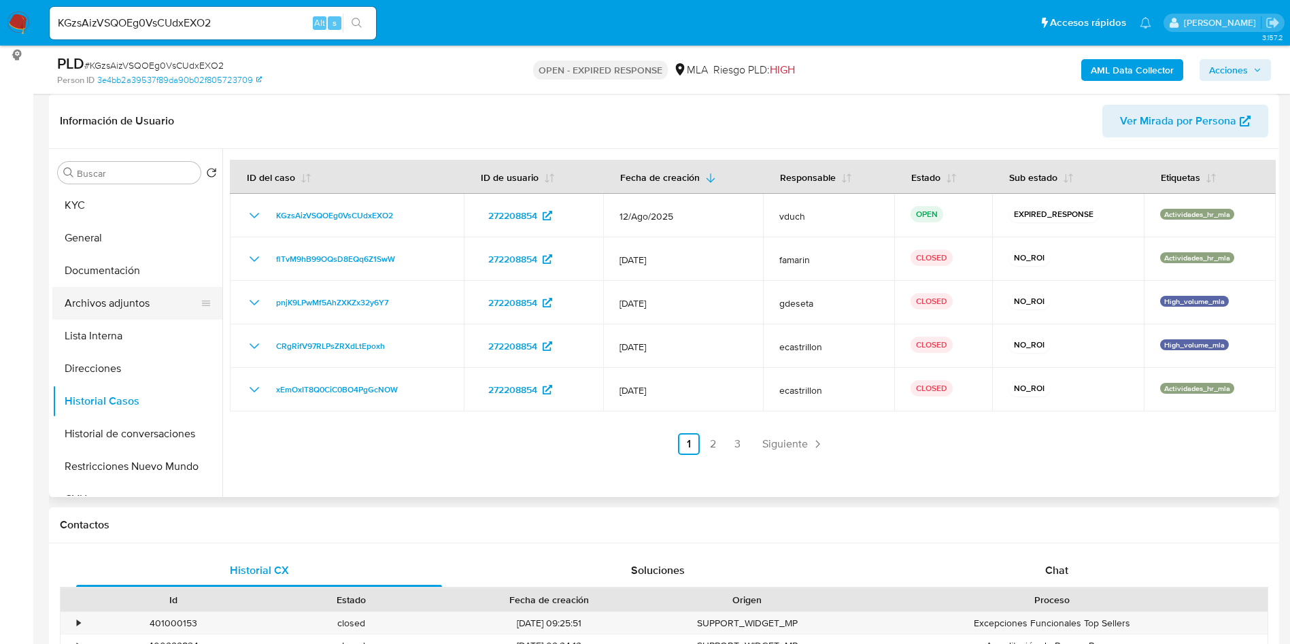
click at [163, 318] on button "Archivos adjuntos" at bounding box center [131, 303] width 159 height 33
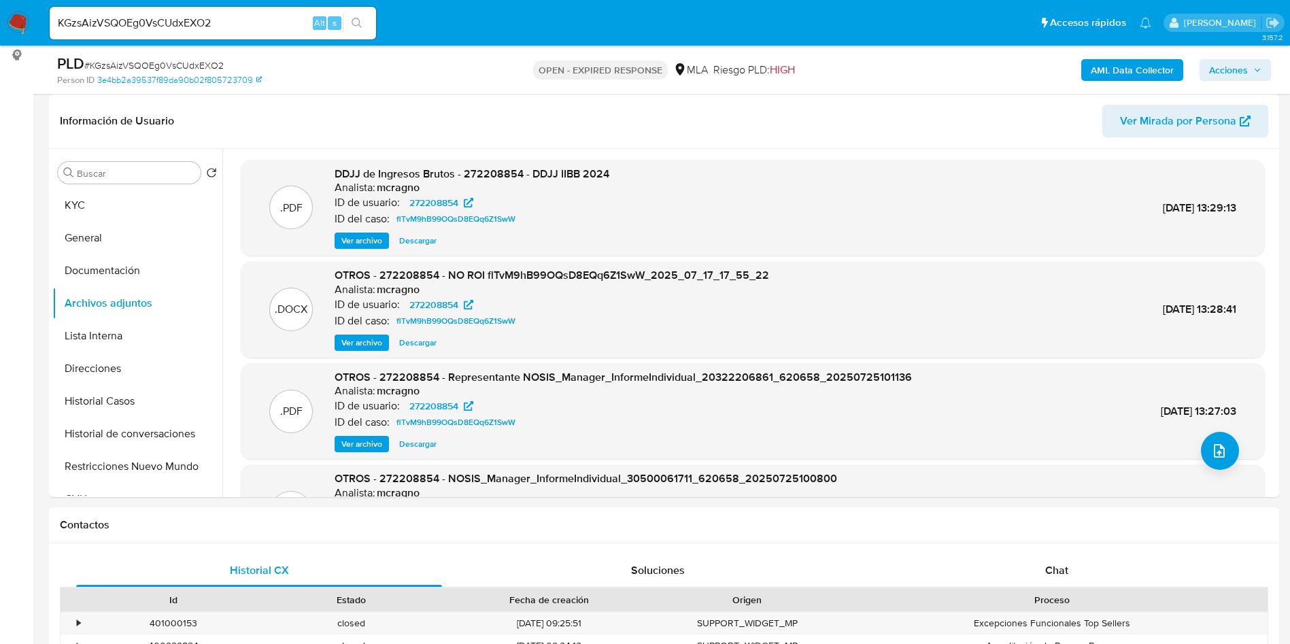
click at [1143, 60] on b "AML Data Collector" at bounding box center [1132, 70] width 83 height 22
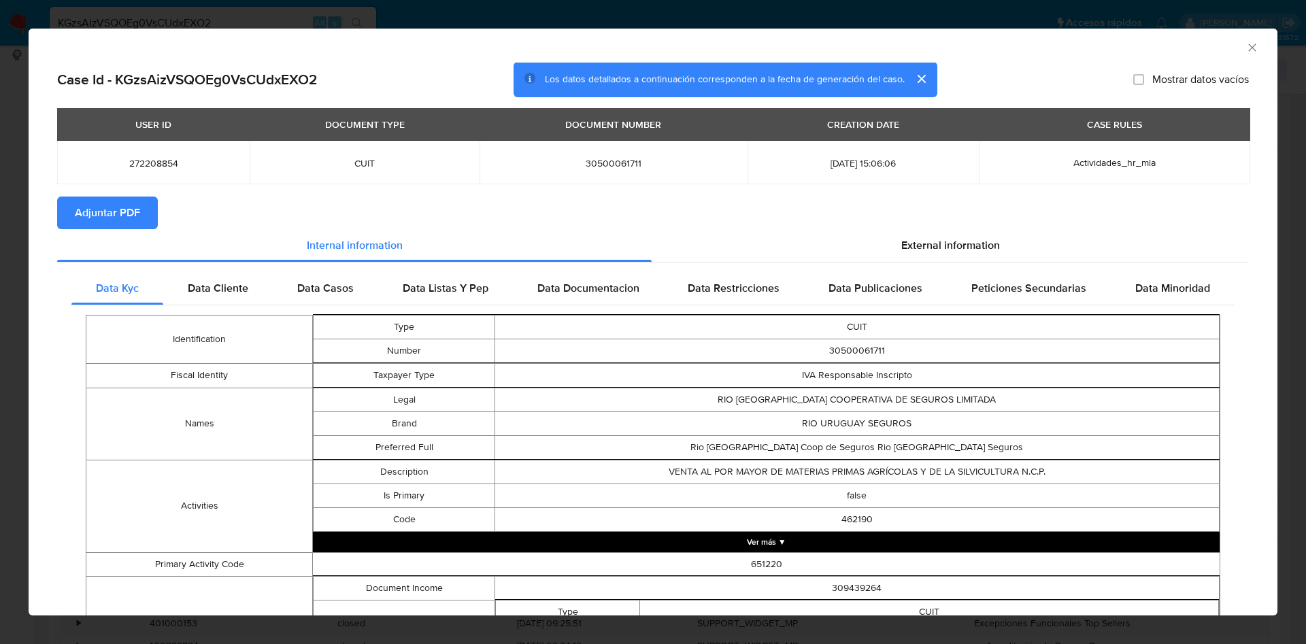
click at [131, 221] on span "Adjuntar PDF" at bounding box center [107, 213] width 65 height 30
click at [1245, 48] on icon "Cerrar ventana" at bounding box center [1252, 48] width 14 height 14
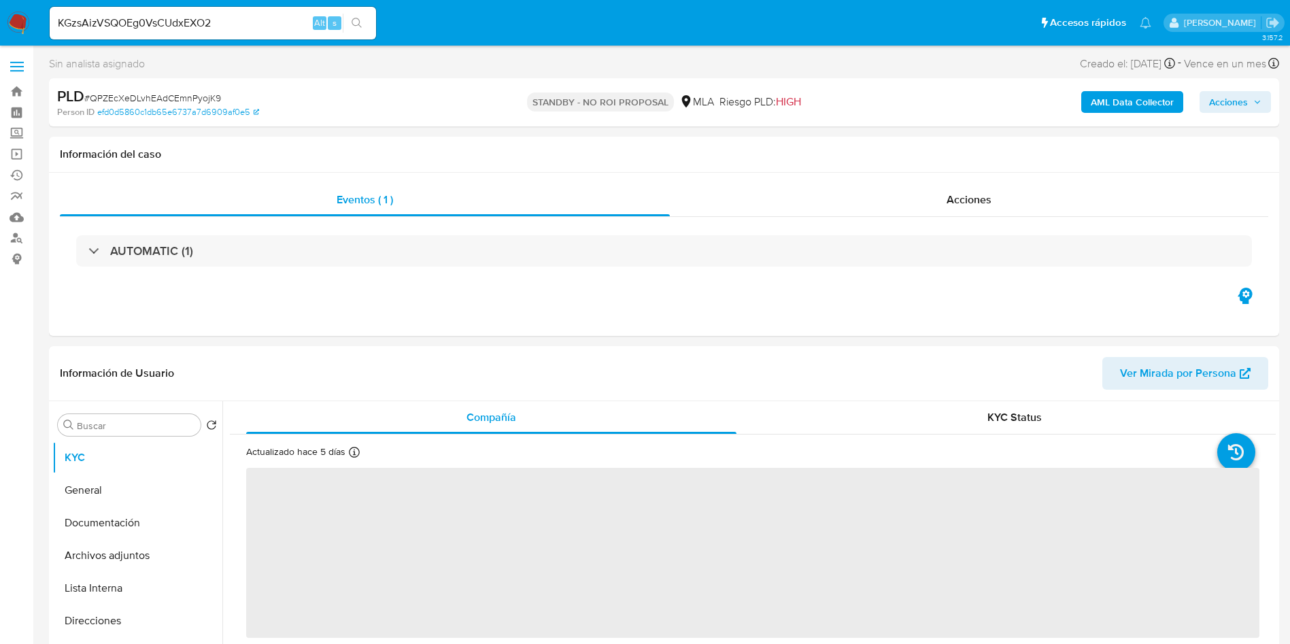
select select "10"
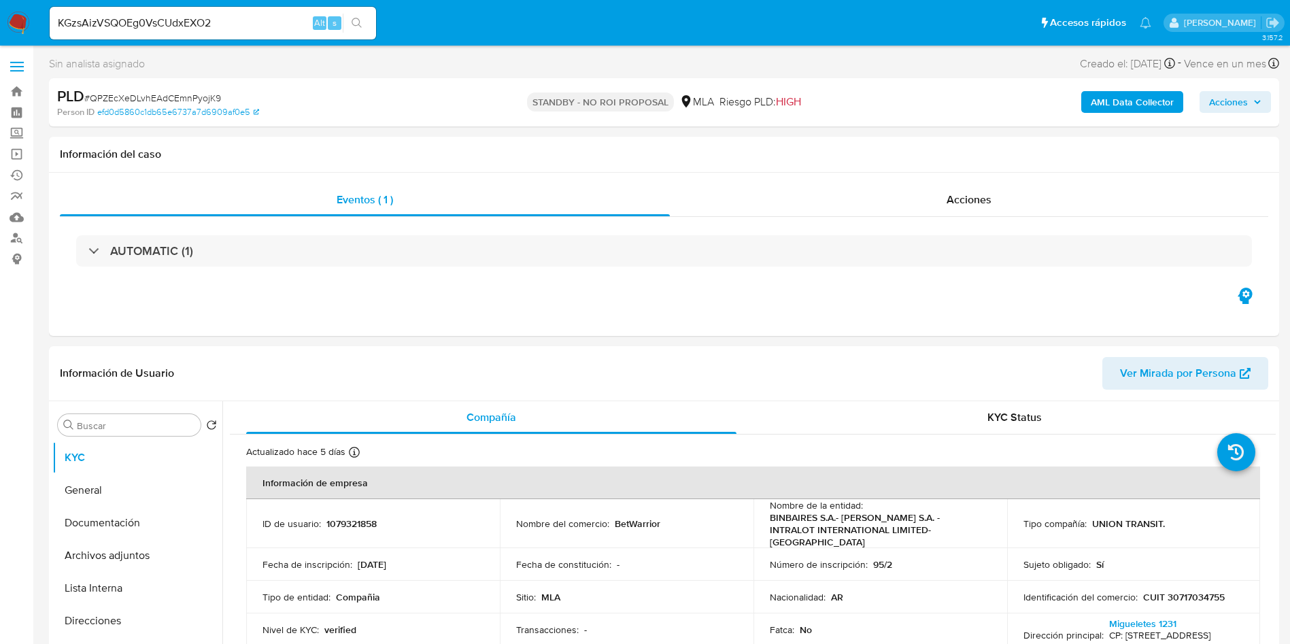
click at [197, 97] on span "# QPZEcXeDLvhEAdCEmnPyojK9" at bounding box center [152, 98] width 137 height 14
copy span "QPZEcXeDLvhEAdCEmnPyojK9"
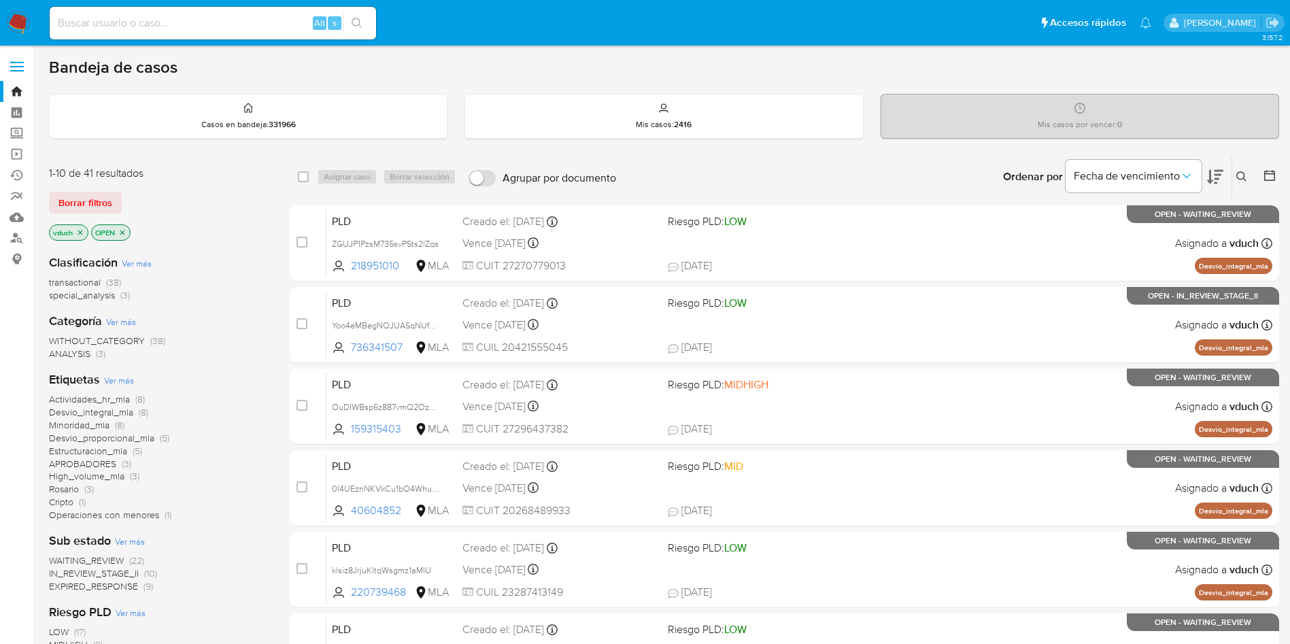
click at [1233, 169] on button at bounding box center [1243, 177] width 22 height 16
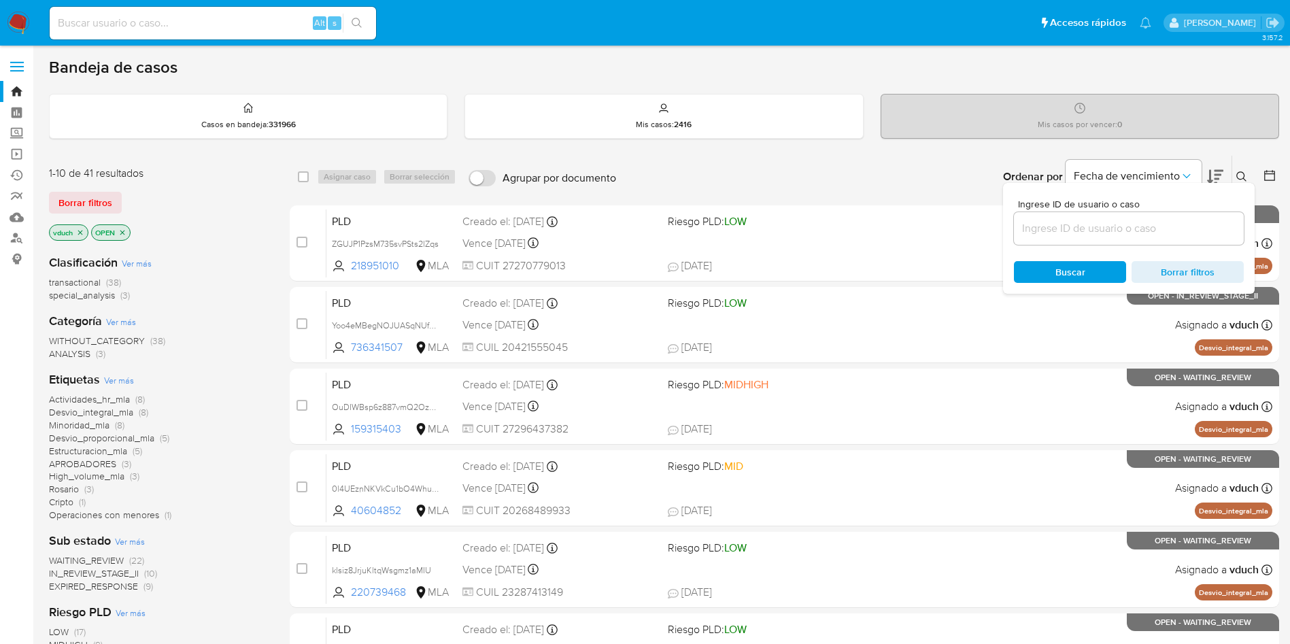
click at [1193, 233] on input at bounding box center [1129, 229] width 230 height 18
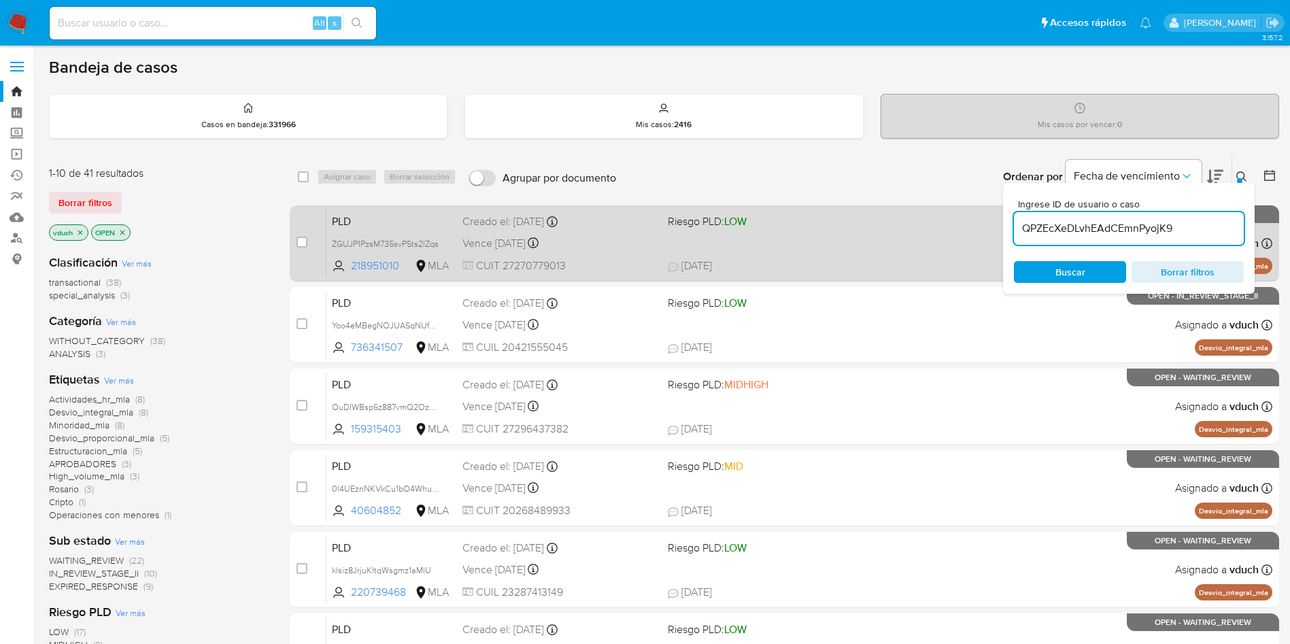
type input "QPZEcXeDLvhEAdCEmnPyojK9"
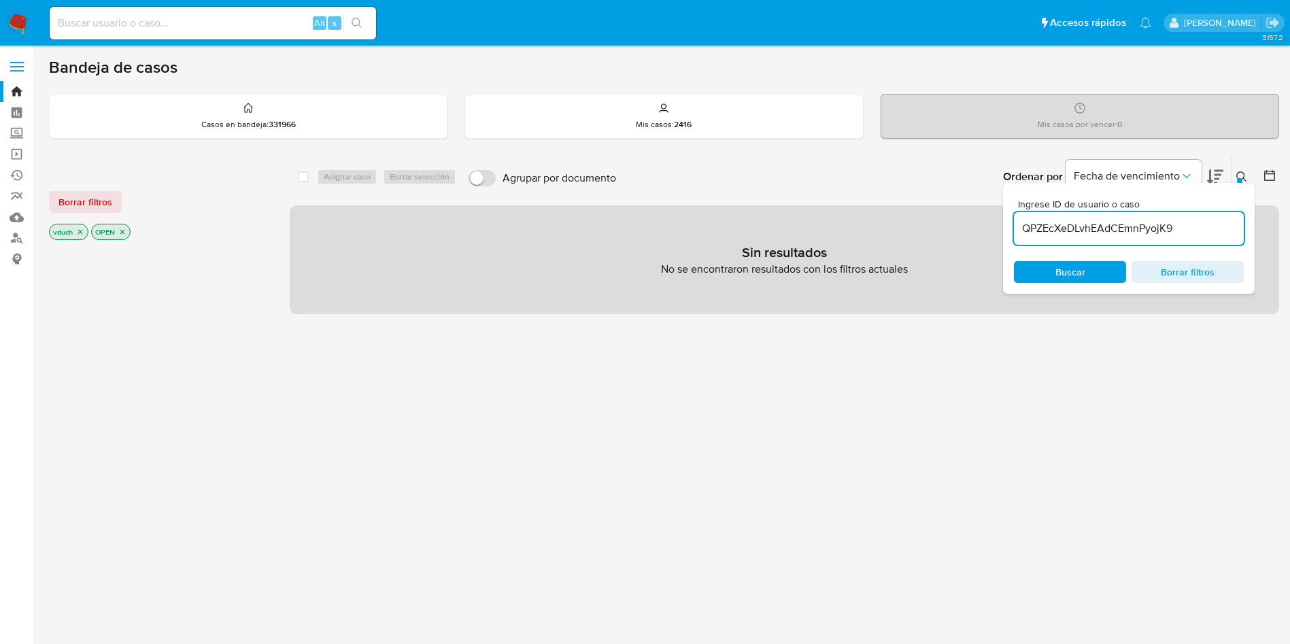
click at [120, 229] on icon "close-filter" at bounding box center [122, 232] width 8 height 8
click at [84, 231] on icon "close-filter" at bounding box center [80, 232] width 8 height 8
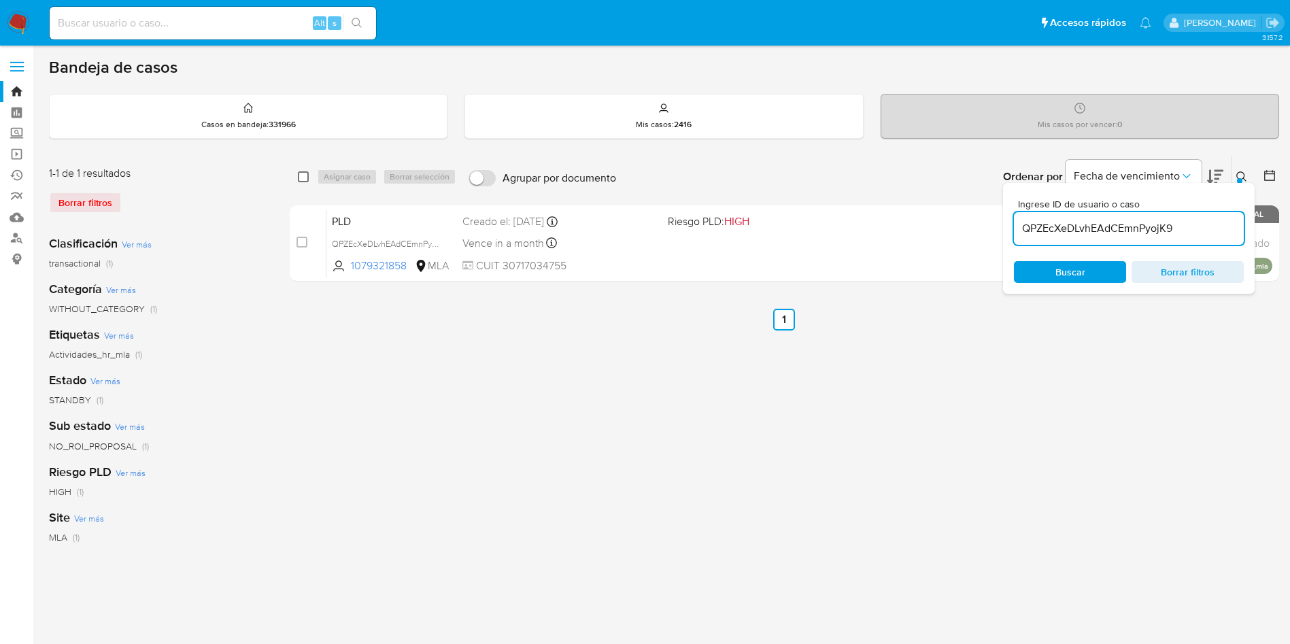
click at [301, 176] on input "checkbox" at bounding box center [303, 176] width 11 height 11
checkbox input "true"
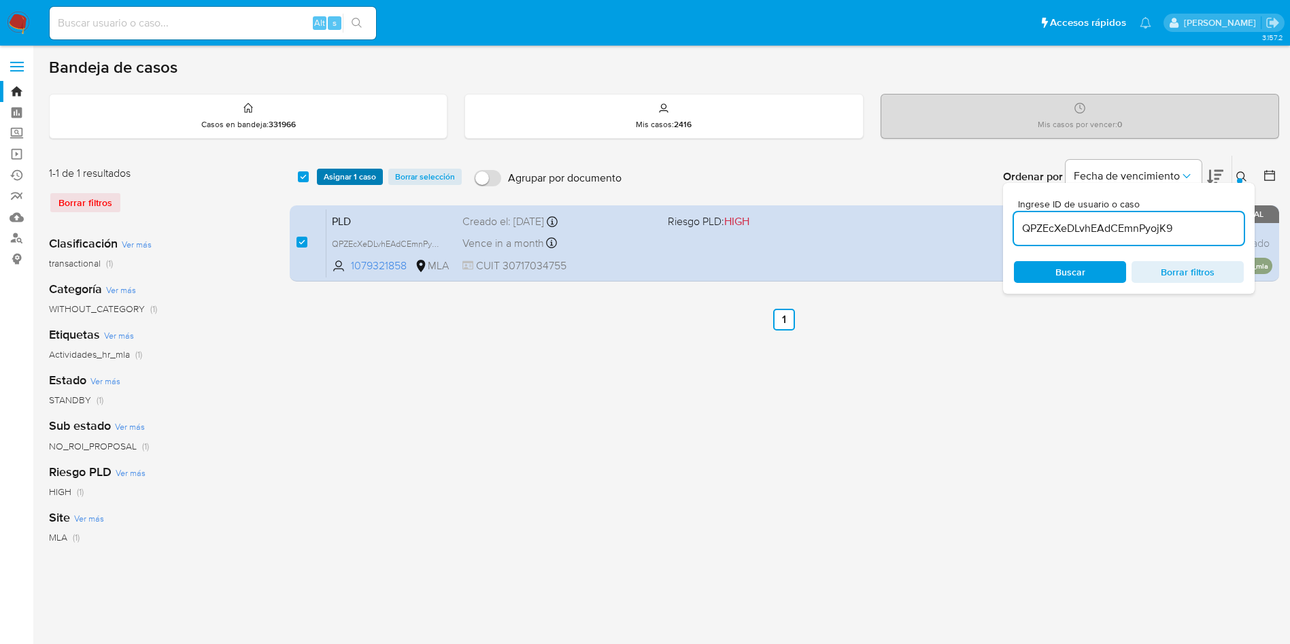
click at [332, 173] on span "Asignar 1 caso" at bounding box center [350, 177] width 52 height 14
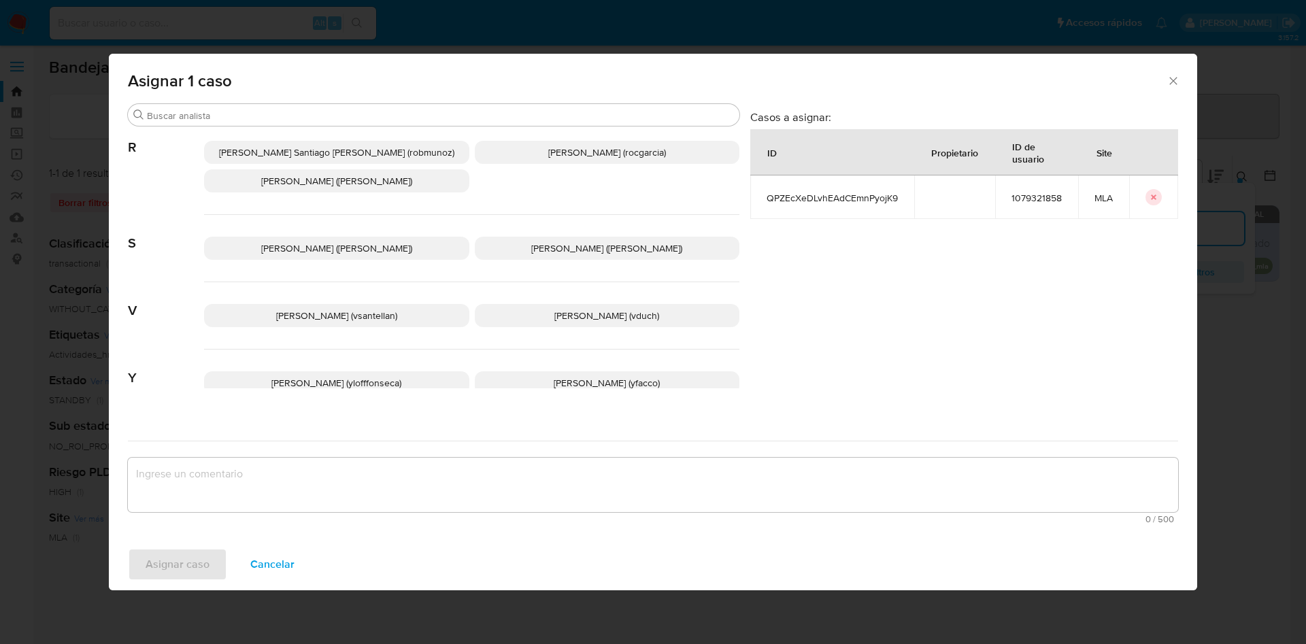
scroll to position [1148, 0]
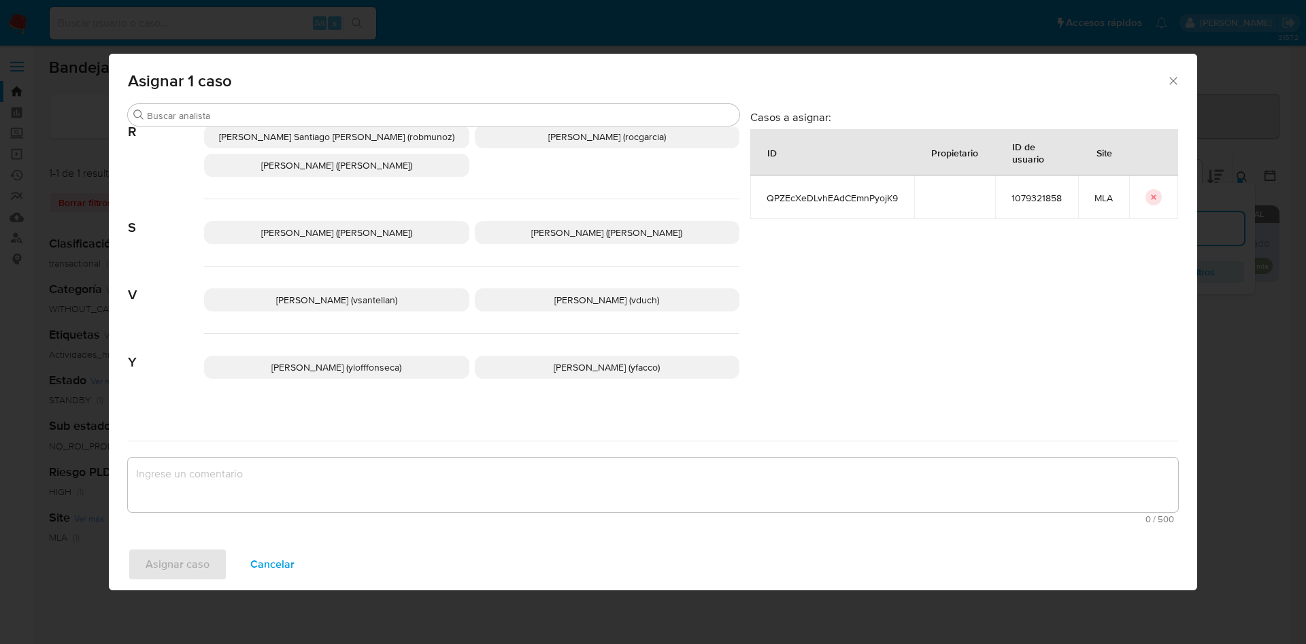
click at [578, 293] on span "[PERSON_NAME] (vduch)" at bounding box center [606, 300] width 105 height 14
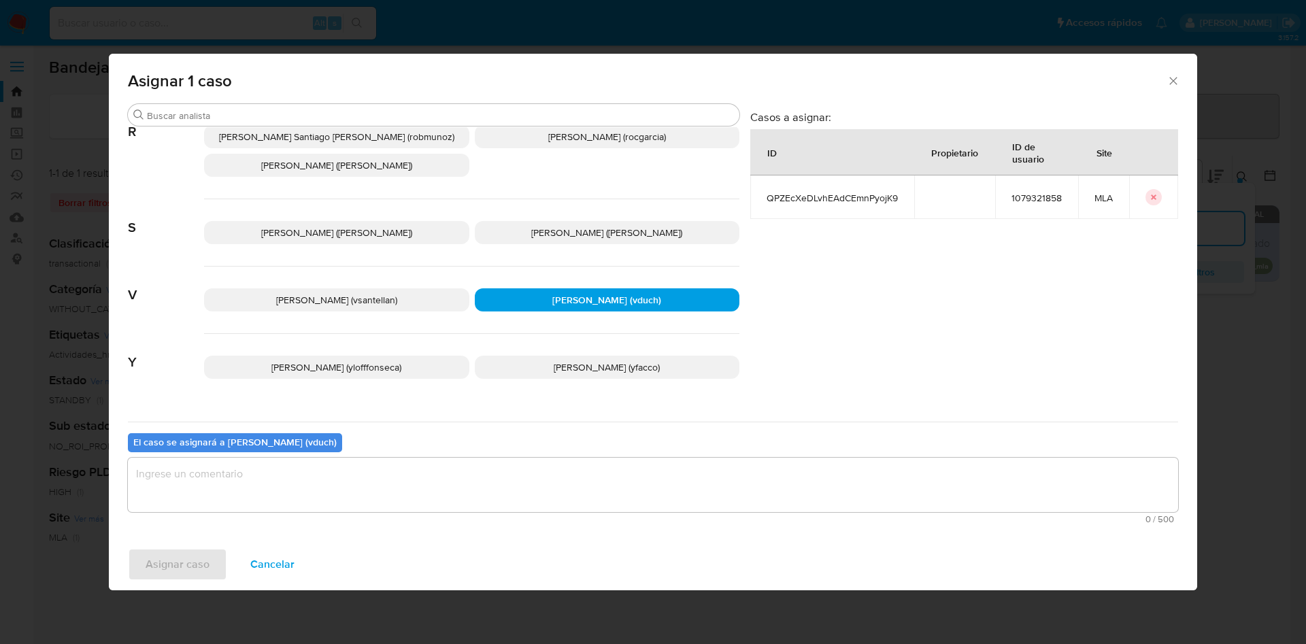
click at [587, 533] on div "Buscar A [PERSON_NAME] ([PERSON_NAME]) [PERSON_NAME] (aviggiano) [PERSON_NAME] …" at bounding box center [653, 320] width 1088 height 435
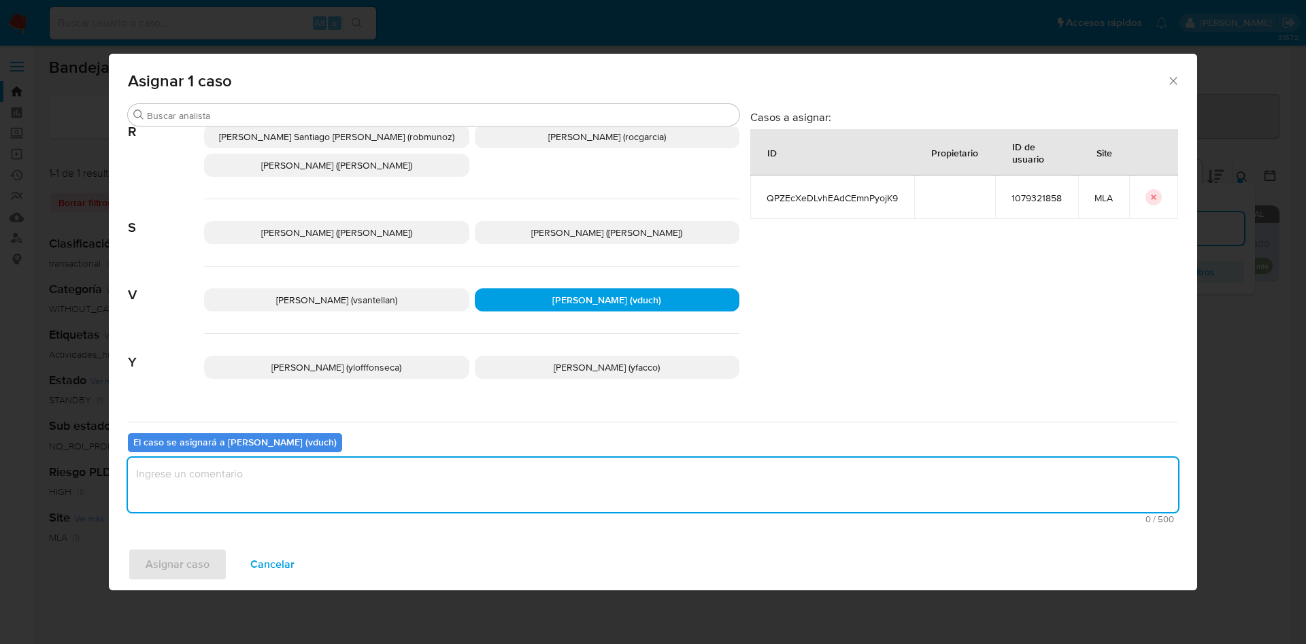
click at [580, 495] on textarea "assign-modal" at bounding box center [653, 485] width 1050 height 54
click at [203, 558] on span "Asignar caso" at bounding box center [178, 564] width 64 height 30
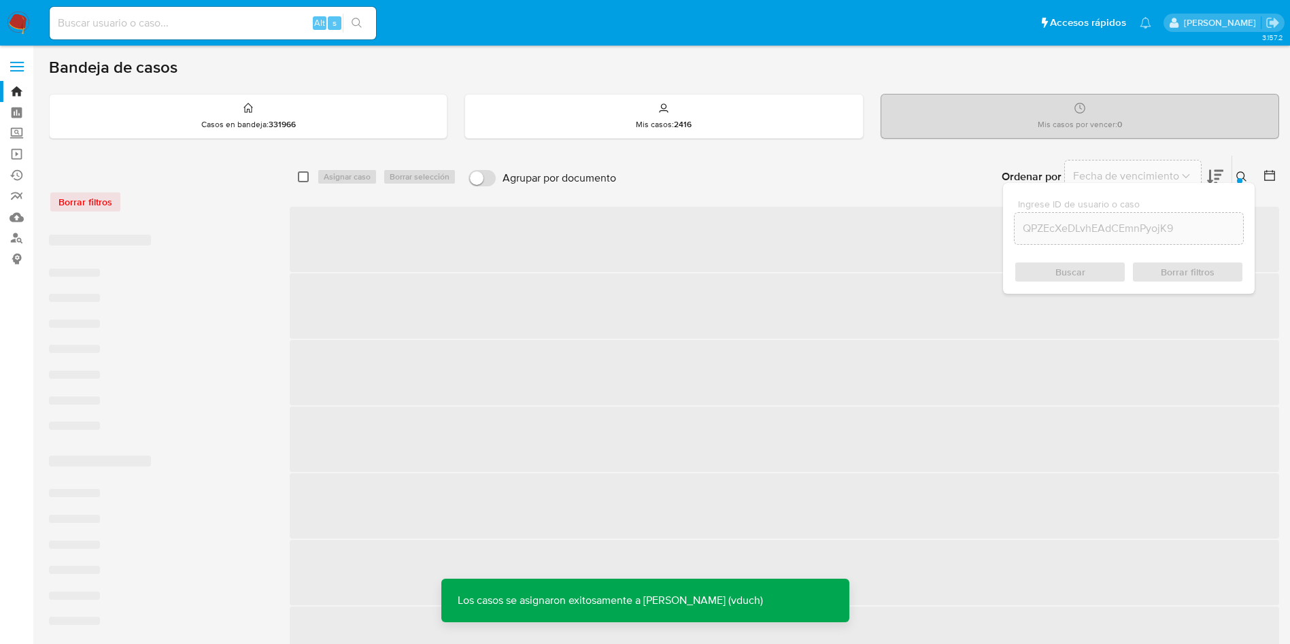
click at [307, 177] on input "checkbox" at bounding box center [303, 176] width 11 height 11
checkbox input "true"
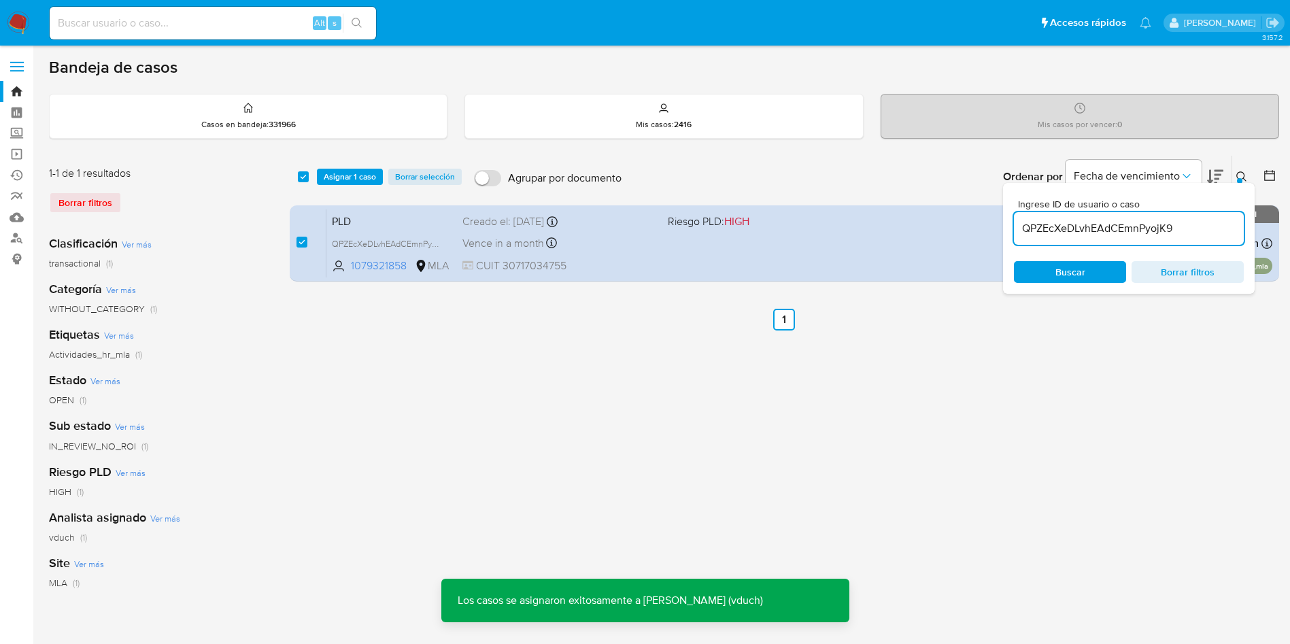
click at [352, 179] on span "Asignar 1 caso" at bounding box center [350, 177] width 52 height 14
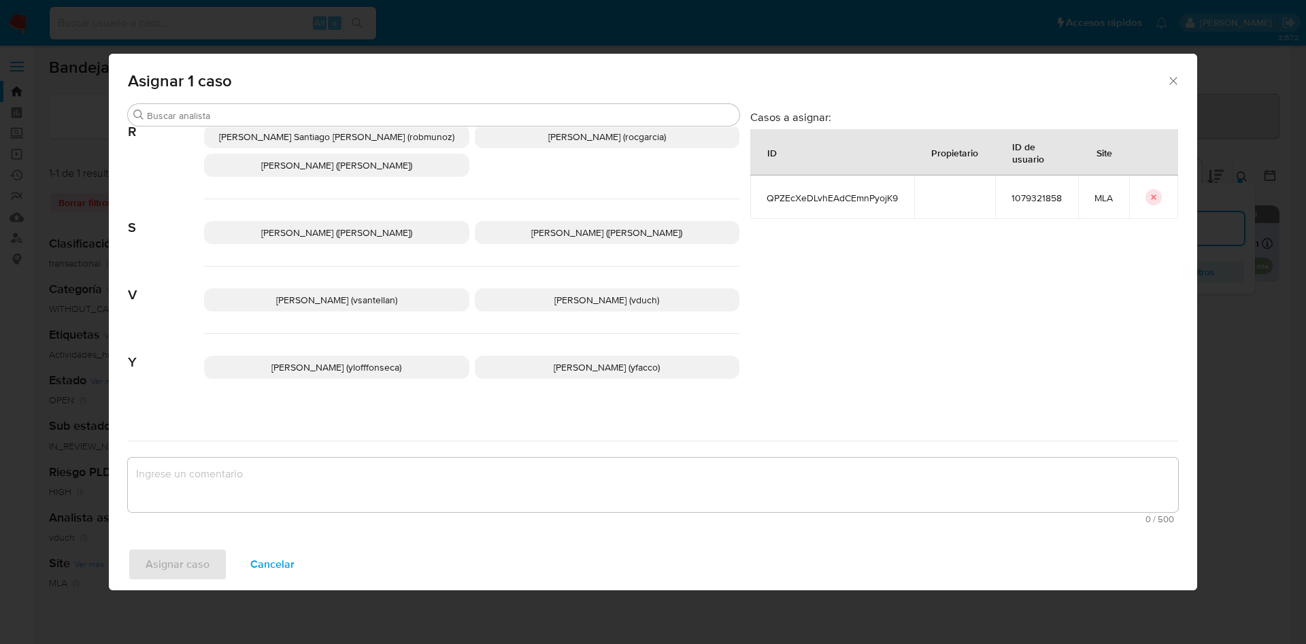
click at [547, 288] on p "[PERSON_NAME] (vduch)" at bounding box center [607, 299] width 265 height 23
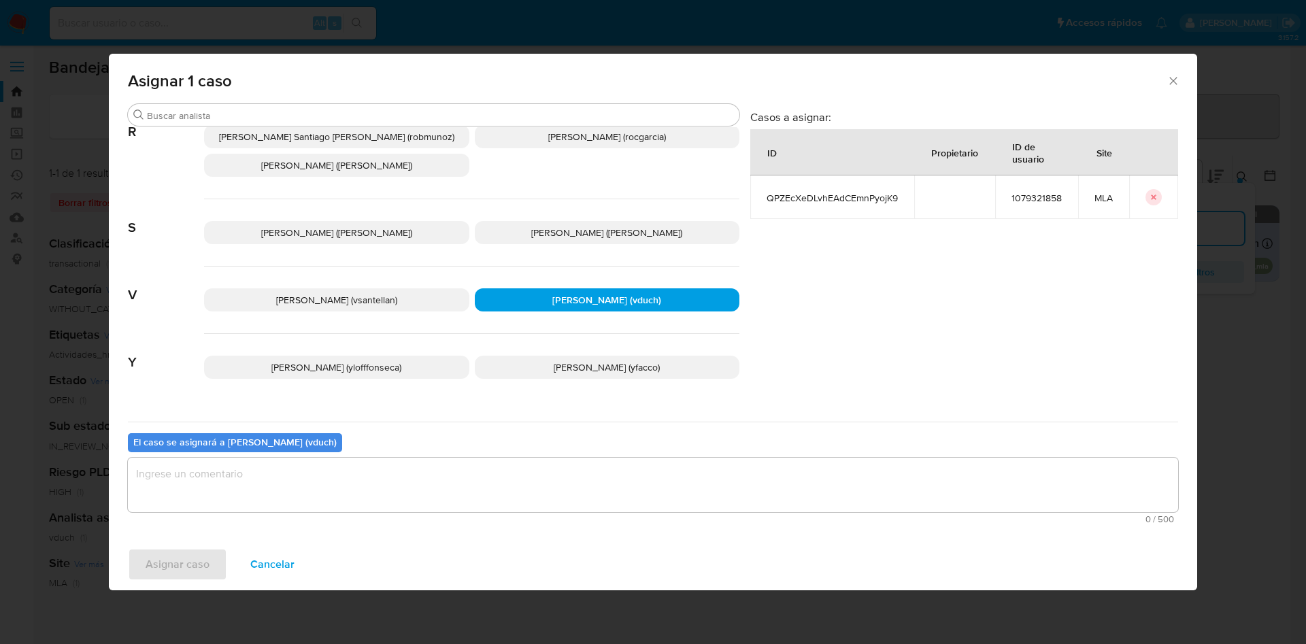
click at [566, 521] on span "0 / 500" at bounding box center [653, 519] width 1042 height 9
click at [532, 475] on textarea "assign-modal" at bounding box center [653, 485] width 1050 height 54
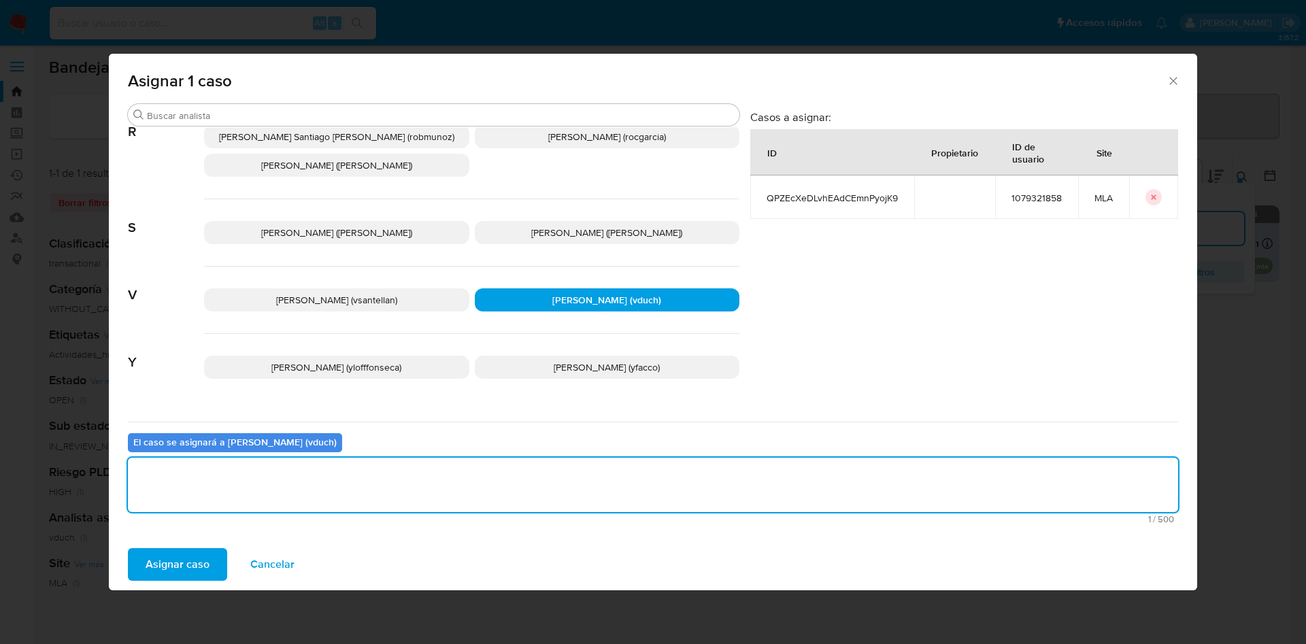
click at [177, 562] on span "Asignar caso" at bounding box center [178, 564] width 64 height 30
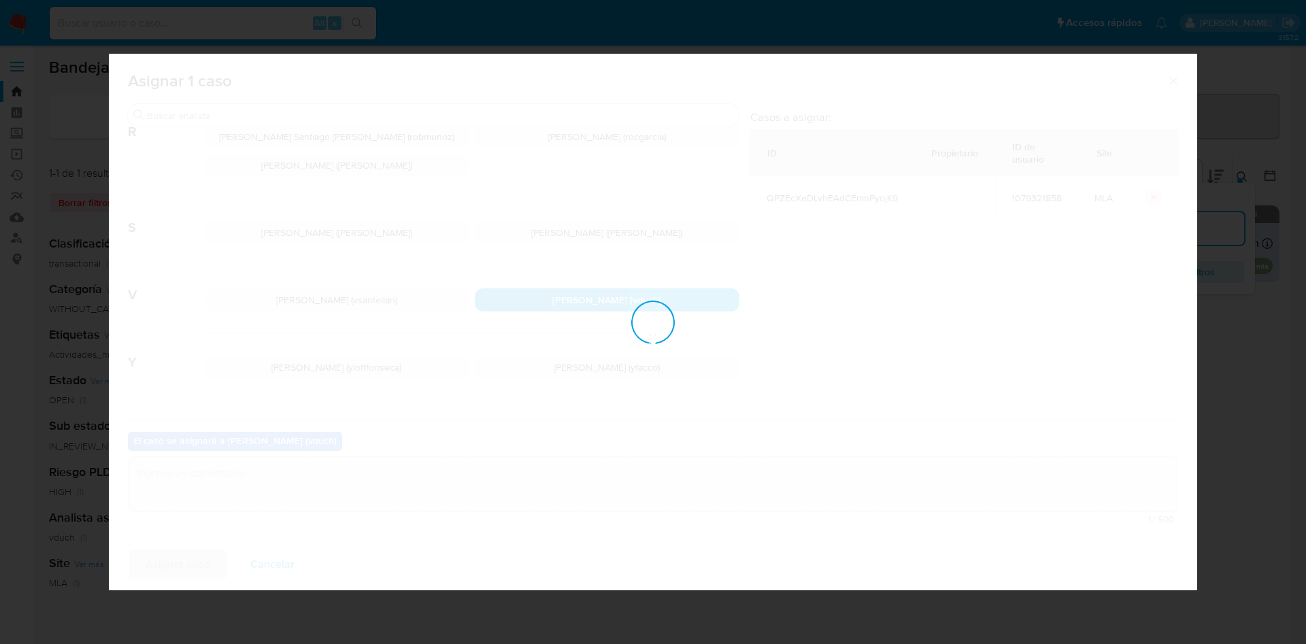
checkbox input "false"
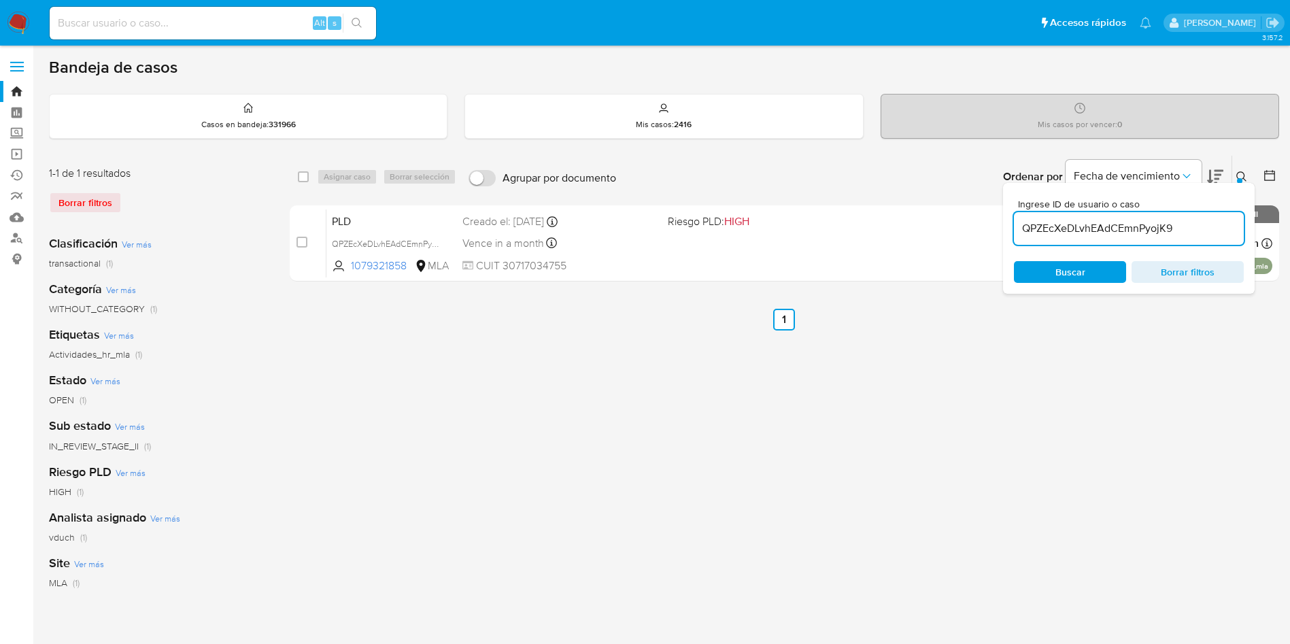
click at [1159, 224] on input "QPZEcXeDLvhEAdCEmnPyojK9" at bounding box center [1129, 229] width 230 height 18
drag, startPoint x: 1159, startPoint y: 224, endPoint x: 1183, endPoint y: 256, distance: 39.3
click at [1166, 259] on div "Ingrese ID de usuario o caso QPZEcXeDLvhEAdCEmnPyojK9 Buscar Borrar filtros" at bounding box center [1129, 238] width 252 height 111
paste input "KGzsAizVSQOEg0VsCUdxEXO2"
type input "KGzsAizVSQOEg0VsCUdxEXO2"
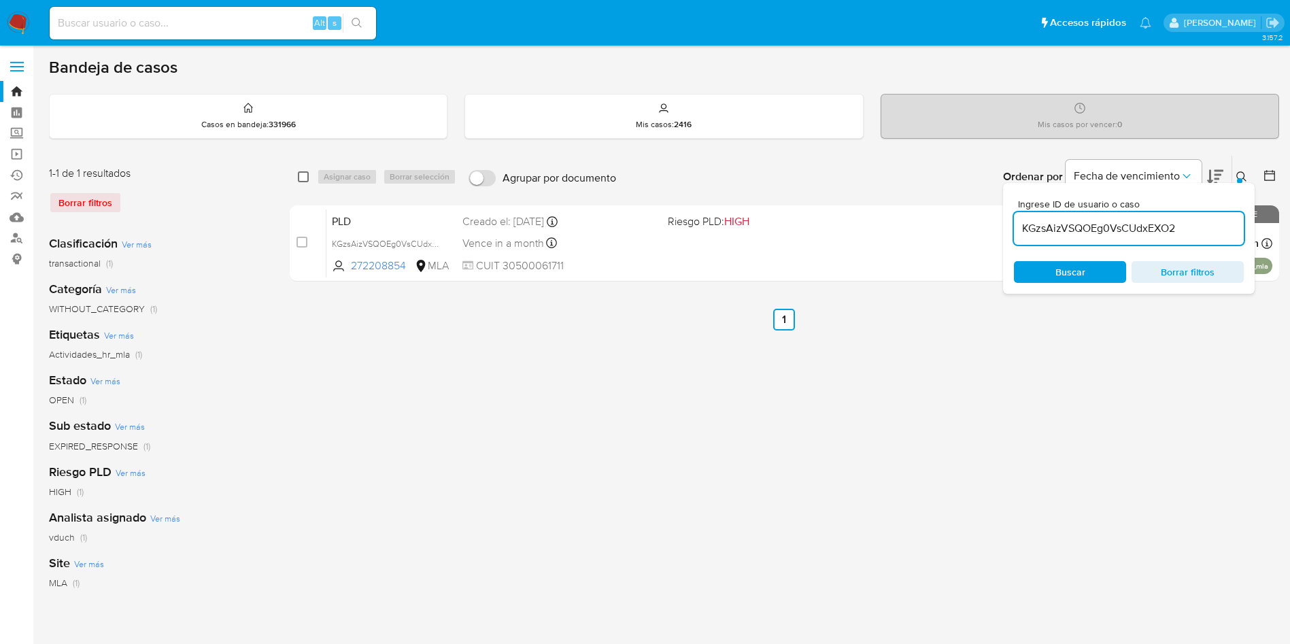
click at [307, 181] on input "checkbox" at bounding box center [303, 176] width 11 height 11
checkbox input "true"
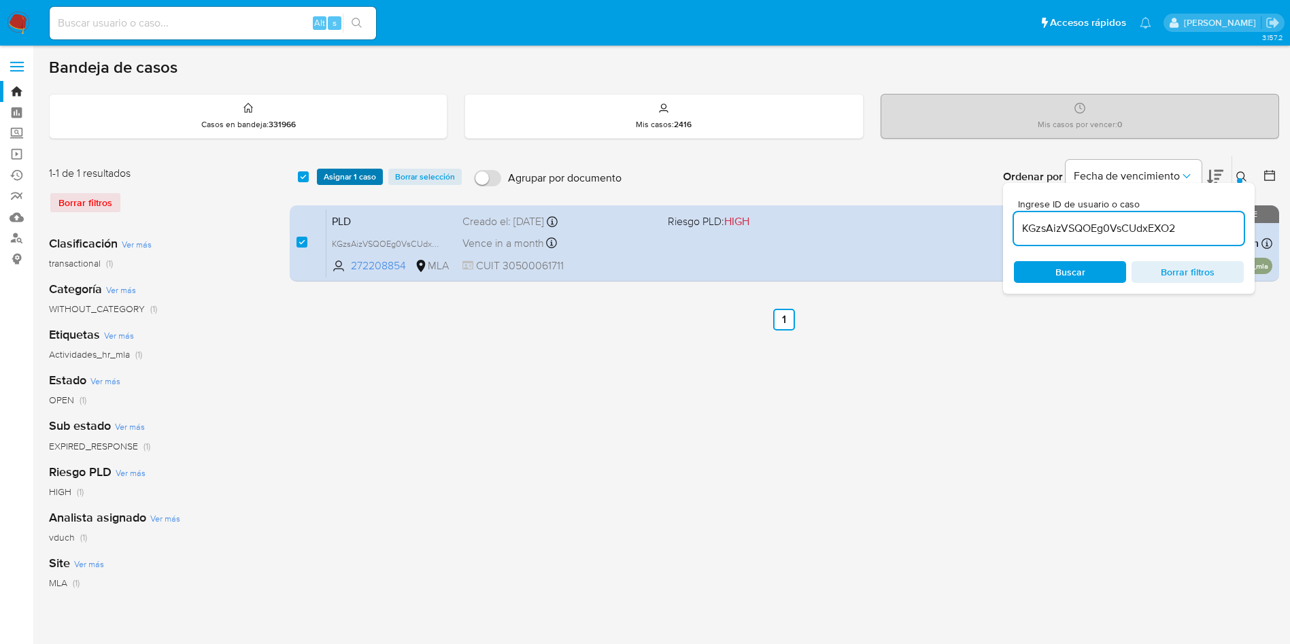
click at [328, 171] on span "Asignar 1 caso" at bounding box center [350, 177] width 52 height 14
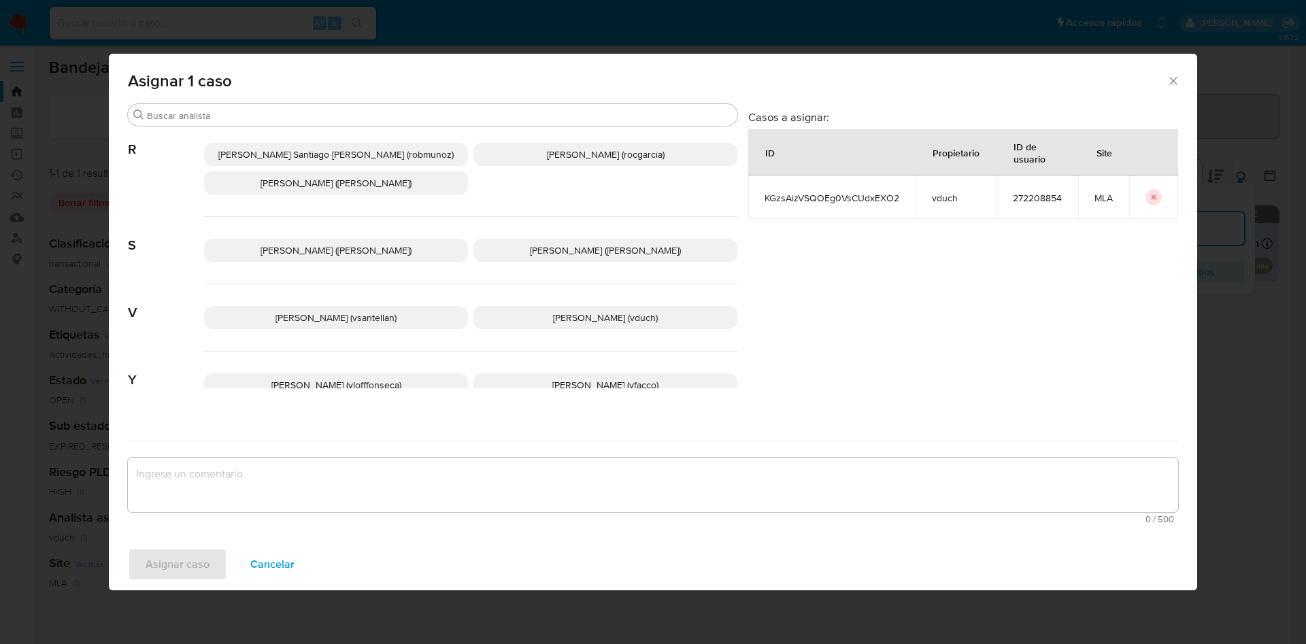
scroll to position [1148, 0]
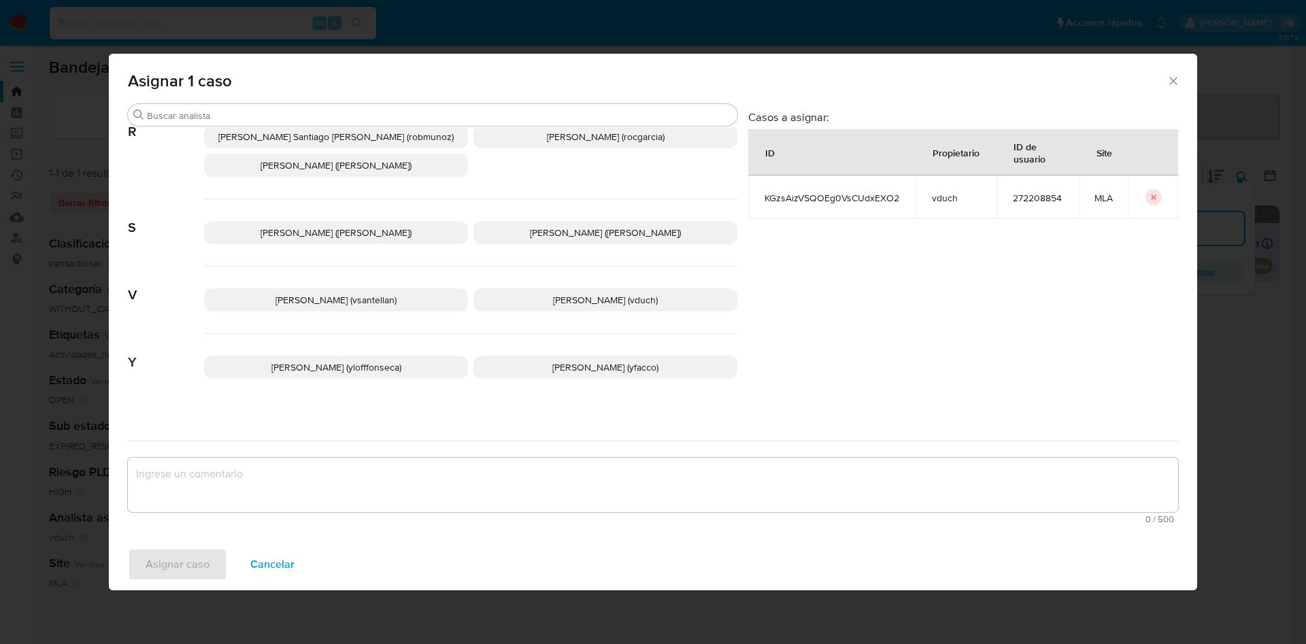
click at [557, 293] on span "[PERSON_NAME] (vduch)" at bounding box center [605, 300] width 105 height 14
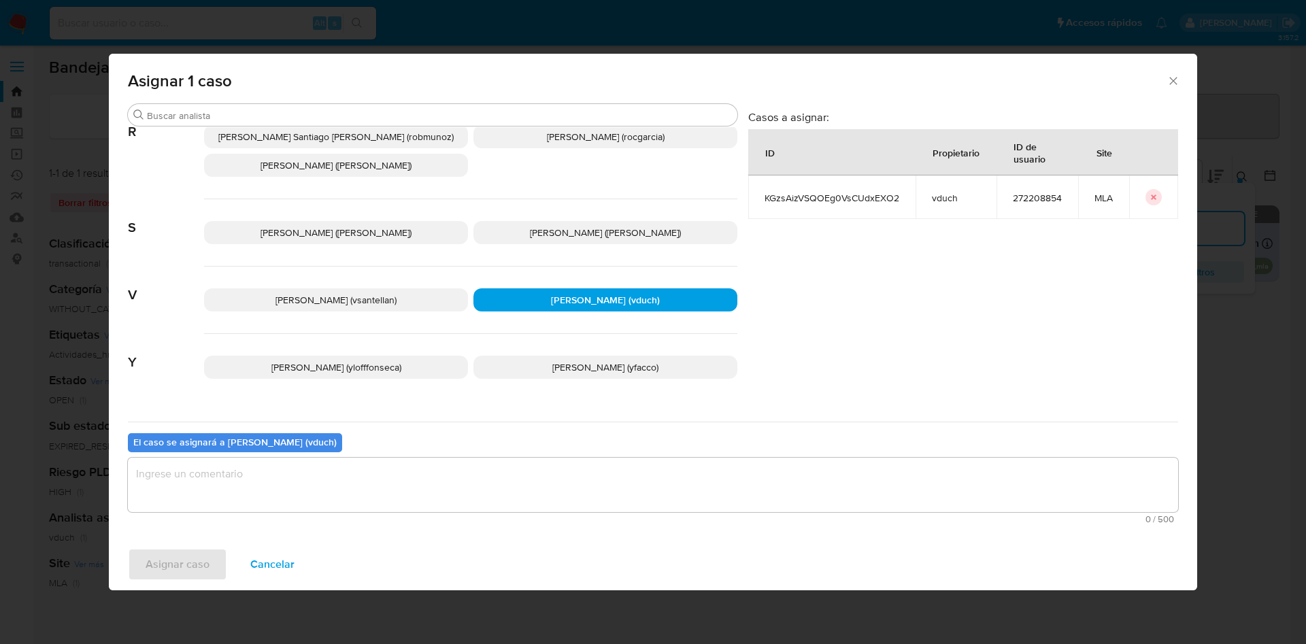
click at [569, 492] on textarea "assign-modal" at bounding box center [653, 485] width 1050 height 54
click at [207, 560] on span "Asignar caso" at bounding box center [178, 564] width 64 height 30
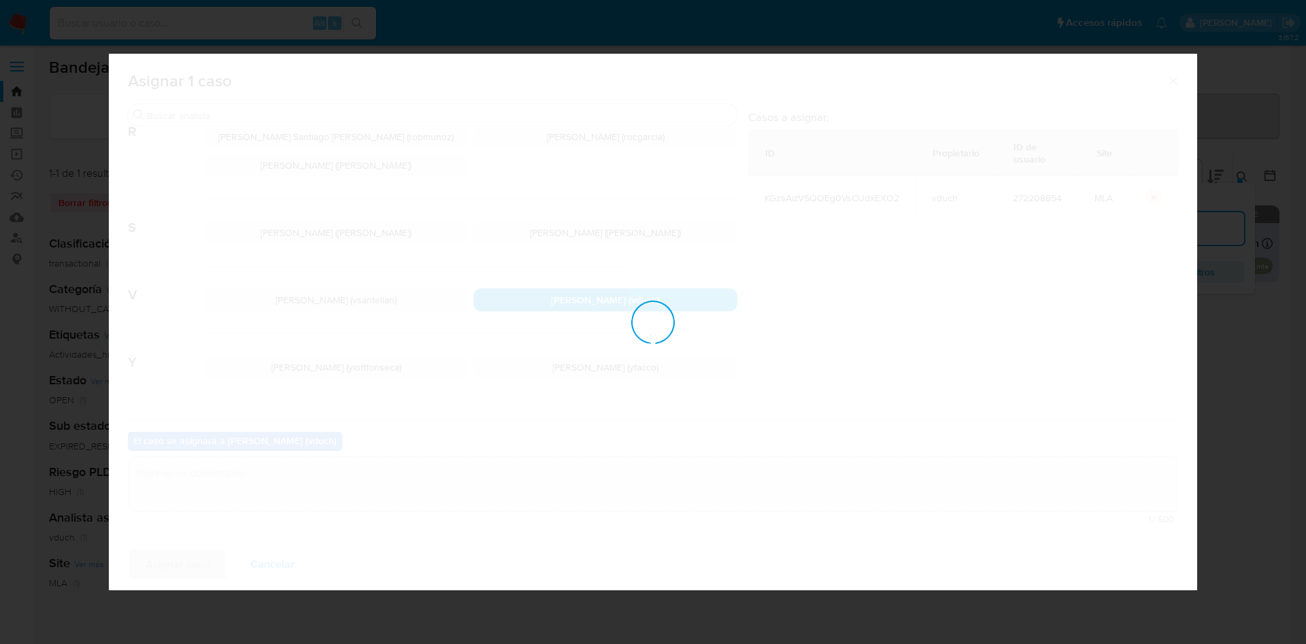
checkbox input "false"
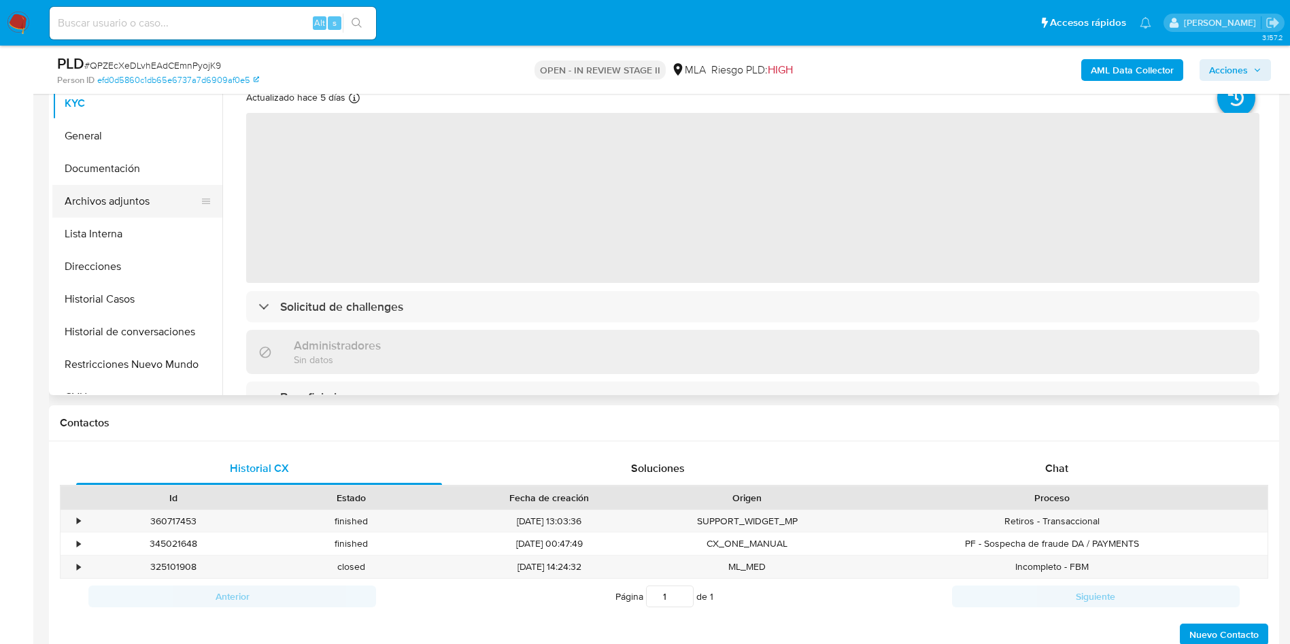
click at [154, 189] on button "Archivos adjuntos" at bounding box center [131, 201] width 159 height 33
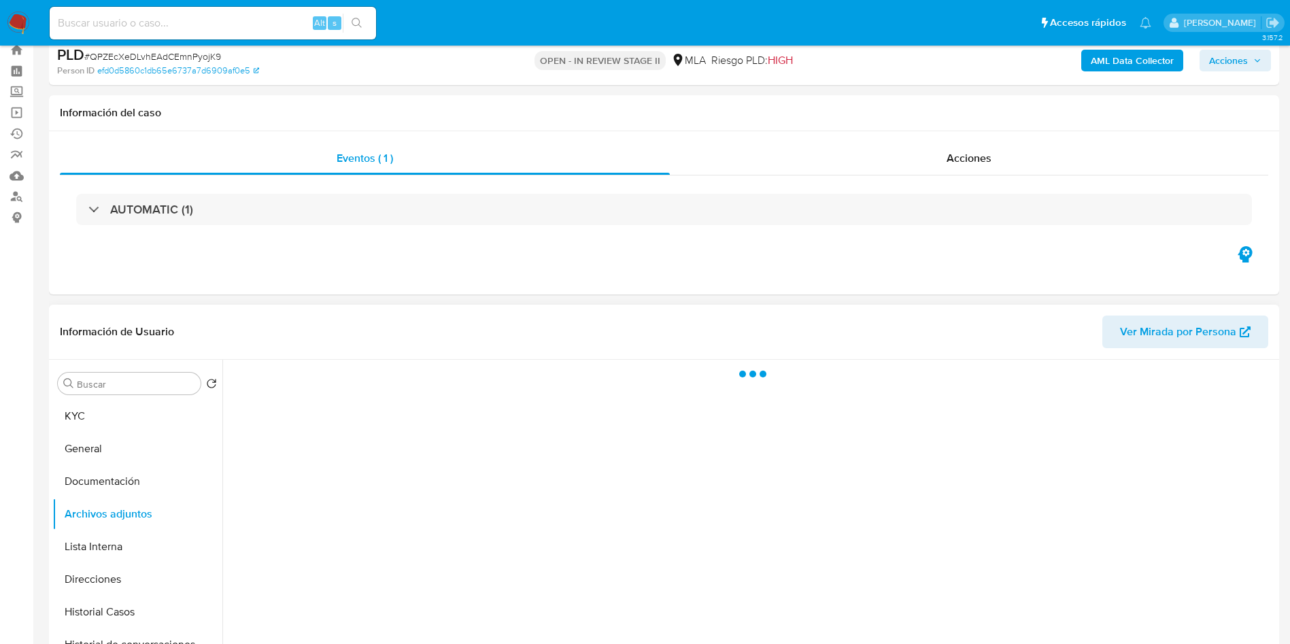
select select "10"
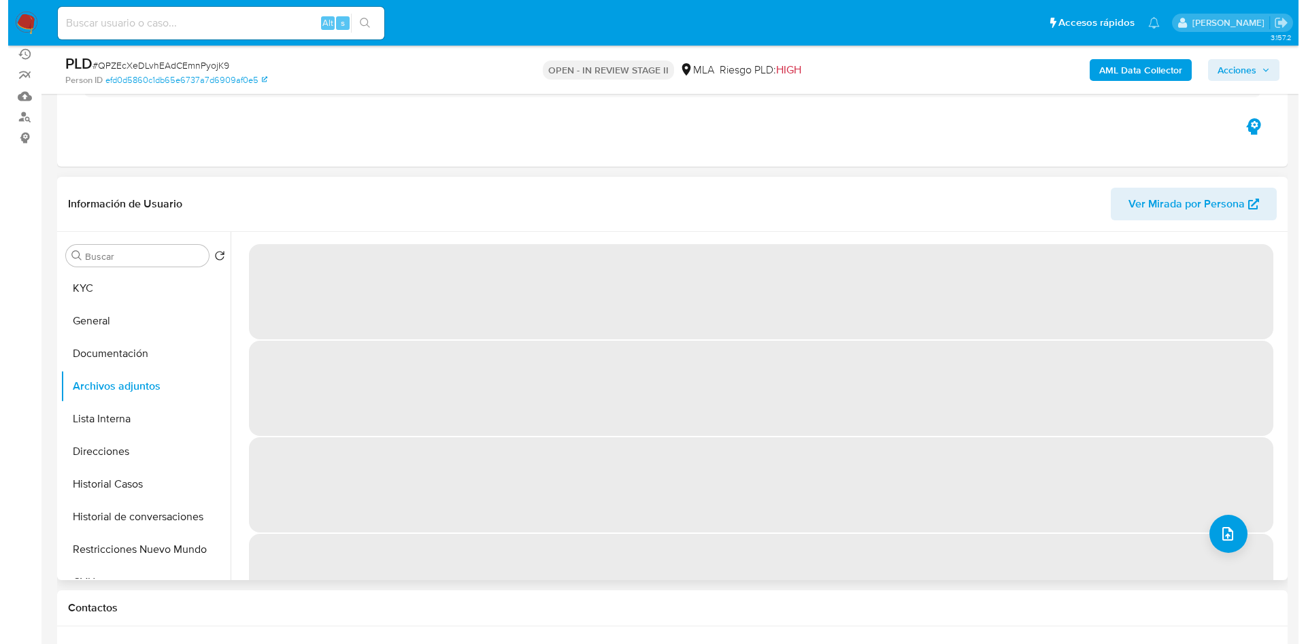
scroll to position [102, 0]
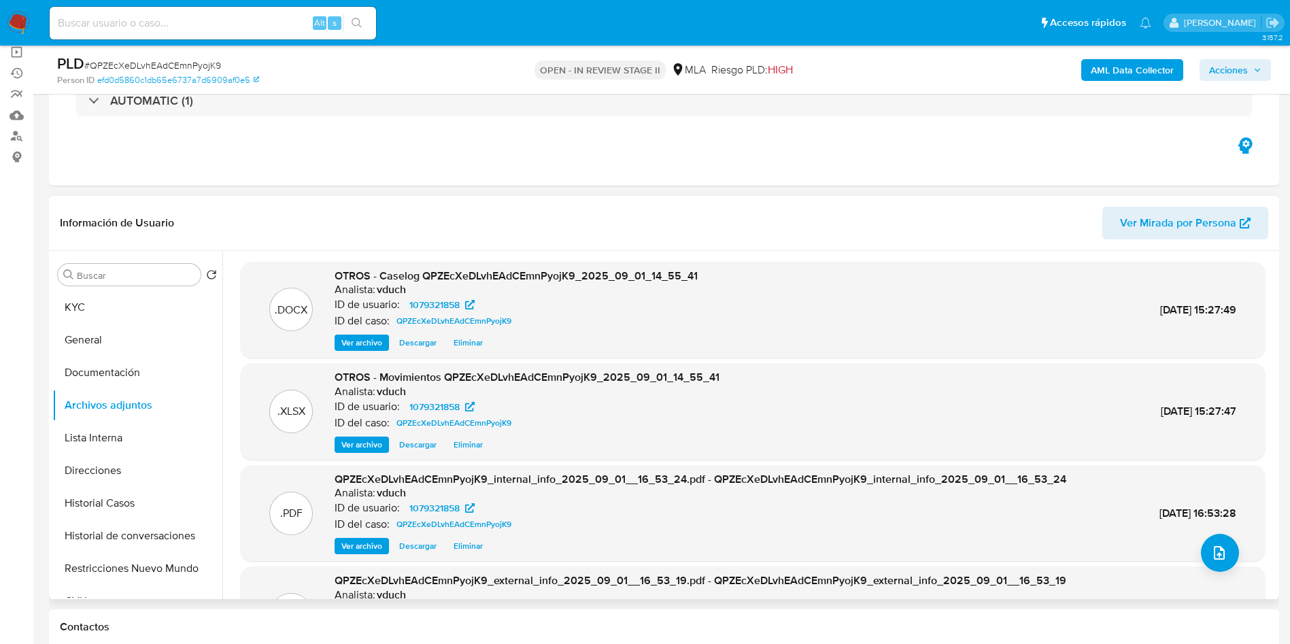
click at [471, 344] on span "Eliminar" at bounding box center [468, 343] width 29 height 14
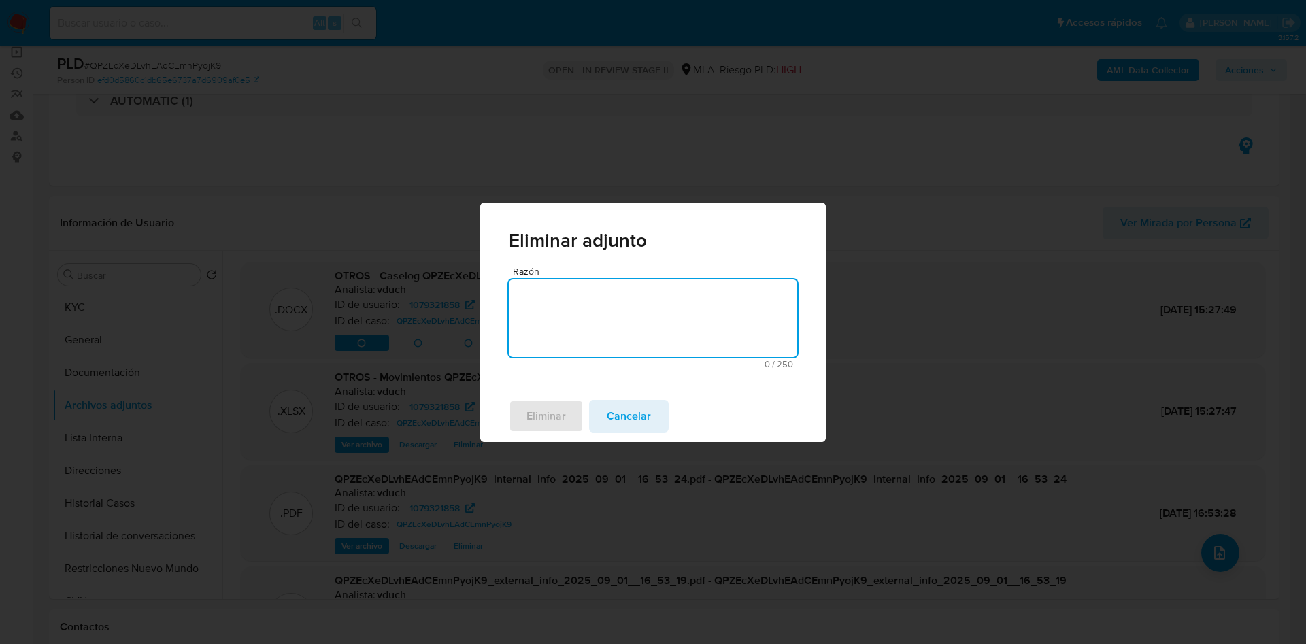
drag, startPoint x: 577, startPoint y: 326, endPoint x: 557, endPoint y: 318, distance: 21.7
click at [578, 324] on textarea "Razón" at bounding box center [653, 318] width 288 height 78
type textarea "v2"
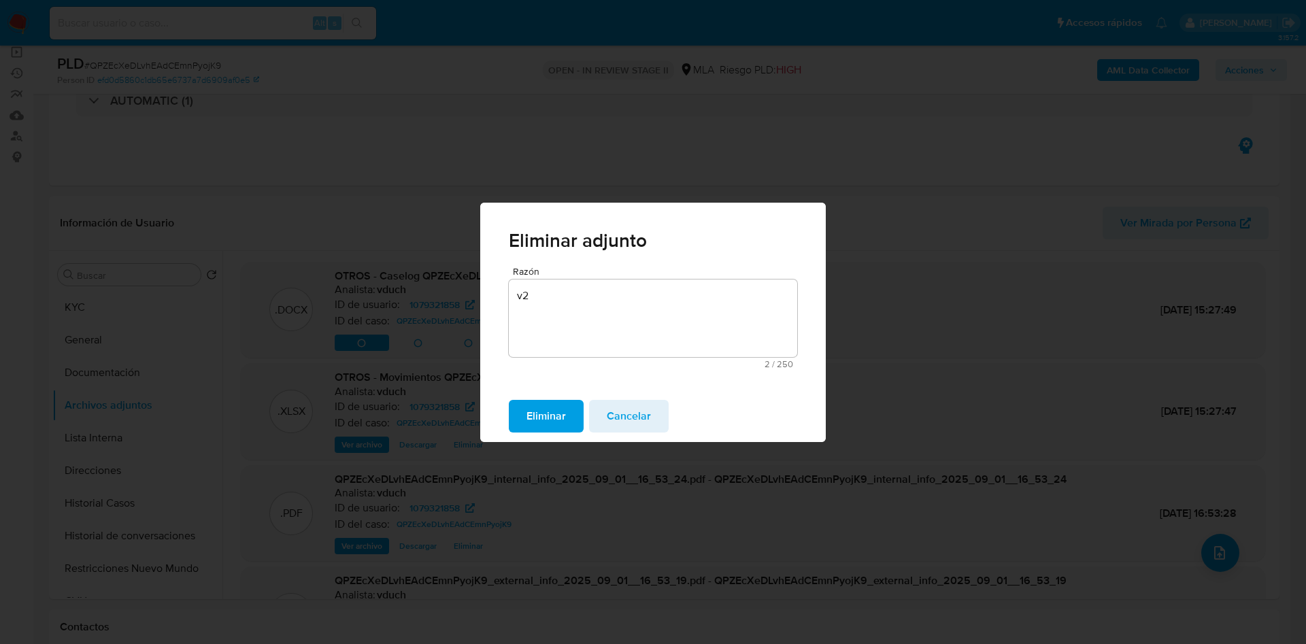
click at [543, 406] on span "Eliminar" at bounding box center [545, 416] width 39 height 30
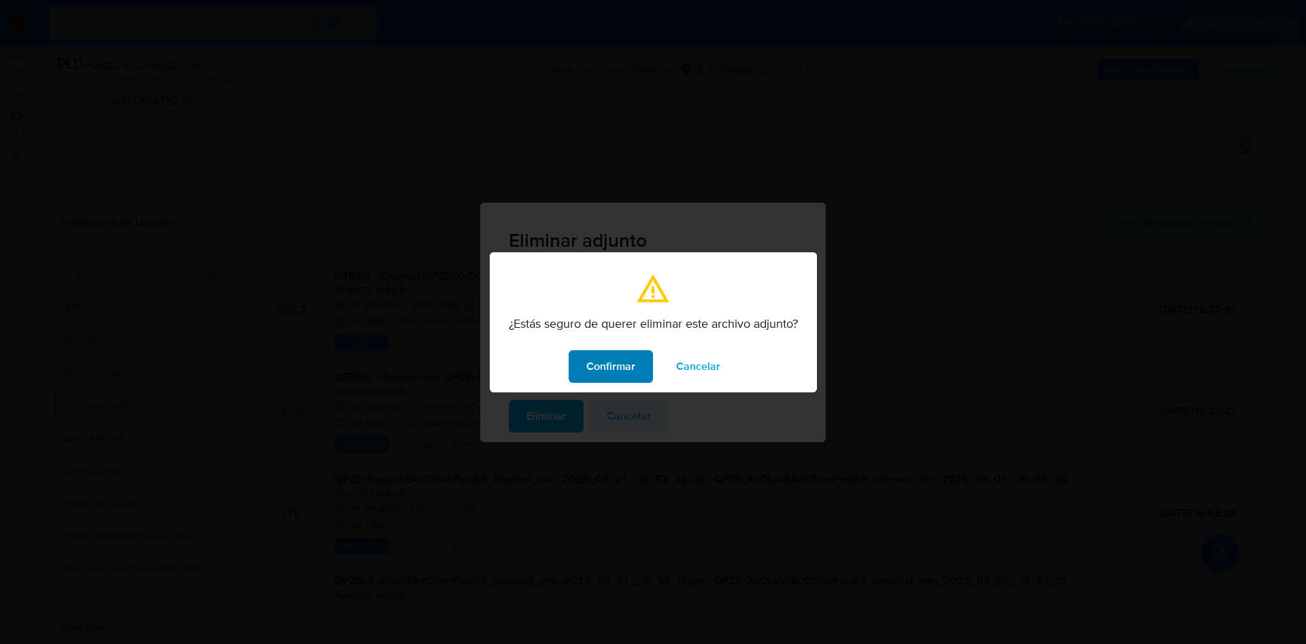
click at [590, 360] on span "Confirmar" at bounding box center [610, 367] width 49 height 30
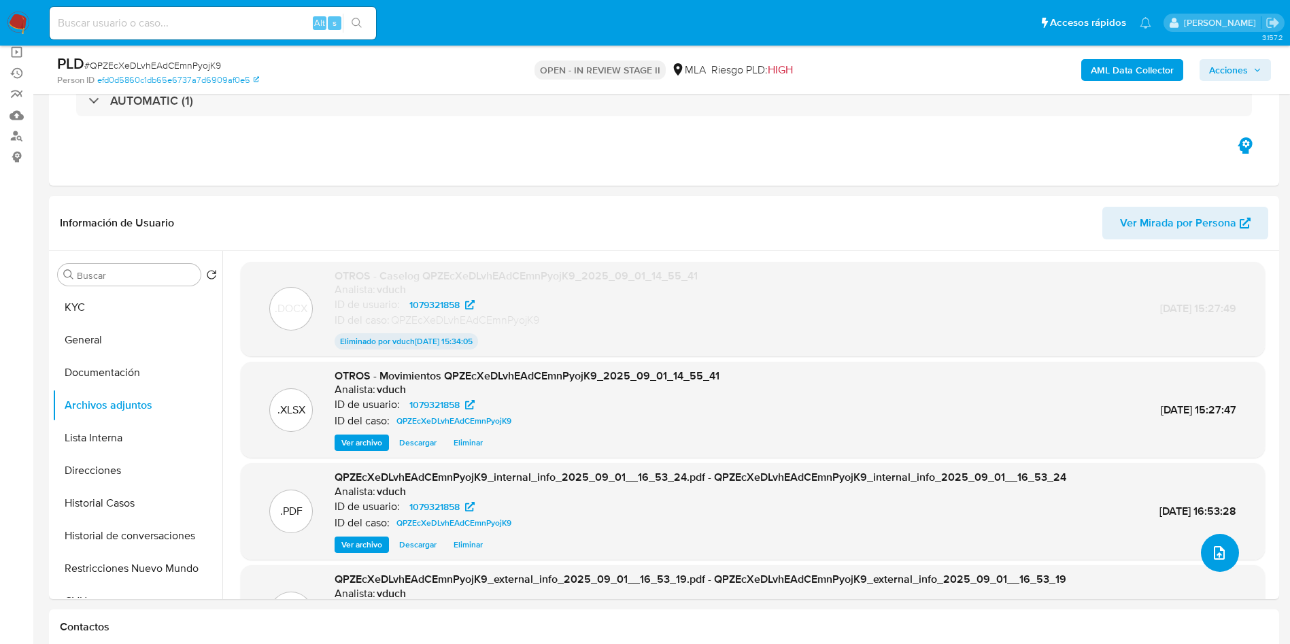
click at [1216, 551] on icon "upload-file" at bounding box center [1219, 553] width 16 height 16
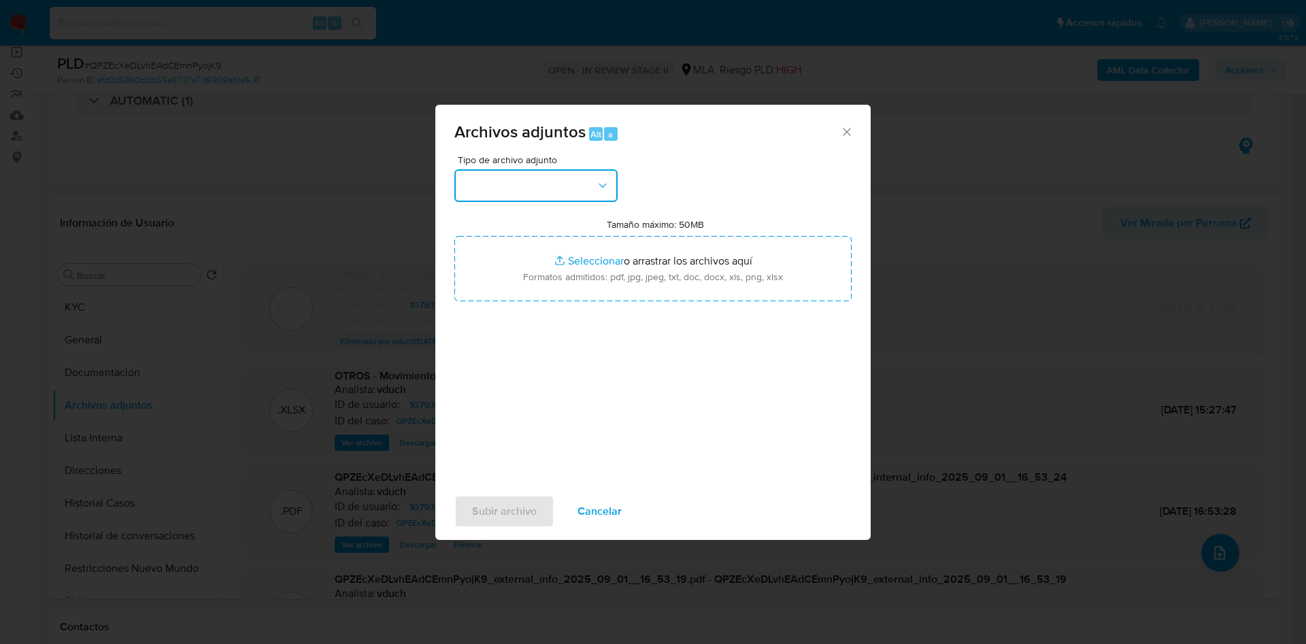
click at [522, 192] on button "button" at bounding box center [535, 185] width 163 height 33
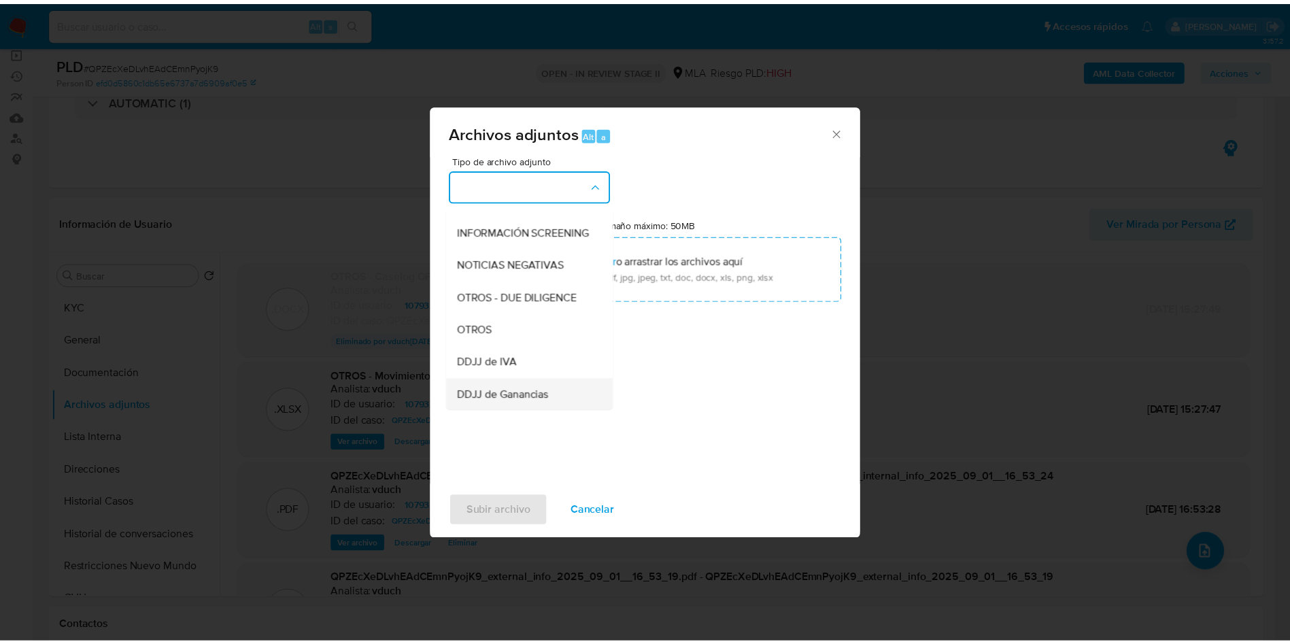
scroll to position [204, 0]
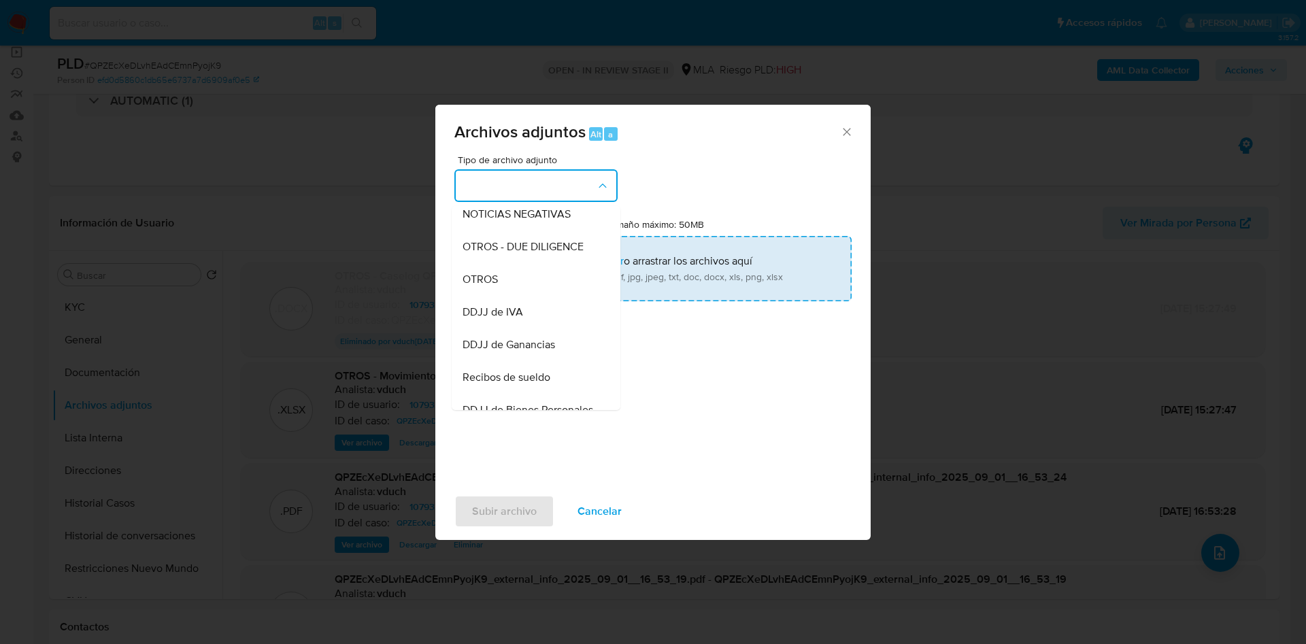
click at [511, 288] on div "OTROS" at bounding box center [531, 279] width 139 height 33
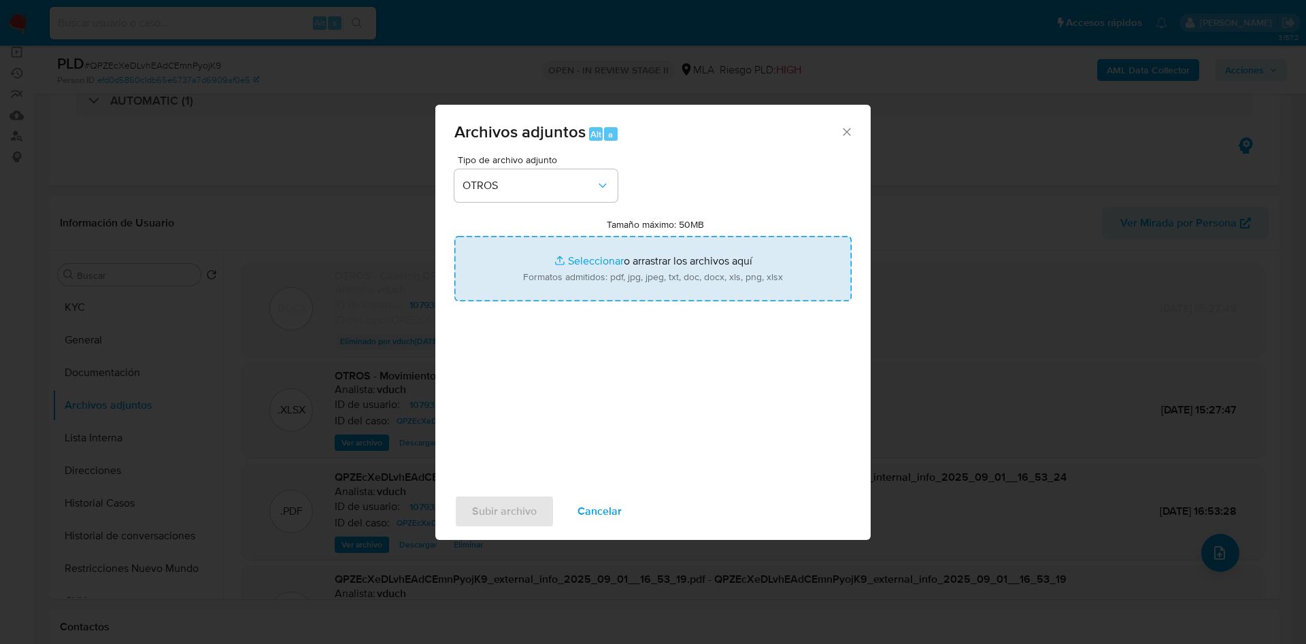
type input "C:\fakepath\(v2) Caselog QPZEcXeDLvhEAdCEmnPyojK9_2025_09_01_14_55_41.docx"
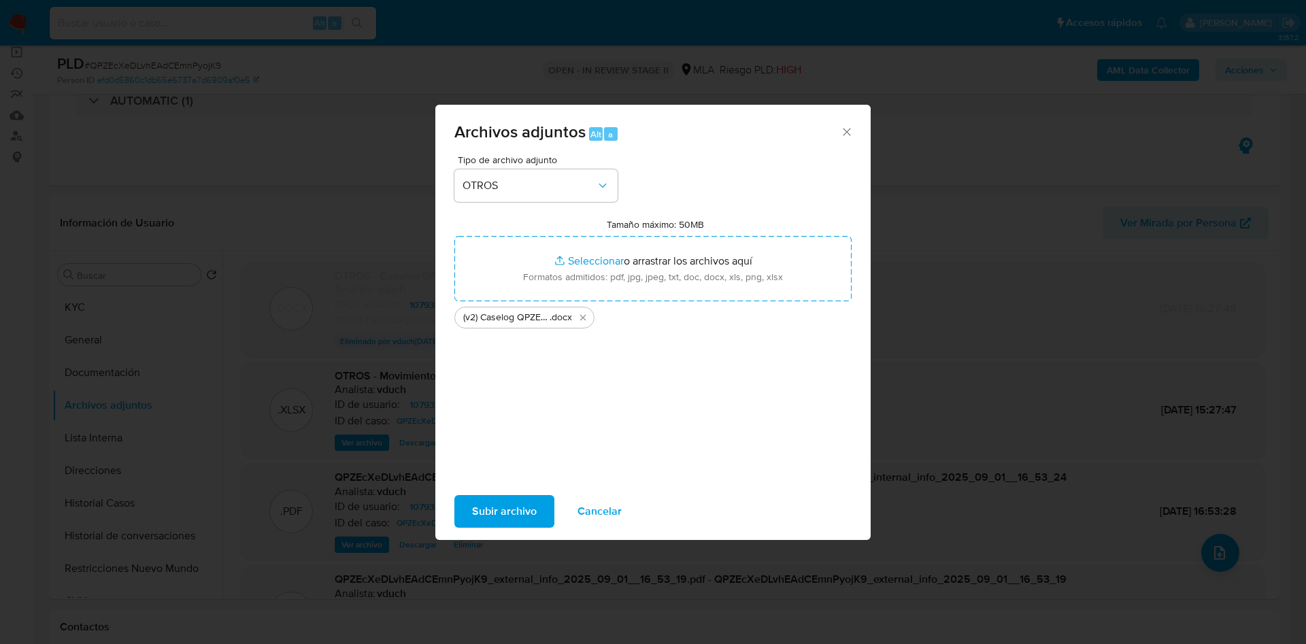
drag, startPoint x: 666, startPoint y: 277, endPoint x: 531, endPoint y: 511, distance: 269.9
click at [531, 511] on span "Subir archivo" at bounding box center [504, 511] width 65 height 30
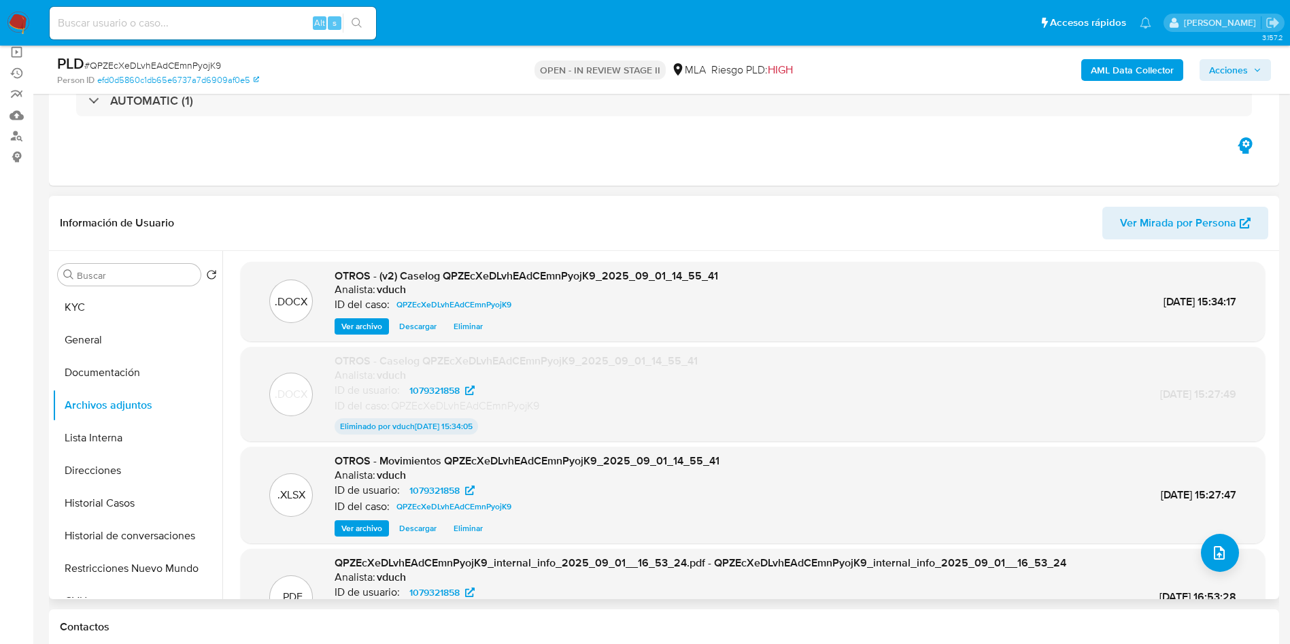
click at [361, 323] on span "Ver archivo" at bounding box center [361, 327] width 41 height 14
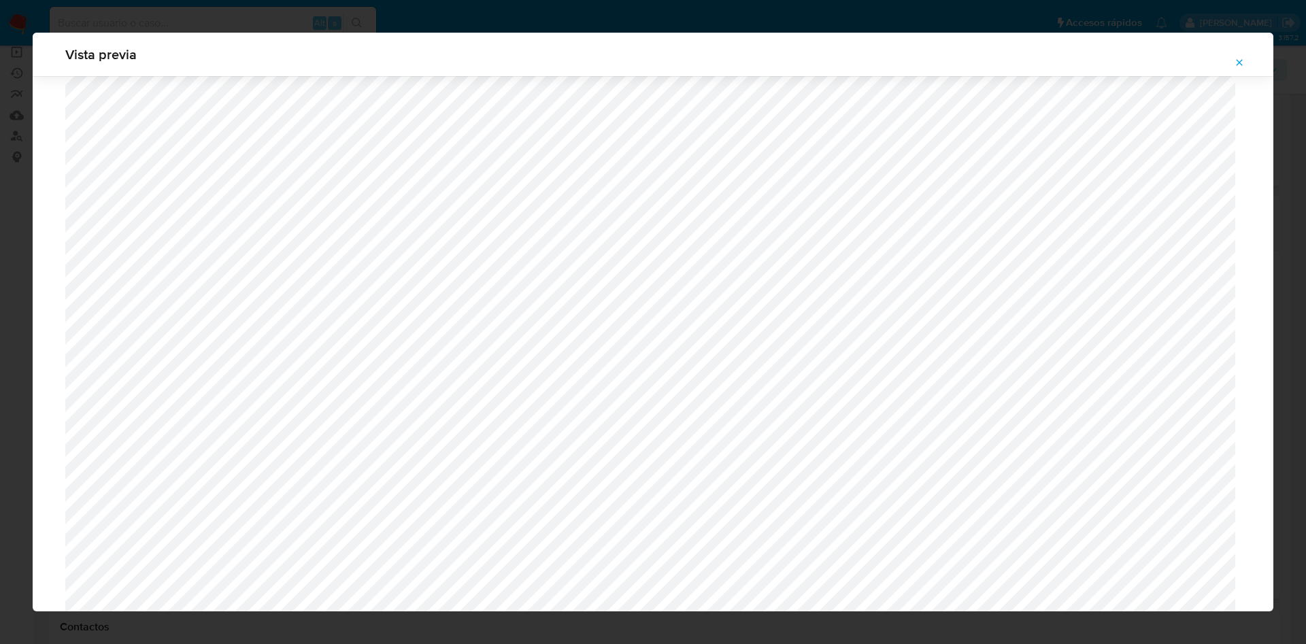
scroll to position [1503, 0]
click at [1234, 63] on icon "Attachment preview" at bounding box center [1239, 62] width 11 height 11
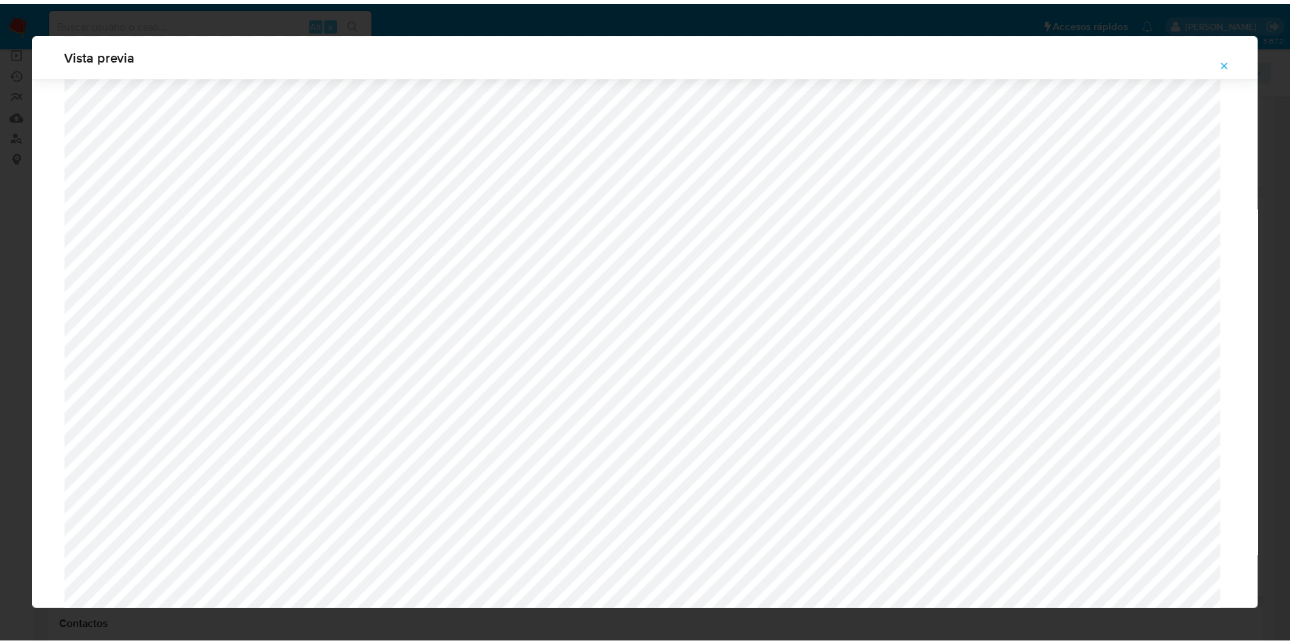
scroll to position [0, 0]
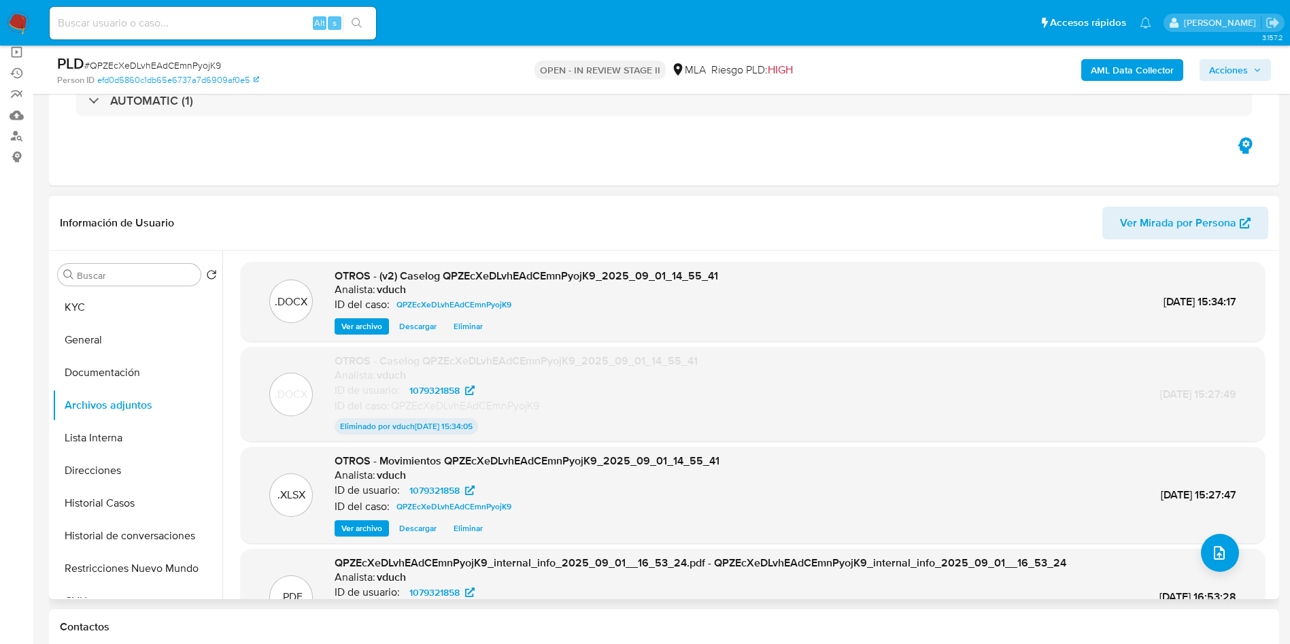
click at [1247, 69] on span "Acciones" at bounding box center [1228, 70] width 39 height 22
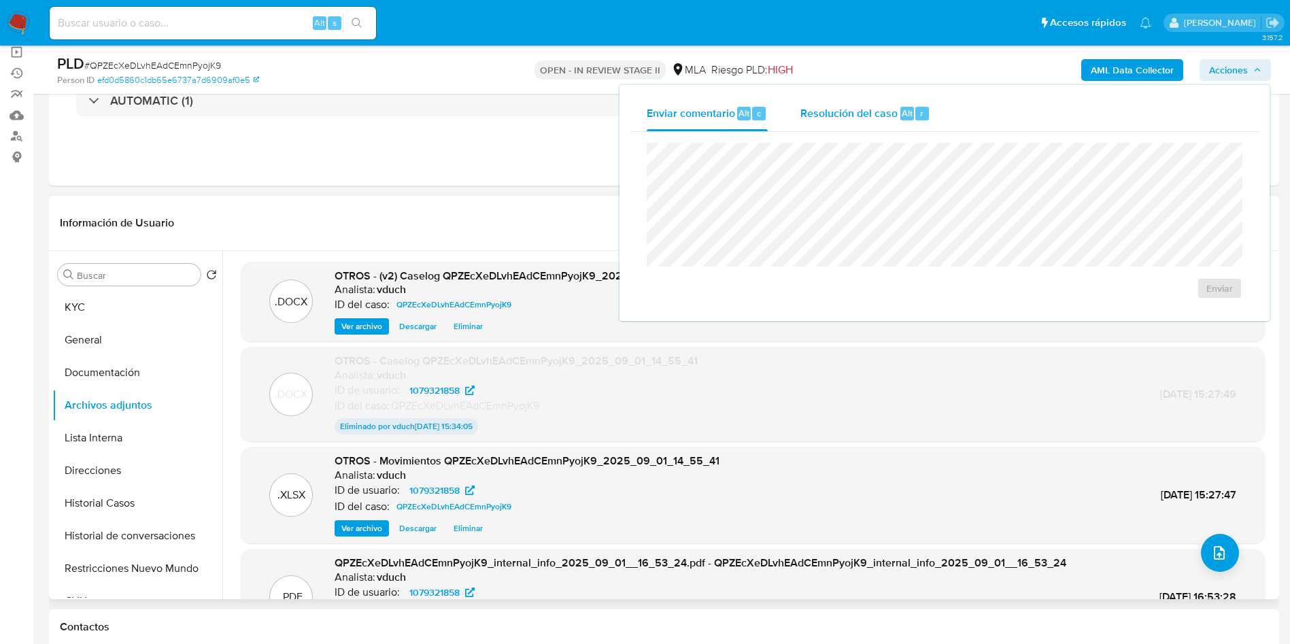
click at [879, 112] on span "Resolución del caso" at bounding box center [848, 113] width 97 height 16
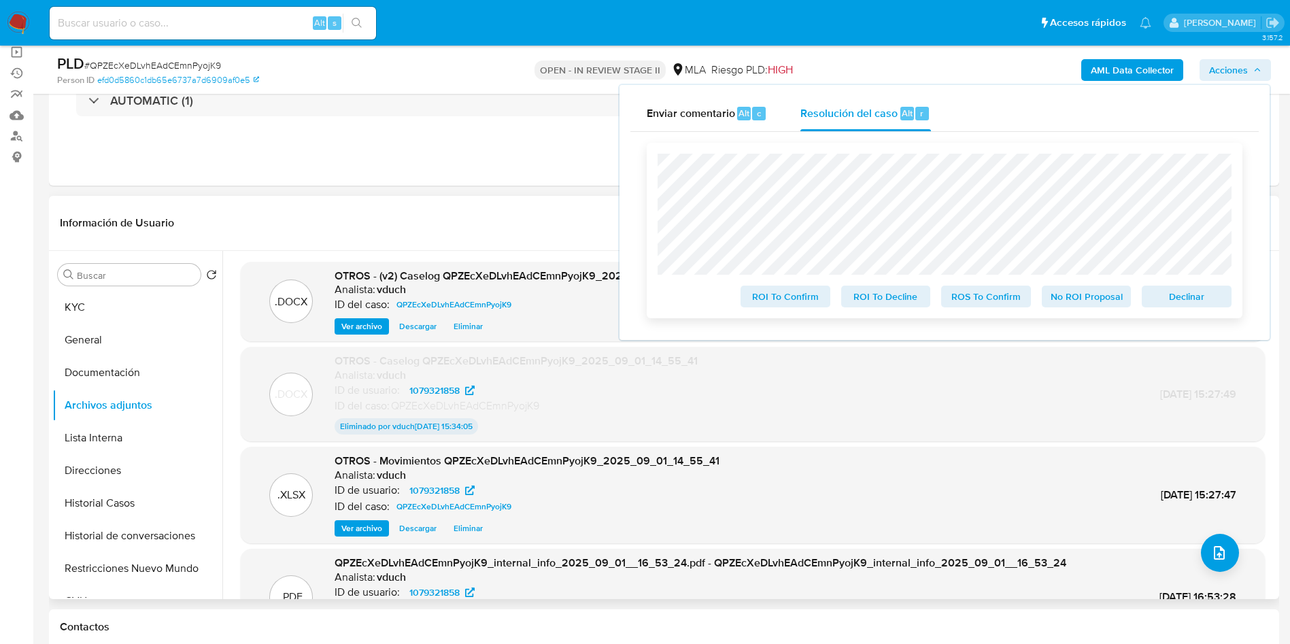
click at [1084, 292] on span "No ROI Proposal" at bounding box center [1086, 296] width 71 height 19
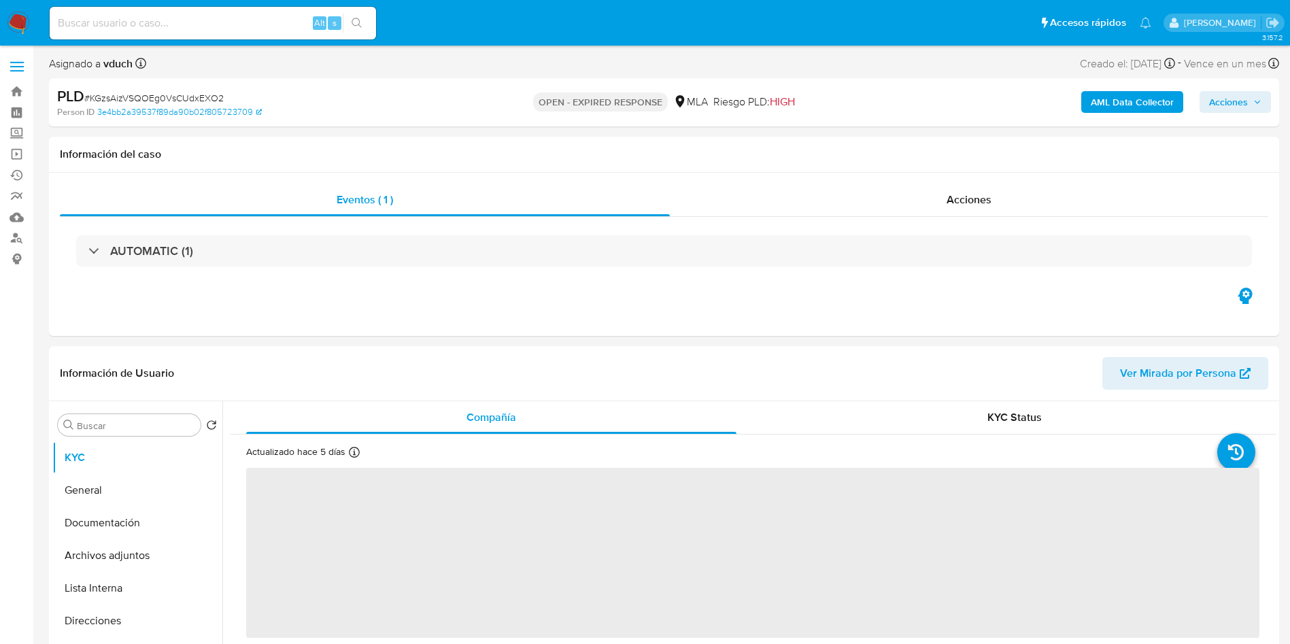
click at [208, 95] on span "# KGzsAizVSQOEg0VsCUdxEXO2" at bounding box center [153, 98] width 139 height 14
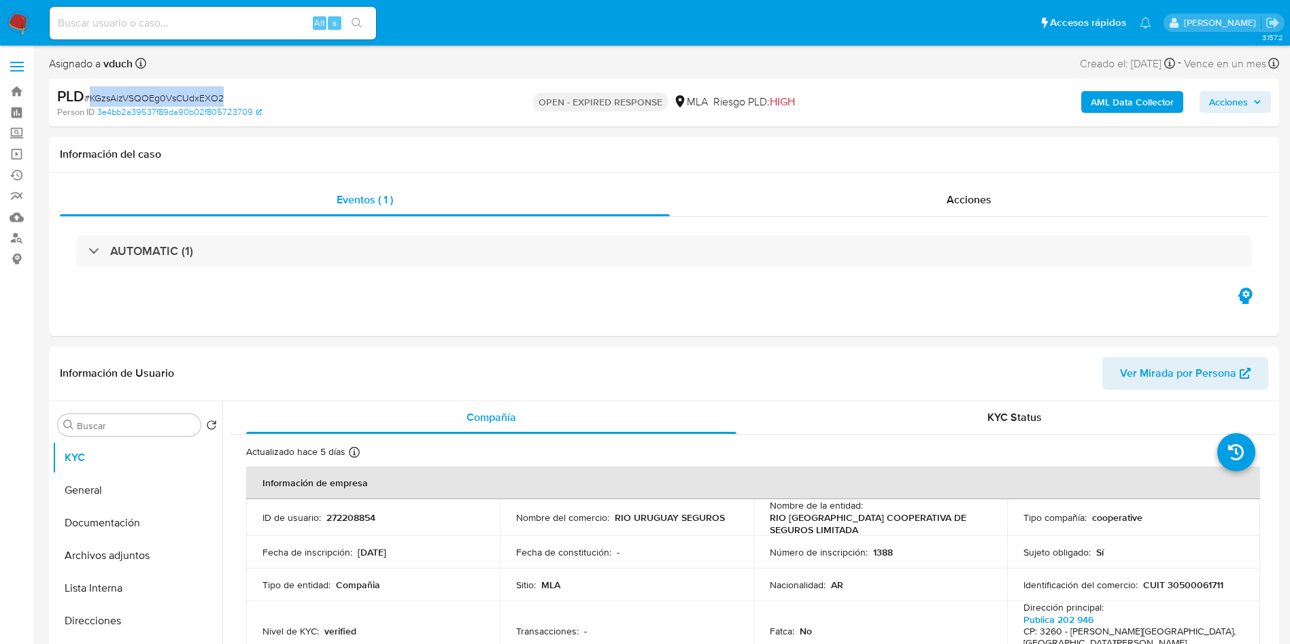
click at [208, 95] on span "# KGzsAizVSQOEg0VsCUdxEXO2" at bounding box center [153, 98] width 139 height 14
copy span "KGzsAizVSQOEg0VsCUdxEXO2"
select select "10"
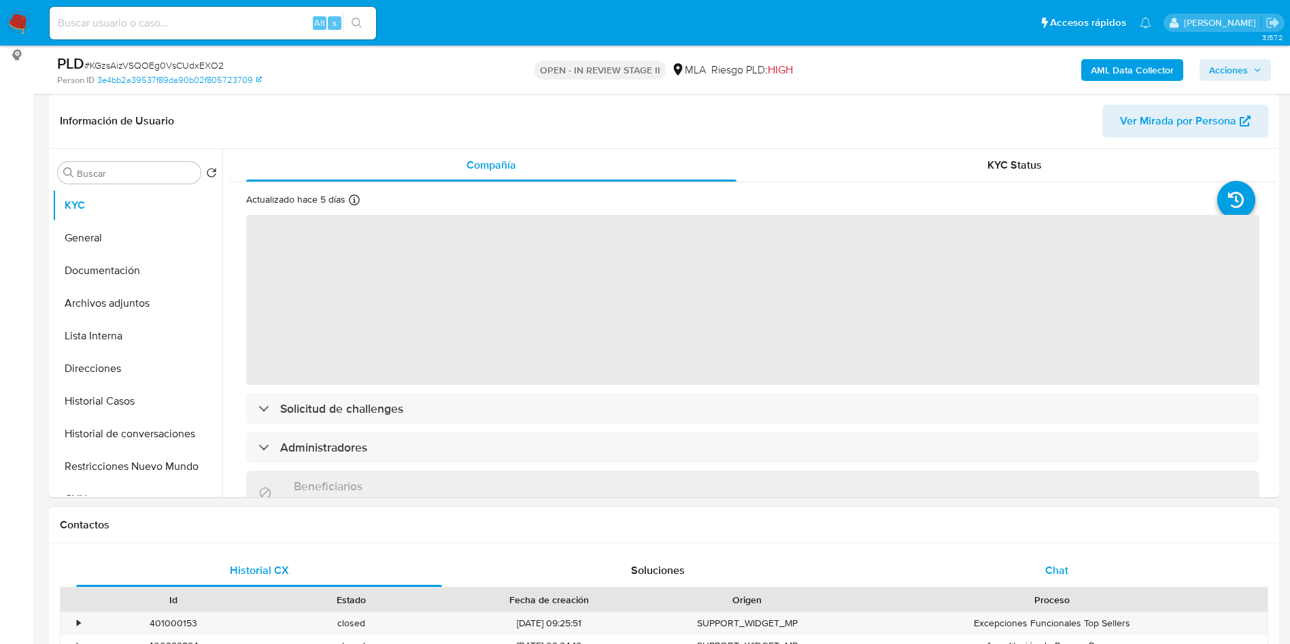
click at [1065, 566] on span "Chat" at bounding box center [1056, 570] width 23 height 16
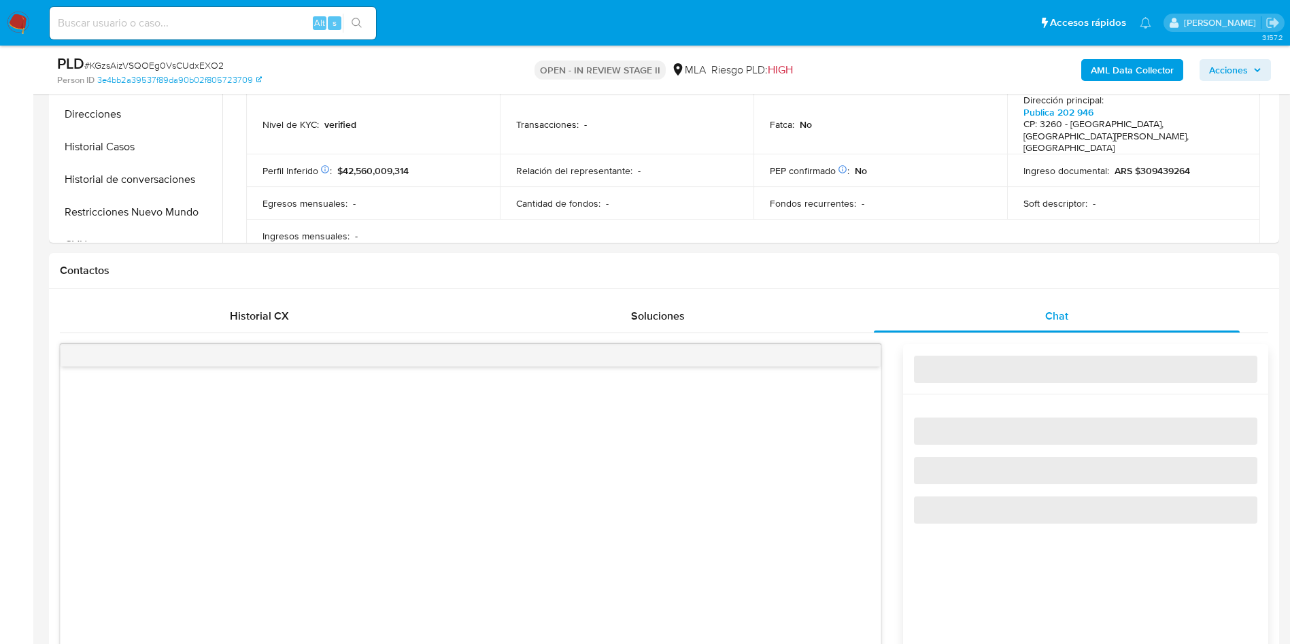
select select "10"
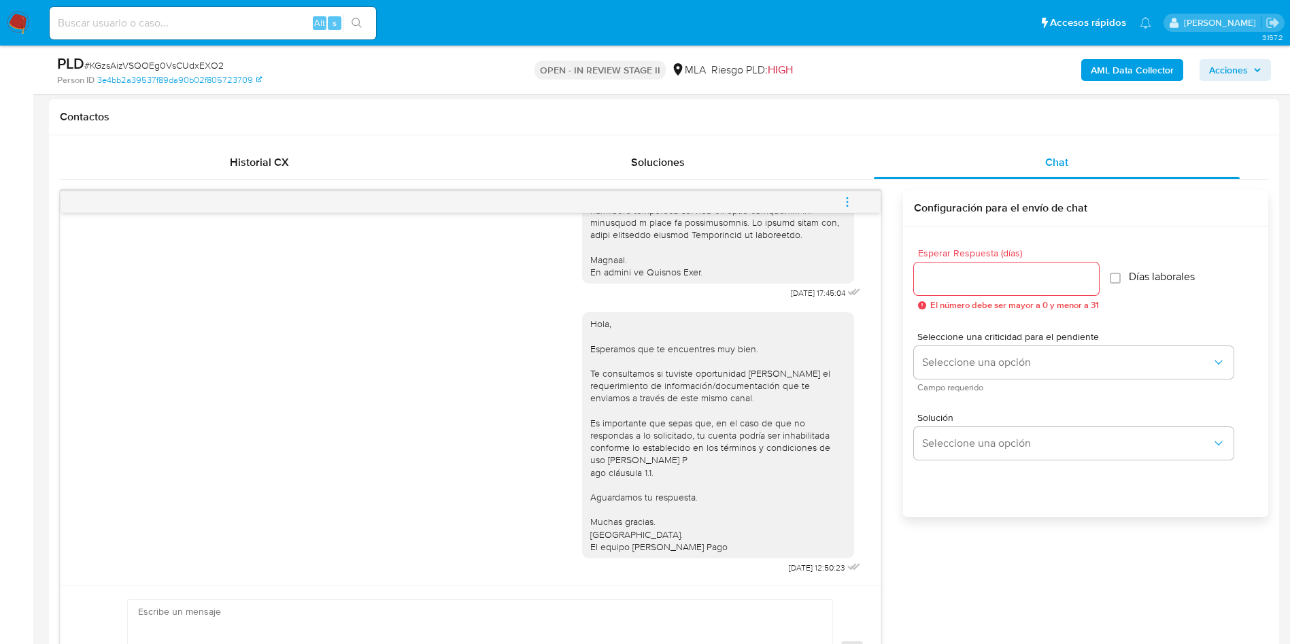
scroll to position [714, 0]
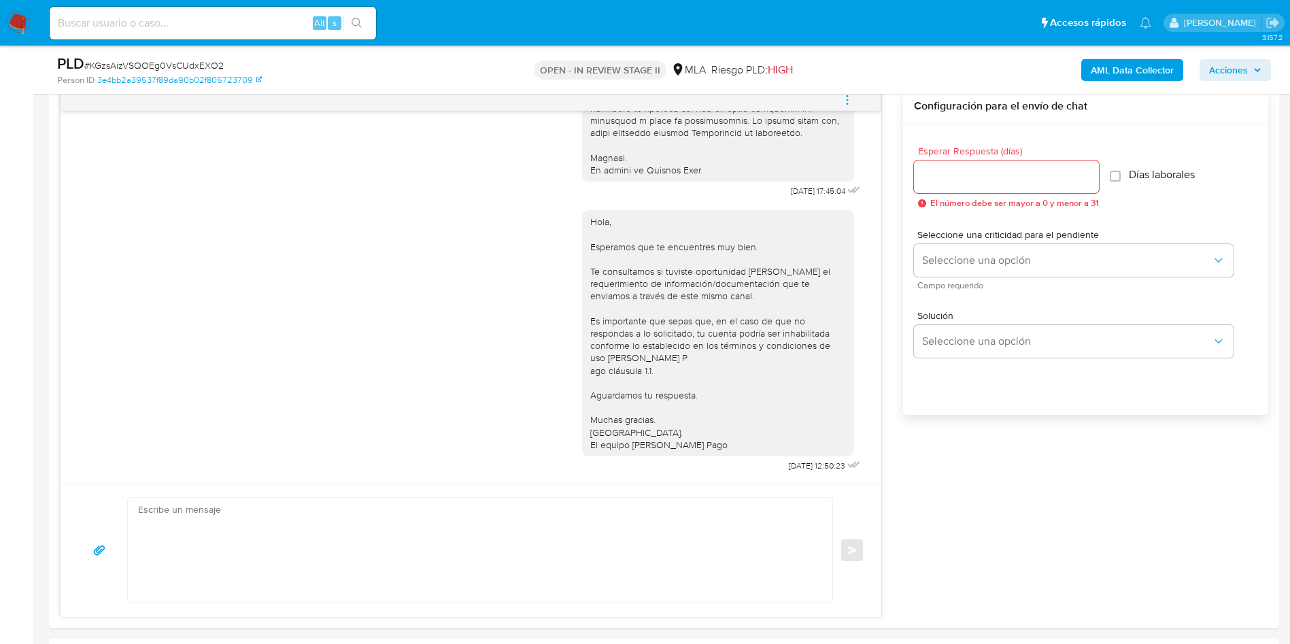
click at [848, 105] on span "menu-action" at bounding box center [847, 100] width 12 height 33
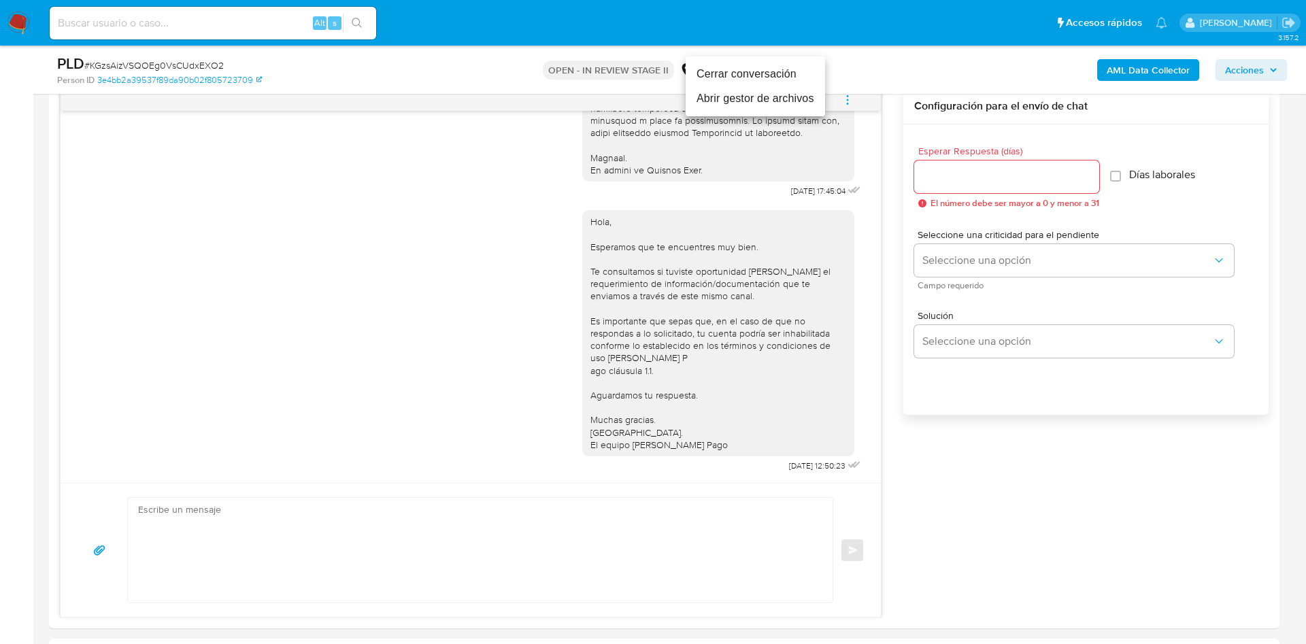
click at [776, 77] on li "Cerrar conversación" at bounding box center [754, 74] width 139 height 24
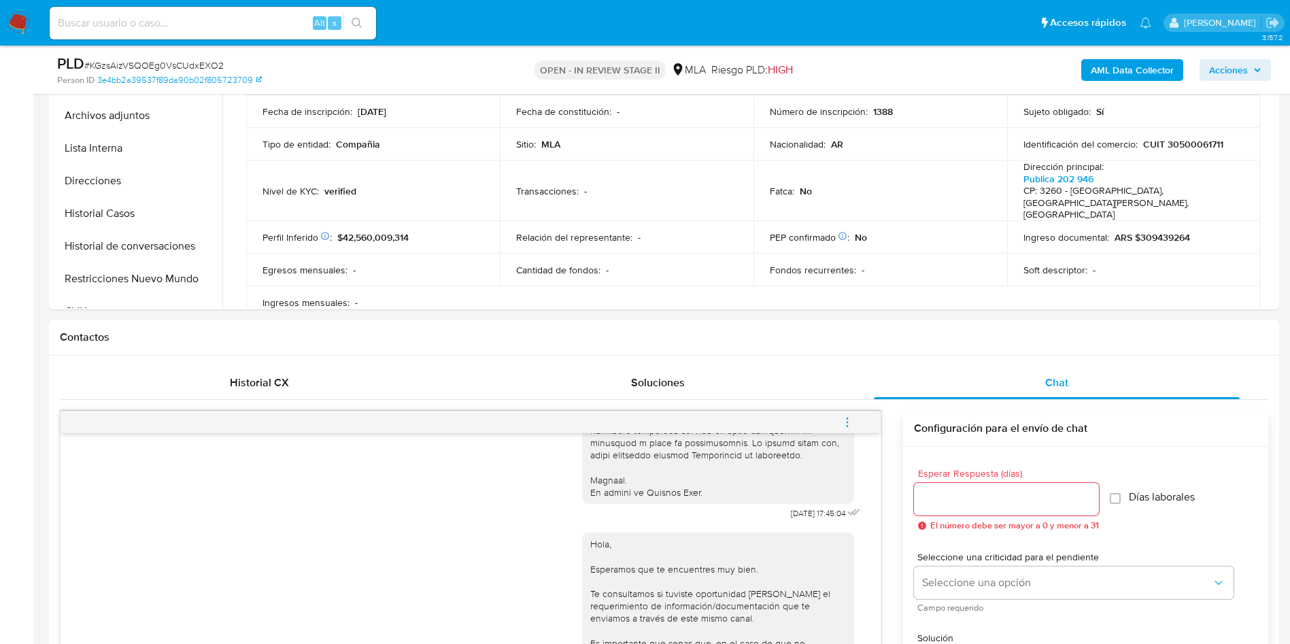
scroll to position [0, 0]
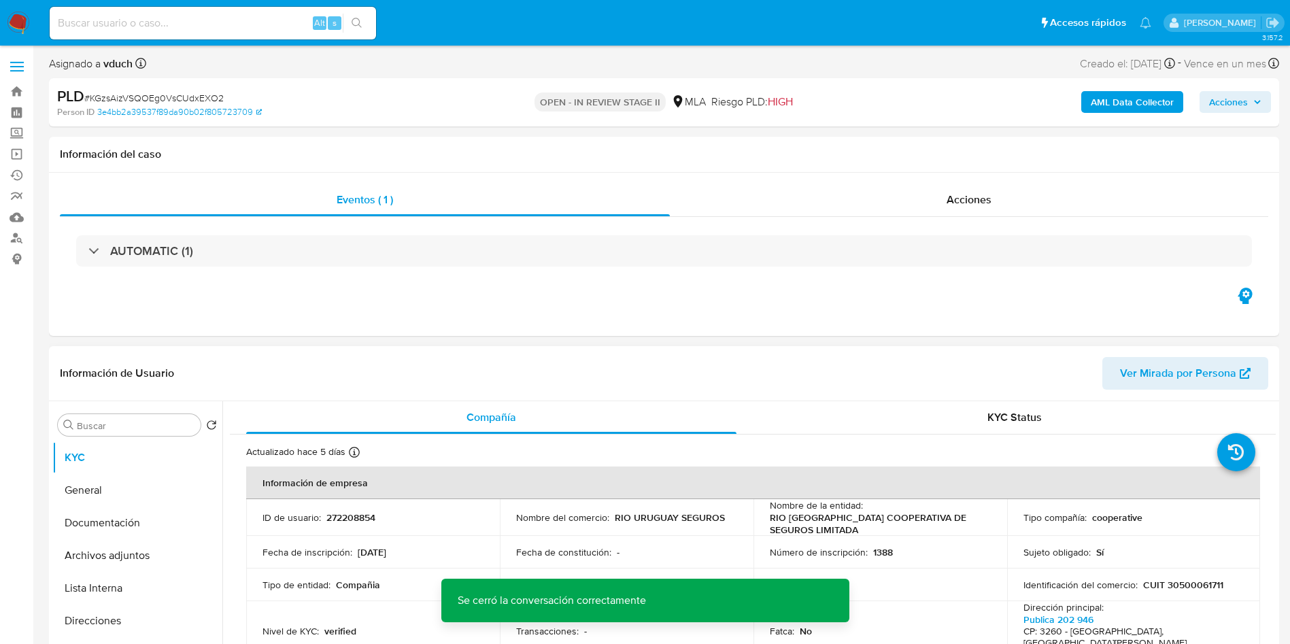
click at [343, 520] on p "272208854" at bounding box center [350, 517] width 49 height 12
copy p "272208854"
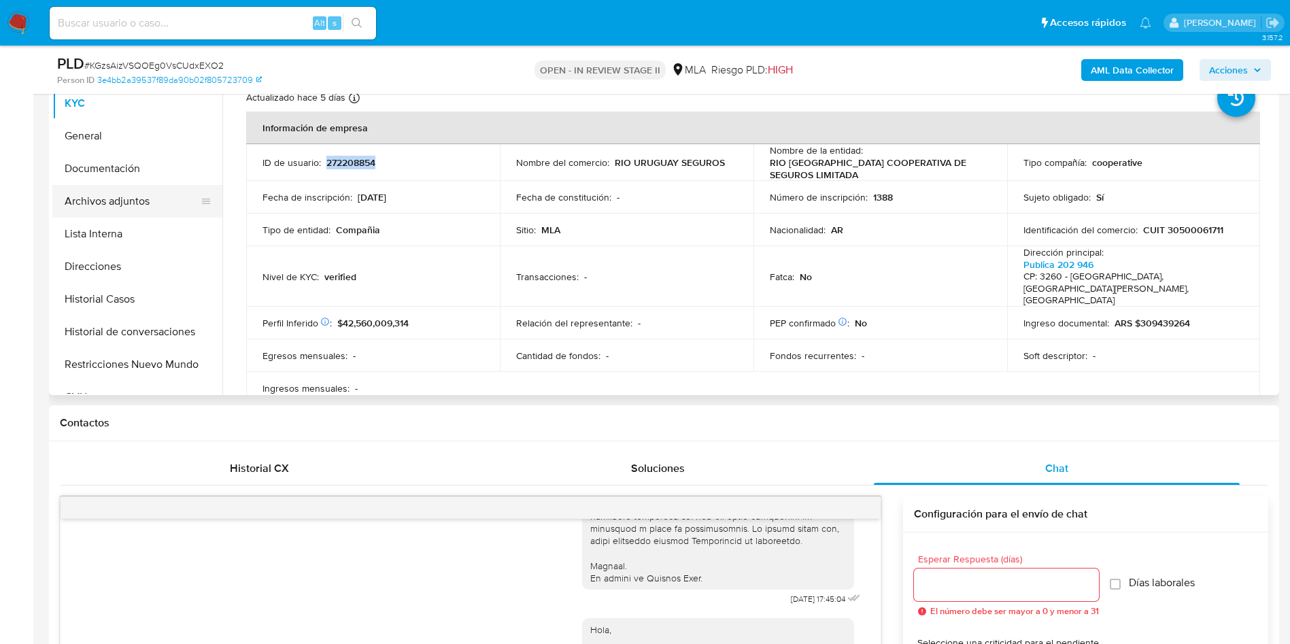
click at [140, 189] on button "Archivos adjuntos" at bounding box center [131, 201] width 159 height 33
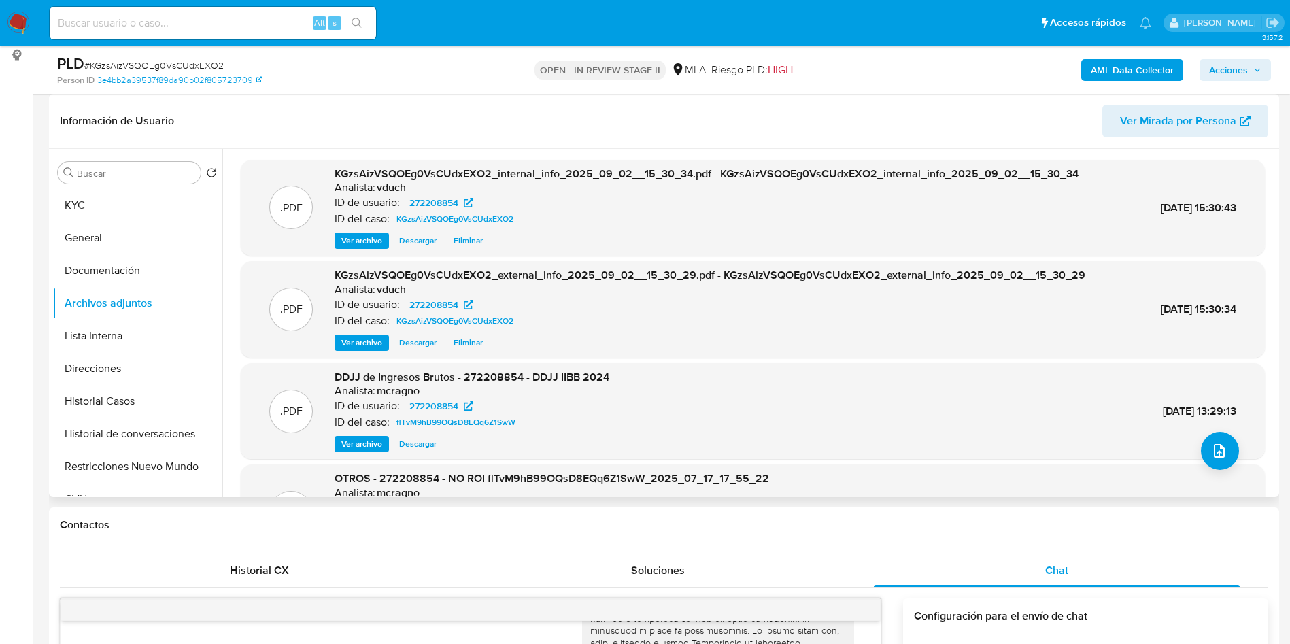
scroll to position [114, 0]
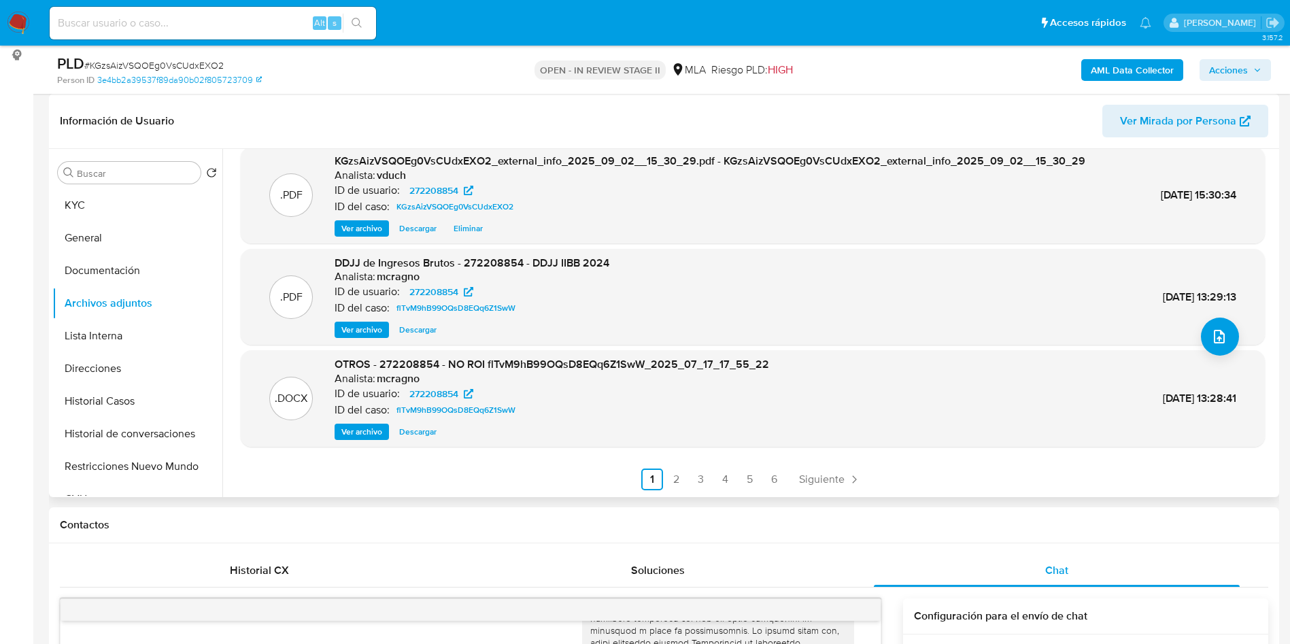
click at [341, 418] on div "ID del caso: flTvM9hB99OQsD8EQq6Z1SwW" at bounding box center [552, 410] width 435 height 16
click at [362, 425] on span "Ver archivo" at bounding box center [361, 432] width 41 height 14
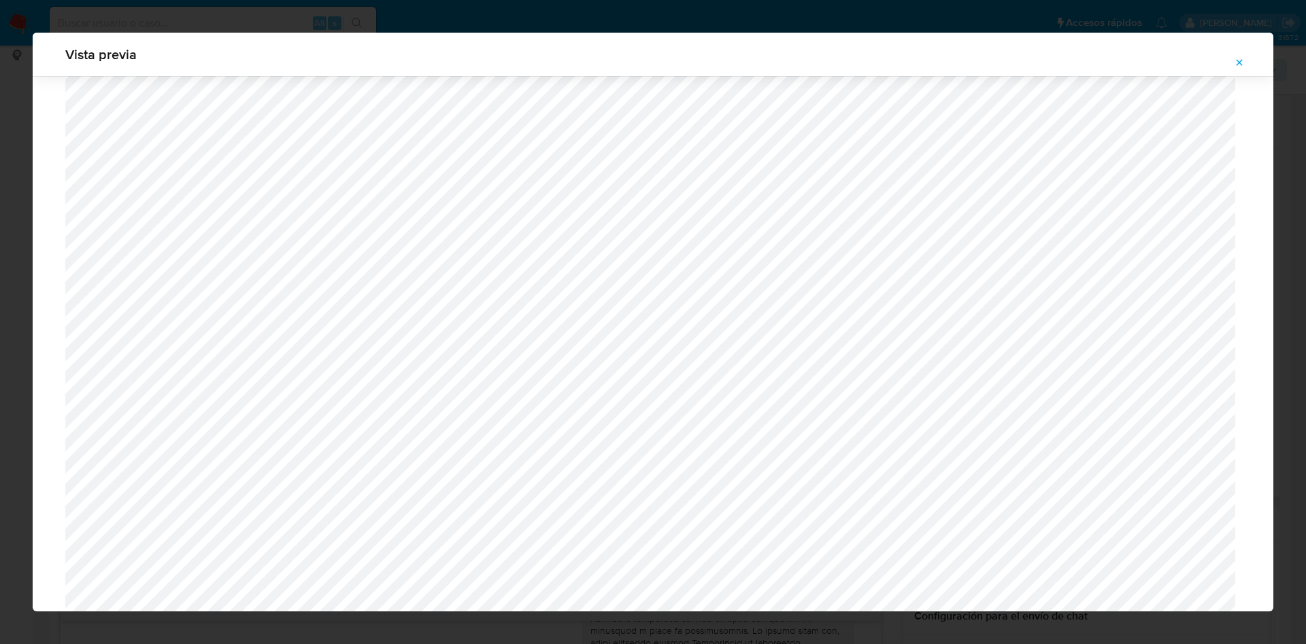
scroll to position [177, 0]
